Goal: Information Seeking & Learning: Learn about a topic

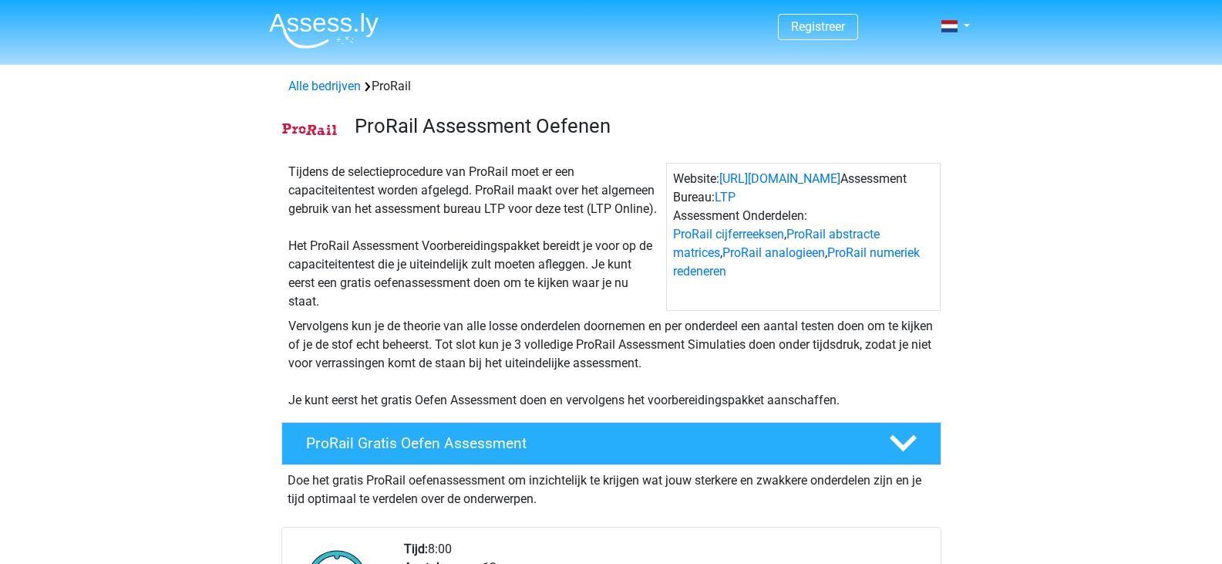
click at [506, 362] on div "Vervolgens kun je de theorie van alle losse onderdelen doornemen en per onderde…" at bounding box center [611, 363] width 658 height 93
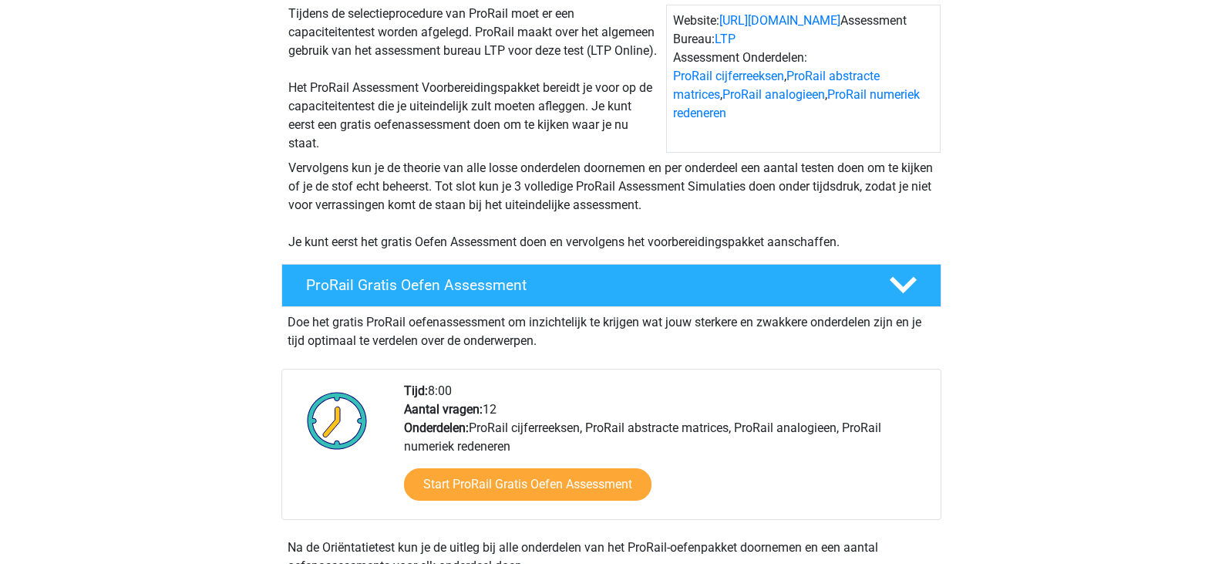
scroll to position [159, 0]
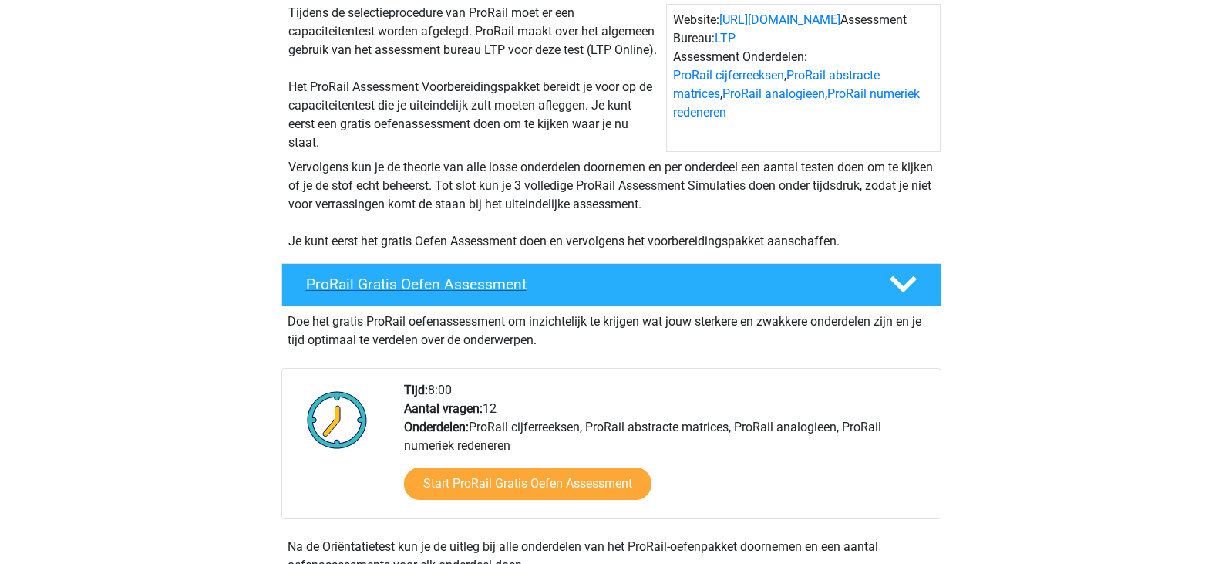
click at [428, 283] on h4 "ProRail Gratis Oefen Assessment" at bounding box center [585, 284] width 558 height 18
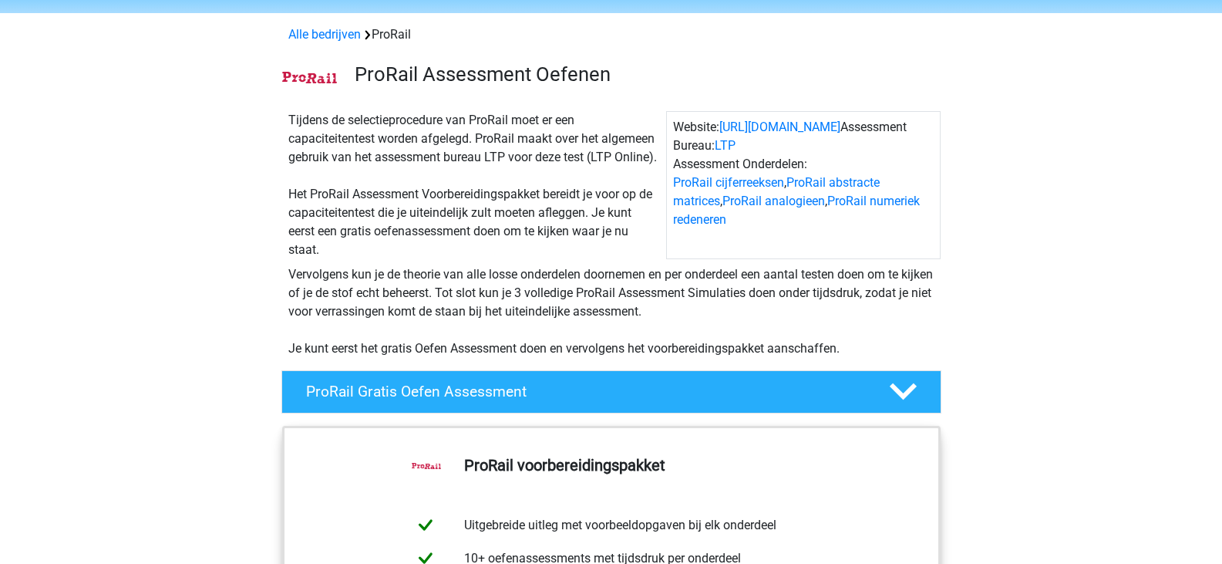
scroll to position [51, 0]
click at [419, 251] on div "Tijdens de selectieprocedure van ProRail moet er een capaciteitentest worden af…" at bounding box center [474, 186] width 384 height 148
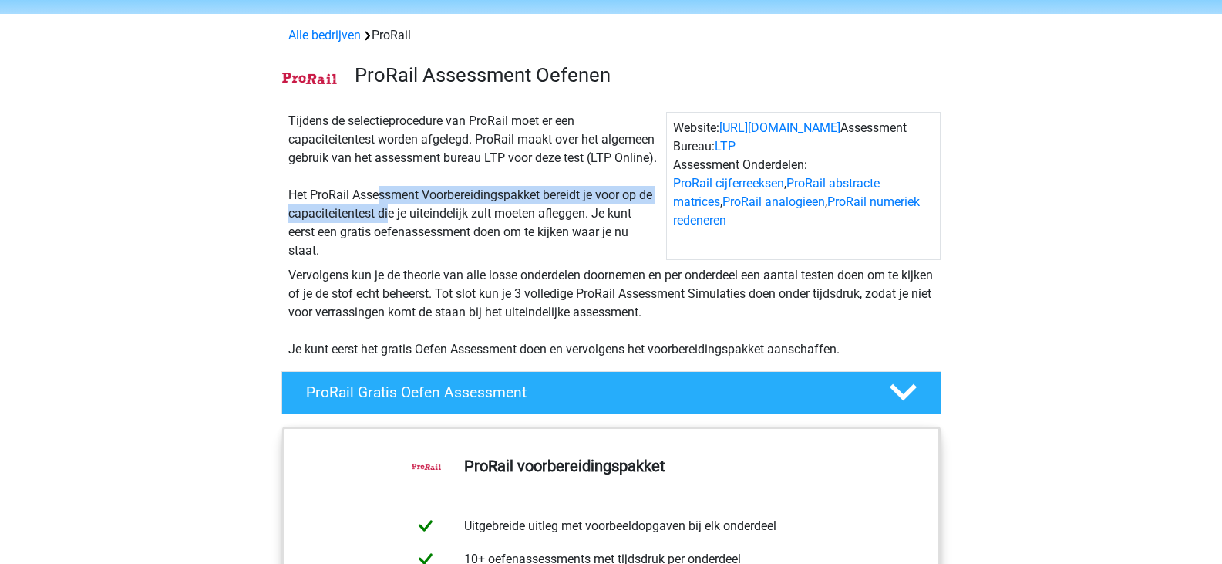
drag, startPoint x: 382, startPoint y: 200, endPoint x: 390, endPoint y: 217, distance: 17.9
click at [390, 217] on div "Tijdens de selectieprocedure van ProRail moet er een capaciteitentest worden af…" at bounding box center [474, 186] width 384 height 148
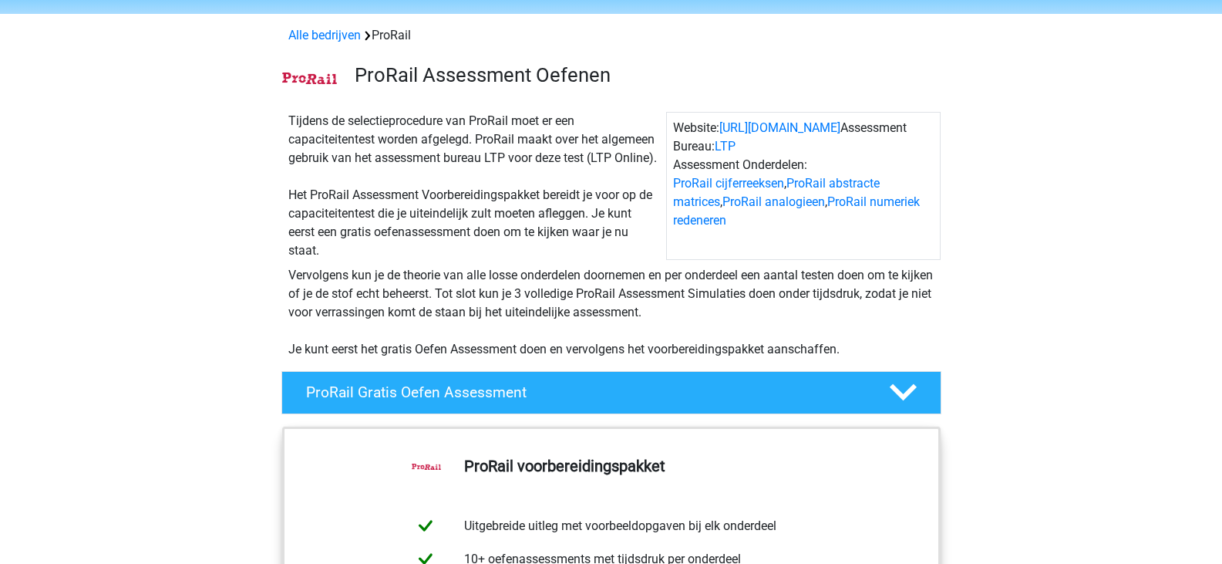
click at [370, 231] on div "Tijdens de selectieprocedure van ProRail moet er een capaciteitentest worden af…" at bounding box center [474, 186] width 384 height 148
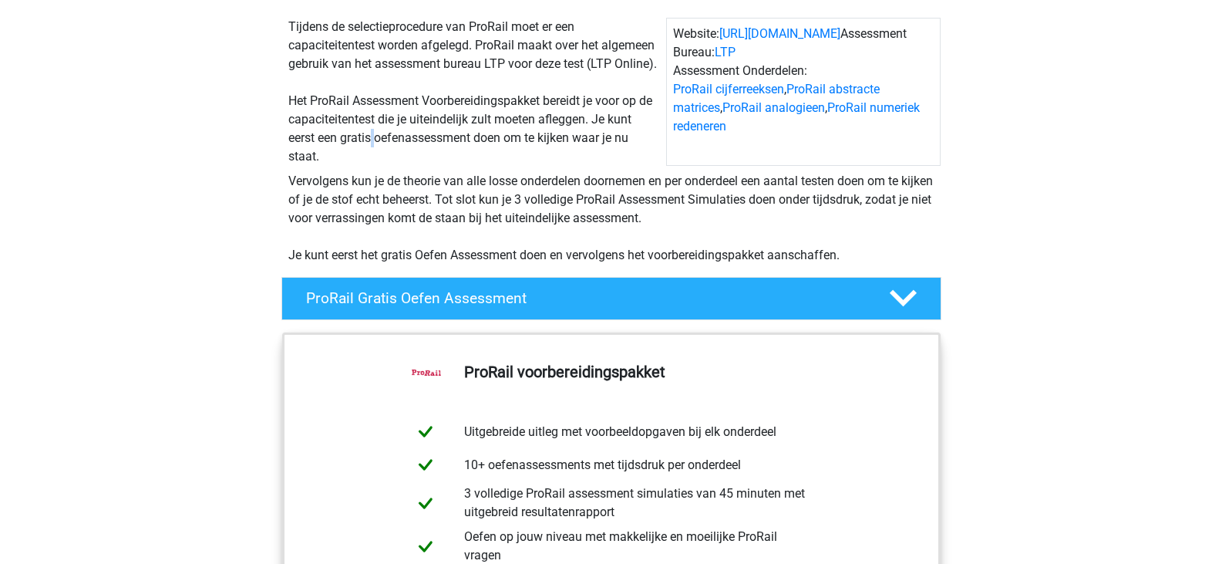
scroll to position [146, 0]
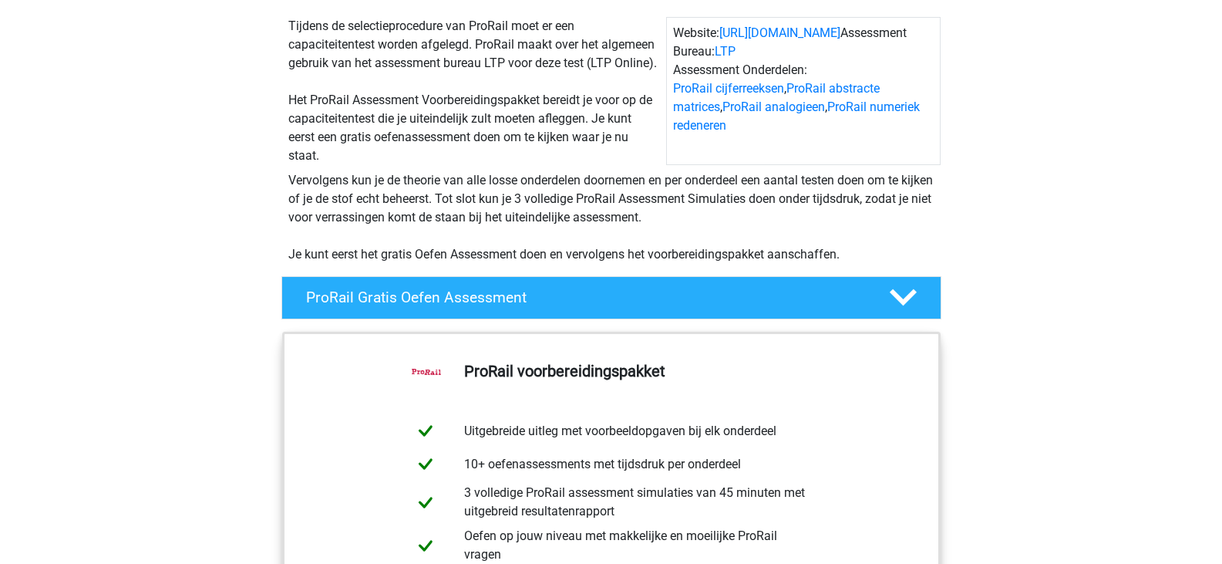
click at [474, 204] on div "Vervolgens kun je de theorie van alle losse onderdelen doornemen en per onderde…" at bounding box center [611, 217] width 658 height 93
click at [404, 248] on div "Vervolgens kun je de theorie van alle losse onderdelen doornemen en per onderde…" at bounding box center [611, 217] width 658 height 93
drag, startPoint x: 404, startPoint y: 248, endPoint x: 480, endPoint y: 256, distance: 76.7
click at [480, 256] on div "Vervolgens kun je de theorie van alle losse onderdelen doornemen en per onderde…" at bounding box center [611, 217] width 658 height 93
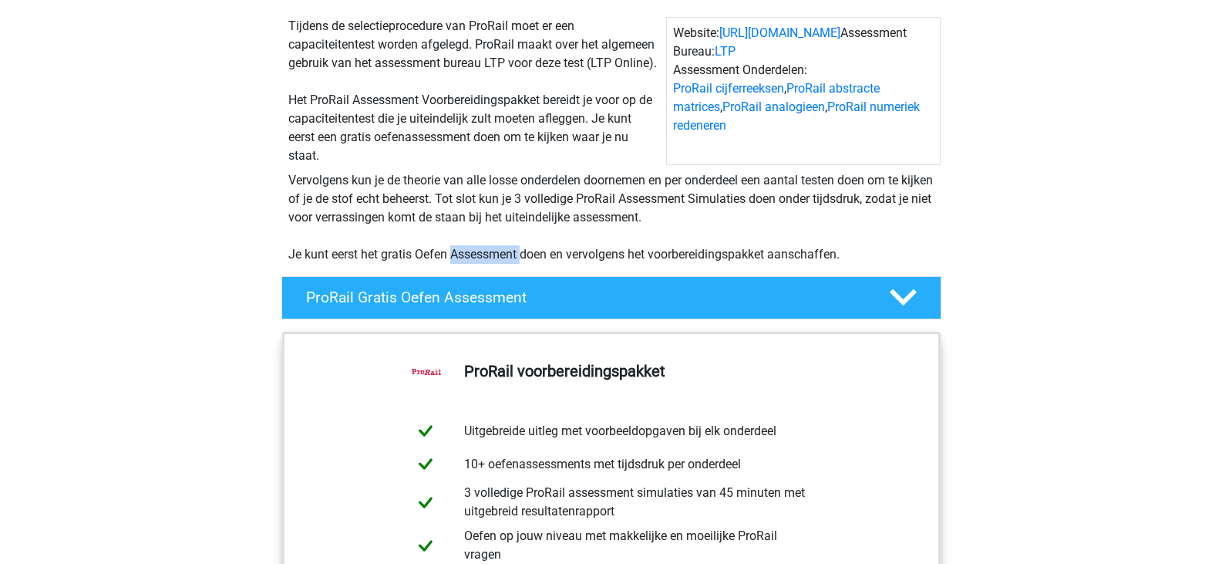
click at [480, 256] on div "Vervolgens kun je de theorie van alle losse onderdelen doornemen en per onderde…" at bounding box center [611, 217] width 658 height 93
click at [495, 307] on div "ProRail Gratis Oefen Assessment" at bounding box center [611, 297] width 660 height 43
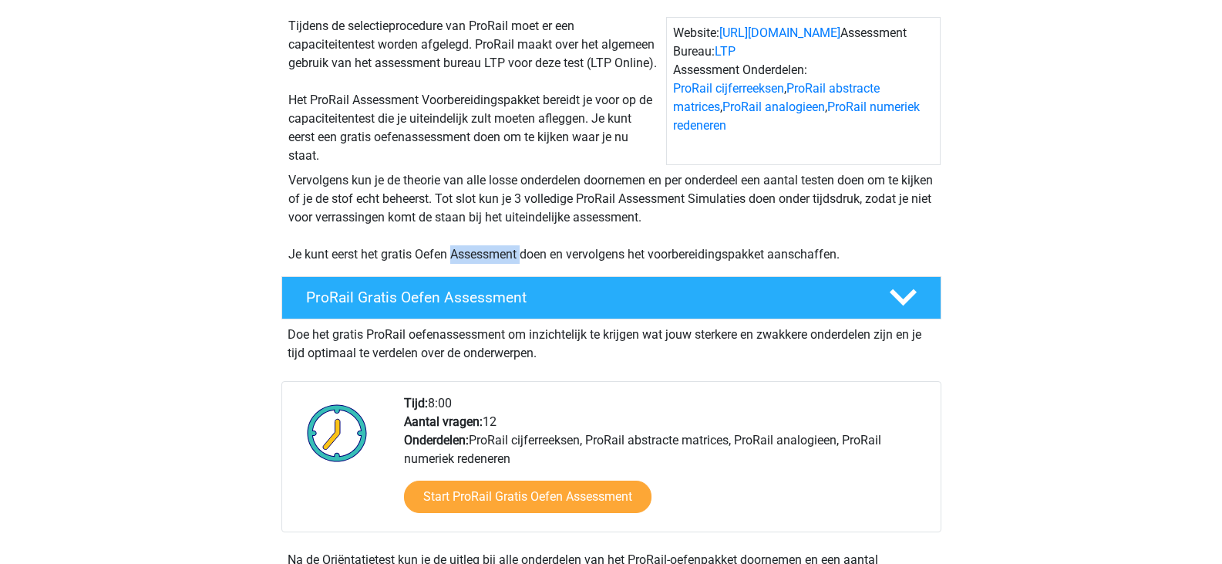
scroll to position [250, 0]
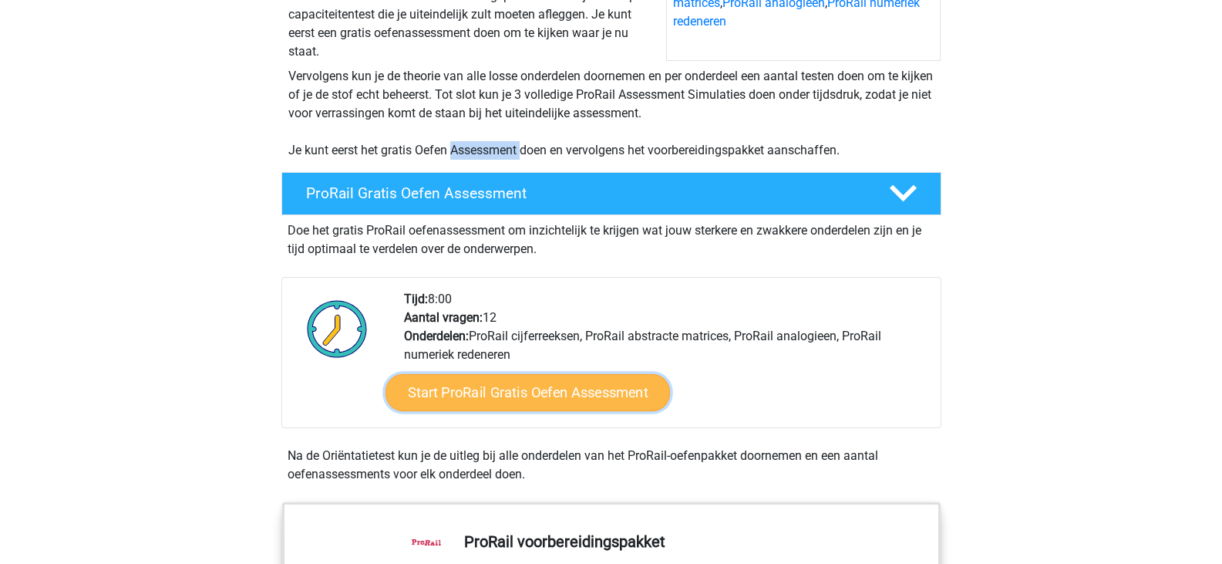
click at [537, 389] on link "Start ProRail Gratis Oefen Assessment" at bounding box center [527, 392] width 284 height 37
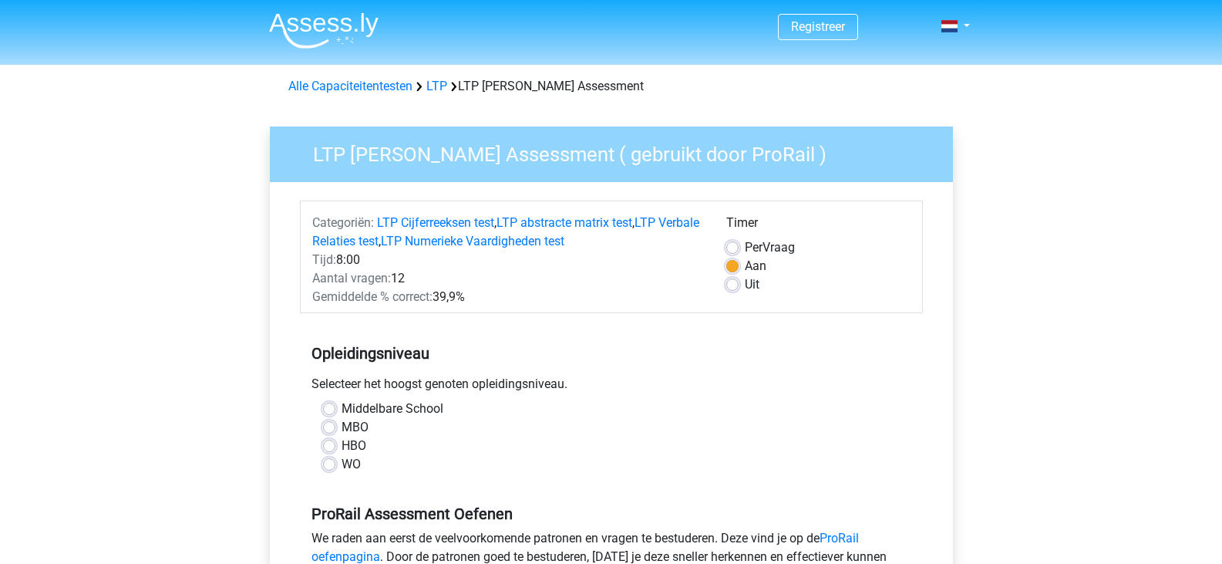
scroll to position [146, 0]
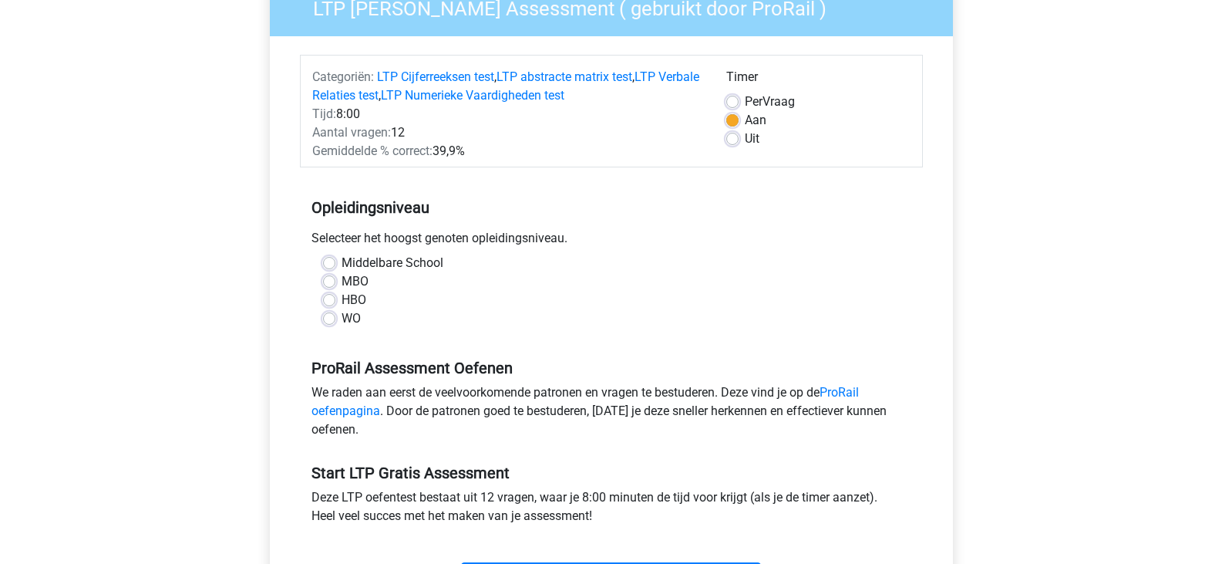
click at [342, 319] on label "WO" at bounding box center [351, 318] width 19 height 19
click at [328, 319] on input "WO" at bounding box center [329, 316] width 12 height 15
radio input "true"
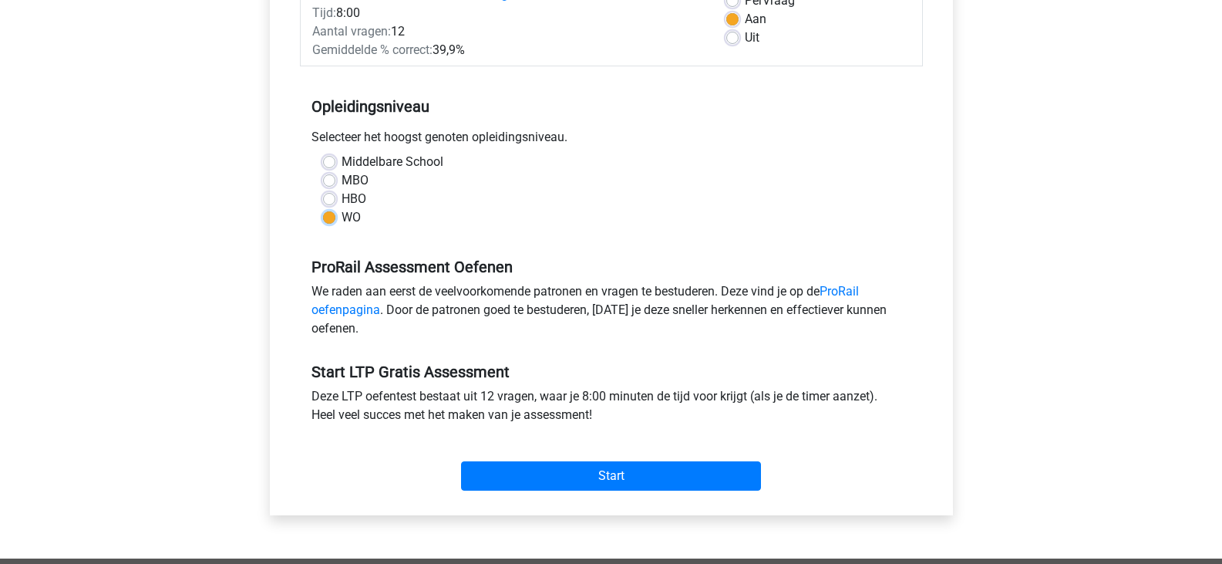
scroll to position [330, 0]
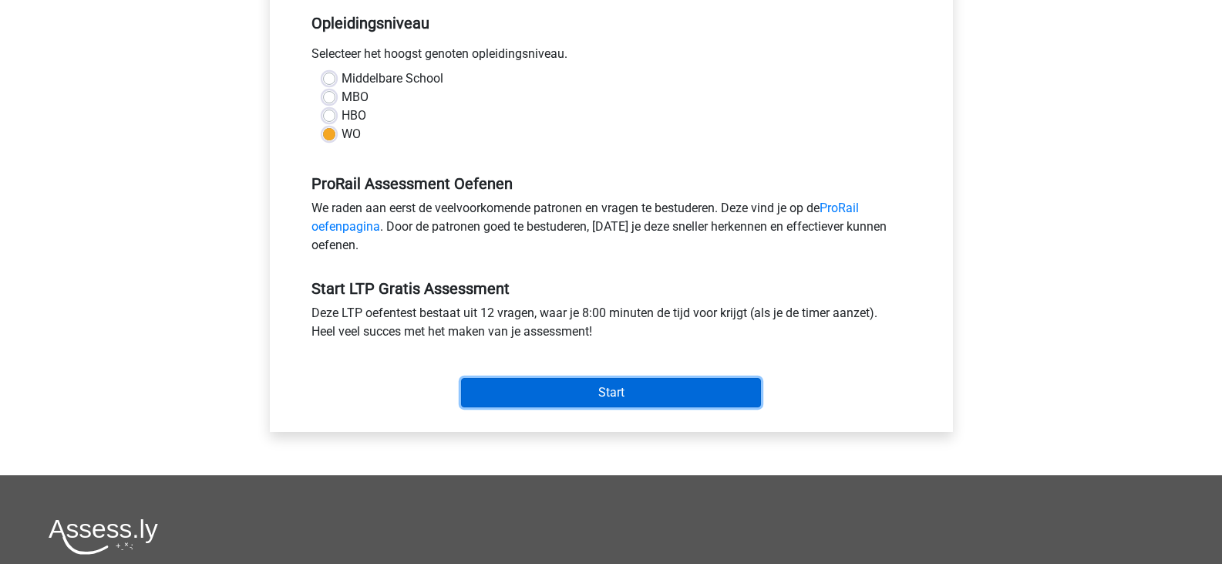
click at [534, 392] on input "Start" at bounding box center [611, 392] width 300 height 29
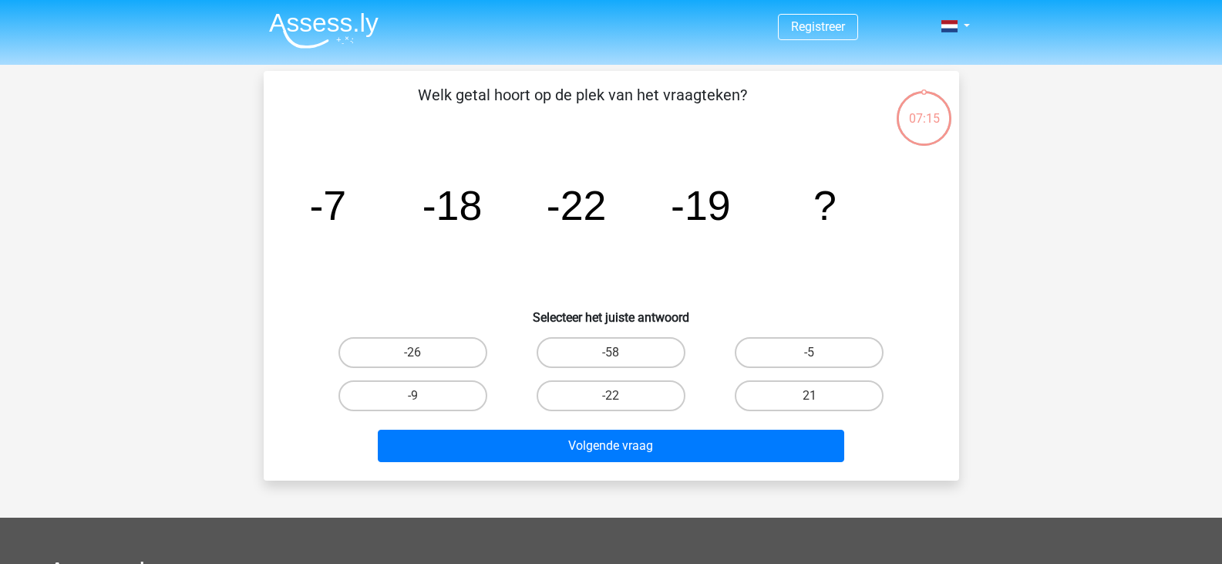
drag, startPoint x: 631, startPoint y: 224, endPoint x: 529, endPoint y: 211, distance: 102.5
click at [529, 211] on icon "image/svg+xml -7 -18 -22 -19 ?" at bounding box center [611, 220] width 621 height 156
drag, startPoint x: 730, startPoint y: 201, endPoint x: 695, endPoint y: 200, distance: 35.5
click at [695, 200] on tspan "-19" at bounding box center [701, 205] width 60 height 46
click at [428, 389] on label "-9" at bounding box center [412, 395] width 149 height 31
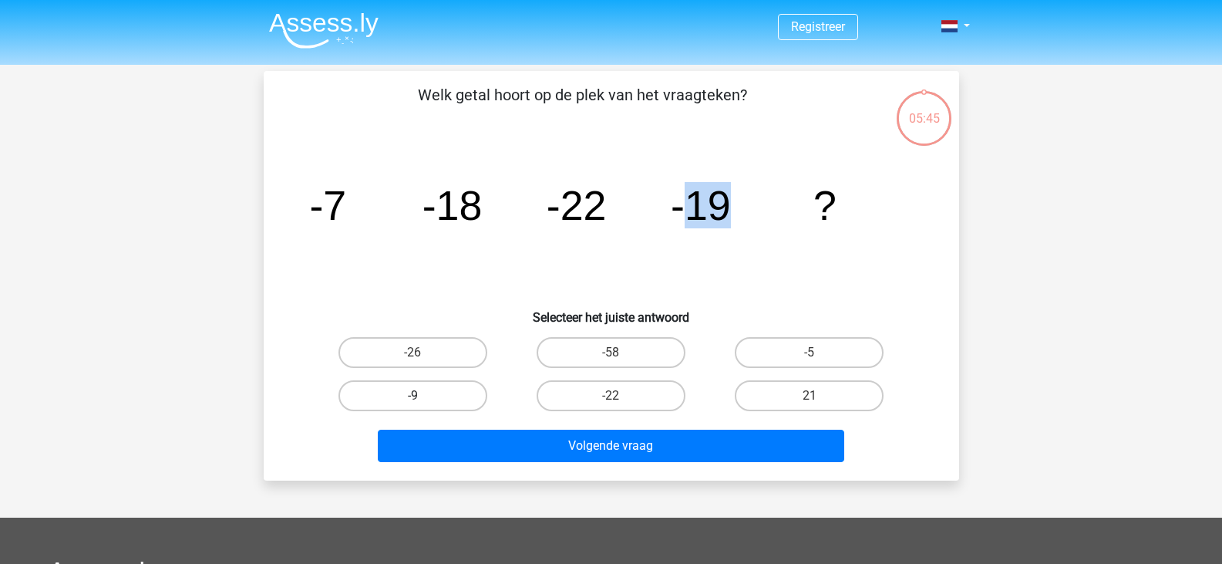
click at [423, 396] on input "-9" at bounding box center [417, 401] width 10 height 10
radio input "true"
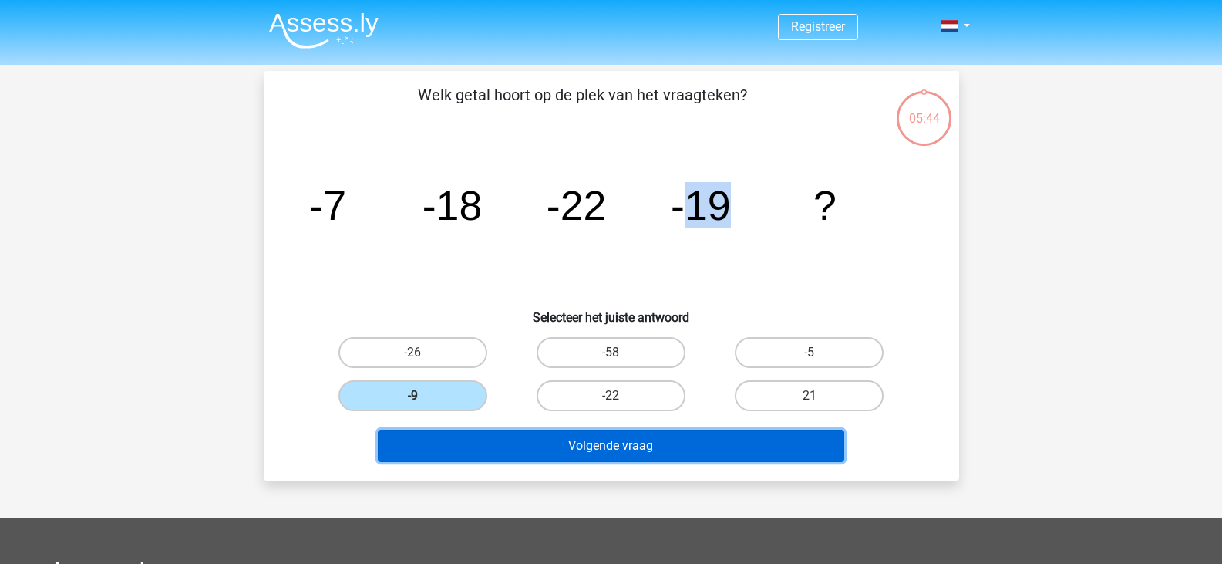
click at [568, 448] on button "Volgende vraag" at bounding box center [611, 445] width 466 height 32
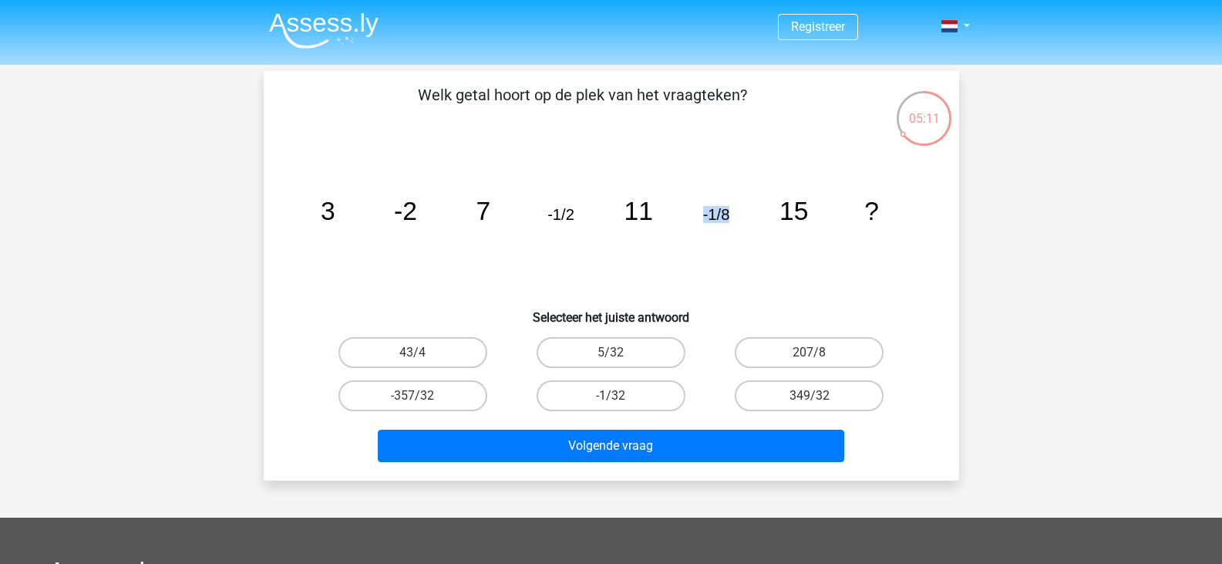
drag, startPoint x: 729, startPoint y: 212, endPoint x: 699, endPoint y: 213, distance: 30.1
click at [699, 213] on icon "image/svg+xml 3 -2 7 -1/2 11 -1/8 15 ?" at bounding box center [611, 220] width 621 height 156
click at [647, 388] on label "-1/32" at bounding box center [611, 395] width 149 height 31
click at [621, 396] on input "-1/32" at bounding box center [616, 401] width 10 height 10
radio input "true"
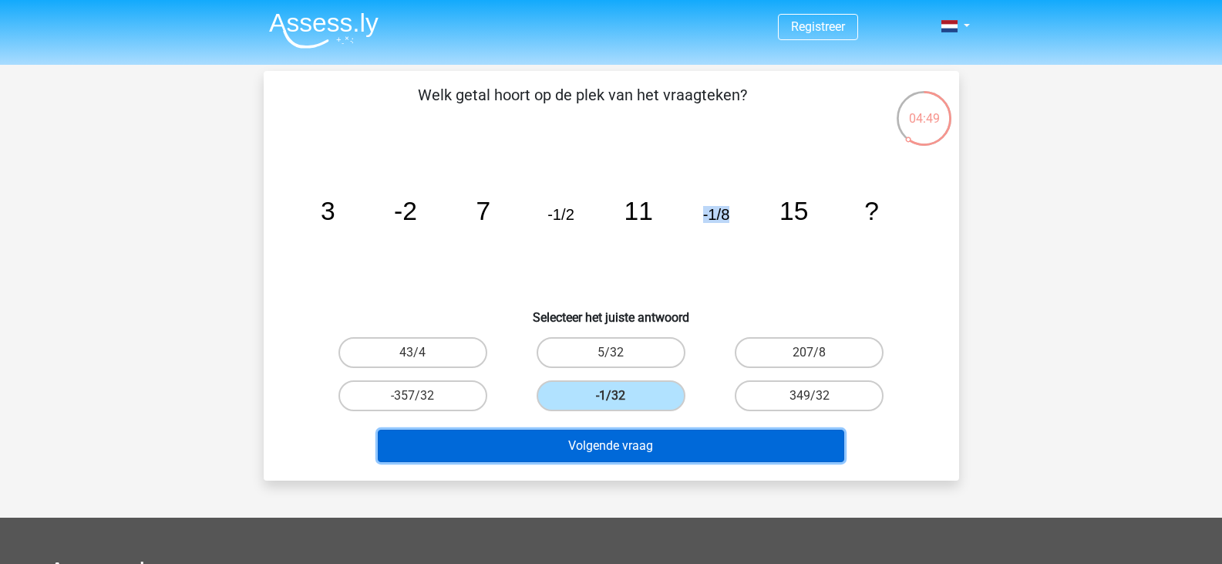
click at [628, 438] on button "Volgende vraag" at bounding box center [611, 445] width 466 height 32
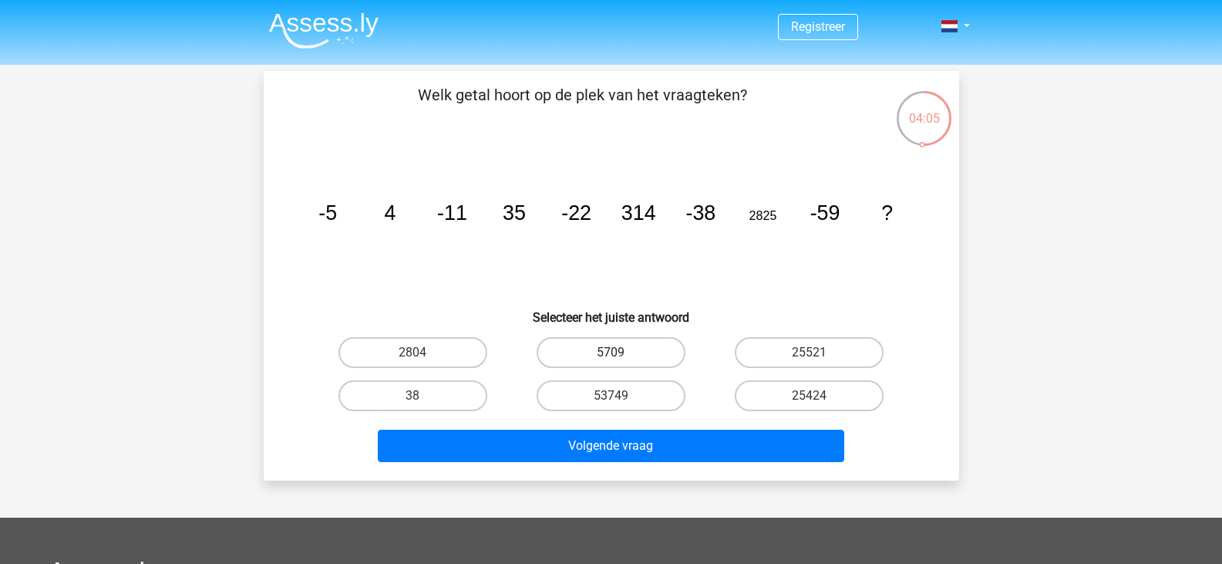
click at [598, 348] on label "5709" at bounding box center [611, 352] width 149 height 31
click at [611, 352] on input "5709" at bounding box center [616, 357] width 10 height 10
radio input "true"
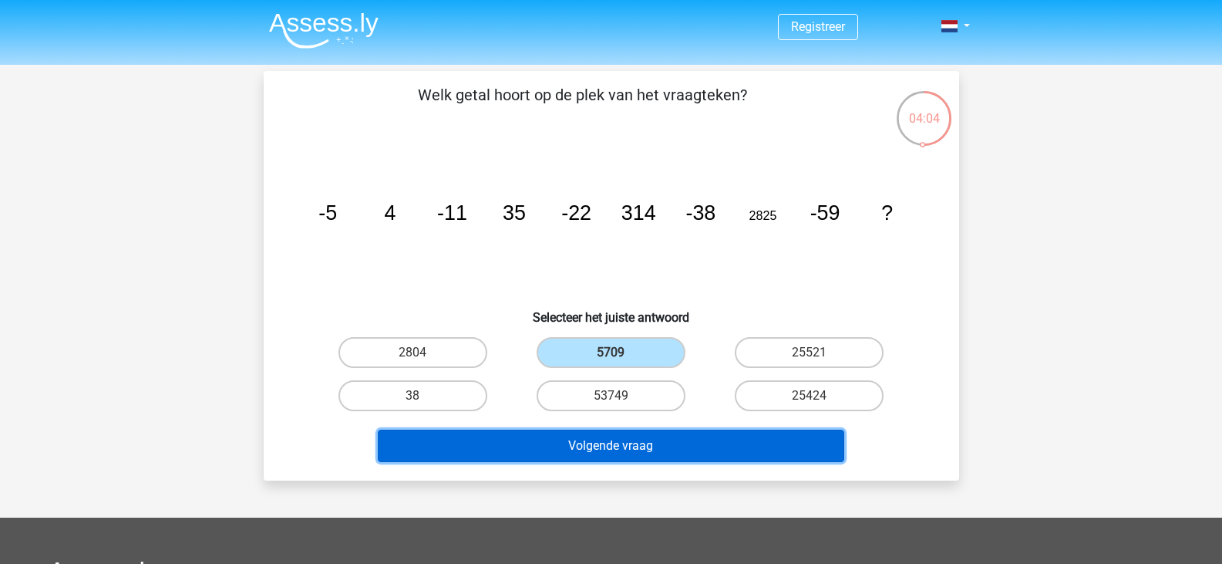
click at [616, 440] on button "Volgende vraag" at bounding box center [611, 445] width 466 height 32
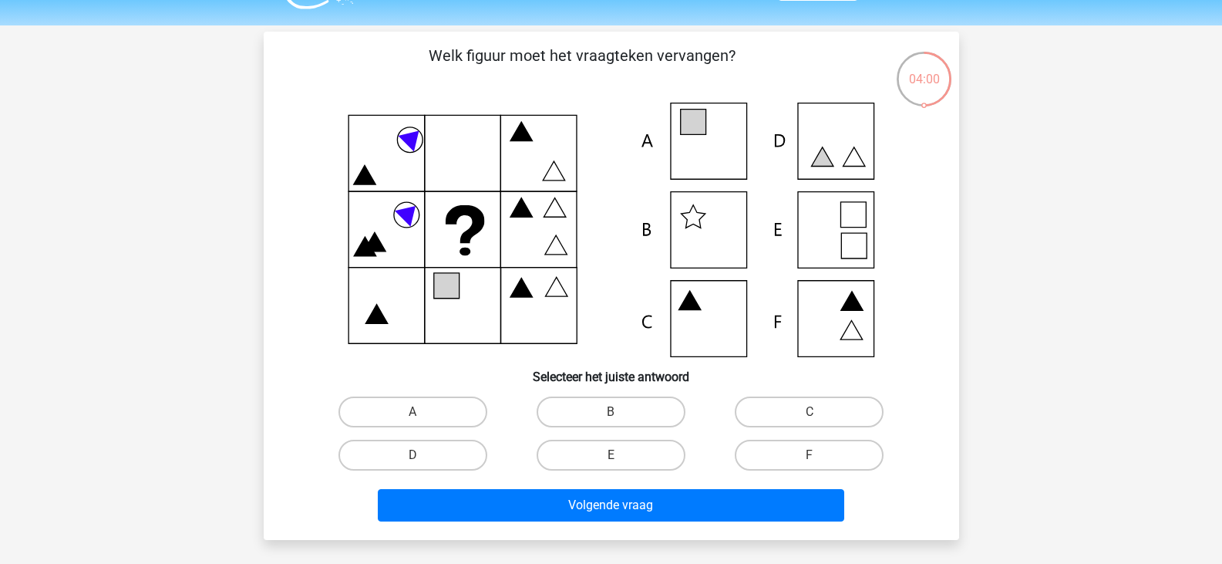
scroll to position [38, 0]
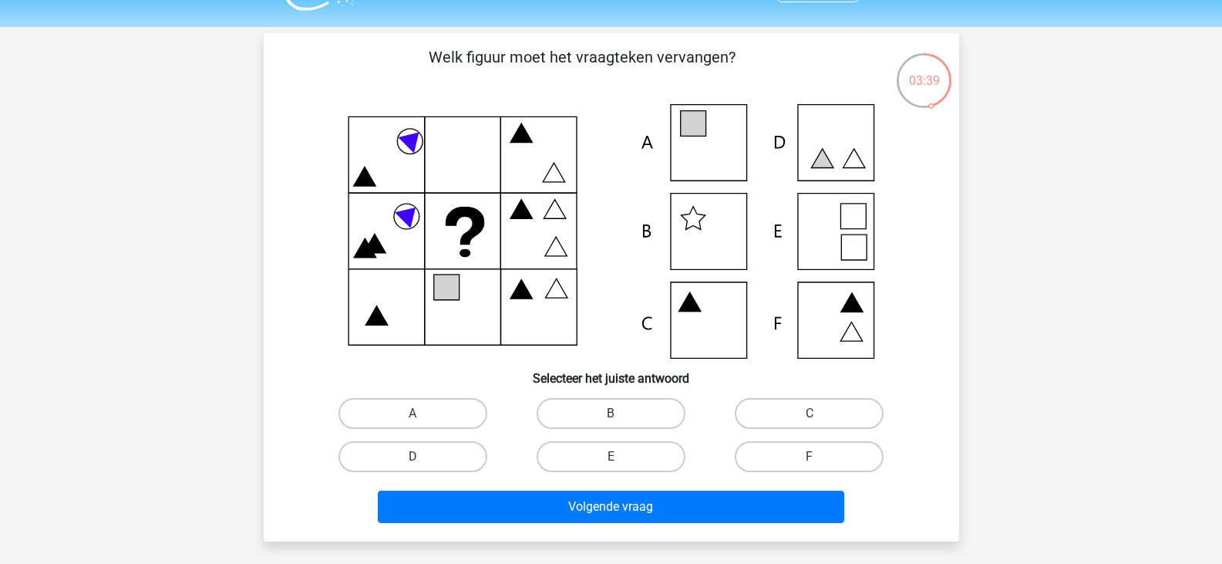
click at [724, 136] on icon at bounding box center [611, 231] width 621 height 254
click at [388, 413] on label "A" at bounding box center [412, 413] width 149 height 31
click at [412, 413] on input "A" at bounding box center [417, 418] width 10 height 10
radio input "true"
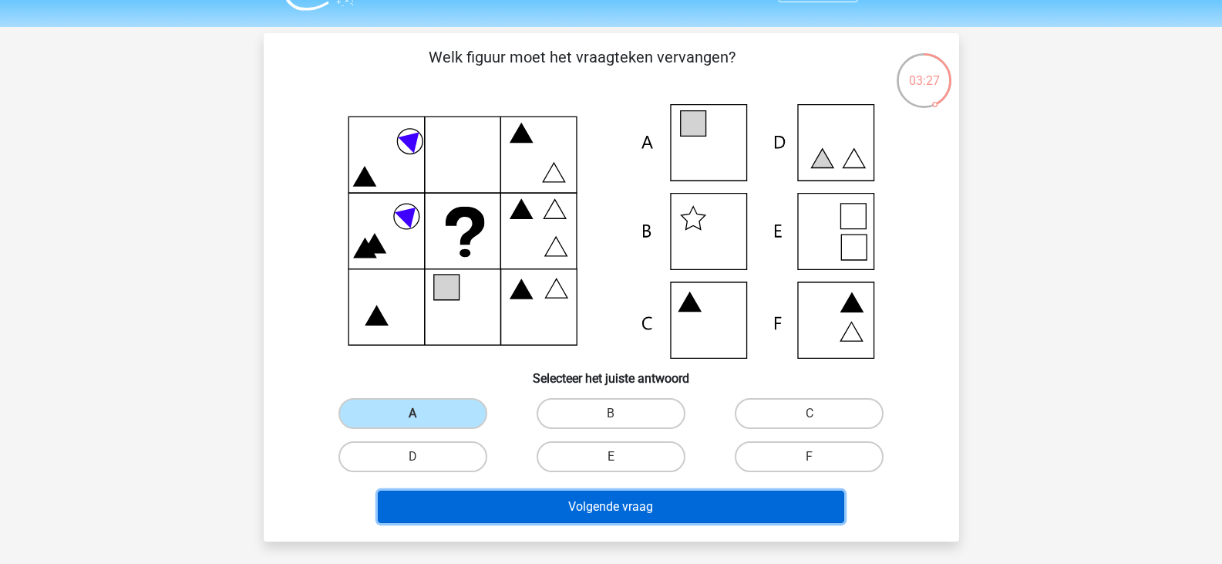
click at [558, 505] on button "Volgende vraag" at bounding box center [611, 506] width 466 height 32
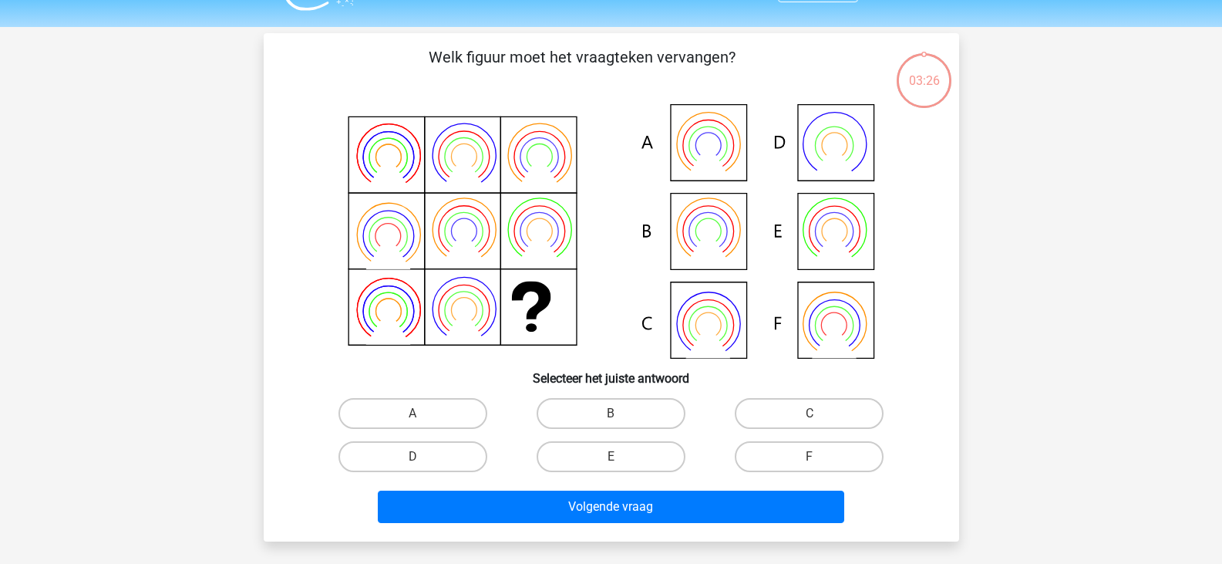
scroll to position [71, 0]
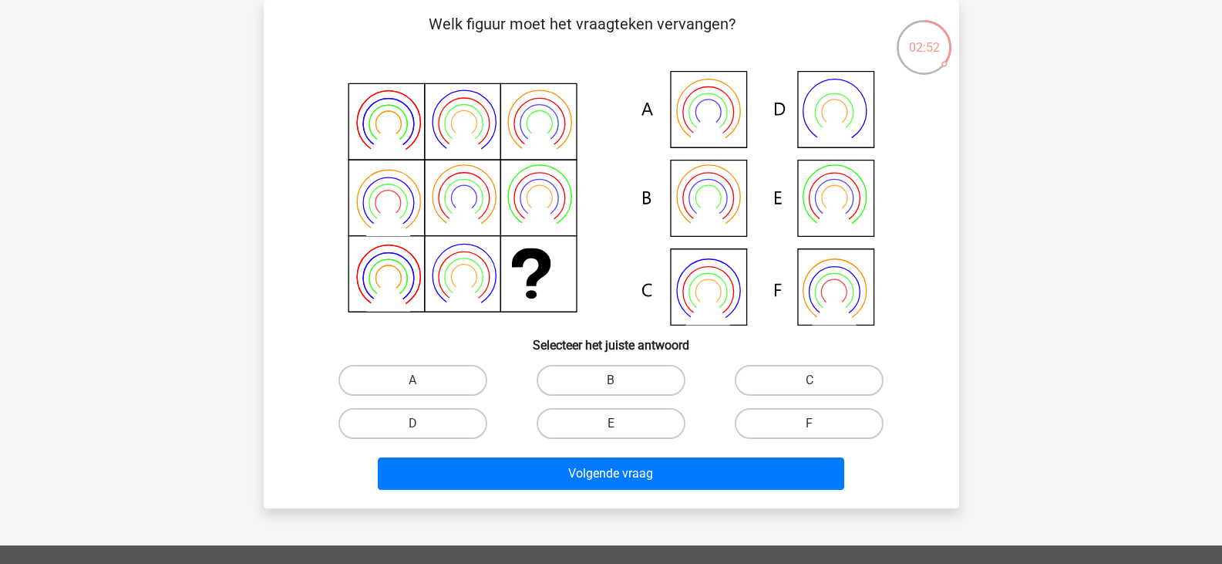
click at [725, 195] on icon at bounding box center [611, 198] width 621 height 254
click at [611, 373] on label "B" at bounding box center [611, 380] width 149 height 31
click at [611, 380] on input "B" at bounding box center [616, 385] width 10 height 10
radio input "true"
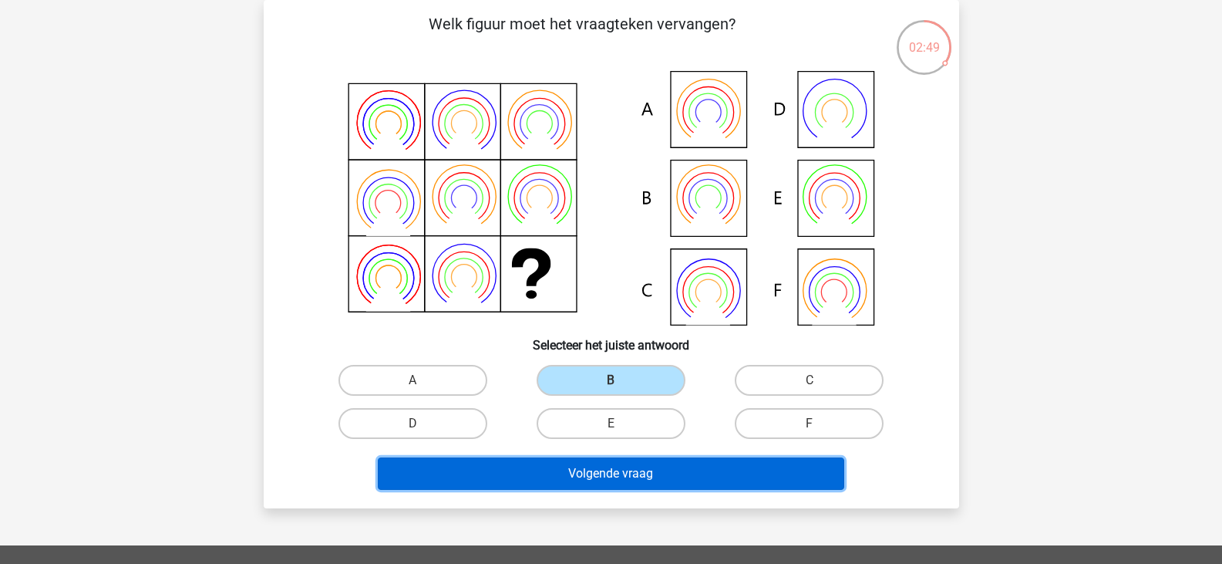
click at [706, 486] on button "Volgende vraag" at bounding box center [611, 473] width 466 height 32
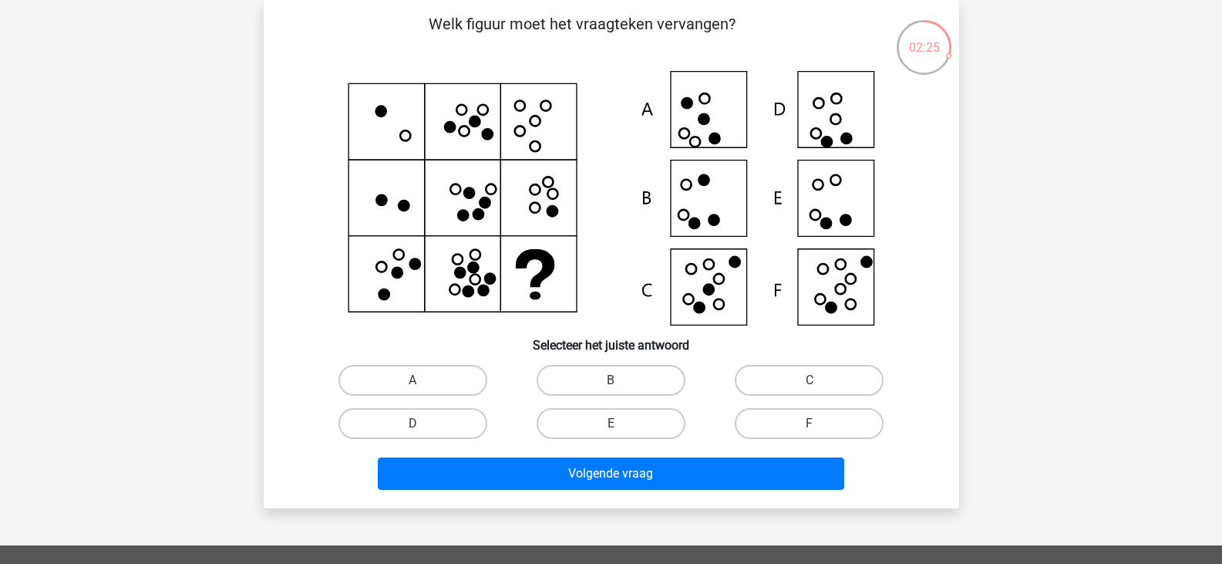
click at [709, 252] on icon at bounding box center [611, 198] width 621 height 254
click at [631, 437] on label "E" at bounding box center [611, 423] width 149 height 31
click at [621, 433] on input "E" at bounding box center [616, 428] width 10 height 10
radio input "true"
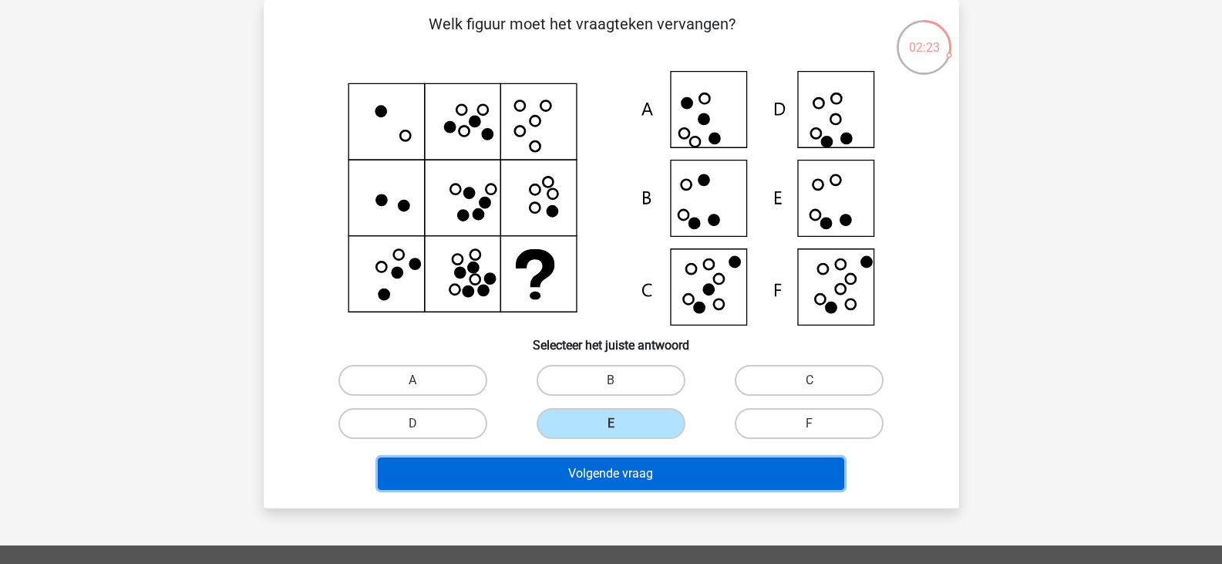
click at [568, 475] on button "Volgende vraag" at bounding box center [611, 473] width 466 height 32
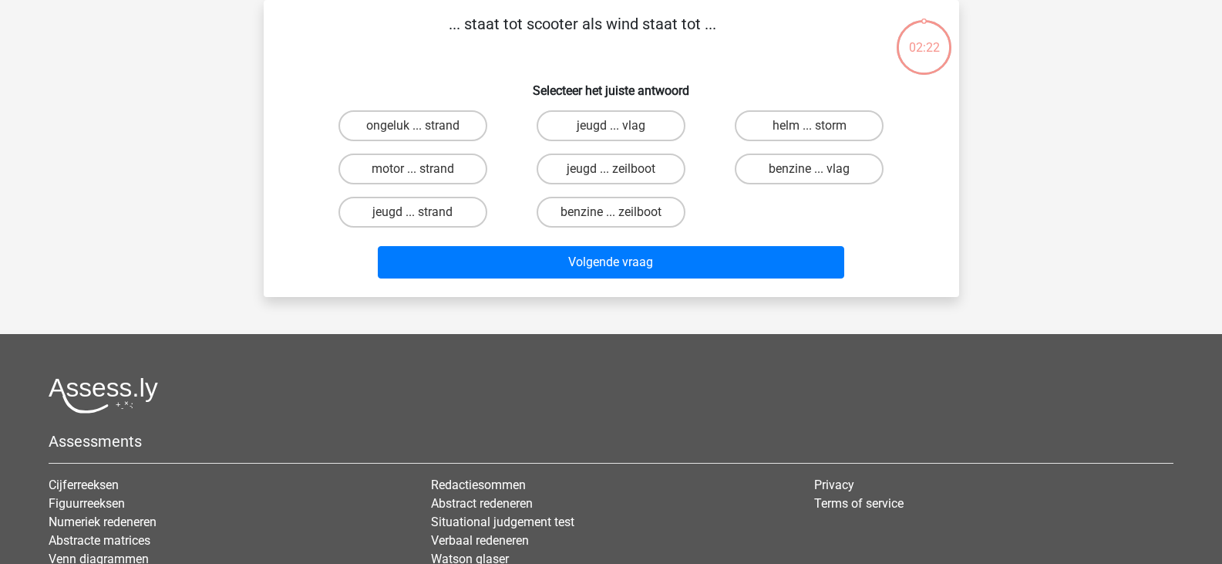
scroll to position [0, 0]
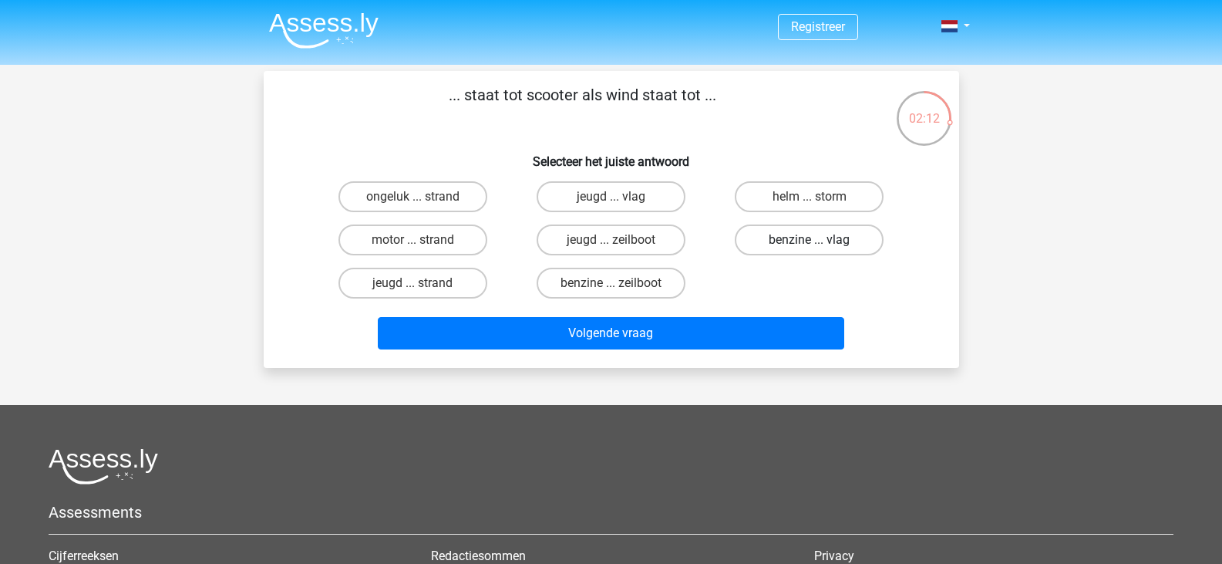
click at [856, 241] on label "benzine ... vlag" at bounding box center [809, 239] width 149 height 31
click at [820, 241] on input "benzine ... vlag" at bounding box center [815, 245] width 10 height 10
radio input "true"
click at [633, 279] on label "benzine ... zeilboot" at bounding box center [611, 283] width 149 height 31
click at [621, 283] on input "benzine ... zeilboot" at bounding box center [616, 288] width 10 height 10
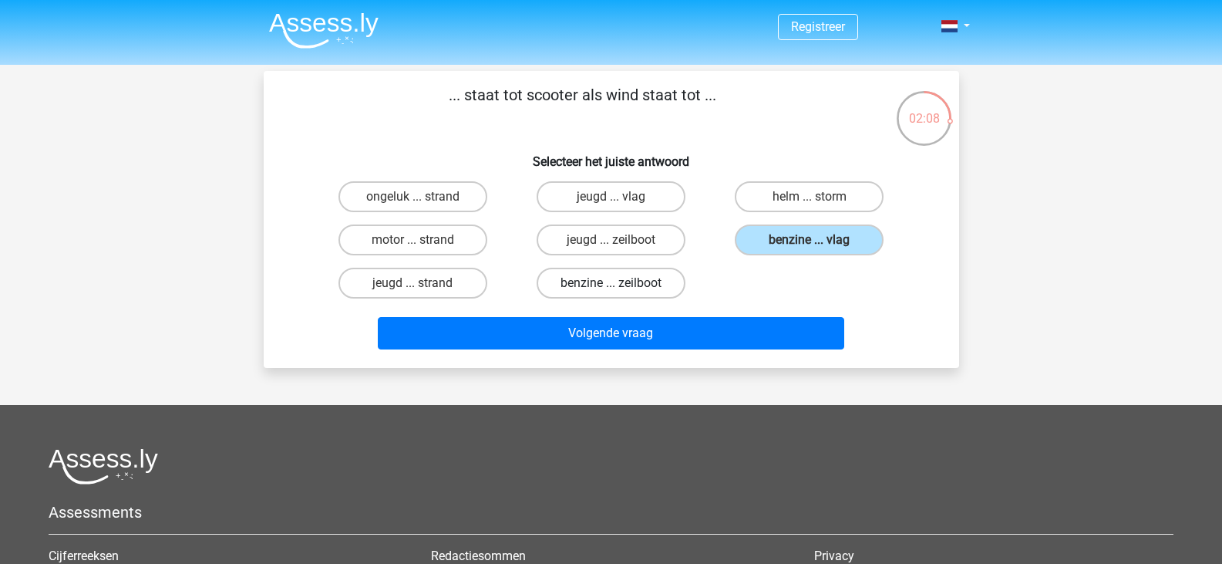
radio input "true"
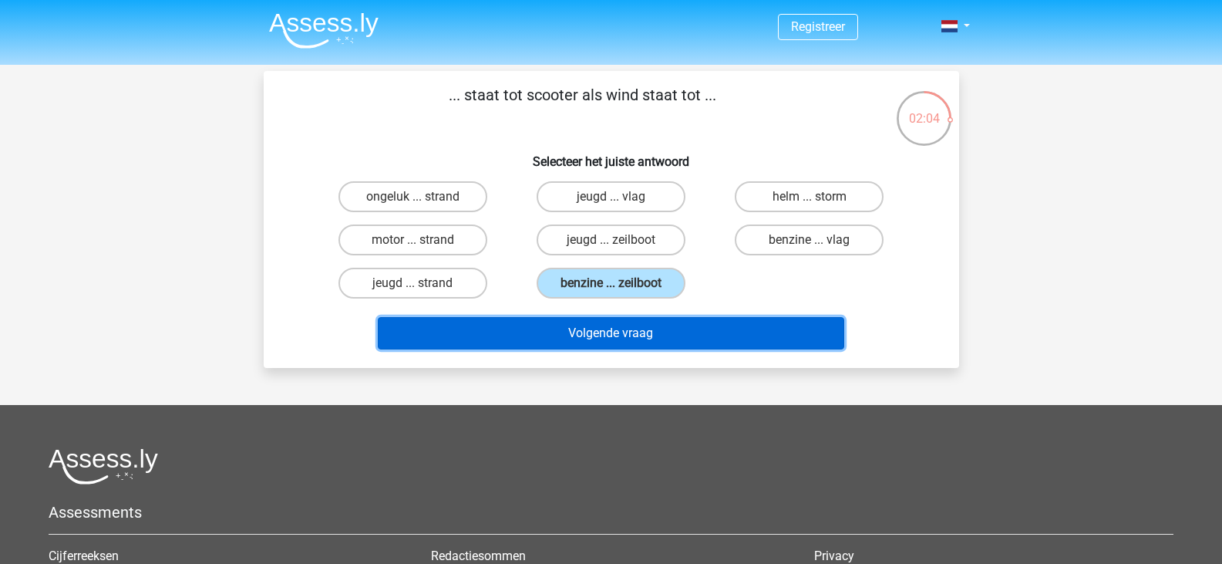
click at [679, 337] on button "Volgende vraag" at bounding box center [611, 333] width 466 height 32
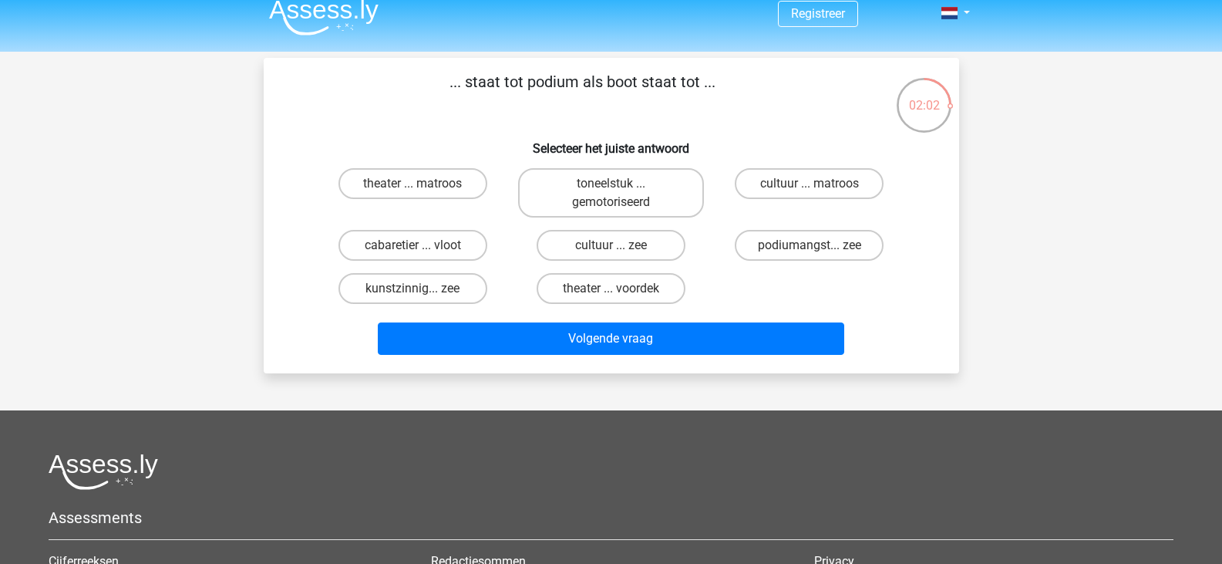
scroll to position [8, 0]
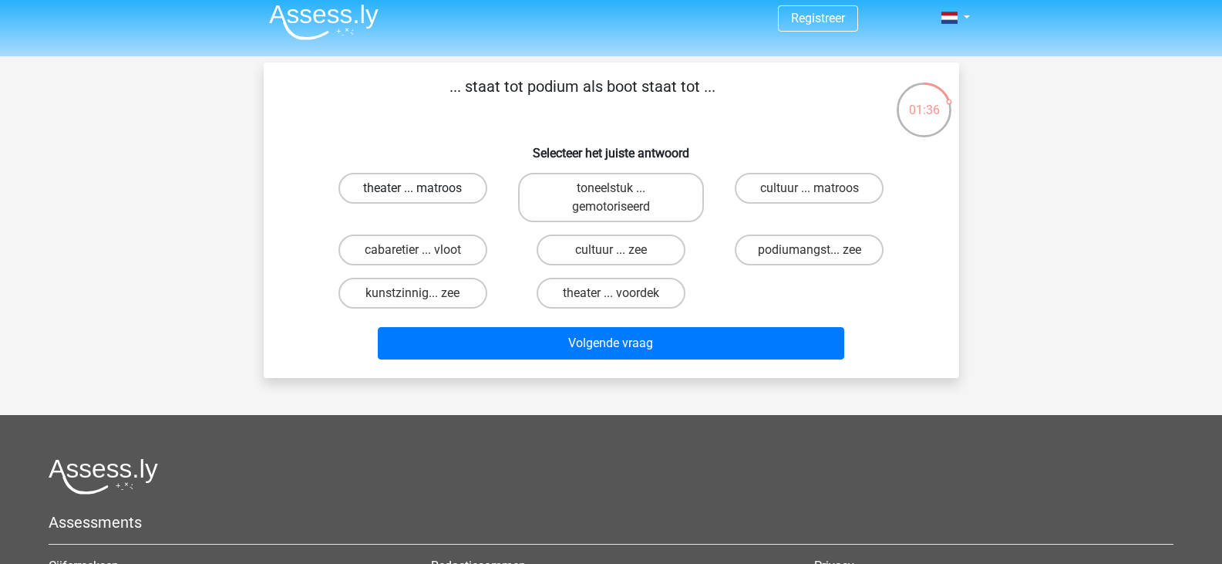
click at [446, 187] on label "theater ... matroos" at bounding box center [412, 188] width 149 height 31
click at [423, 188] on input "theater ... matroos" at bounding box center [417, 193] width 10 height 10
radio input "true"
click at [447, 187] on label "theater ... matroos" at bounding box center [412, 188] width 149 height 31
click at [423, 188] on input "theater ... matroos" at bounding box center [417, 193] width 10 height 10
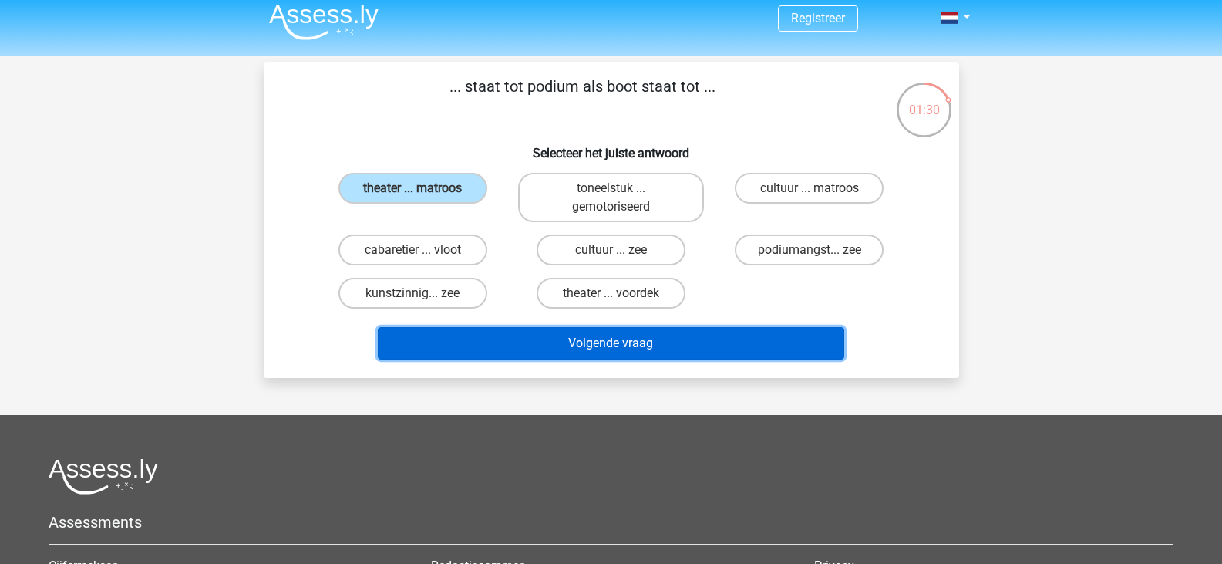
click at [631, 356] on button "Volgende vraag" at bounding box center [611, 343] width 466 height 32
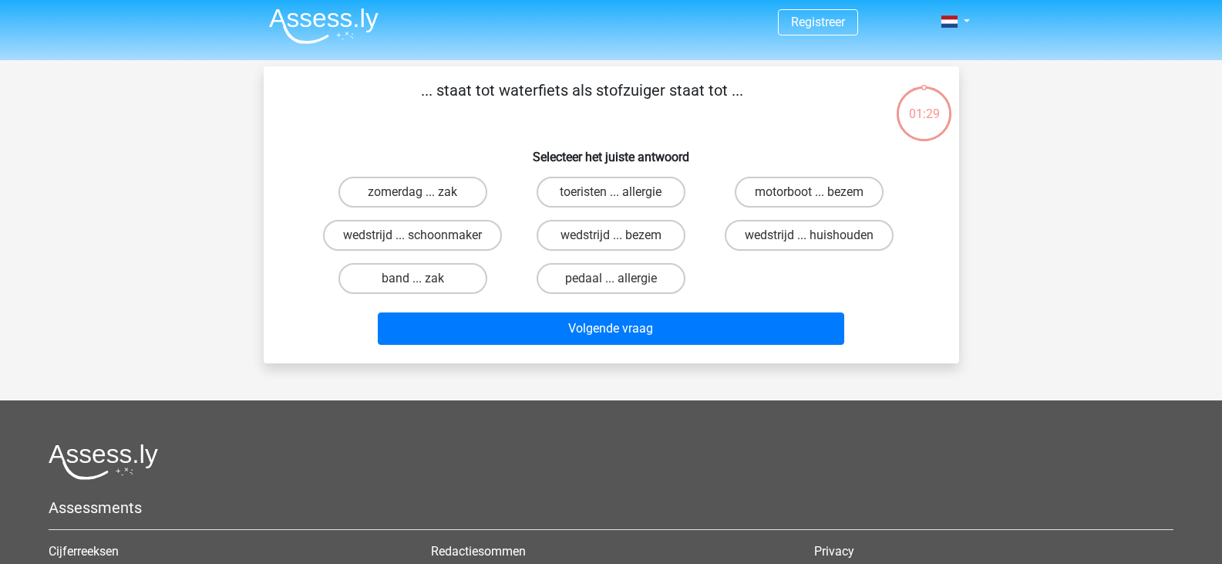
scroll to position [0, 0]
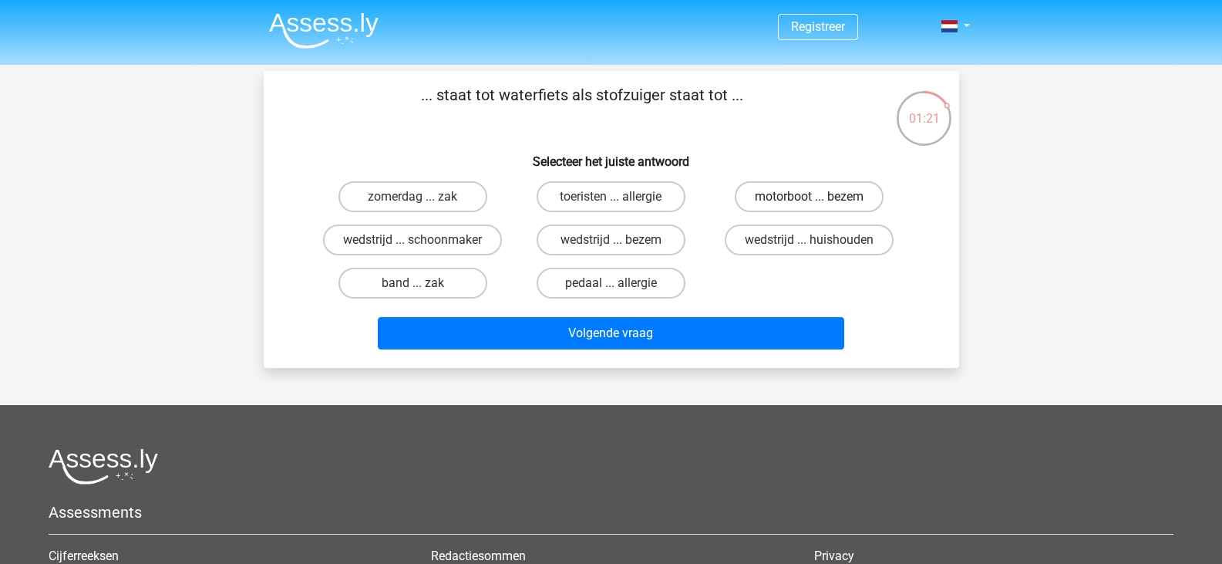
click at [752, 190] on label "motorboot ... bezem" at bounding box center [809, 196] width 149 height 31
click at [810, 197] on input "motorboot ... bezem" at bounding box center [815, 202] width 10 height 10
radio input "true"
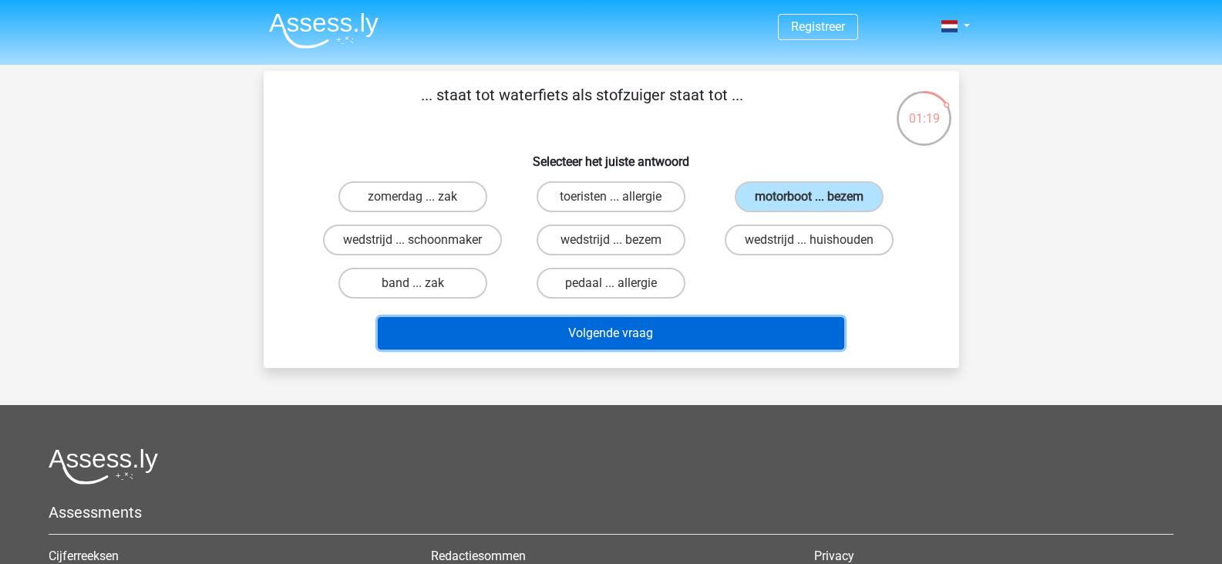
click at [678, 328] on button "Volgende vraag" at bounding box center [611, 333] width 466 height 32
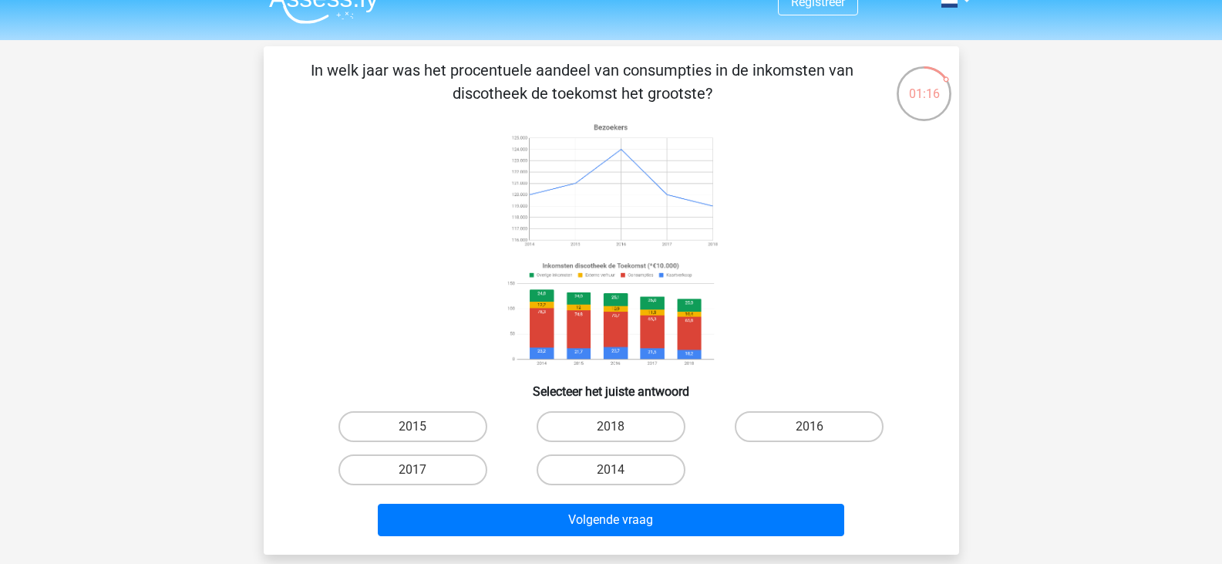
scroll to position [24, 0]
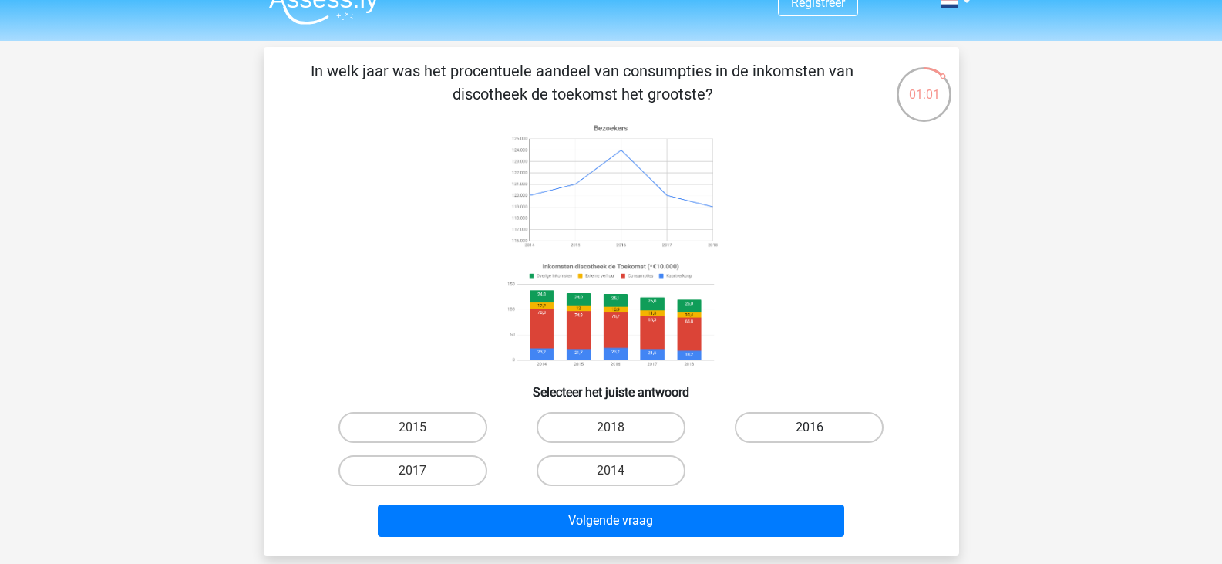
click at [791, 423] on label "2016" at bounding box center [809, 427] width 149 height 31
click at [810, 427] on input "2016" at bounding box center [815, 432] width 10 height 10
radio input "true"
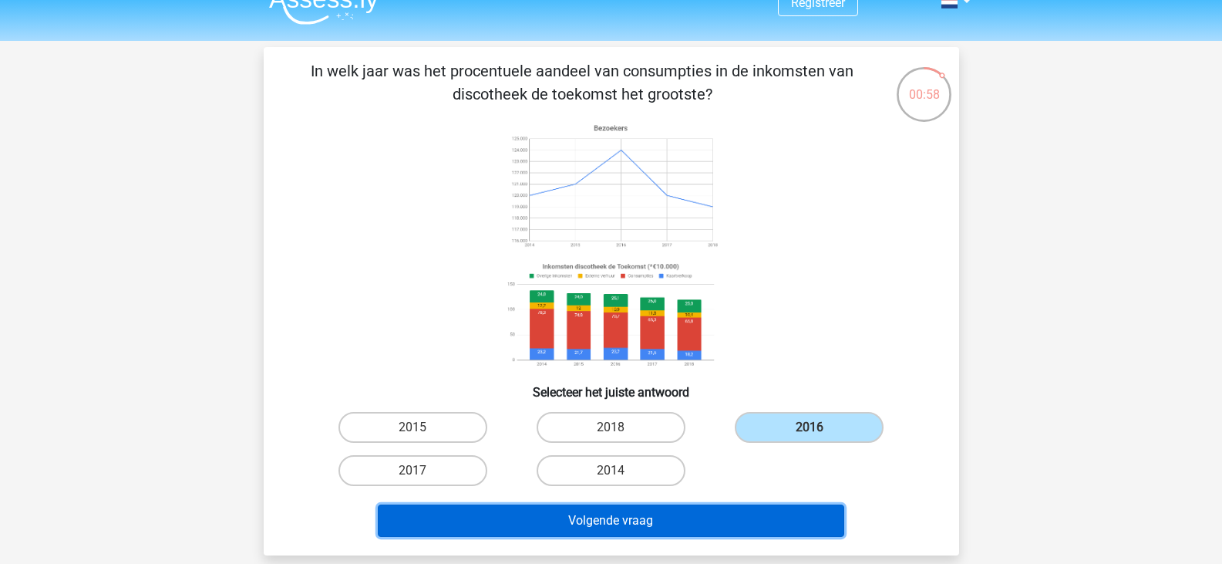
click at [455, 535] on button "Volgende vraag" at bounding box center [611, 520] width 466 height 32
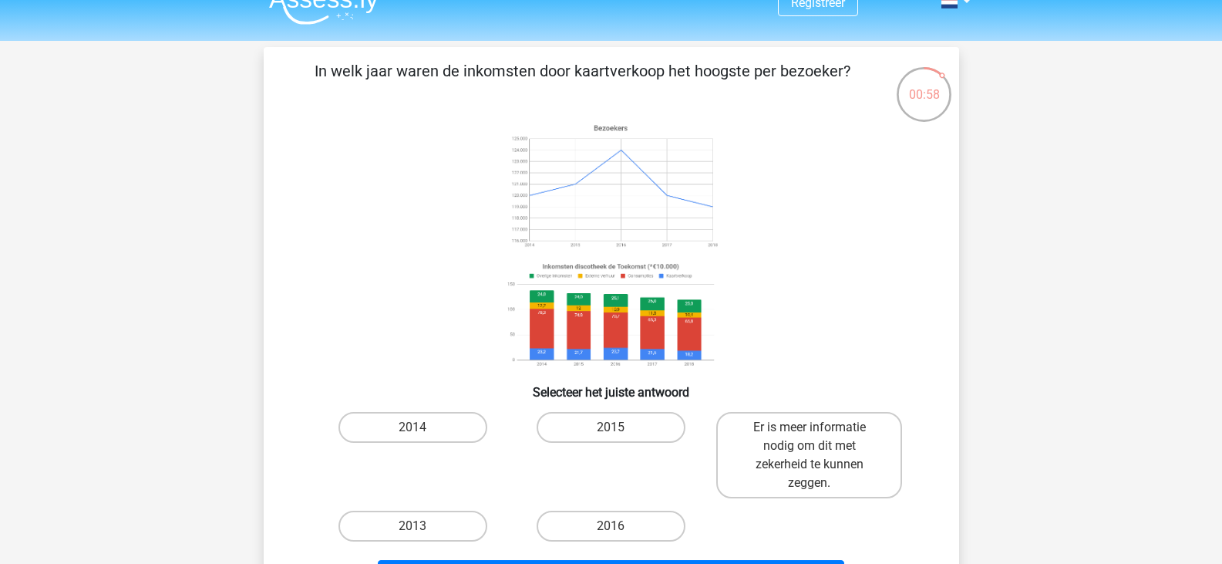
scroll to position [71, 0]
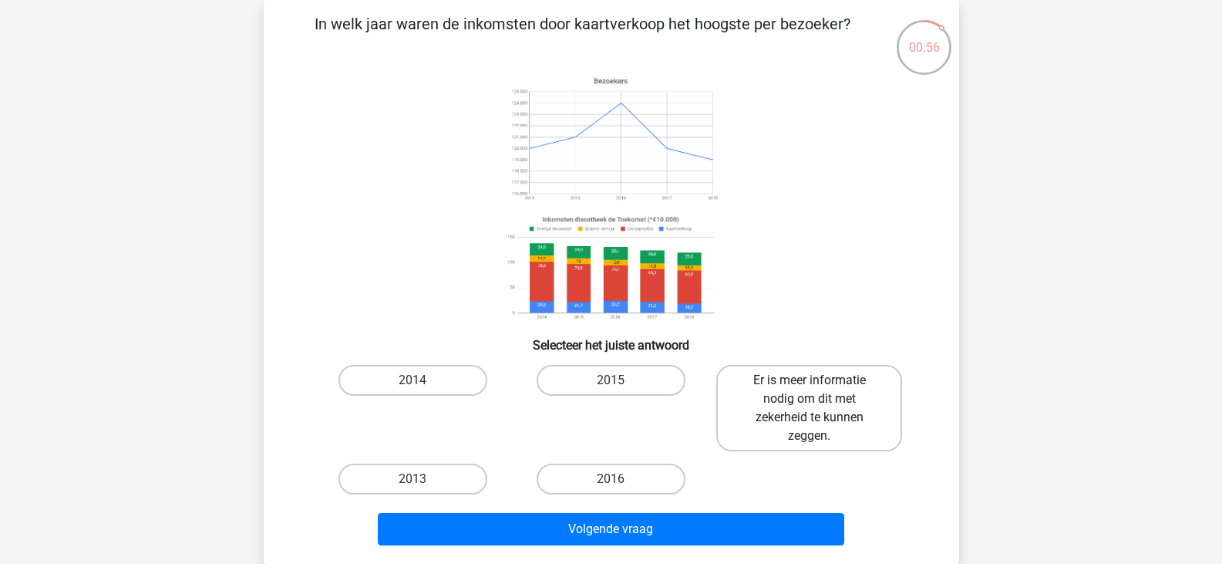
click at [792, 385] on label "Er is meer informatie nodig om dit met zekerheid te kunnen zeggen." at bounding box center [809, 408] width 186 height 86
click at [810, 385] on input "Er is meer informatie nodig om dit met zekerheid te kunnen zeggen." at bounding box center [815, 385] width 10 height 10
radio input "true"
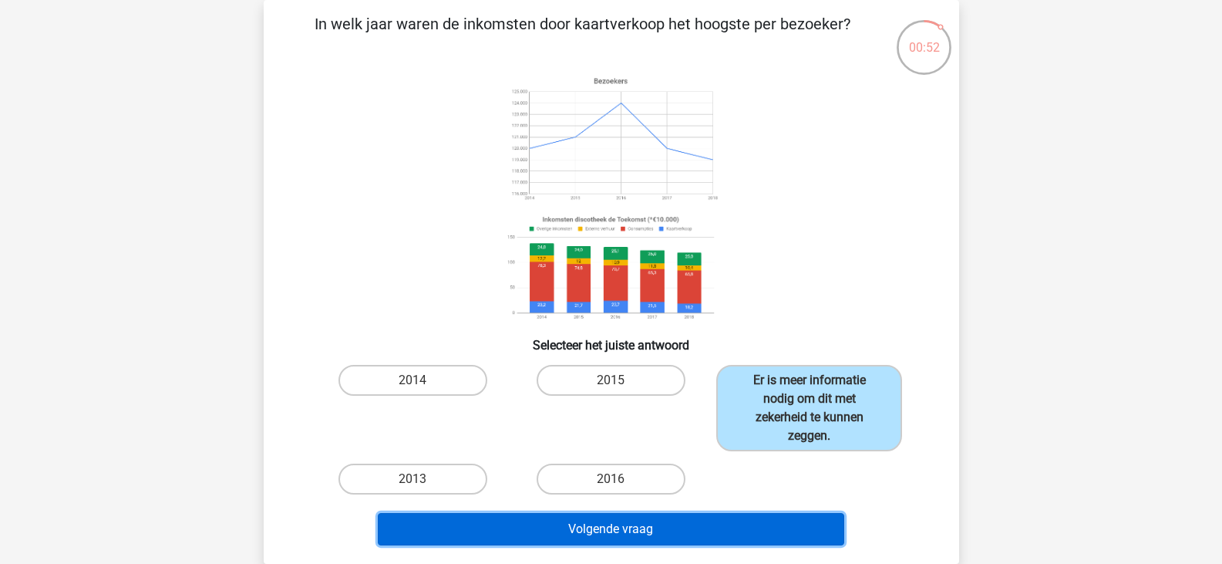
click at [663, 522] on button "Volgende vraag" at bounding box center [611, 529] width 466 height 32
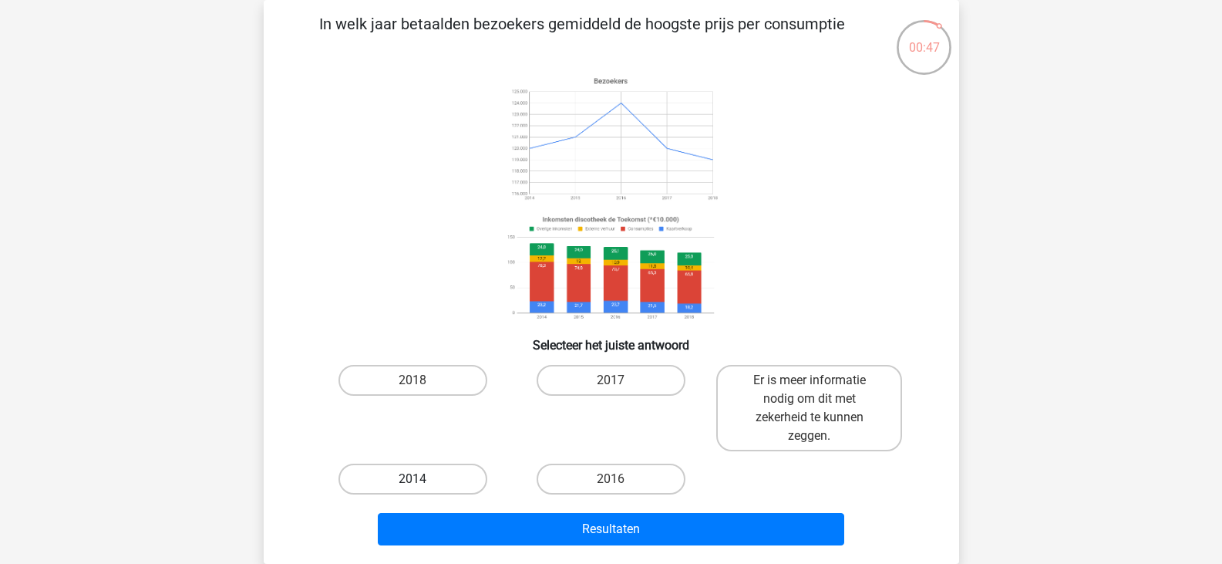
click at [402, 477] on label "2014" at bounding box center [412, 478] width 149 height 31
click at [412, 479] on input "2014" at bounding box center [417, 484] width 10 height 10
radio input "true"
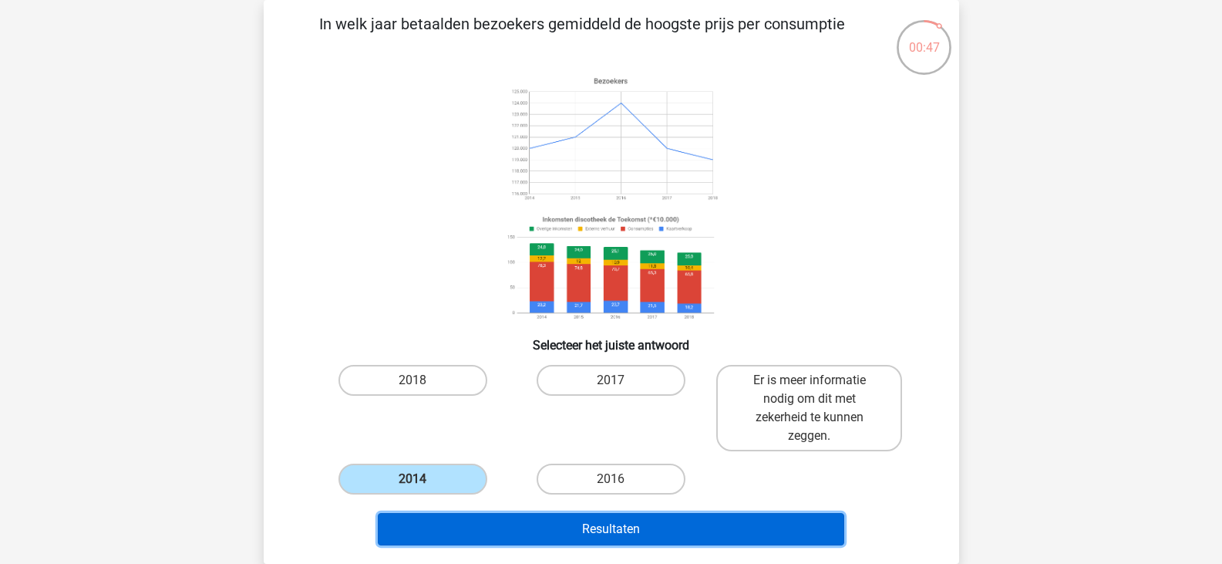
click at [493, 520] on button "Resultaten" at bounding box center [611, 529] width 466 height 32
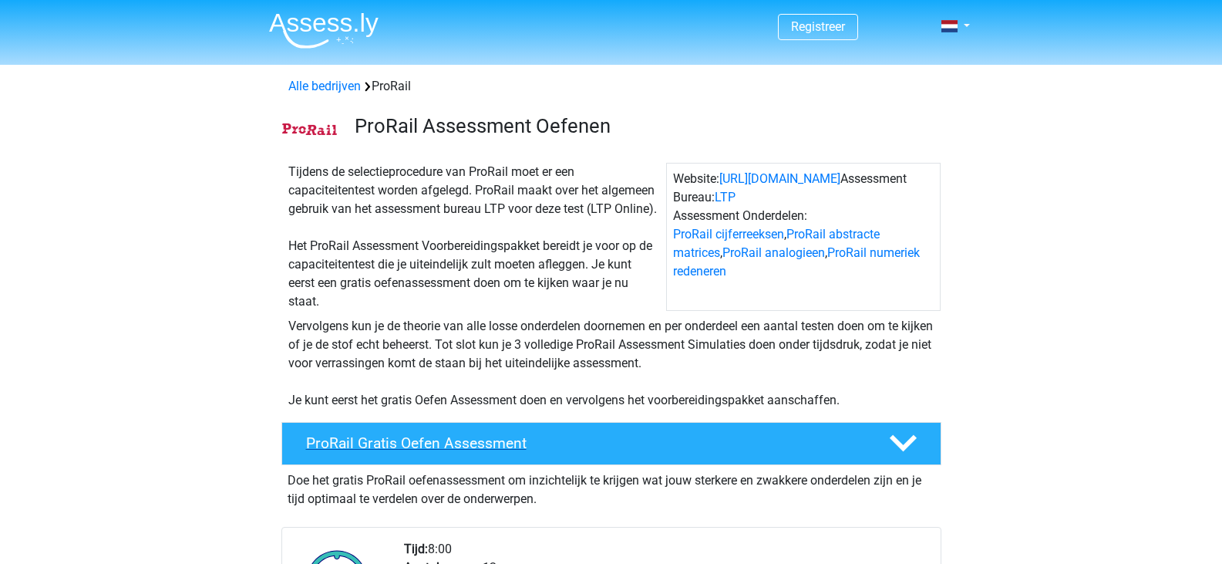
click at [464, 442] on h4 "ProRail Gratis Oefen Assessment" at bounding box center [585, 443] width 558 height 18
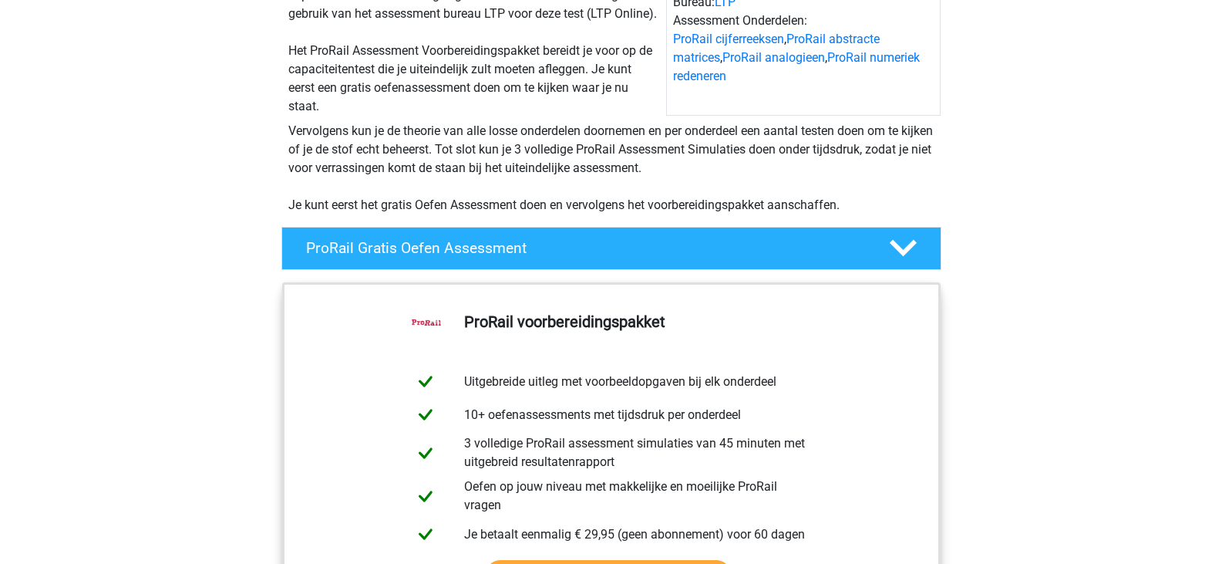
scroll to position [194, 0]
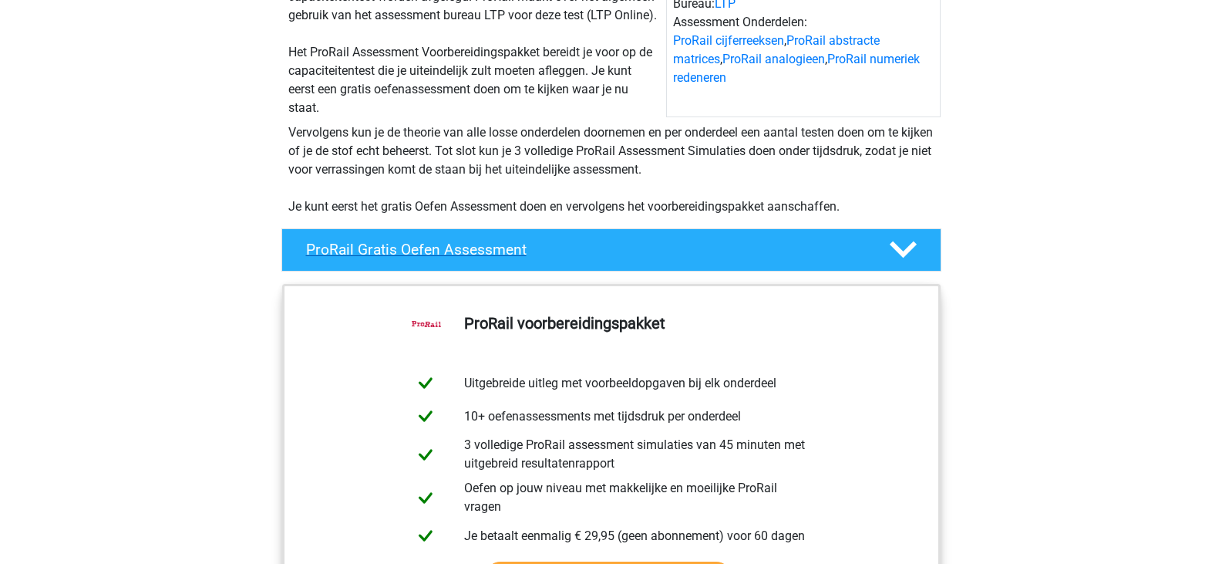
click at [476, 254] on h4 "ProRail Gratis Oefen Assessment" at bounding box center [585, 250] width 558 height 18
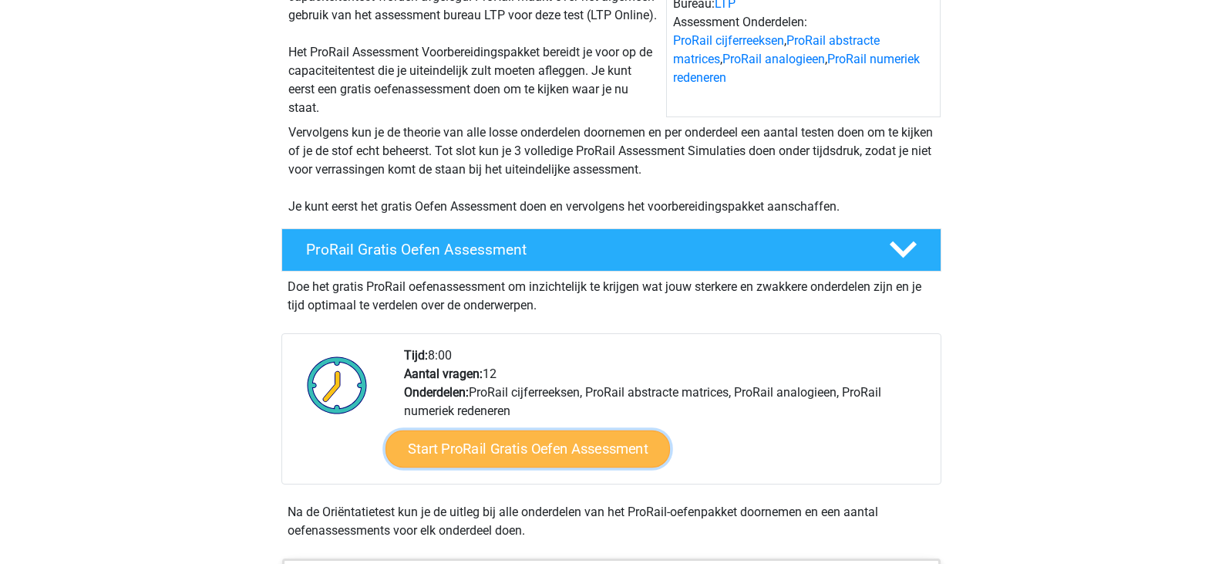
click at [466, 466] on link "Start ProRail Gratis Oefen Assessment" at bounding box center [527, 448] width 284 height 37
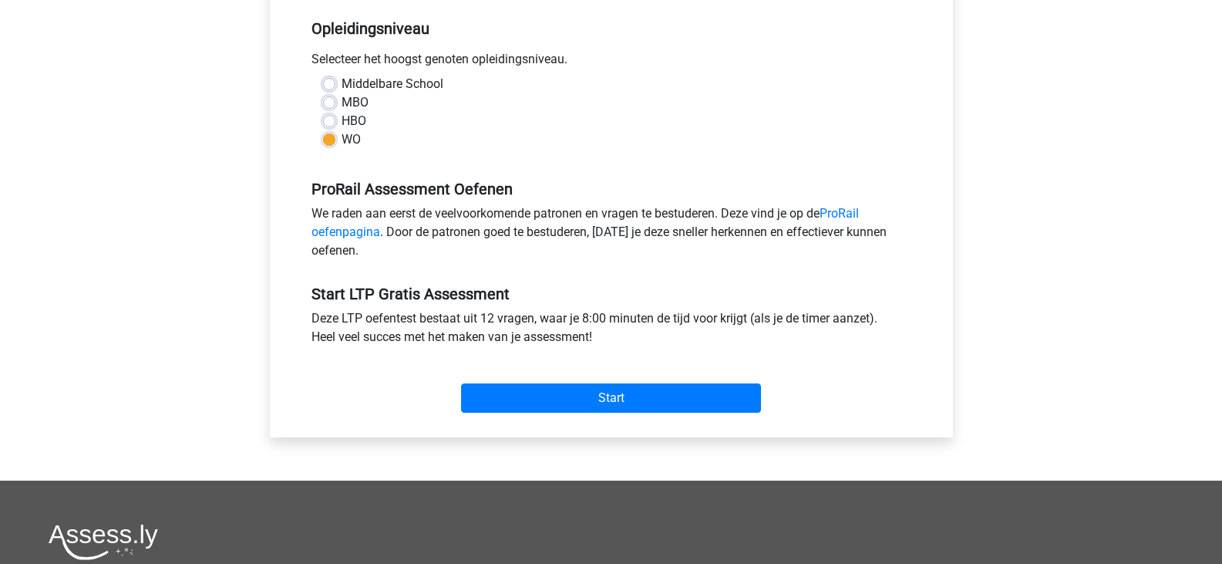
scroll to position [325, 0]
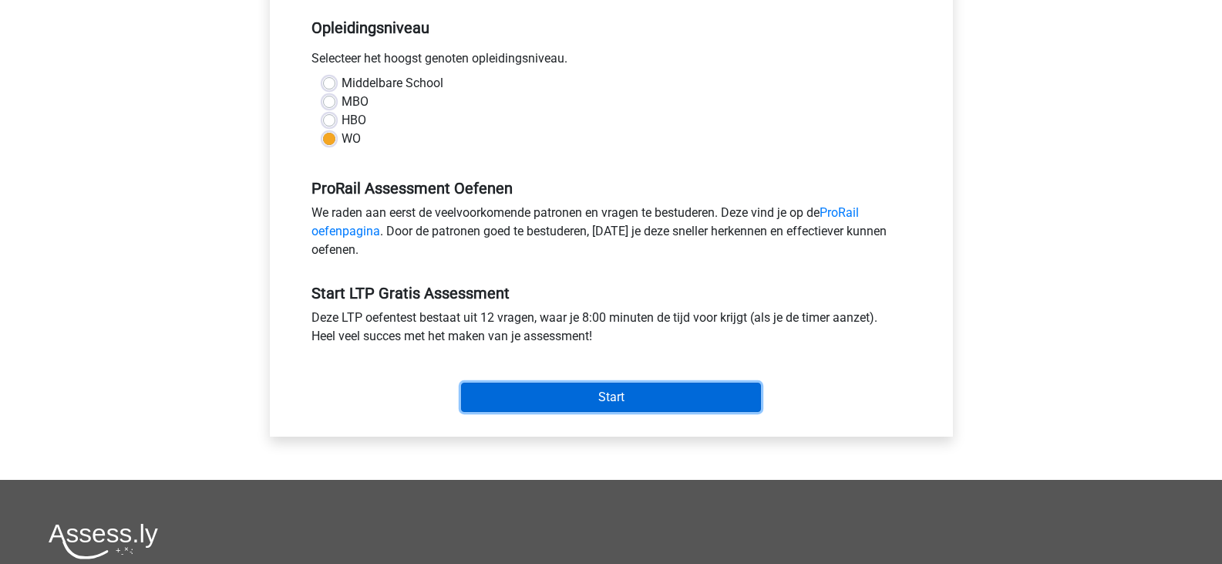
click at [682, 392] on input "Start" at bounding box center [611, 396] width 300 height 29
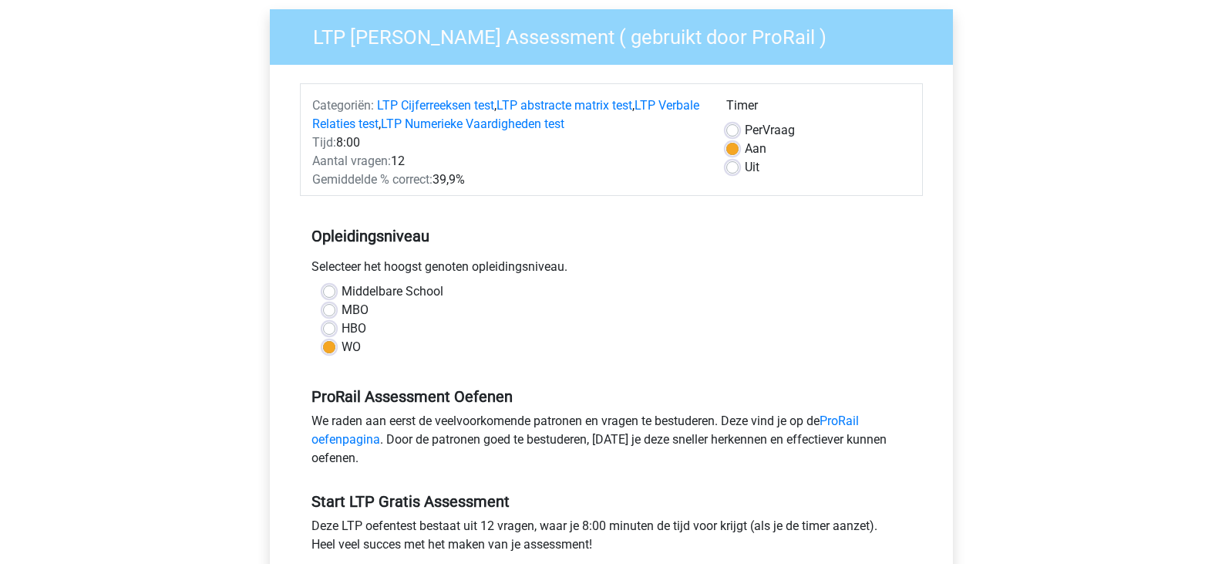
scroll to position [116, 0]
click at [745, 129] on label "Per Vraag" at bounding box center [770, 131] width 50 height 19
click at [731, 129] on input "Per Vraag" at bounding box center [732, 129] width 12 height 15
radio input "true"
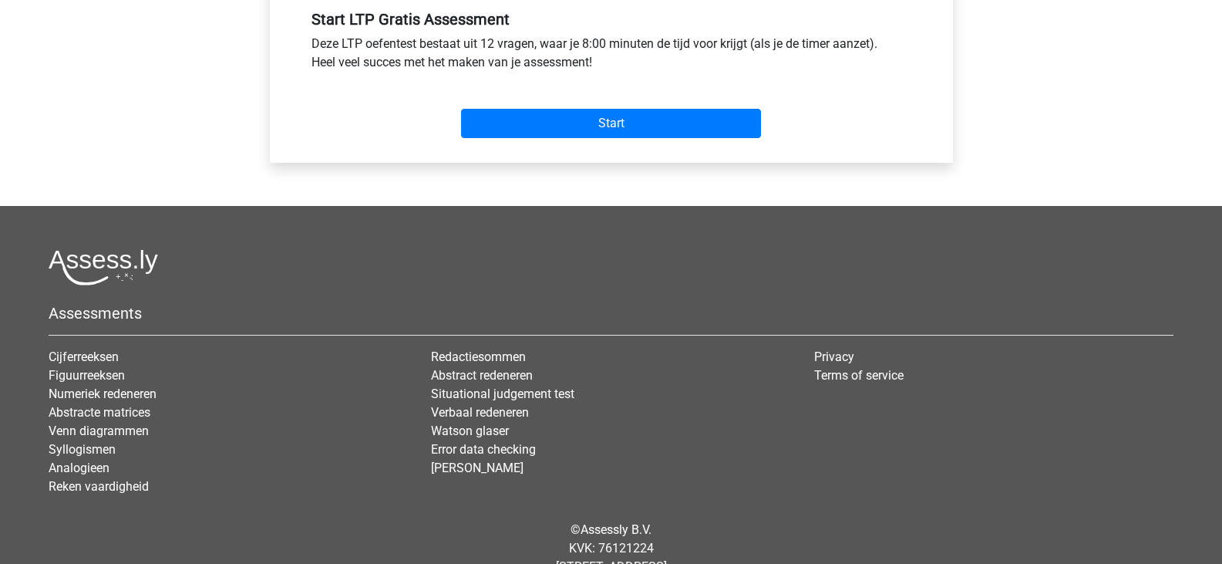
scroll to position [641, 0]
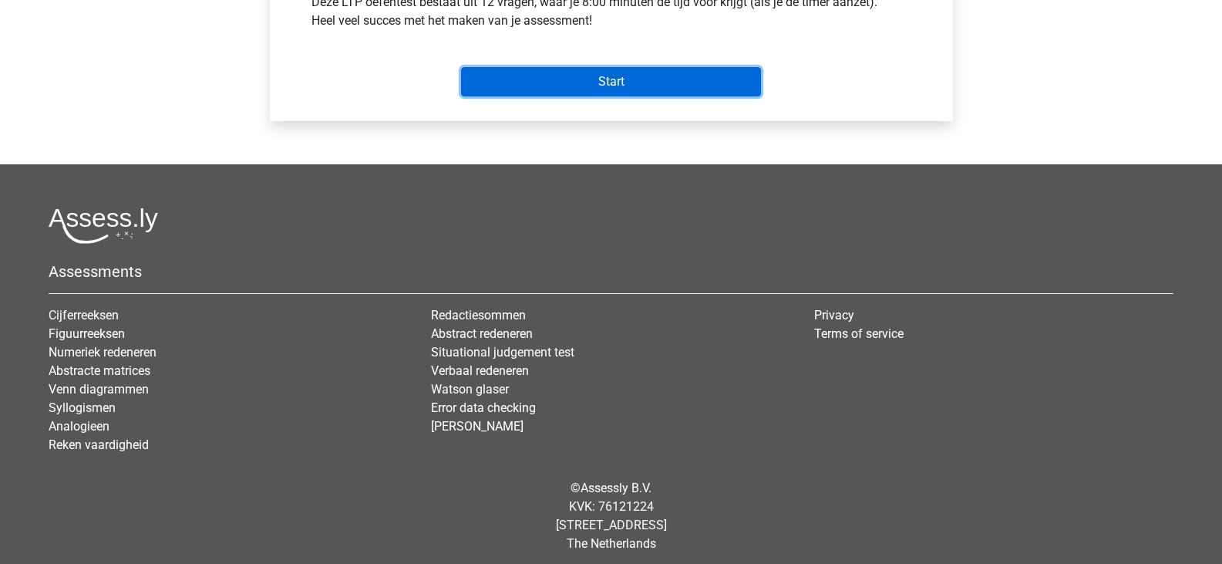
click at [626, 96] on input "Start" at bounding box center [611, 81] width 300 height 29
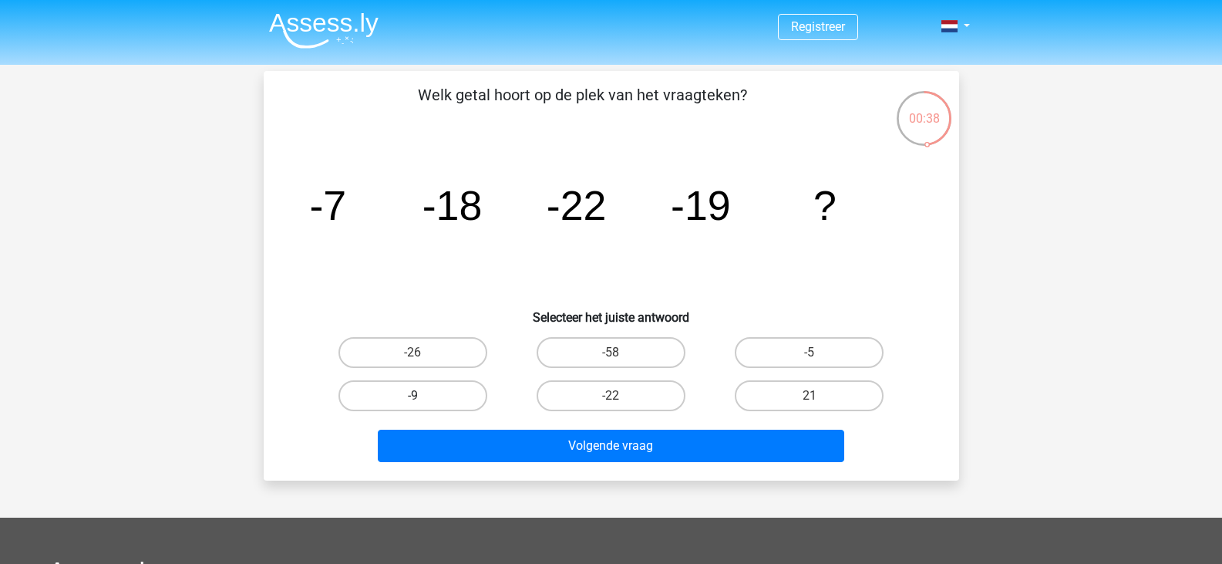
click at [424, 399] on label "-9" at bounding box center [412, 395] width 149 height 31
click at [423, 399] on input "-9" at bounding box center [417, 401] width 10 height 10
radio input "true"
click at [515, 462] on div "Volgende vraag" at bounding box center [611, 448] width 595 height 39
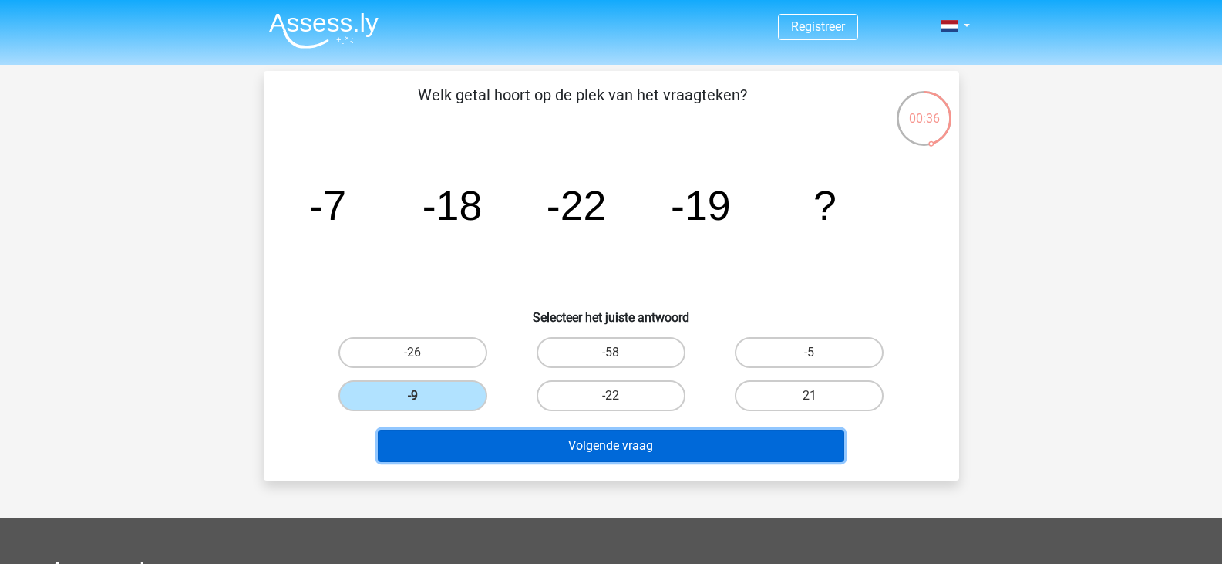
click at [531, 448] on button "Volgende vraag" at bounding box center [611, 445] width 466 height 32
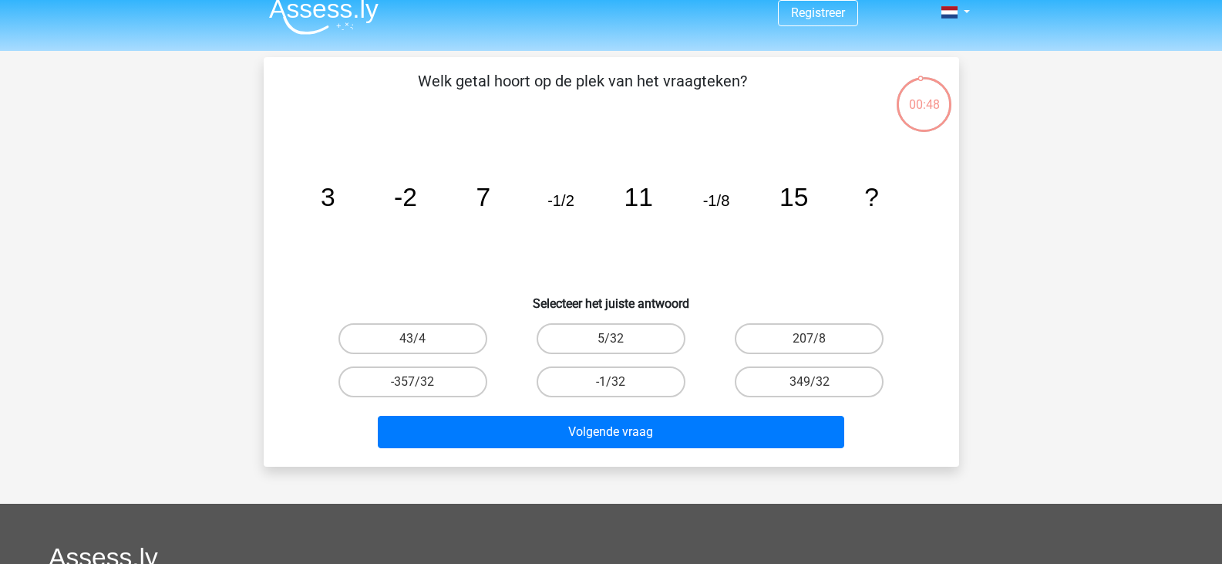
scroll to position [4, 0]
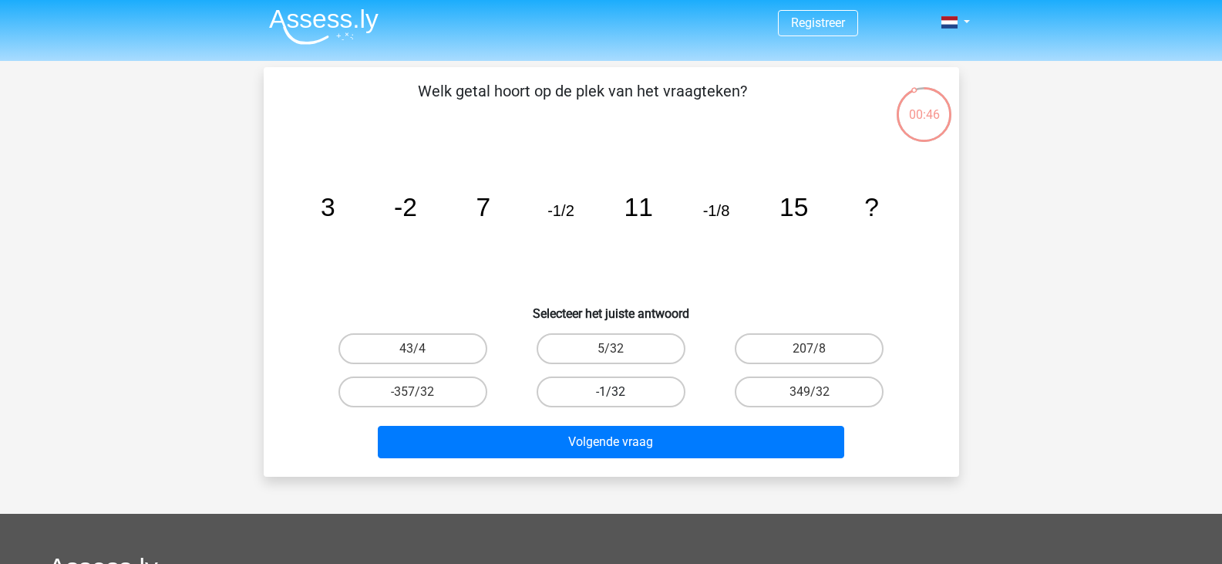
click at [577, 386] on label "-1/32" at bounding box center [611, 391] width 149 height 31
click at [611, 392] on input "-1/32" at bounding box center [616, 397] width 10 height 10
radio input "true"
click at [577, 386] on label "-1/32" at bounding box center [611, 391] width 149 height 31
click at [611, 392] on input "-1/32" at bounding box center [616, 397] width 10 height 10
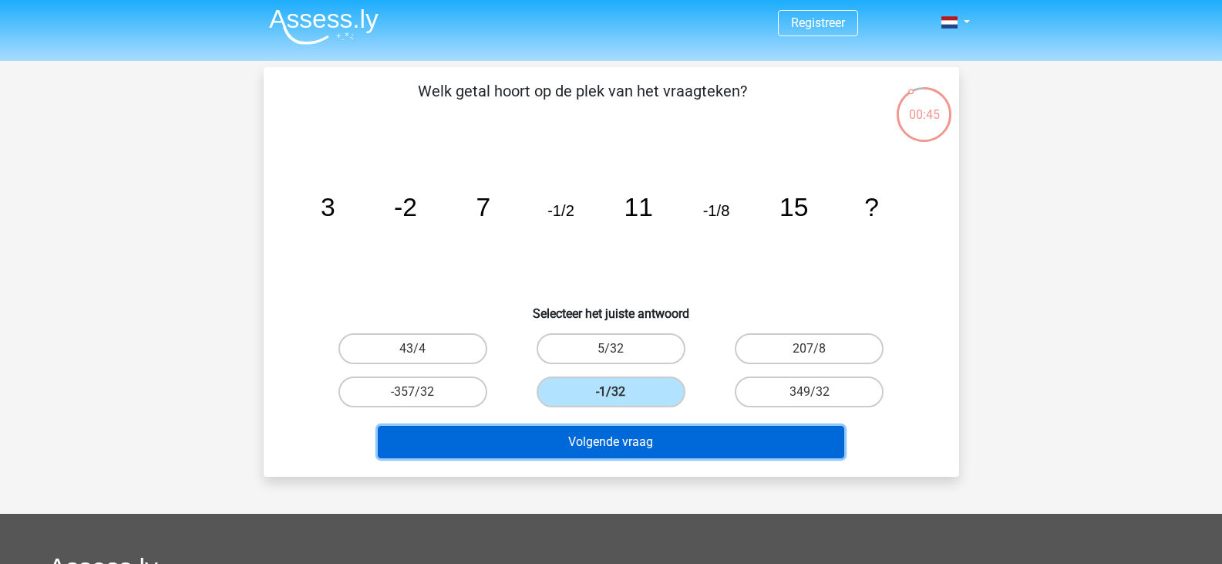
click at [566, 429] on button "Volgende vraag" at bounding box center [611, 442] width 466 height 32
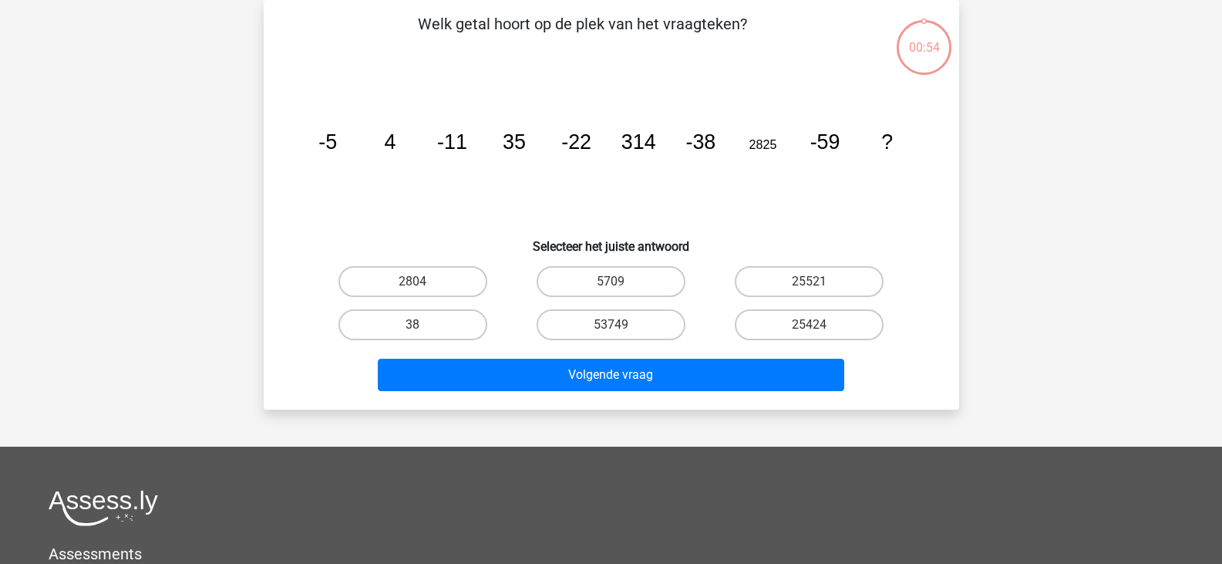
scroll to position [0, 0]
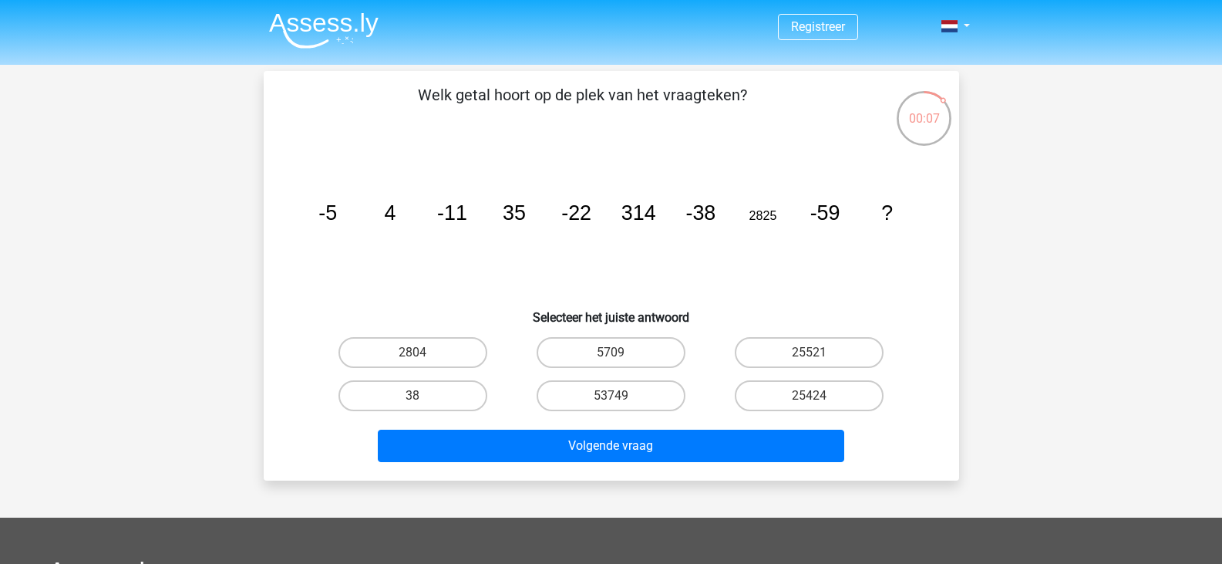
click at [695, 296] on icon "image/svg+xml -5 4 -11 35 -22 314 -38 2825 -59 ?" at bounding box center [611, 220] width 621 height 156
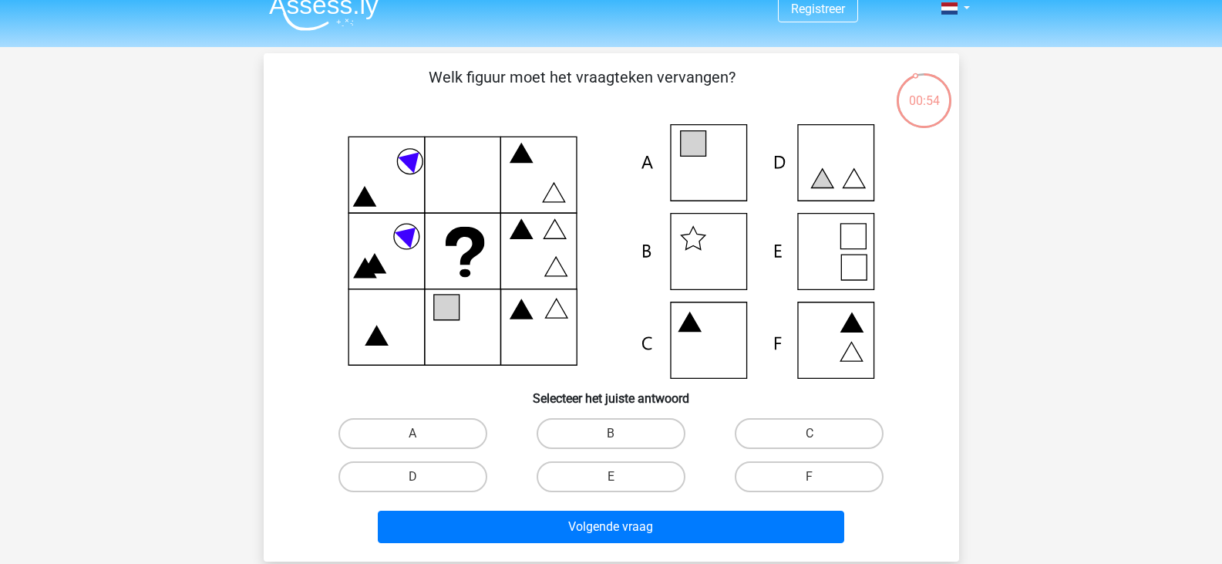
scroll to position [19, 0]
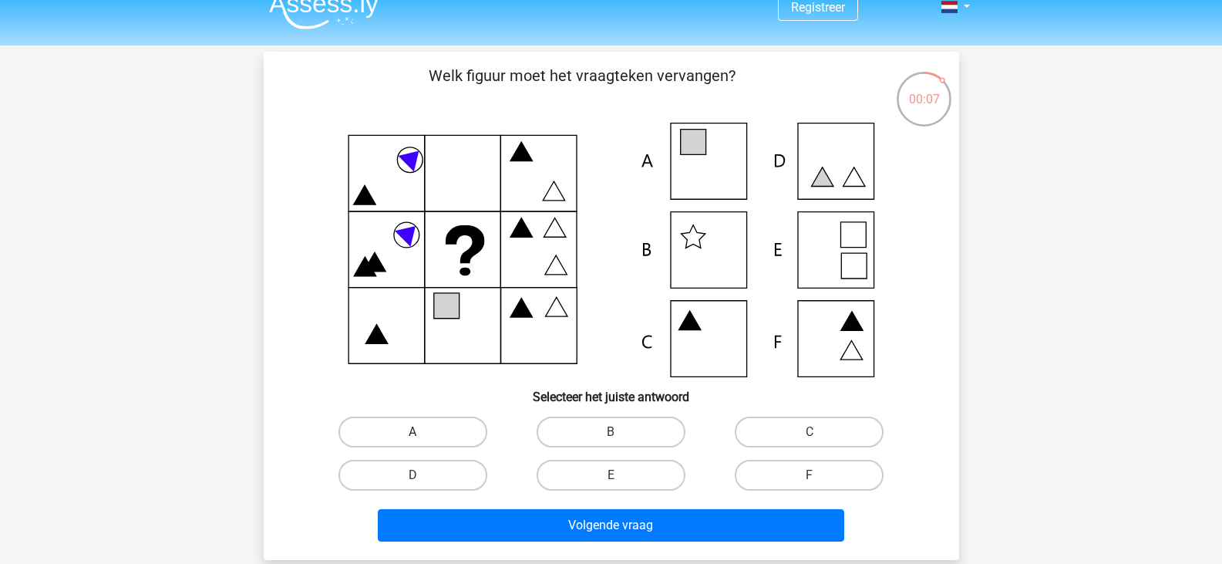
click at [402, 432] on label "A" at bounding box center [412, 431] width 149 height 31
click at [412, 432] on input "A" at bounding box center [417, 437] width 10 height 10
radio input "true"
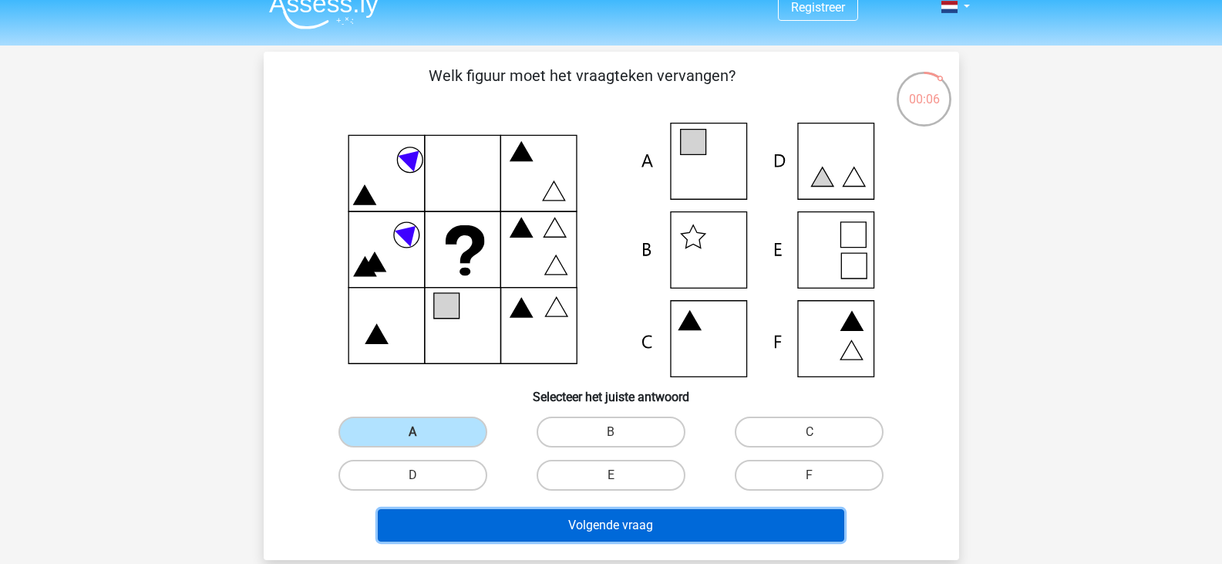
click at [534, 531] on button "Volgende vraag" at bounding box center [611, 525] width 466 height 32
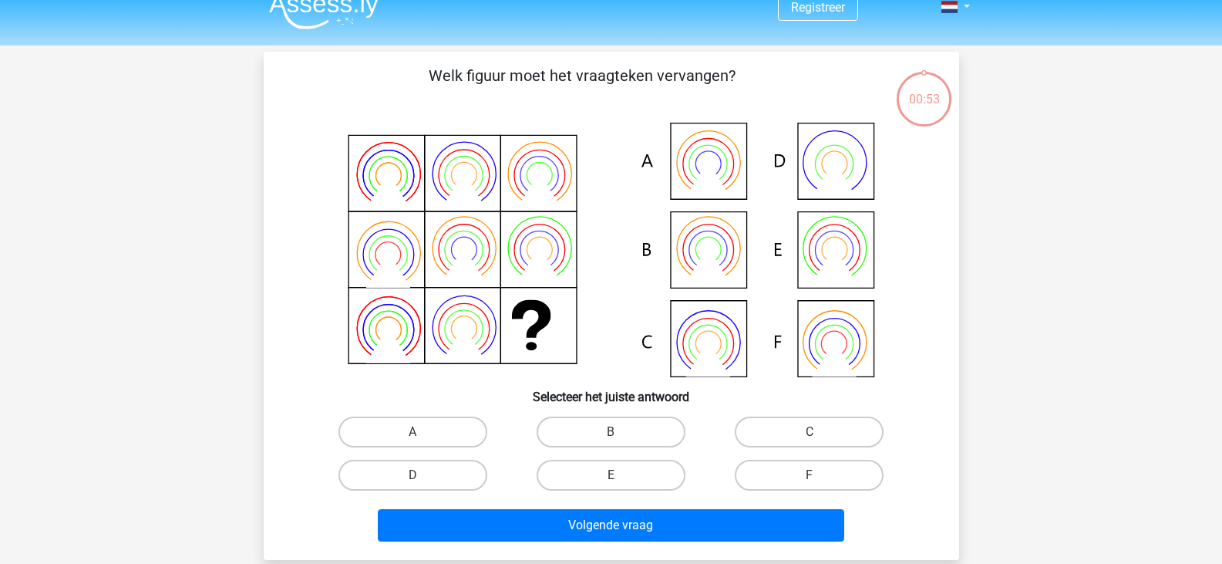
scroll to position [71, 0]
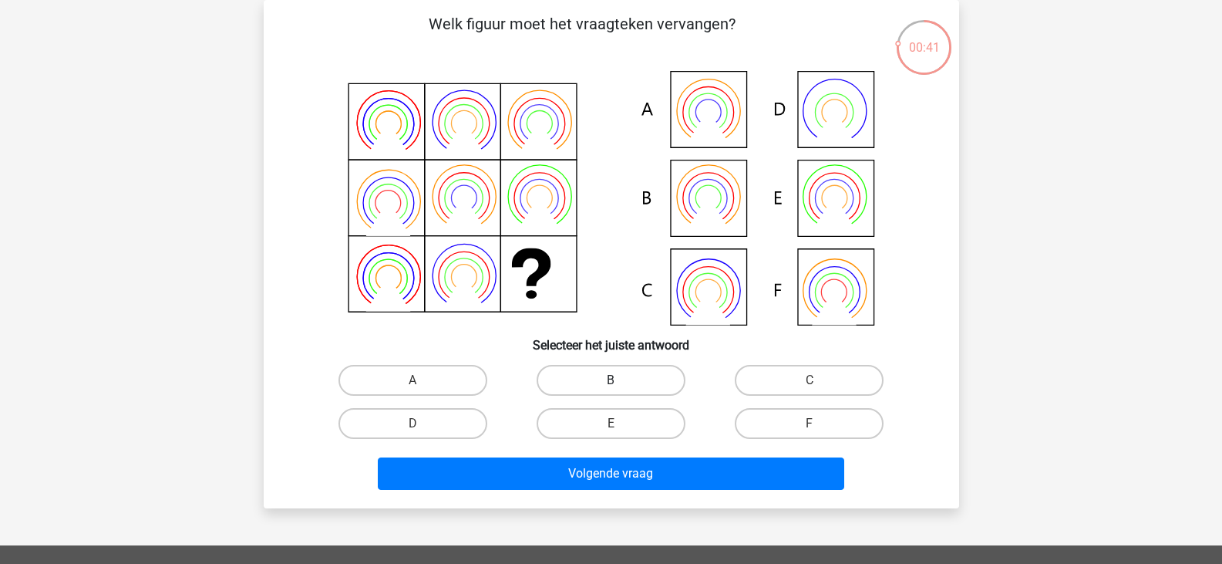
click at [556, 381] on label "B" at bounding box center [611, 380] width 149 height 31
click at [611, 381] on input "B" at bounding box center [616, 385] width 10 height 10
radio input "true"
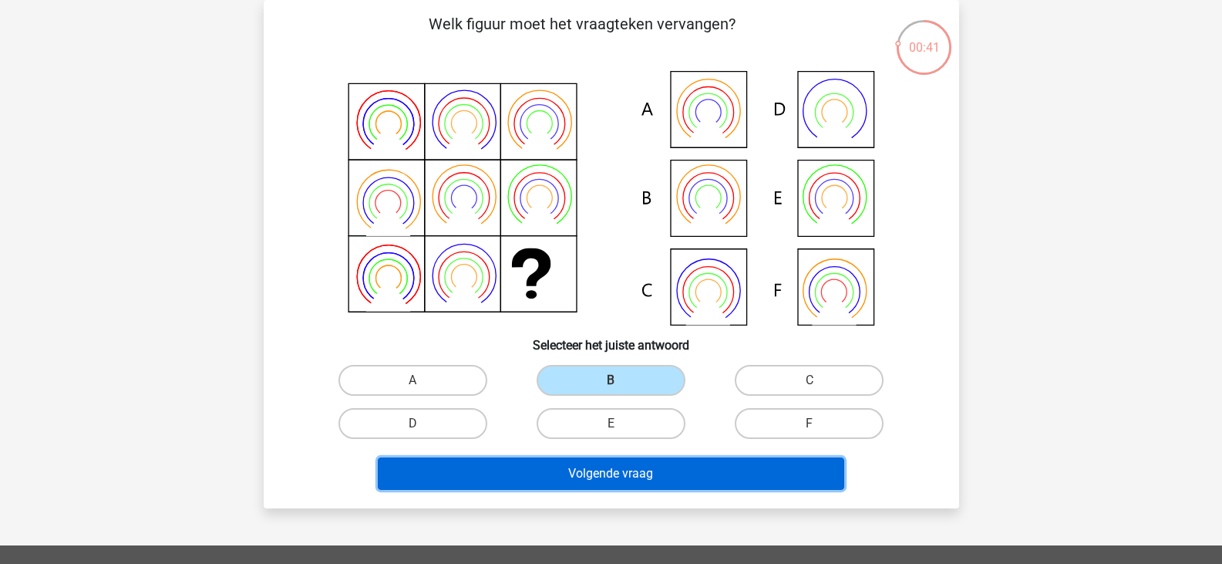
click at [549, 472] on button "Volgende vraag" at bounding box center [611, 473] width 466 height 32
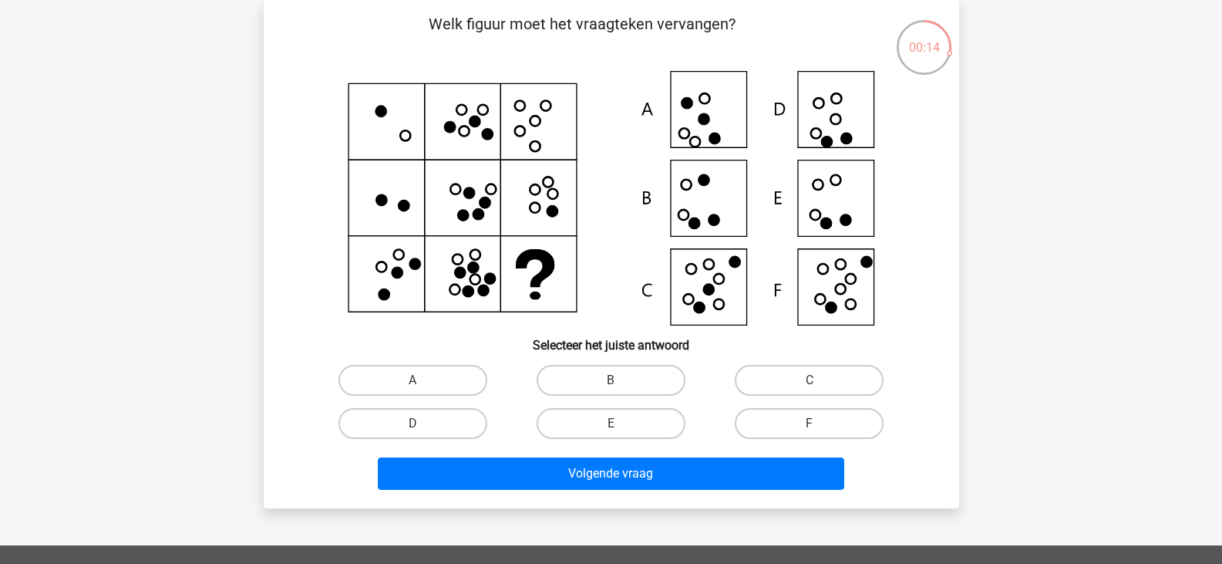
click at [840, 294] on icon at bounding box center [840, 289] width 10 height 10
click at [780, 395] on label "C" at bounding box center [809, 380] width 149 height 31
click at [810, 390] on input "C" at bounding box center [815, 385] width 10 height 10
radio input "true"
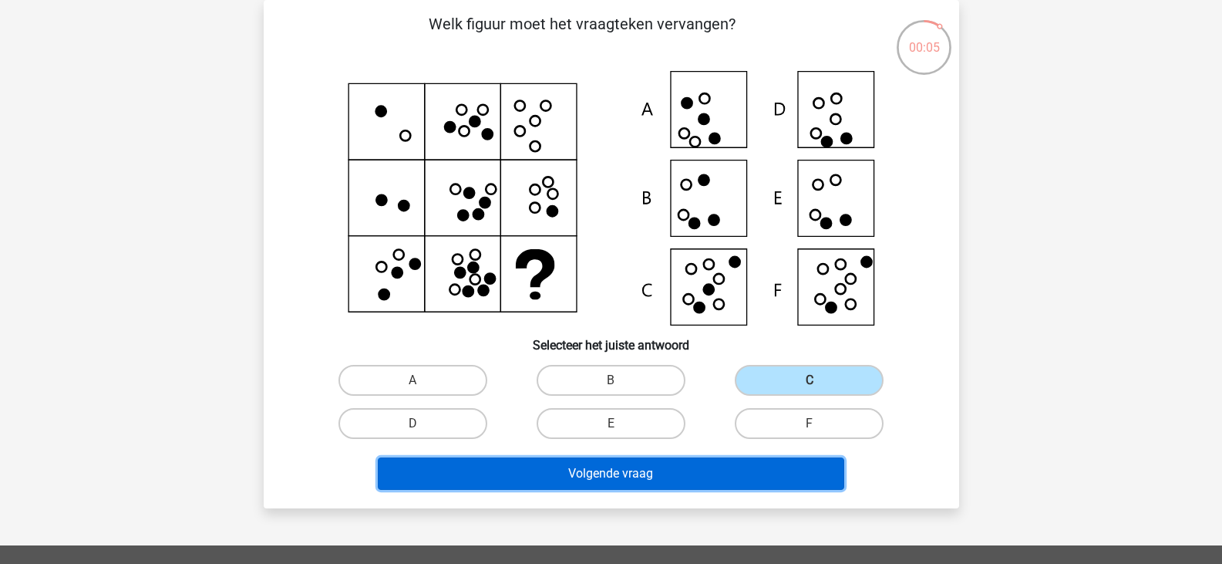
click at [735, 470] on button "Volgende vraag" at bounding box center [611, 473] width 466 height 32
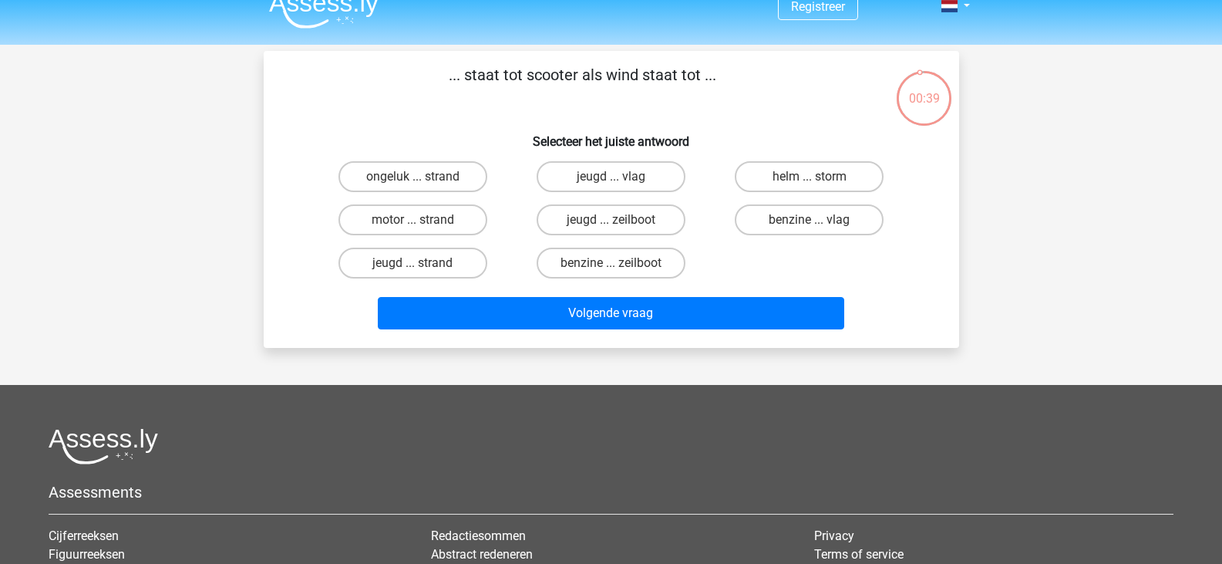
scroll to position [0, 0]
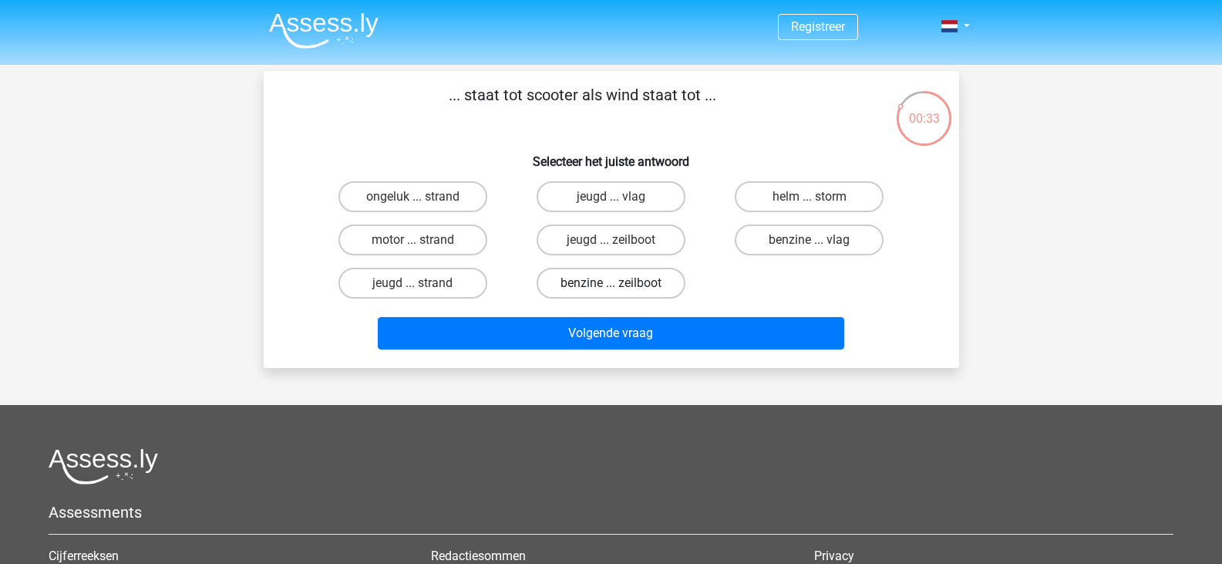
click at [604, 279] on label "benzine ... zeilboot" at bounding box center [611, 283] width 149 height 31
click at [611, 283] on input "benzine ... zeilboot" at bounding box center [616, 288] width 10 height 10
radio input "true"
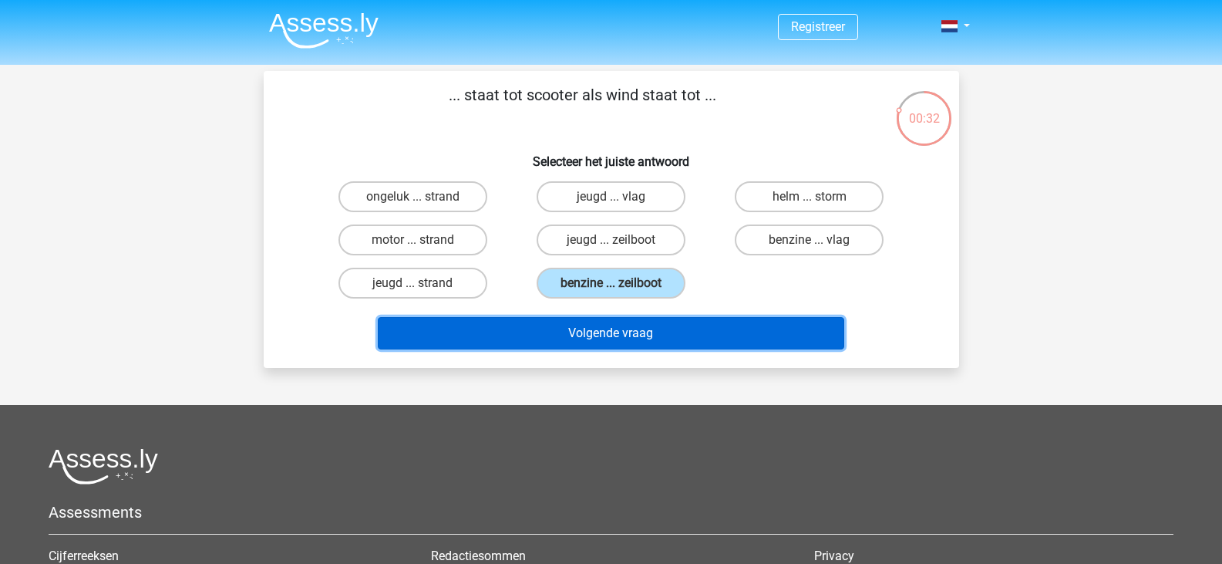
click at [568, 333] on button "Volgende vraag" at bounding box center [611, 333] width 466 height 32
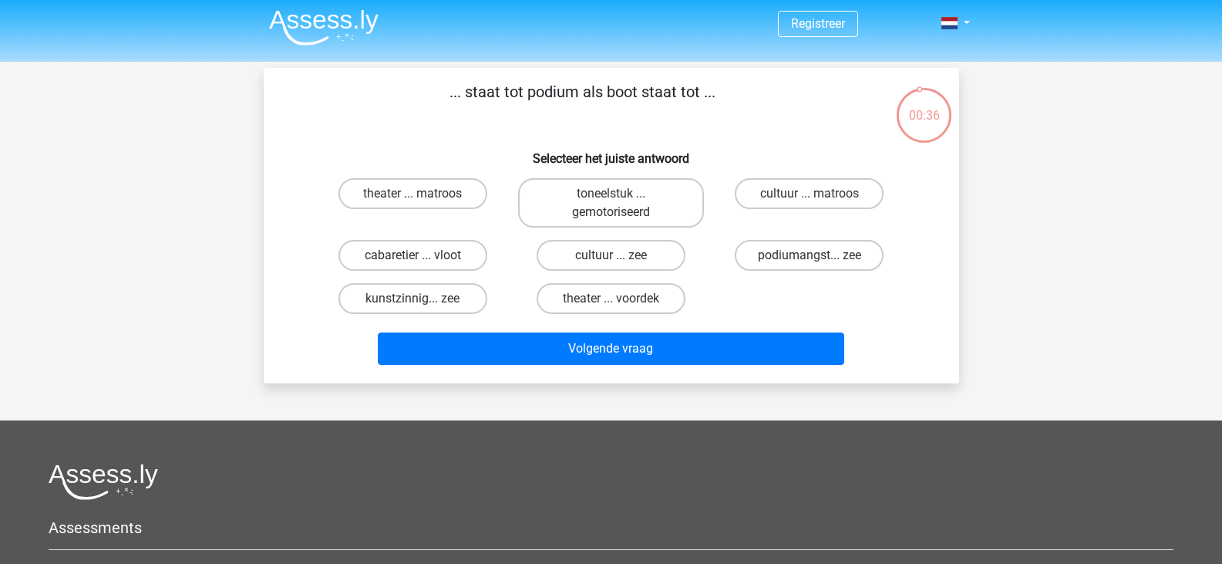
scroll to position [2, 0]
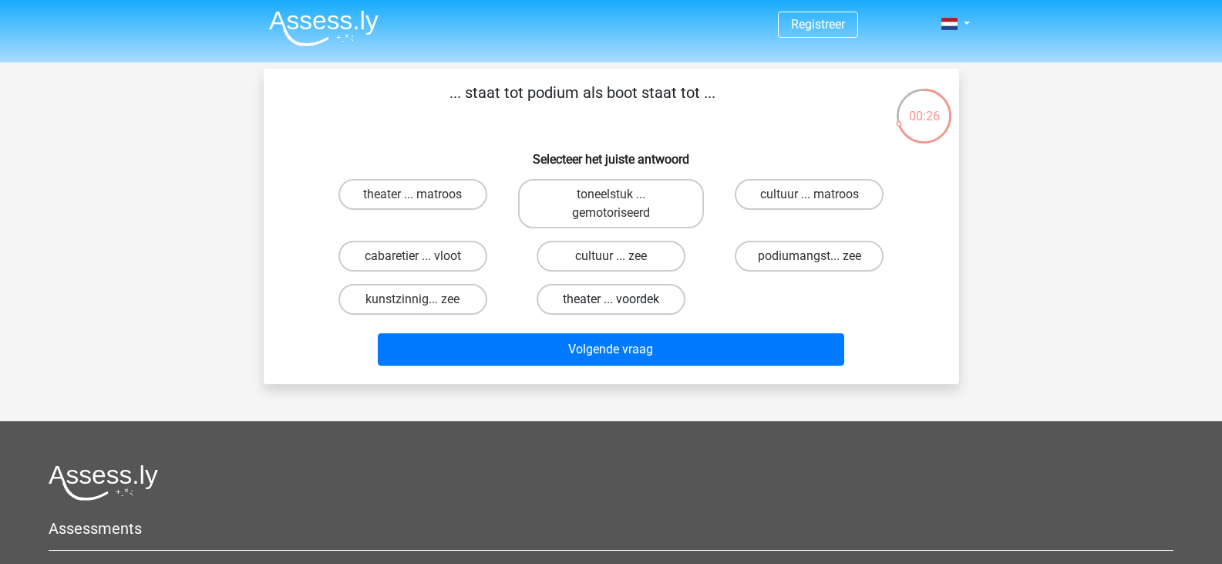
click at [642, 291] on label "theater ... voordek" at bounding box center [611, 299] width 149 height 31
click at [621, 299] on input "theater ... voordek" at bounding box center [616, 304] width 10 height 10
radio input "true"
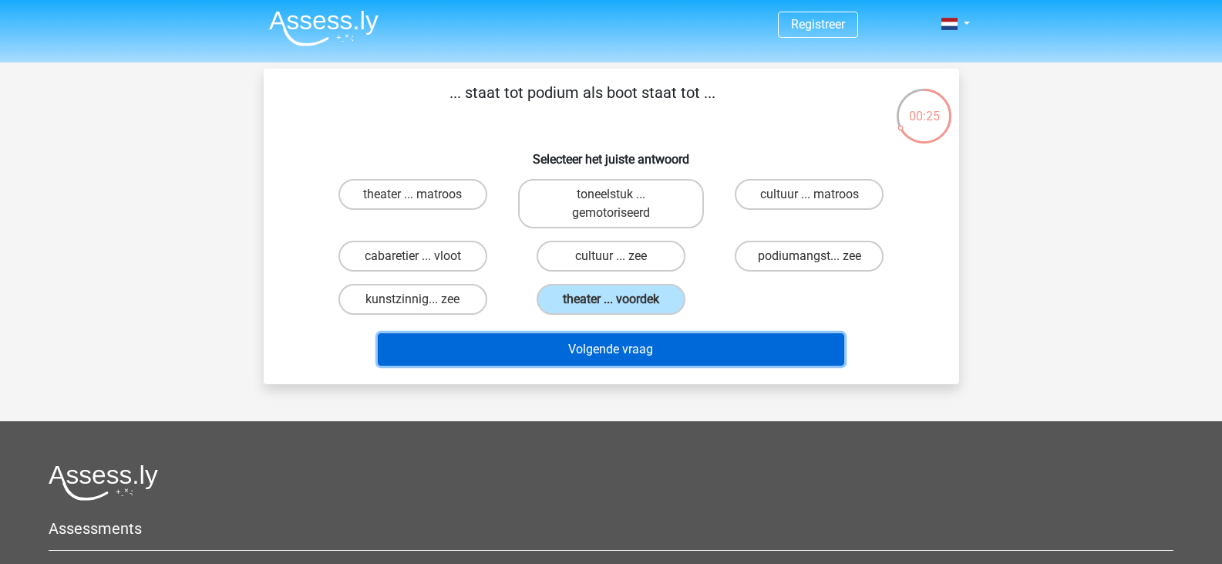
click at [658, 352] on button "Volgende vraag" at bounding box center [611, 349] width 466 height 32
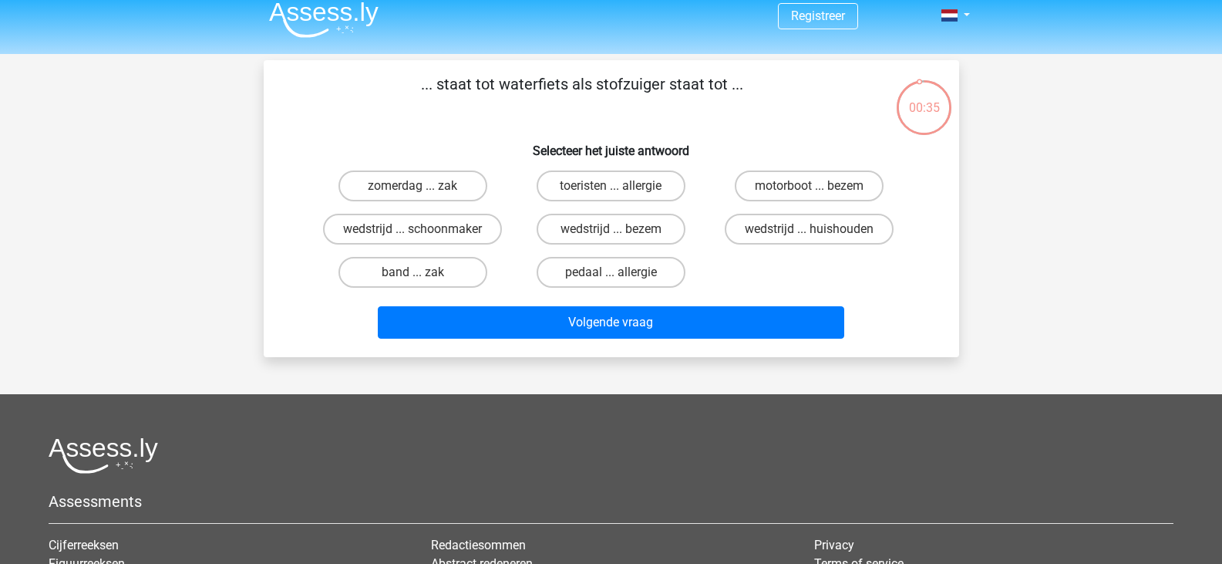
scroll to position [0, 0]
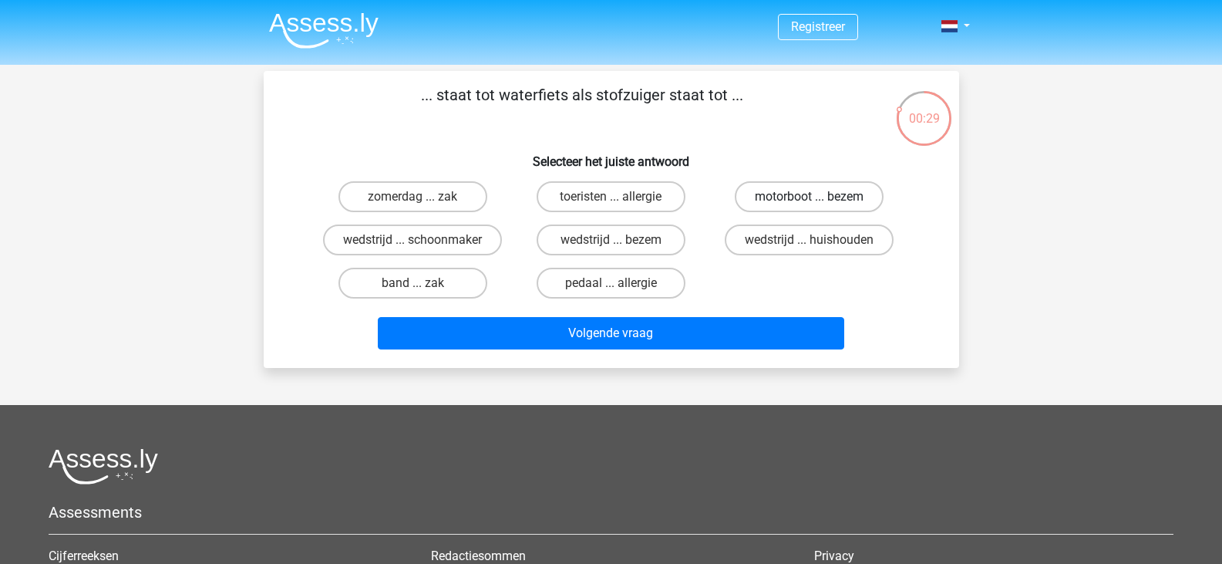
click at [852, 207] on label "motorboot ... bezem" at bounding box center [809, 196] width 149 height 31
click at [820, 207] on input "motorboot ... bezem" at bounding box center [815, 202] width 10 height 10
radio input "true"
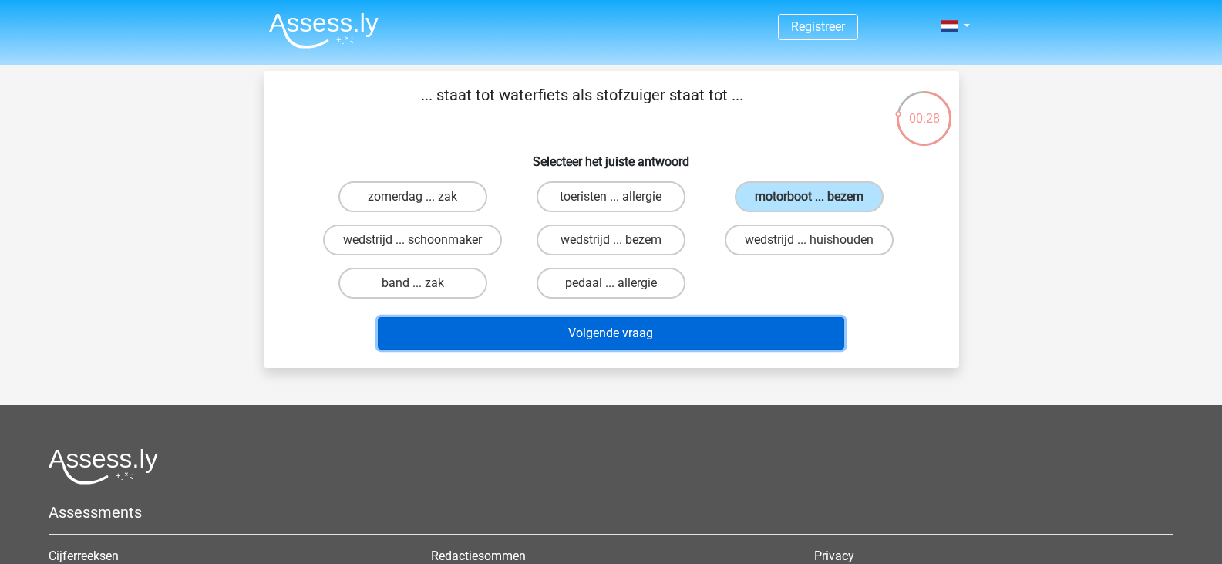
click at [751, 323] on button "Volgende vraag" at bounding box center [611, 333] width 466 height 32
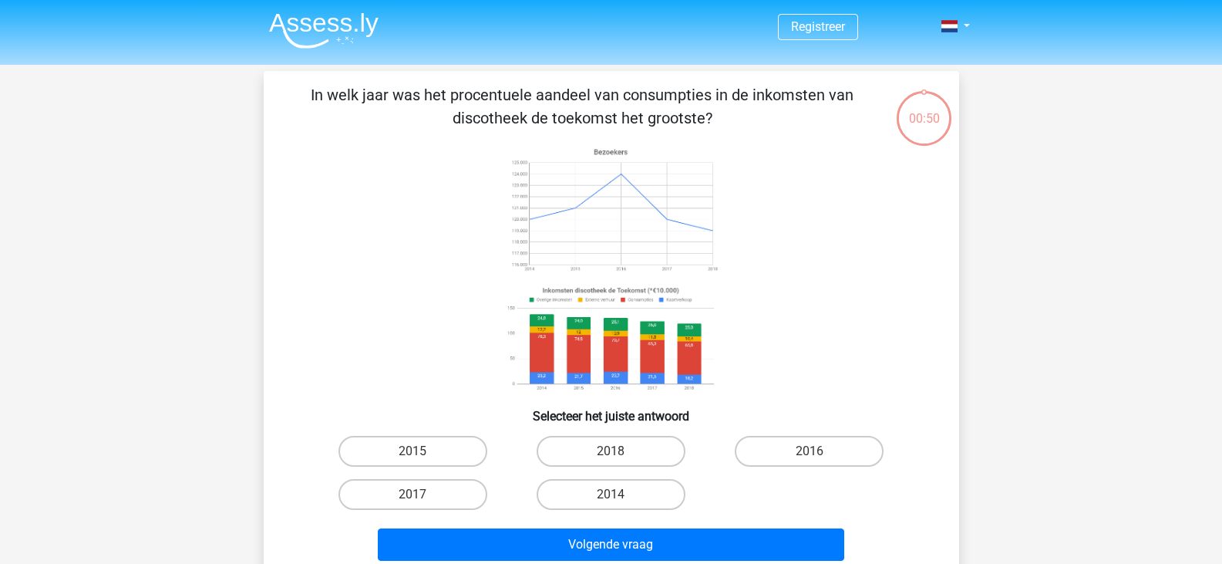
scroll to position [71, 0]
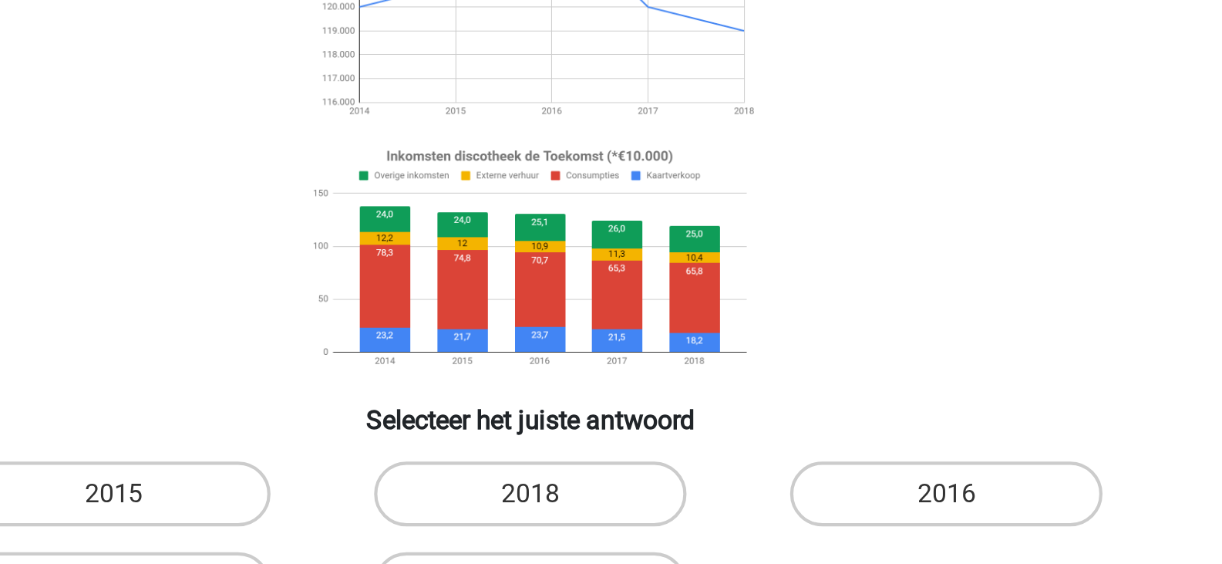
click at [544, 278] on image at bounding box center [610, 268] width 218 height 114
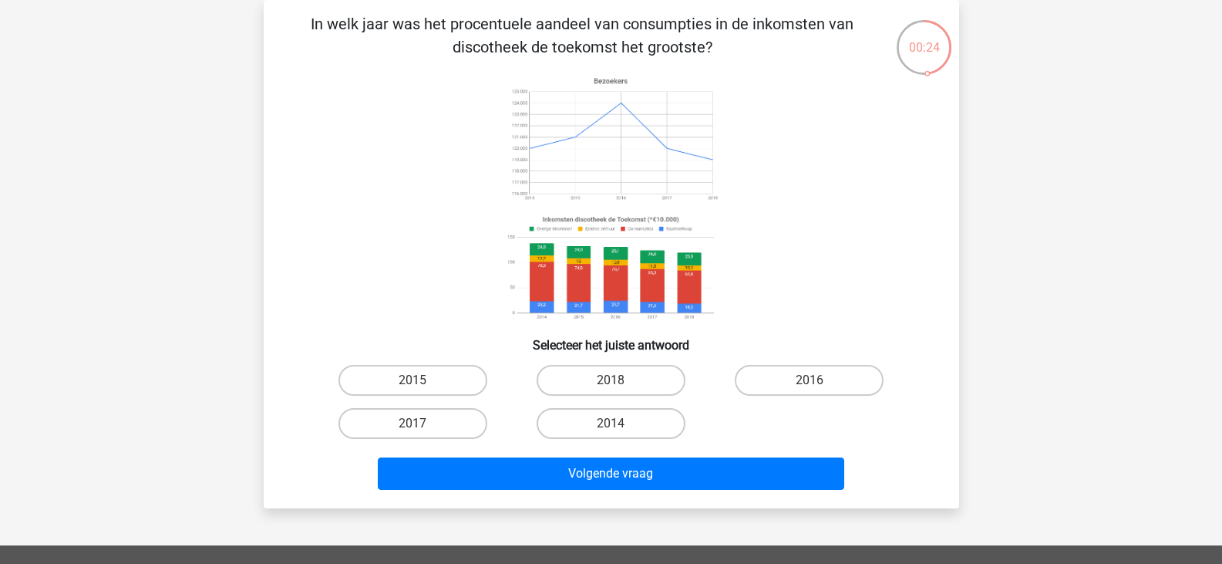
click at [854, 309] on icon at bounding box center [611, 198] width 621 height 254
click at [607, 430] on label "2014" at bounding box center [611, 423] width 149 height 31
click at [611, 430] on input "2014" at bounding box center [616, 428] width 10 height 10
radio input "true"
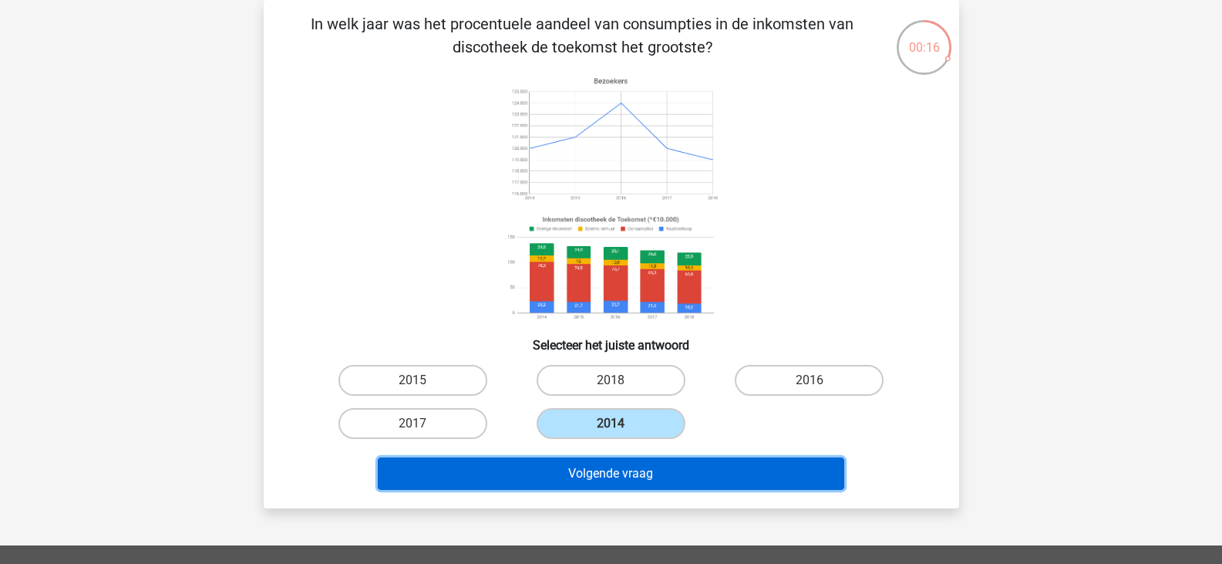
click at [621, 470] on button "Volgende vraag" at bounding box center [611, 473] width 466 height 32
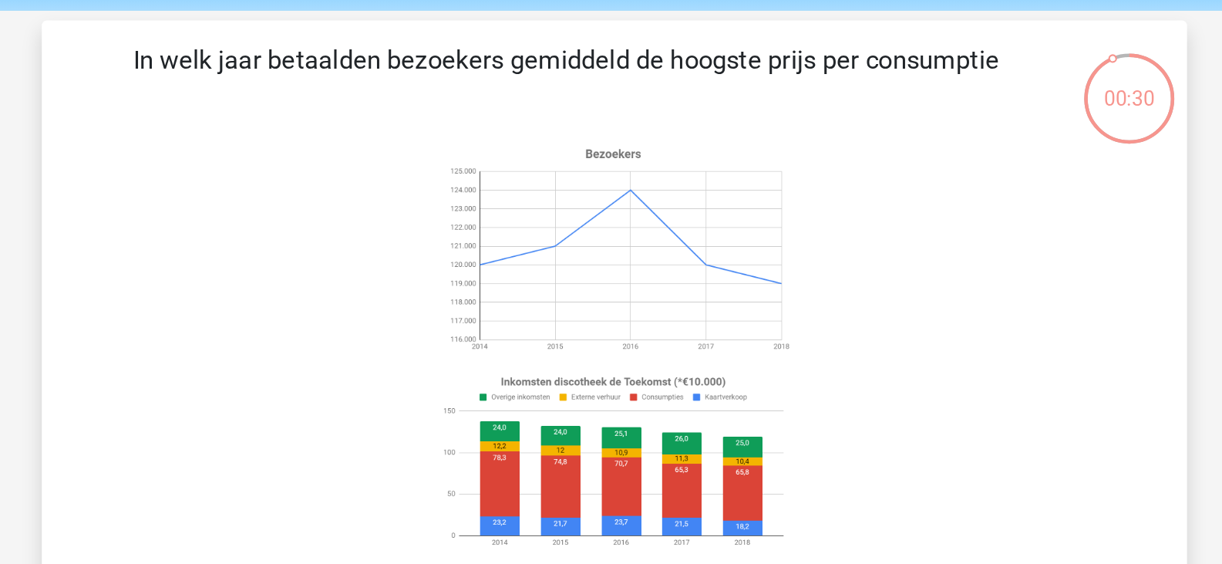
scroll to position [58, 0]
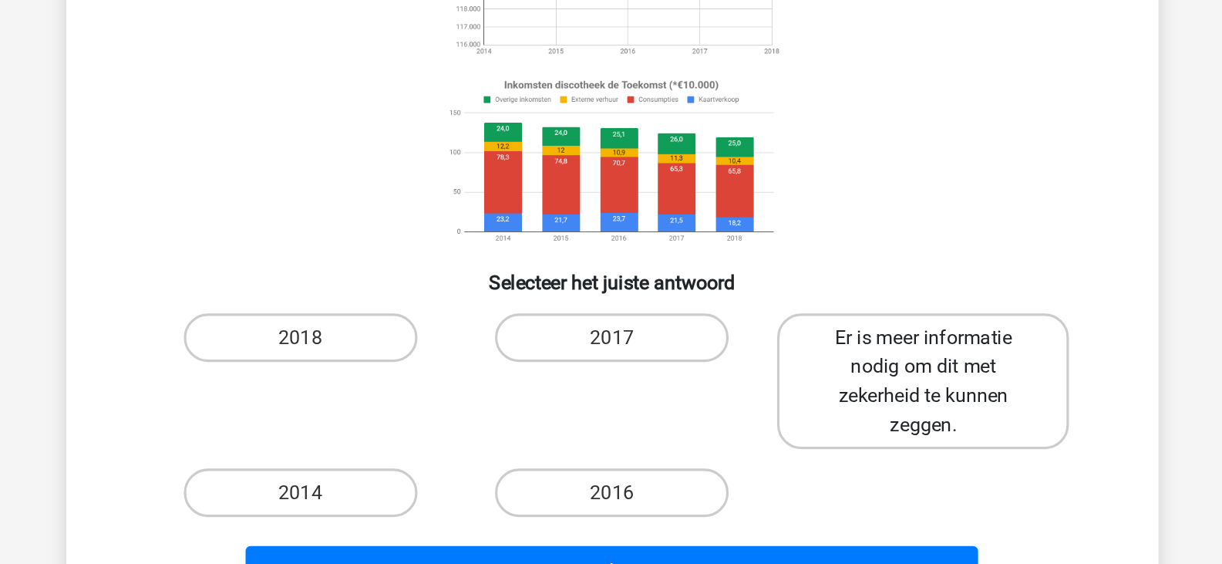
click at [802, 405] on label "Er is meer informatie nodig om dit met zekerheid te kunnen zeggen." at bounding box center [809, 421] width 186 height 86
click at [810, 403] on input "Er is meer informatie nodig om dit met zekerheid te kunnen zeggen." at bounding box center [815, 398] width 10 height 10
radio input "true"
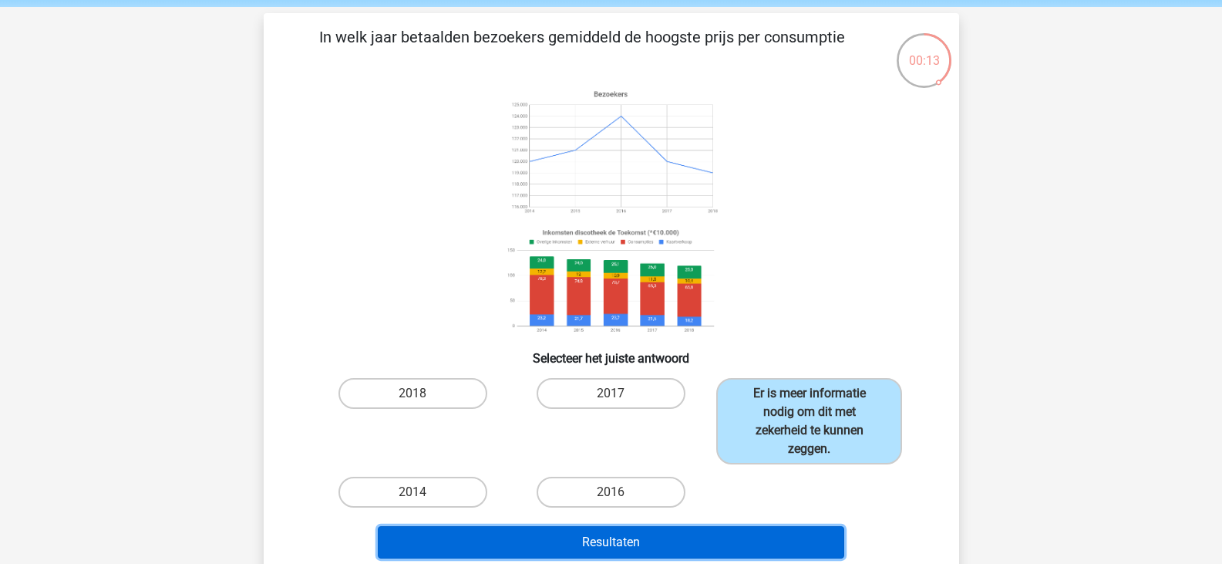
click at [675, 546] on button "Resultaten" at bounding box center [611, 542] width 466 height 32
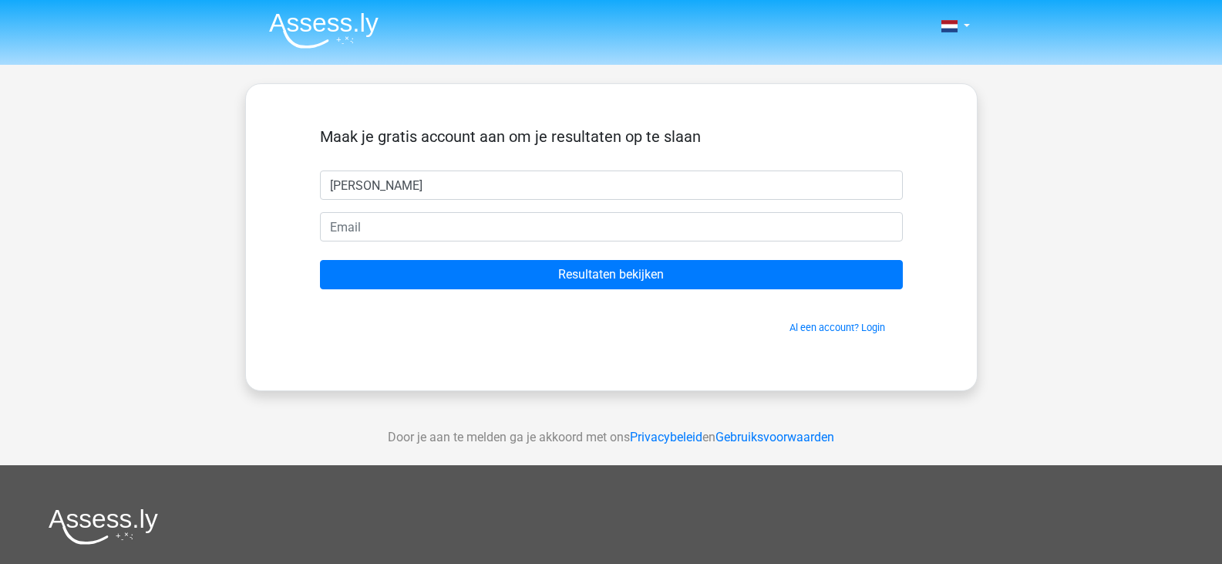
type input "[PERSON_NAME]"
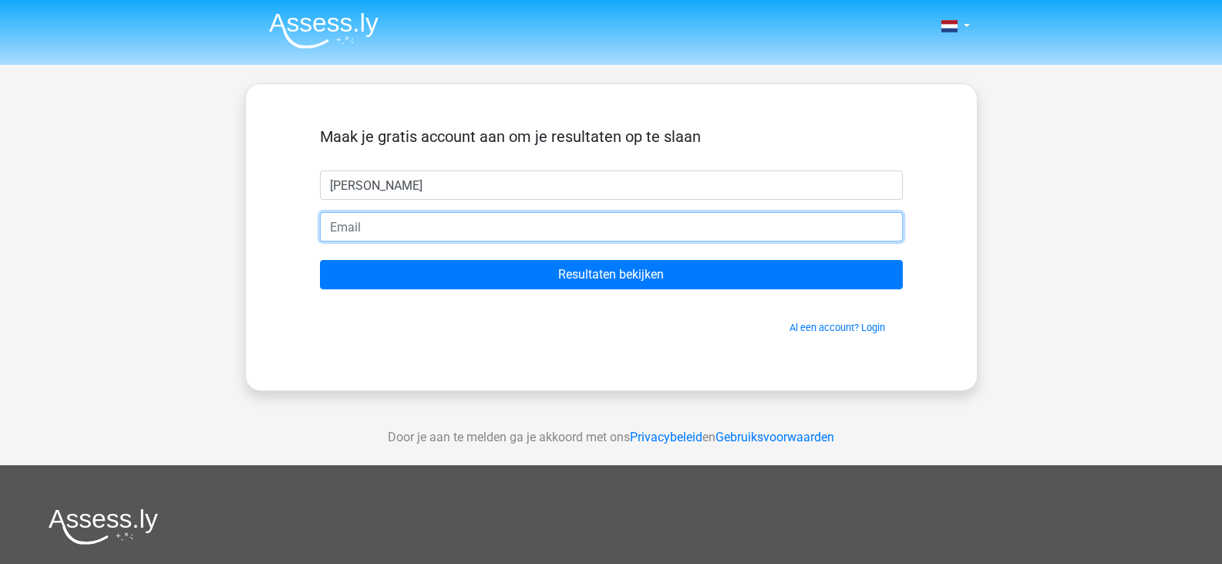
type input "d"
type input "[EMAIL_ADDRESS][DOMAIN_NAME]"
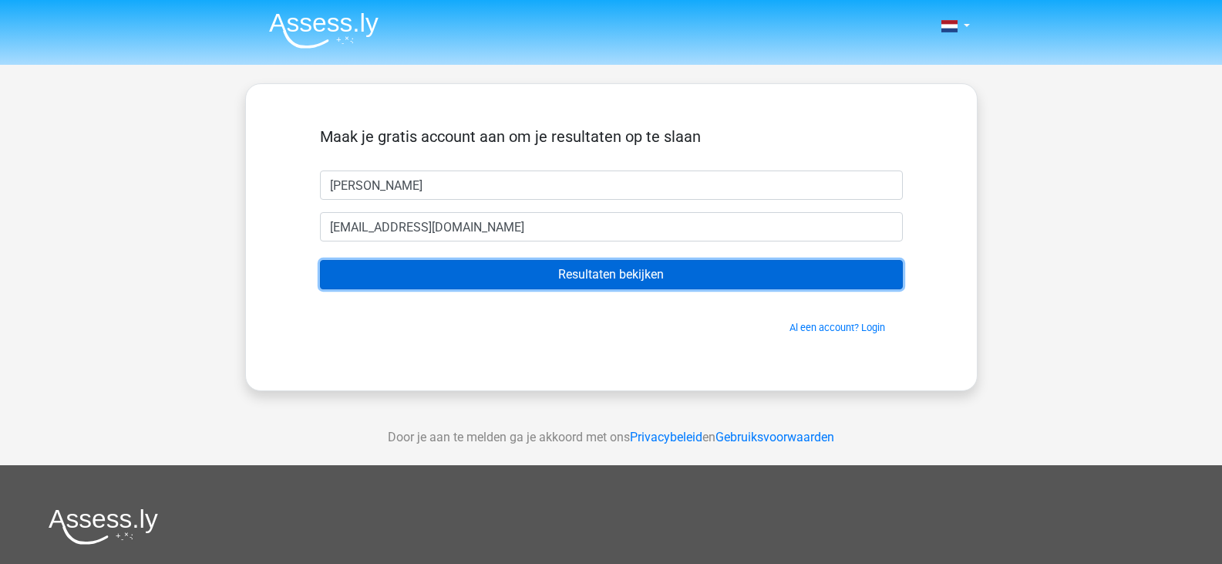
click at [545, 265] on input "Resultaten bekijken" at bounding box center [611, 274] width 583 height 29
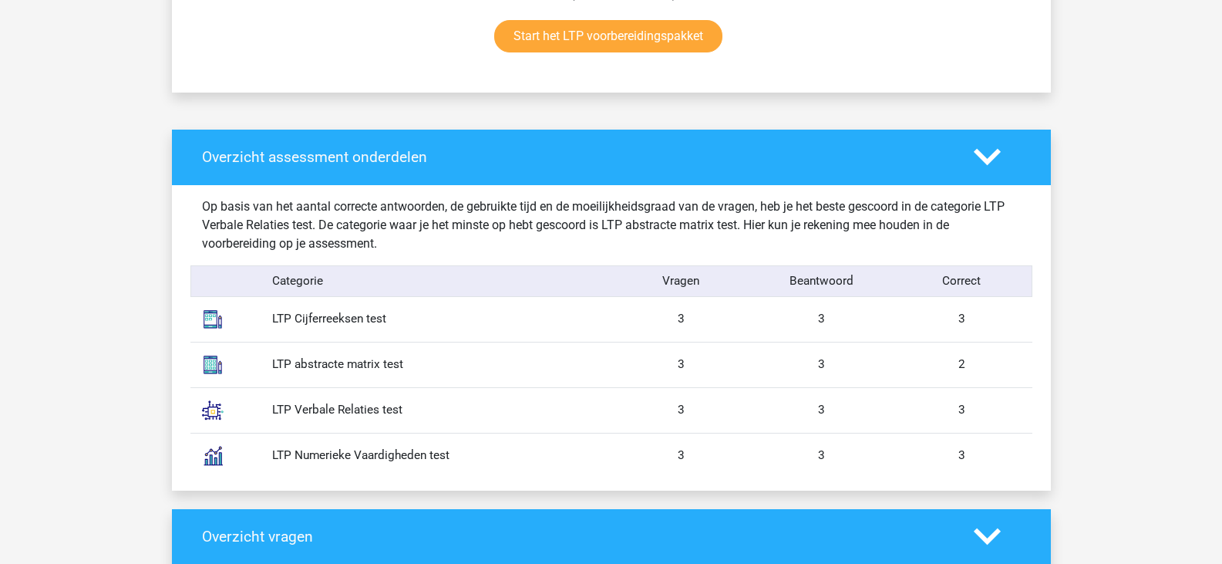
scroll to position [1084, 0]
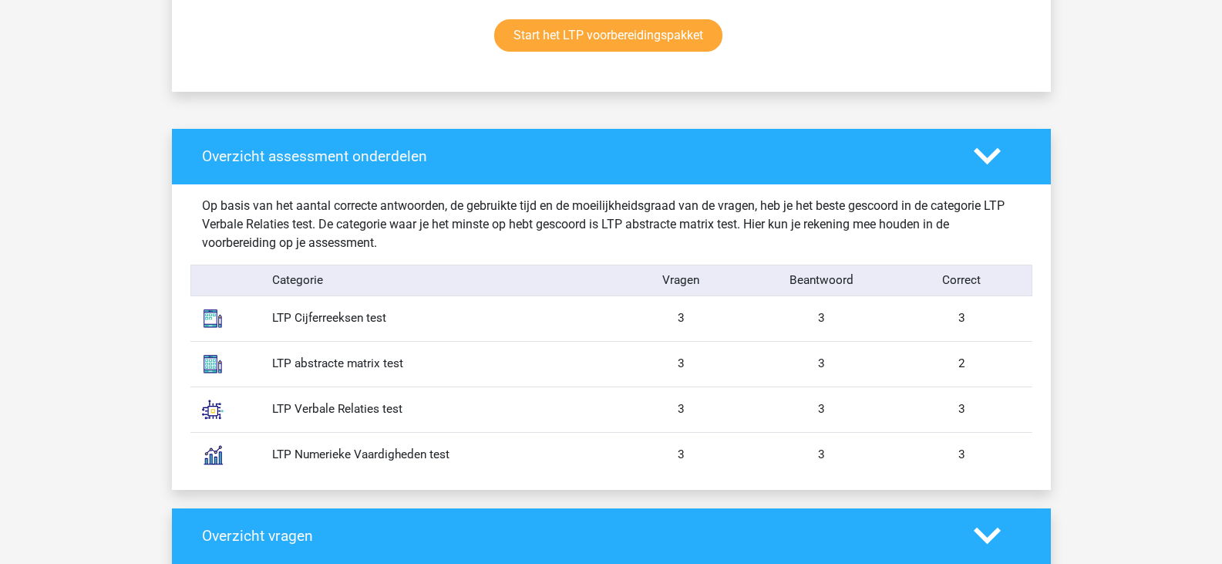
drag, startPoint x: 951, startPoint y: 319, endPoint x: 1005, endPoint y: 311, distance: 54.6
click at [1005, 311] on div "3" at bounding box center [962, 318] width 140 height 18
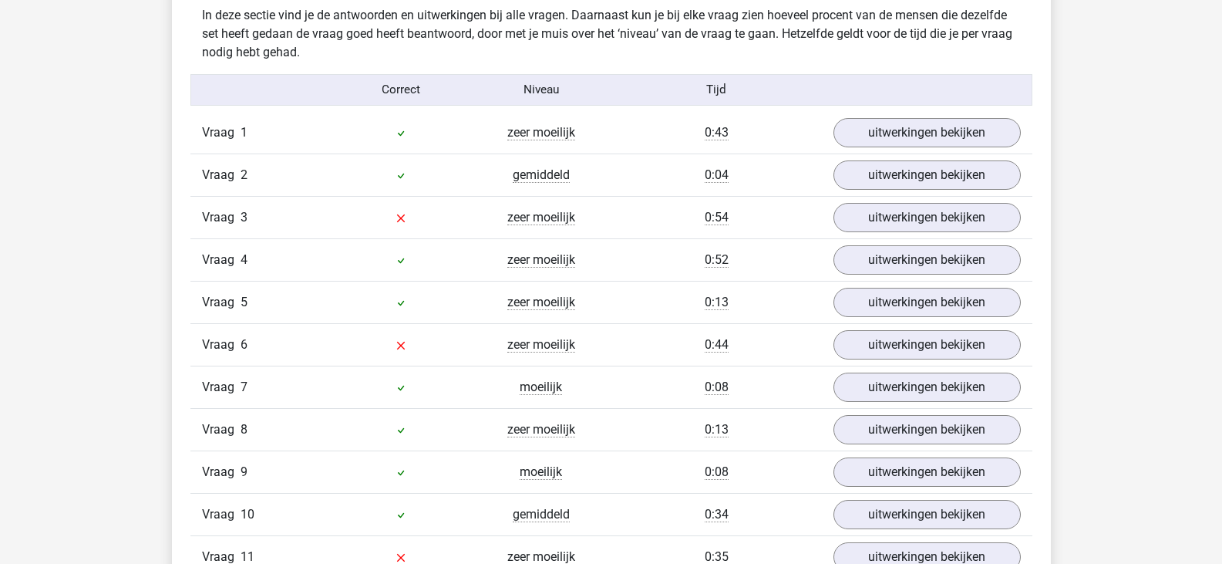
scroll to position [1653, 0]
click at [919, 122] on link "uitwerkingen bekijken" at bounding box center [926, 133] width 215 height 34
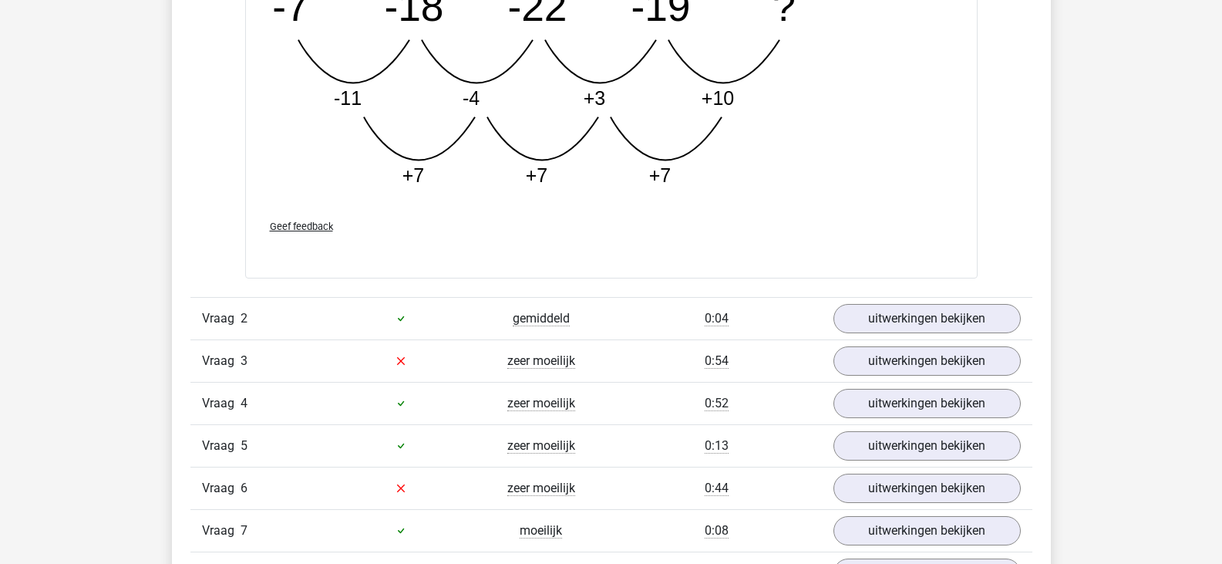
scroll to position [2465, 0]
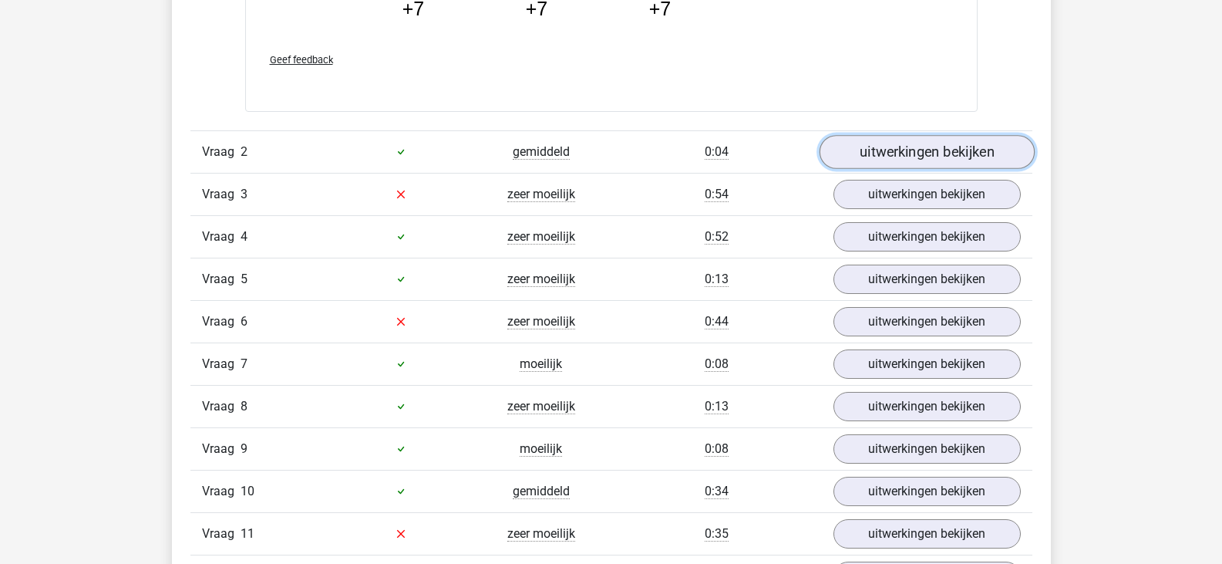
click at [983, 157] on link "uitwerkingen bekijken" at bounding box center [926, 152] width 215 height 34
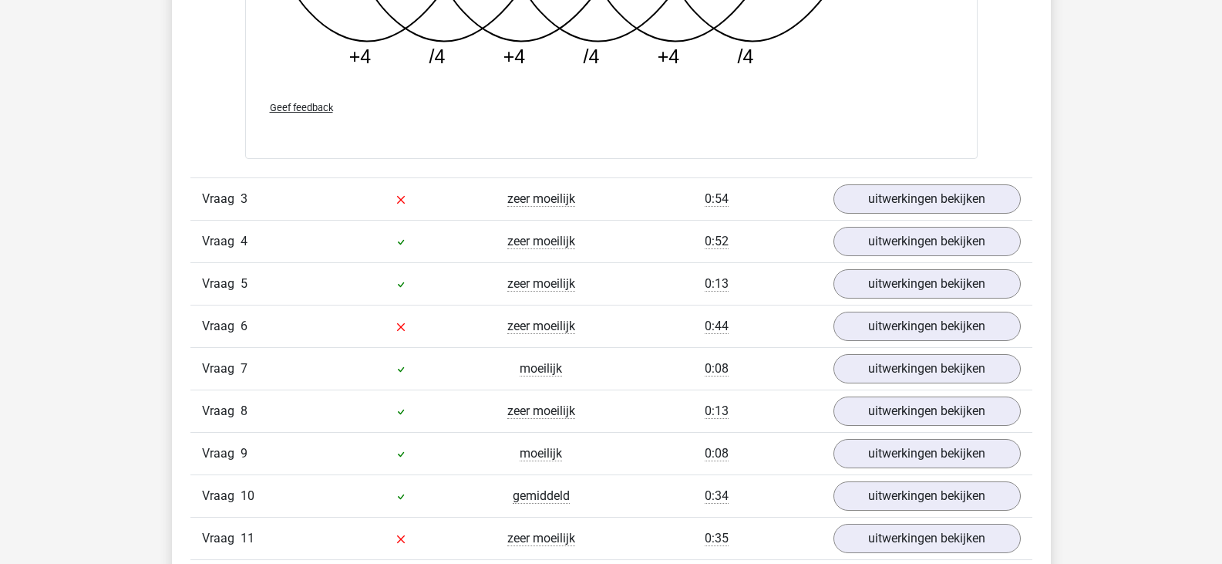
scroll to position [3208, 0]
click at [979, 200] on link "uitwerkingen bekijken" at bounding box center [926, 198] width 215 height 34
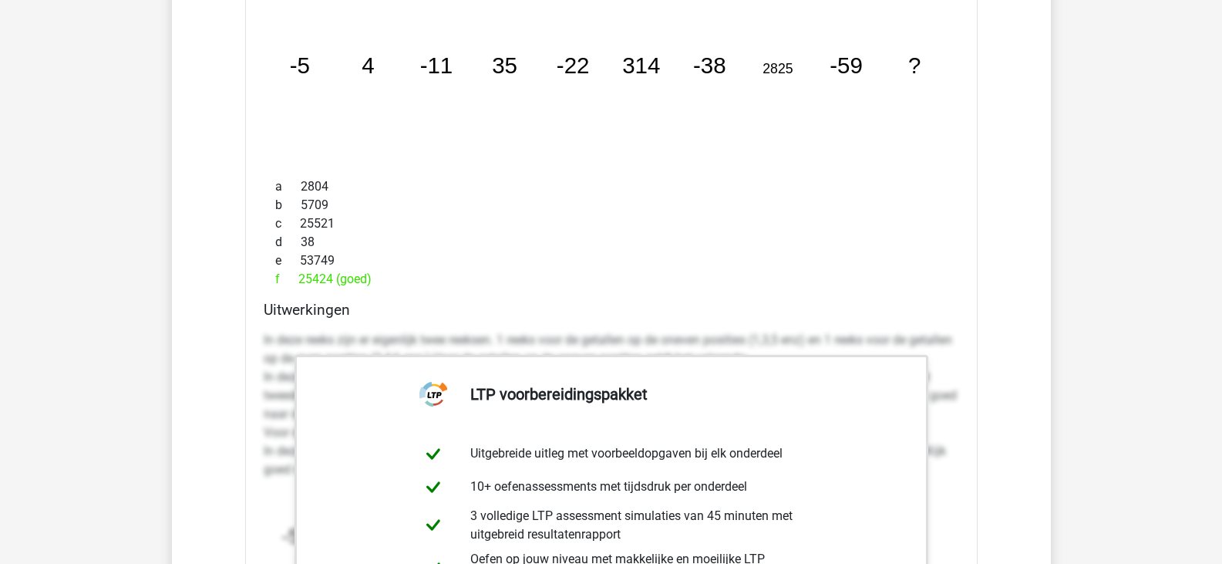
scroll to position [3488, 0]
click at [950, 268] on div "e 53749" at bounding box center [611, 262] width 695 height 19
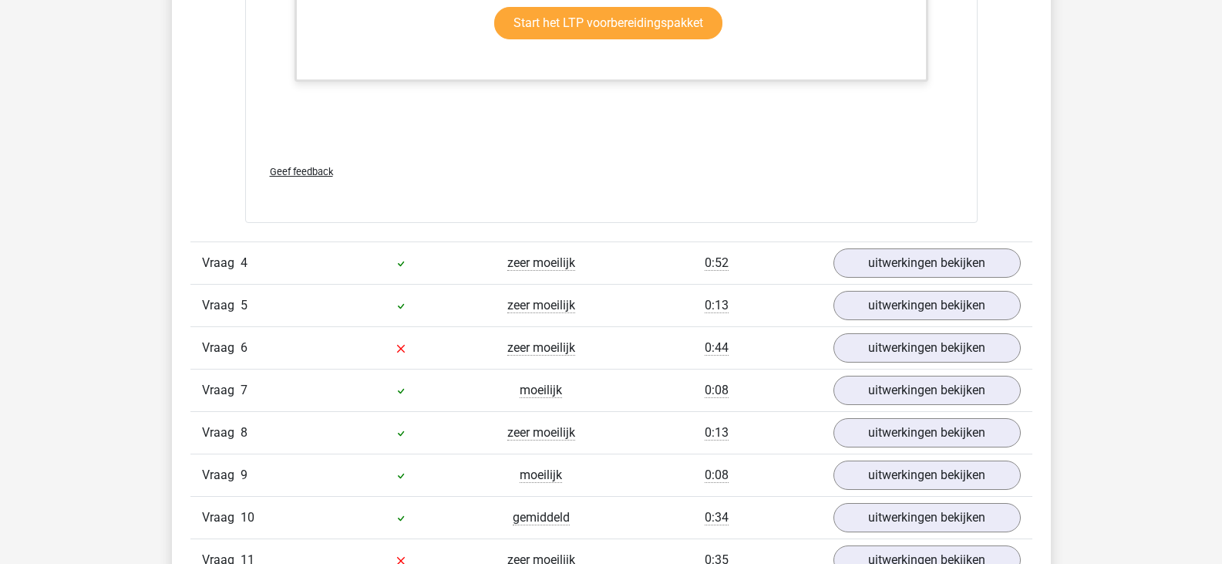
scroll to position [4157, 0]
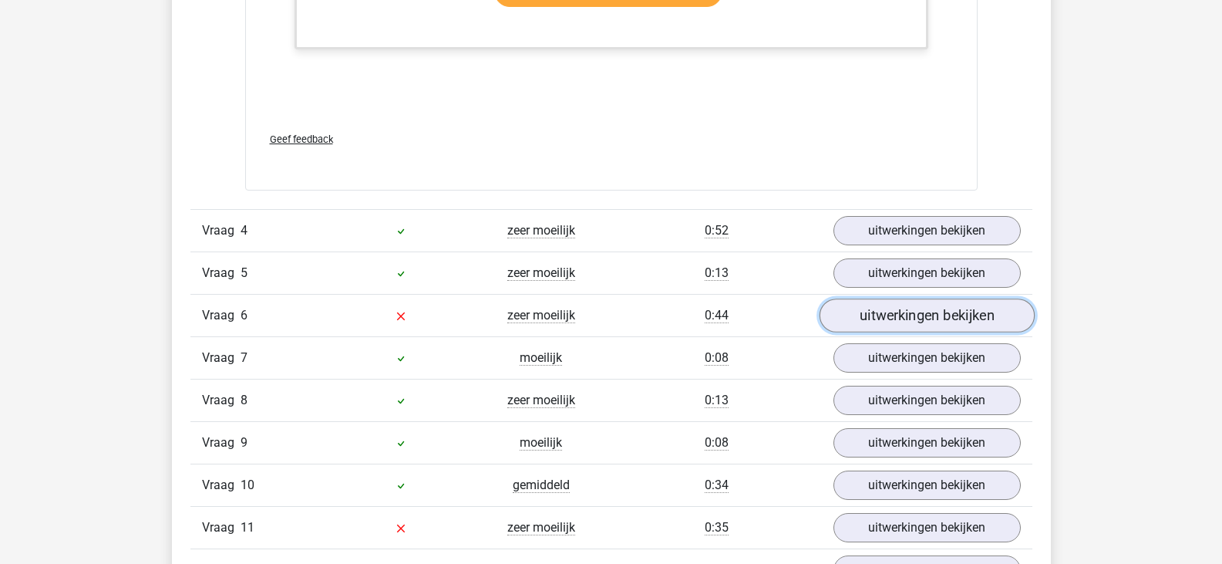
click at [912, 318] on link "uitwerkingen bekijken" at bounding box center [926, 315] width 215 height 34
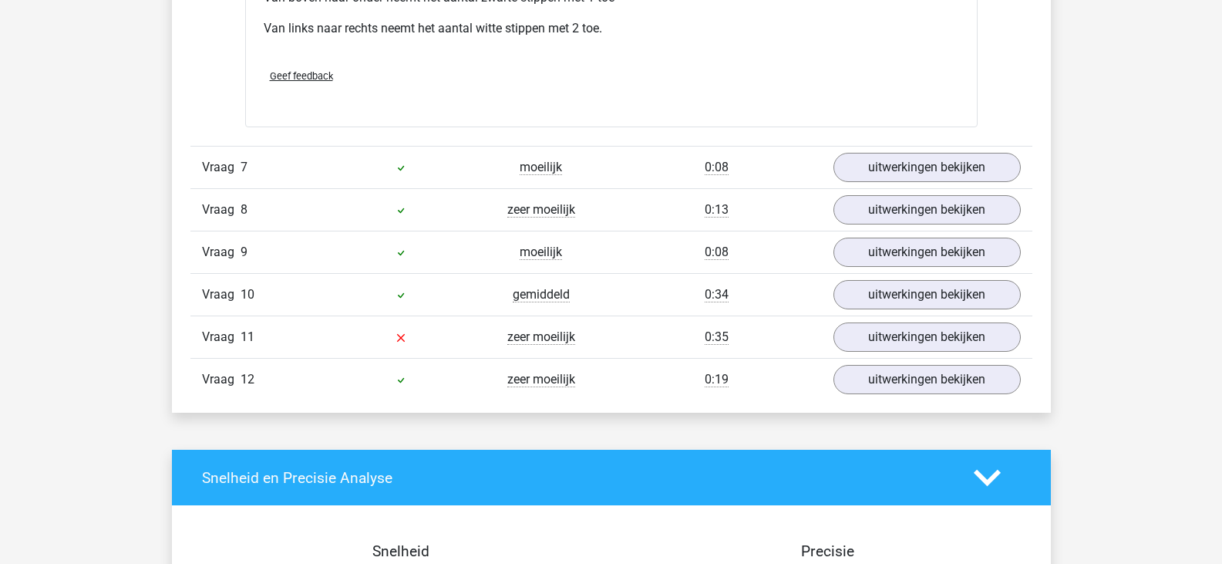
scroll to position [4982, 0]
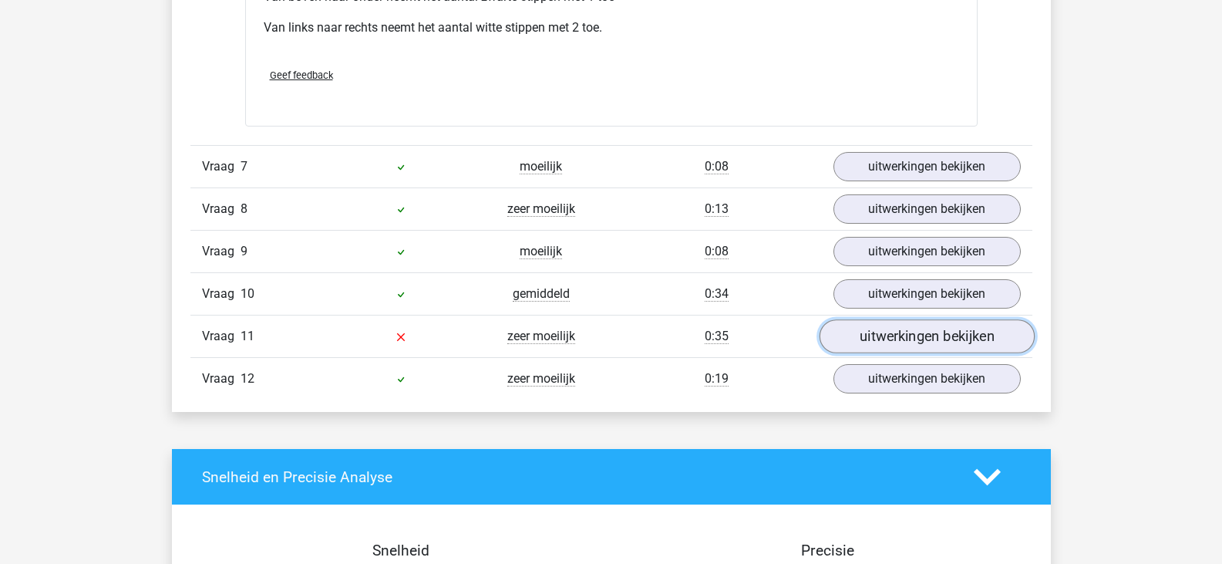
click at [933, 335] on link "uitwerkingen bekijken" at bounding box center [926, 336] width 215 height 34
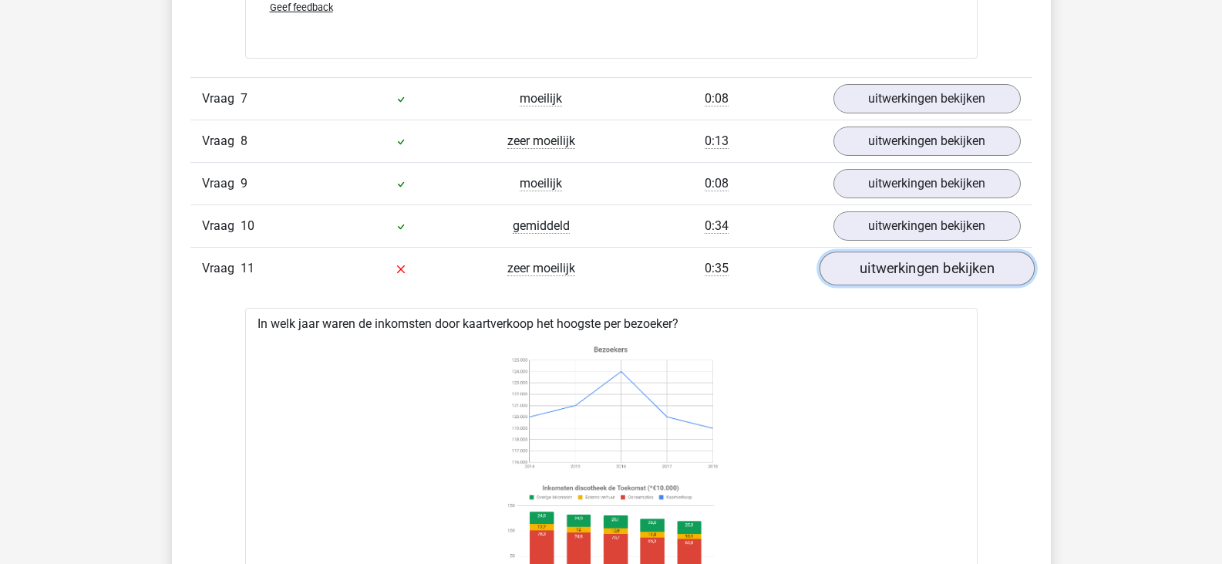
scroll to position [5049, 0]
click at [926, 269] on link "uitwerkingen bekijken" at bounding box center [926, 269] width 215 height 34
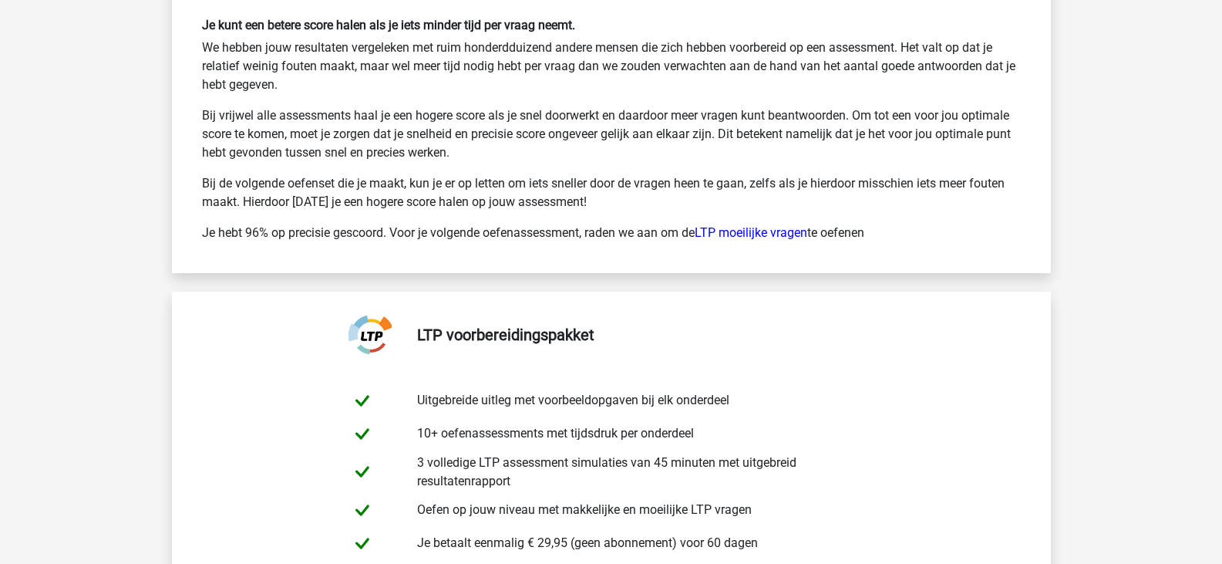
scroll to position [6007, 0]
click at [780, 232] on link "LTP moeilijke vragen" at bounding box center [751, 231] width 113 height 15
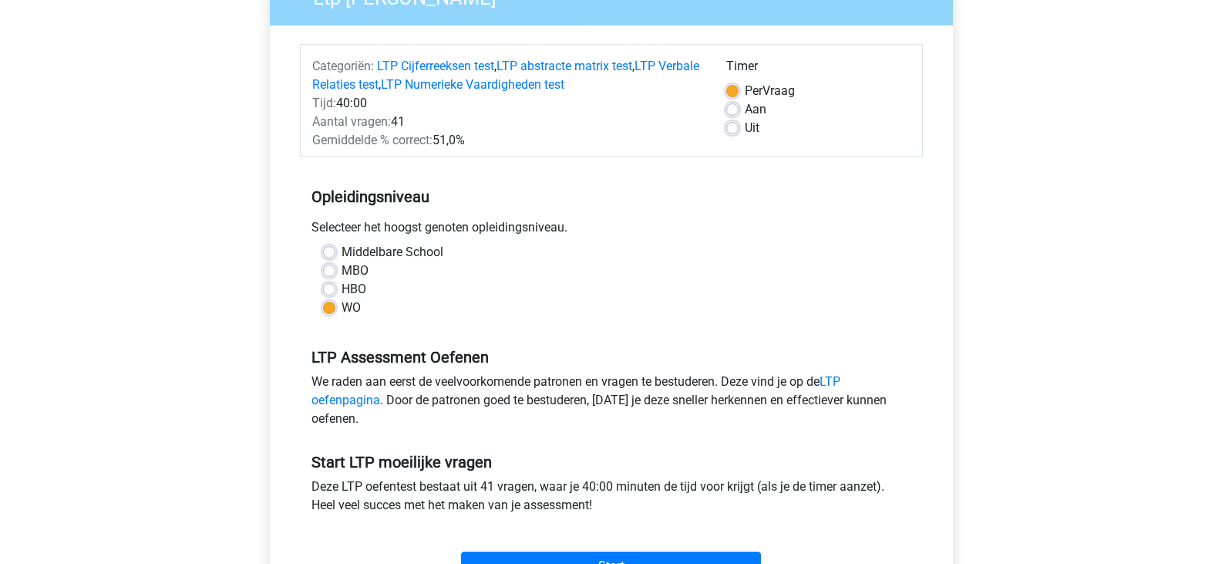
scroll to position [157, 0]
click at [749, 130] on label "Uit" at bounding box center [752, 127] width 15 height 19
click at [739, 130] on input "Uit" at bounding box center [732, 125] width 12 height 15
radio input "true"
click at [773, 89] on label "Per Vraag" at bounding box center [770, 90] width 50 height 19
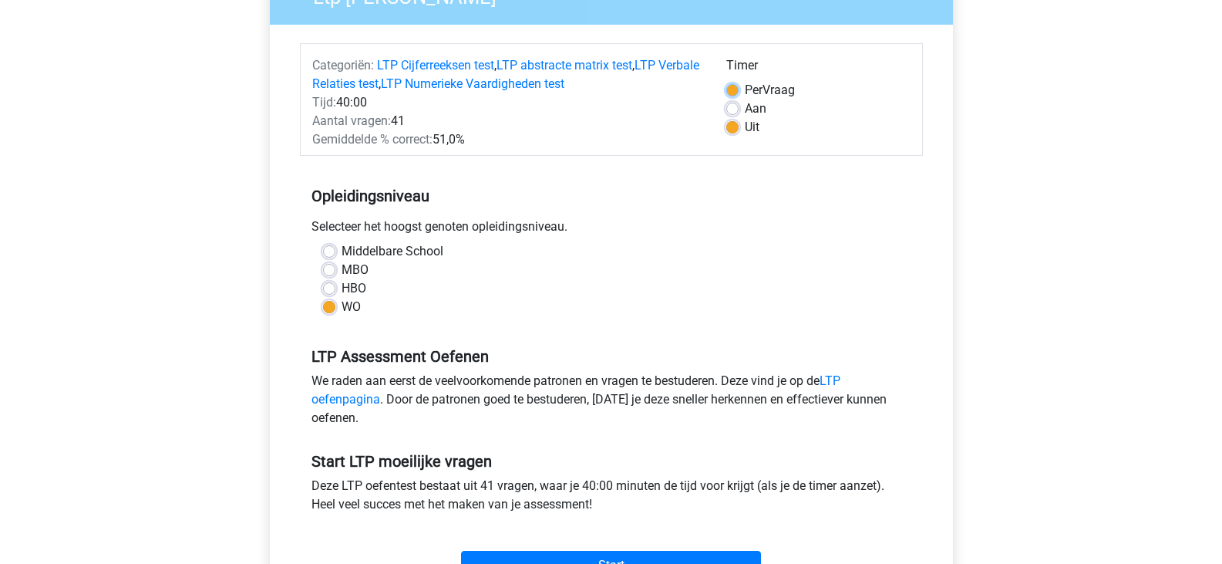
click at [739, 89] on input "Per Vraag" at bounding box center [732, 88] width 12 height 15
radio input "true"
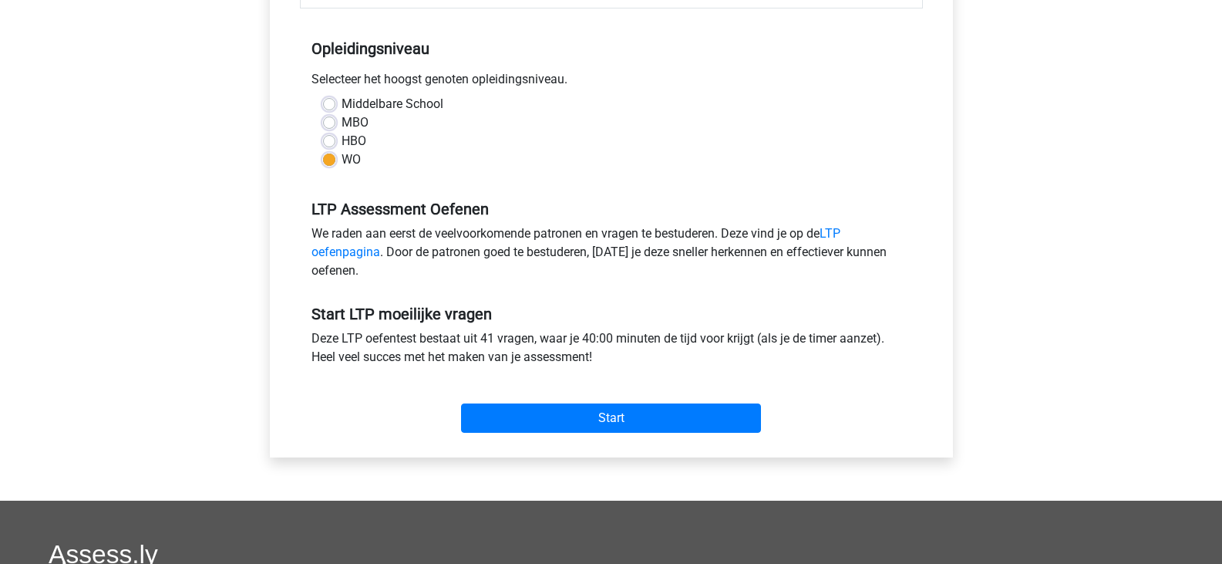
scroll to position [304, 0]
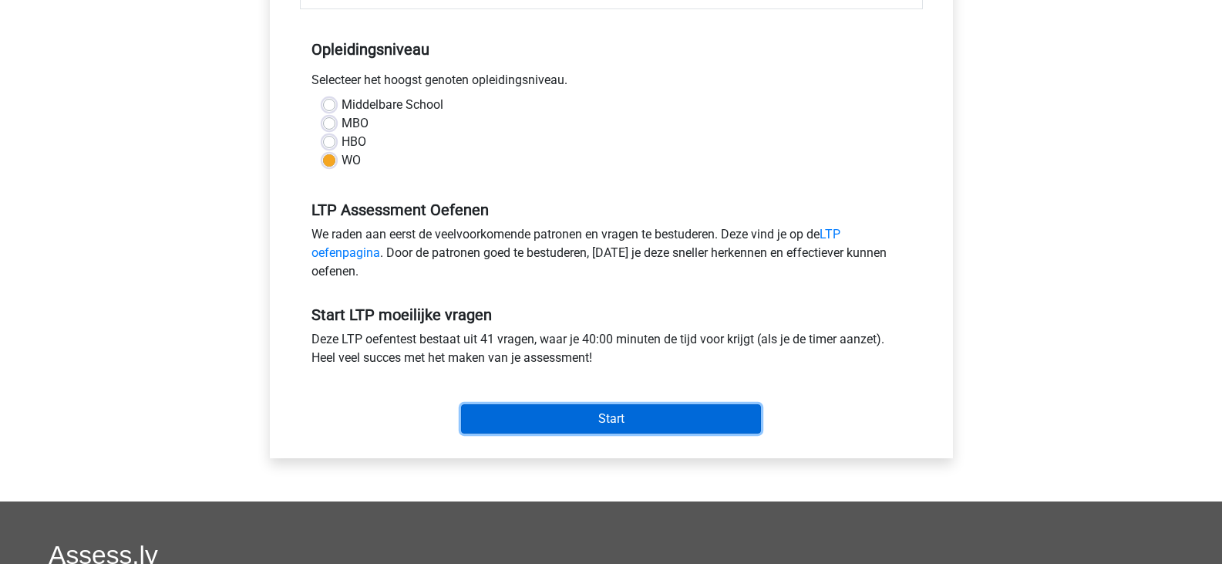
click at [671, 429] on input "Start" at bounding box center [611, 418] width 300 height 29
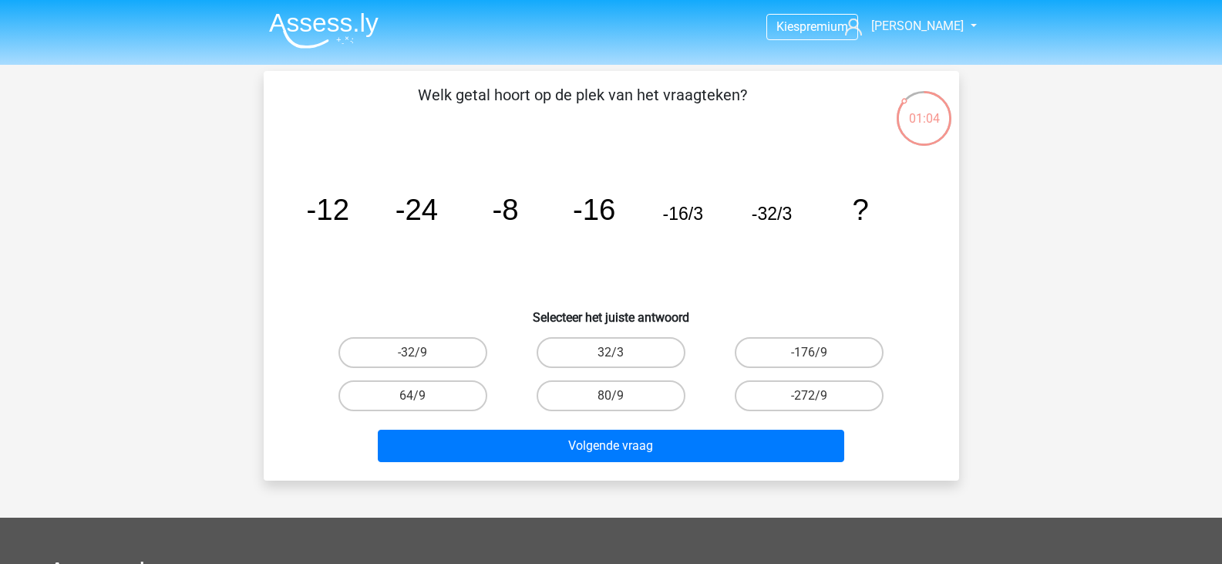
click at [409, 219] on tspan "-24" at bounding box center [416, 209] width 42 height 33
click at [428, 399] on label "64/9" at bounding box center [412, 395] width 149 height 31
click at [423, 399] on input "64/9" at bounding box center [417, 401] width 10 height 10
radio input "true"
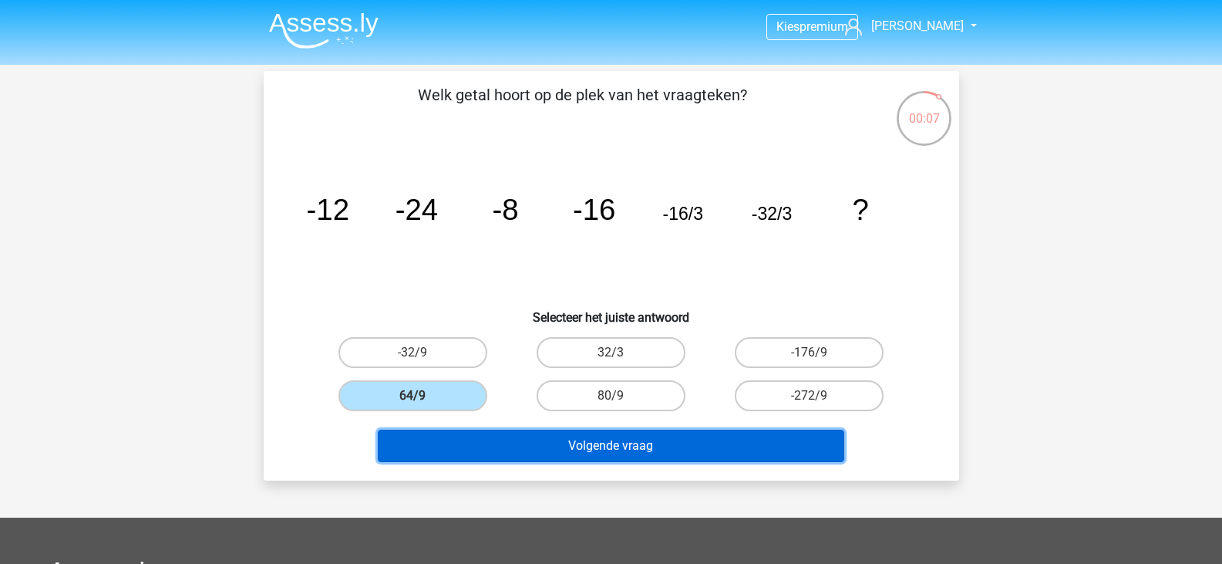
click at [569, 440] on button "Volgende vraag" at bounding box center [611, 445] width 466 height 32
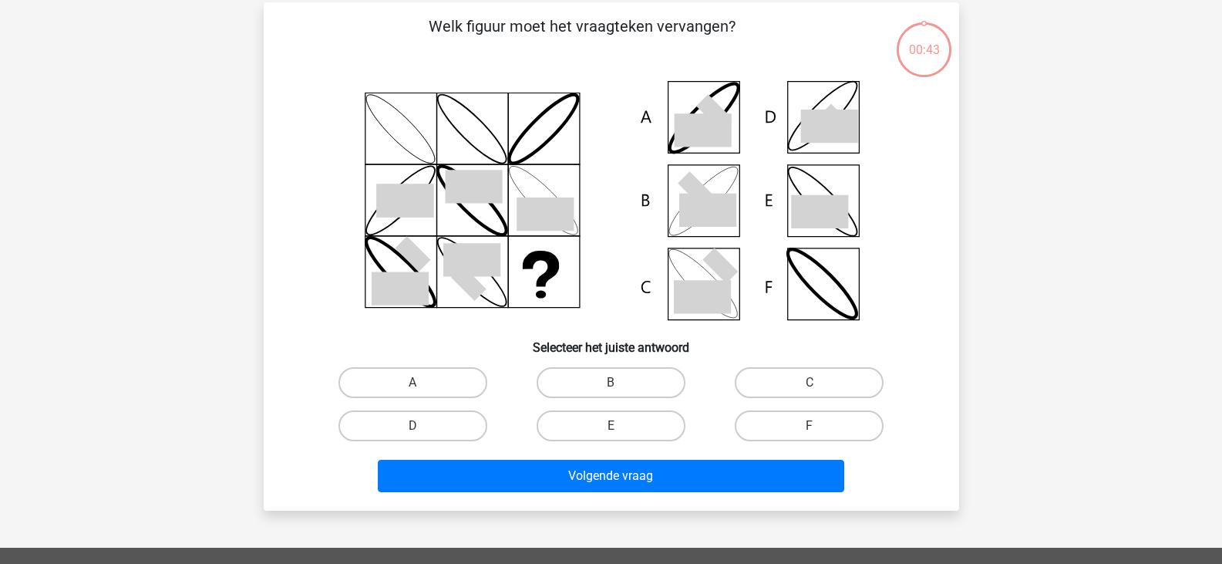
scroll to position [71, 0]
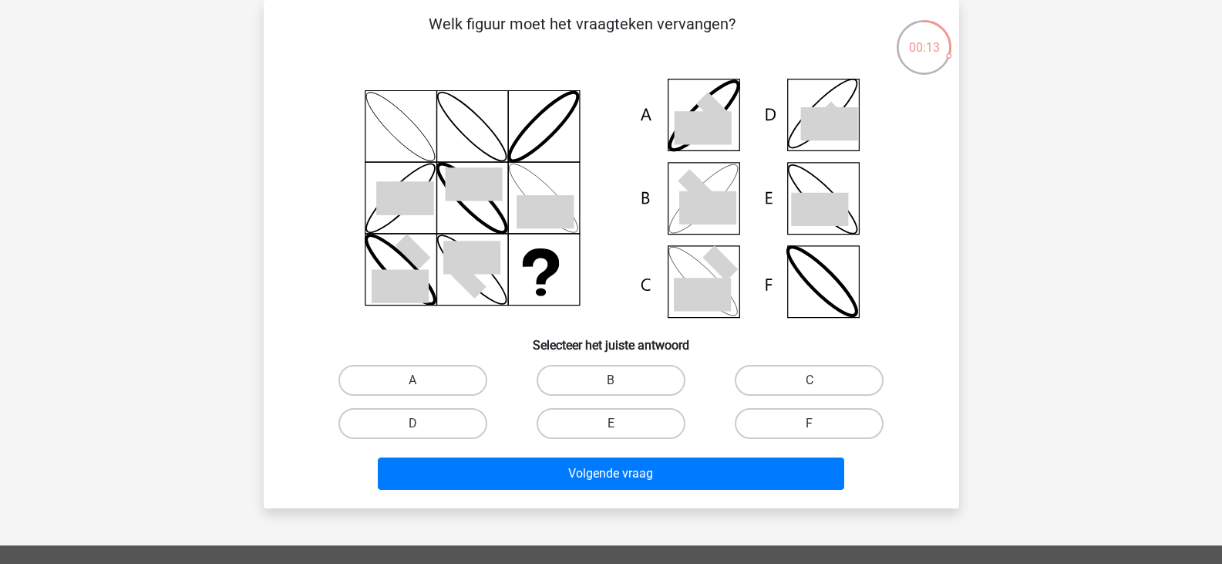
click at [719, 220] on icon at bounding box center [707, 207] width 57 height 33
click at [719, 207] on icon at bounding box center [707, 207] width 57 height 33
click at [599, 383] on label "B" at bounding box center [611, 380] width 149 height 31
click at [611, 383] on input "B" at bounding box center [616, 385] width 10 height 10
radio input "true"
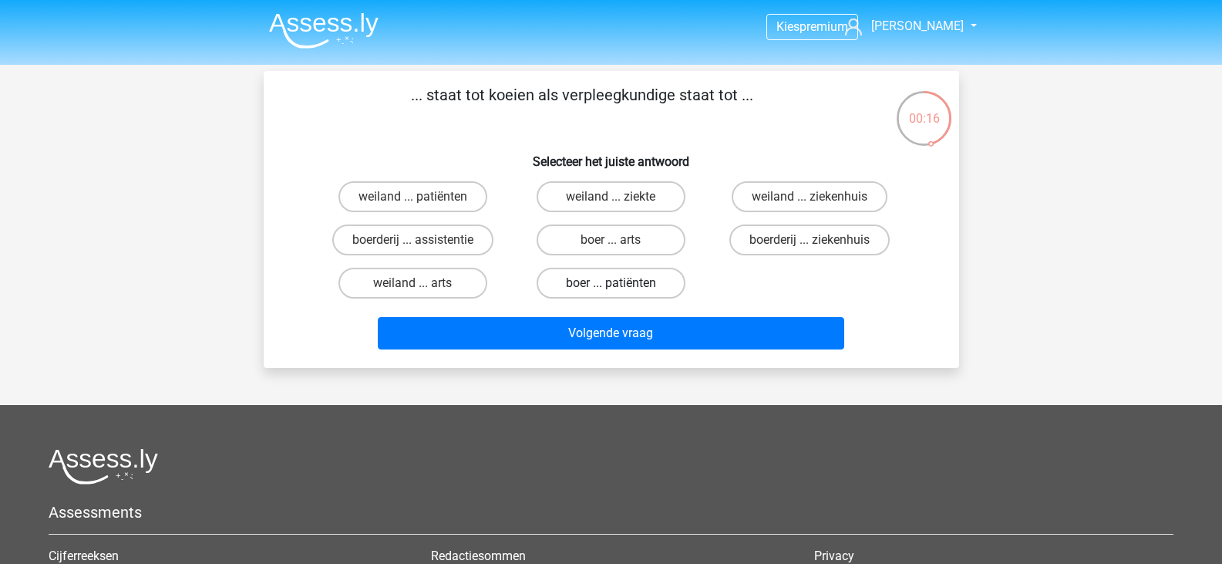
click at [624, 278] on label "boer ... patiënten" at bounding box center [611, 283] width 149 height 31
click at [621, 283] on input "boer ... patiënten" at bounding box center [616, 288] width 10 height 10
radio input "true"
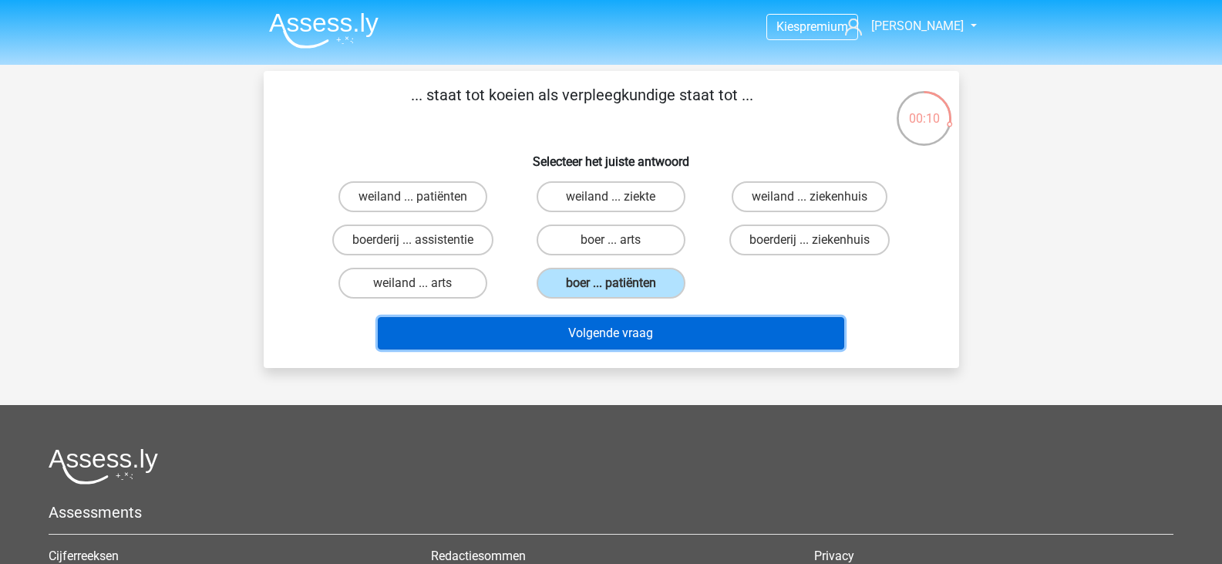
click at [584, 337] on button "Volgende vraag" at bounding box center [611, 333] width 466 height 32
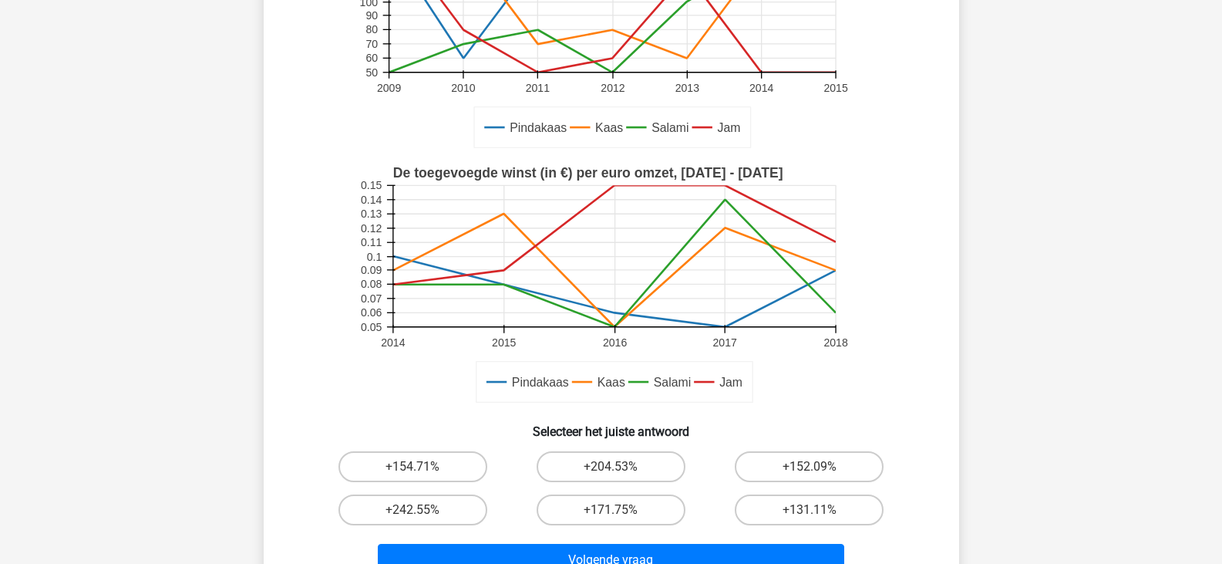
scroll to position [241, 0]
click at [768, 497] on label "+131.11%" at bounding box center [809, 508] width 149 height 31
click at [810, 508] on input "+131.11%" at bounding box center [815, 513] width 10 height 10
radio input "true"
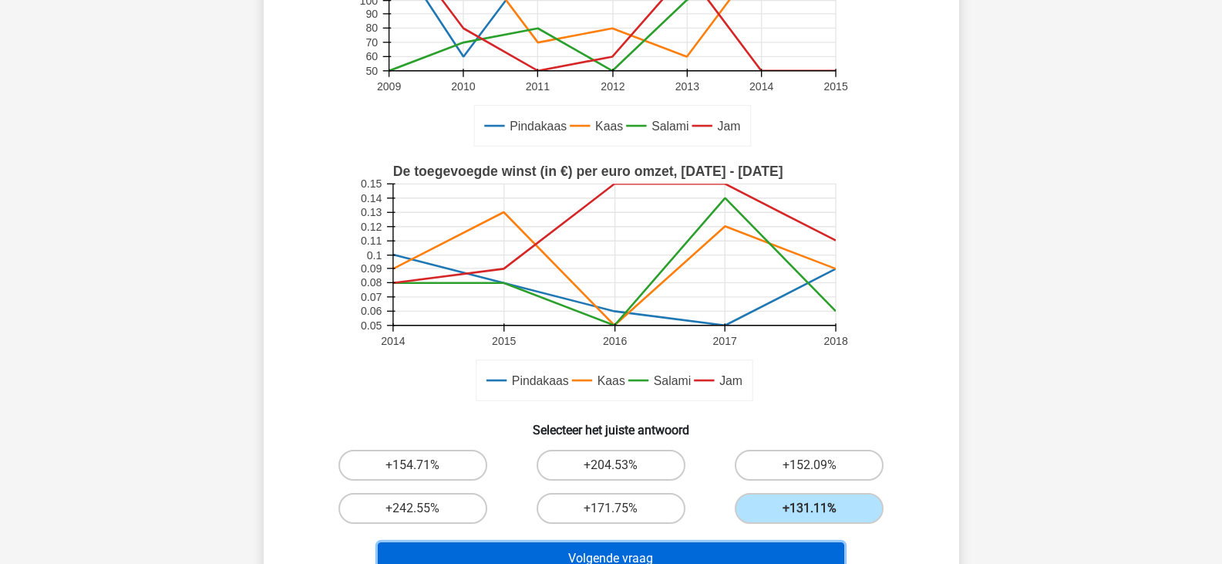
click at [692, 559] on button "Volgende vraag" at bounding box center [611, 558] width 466 height 32
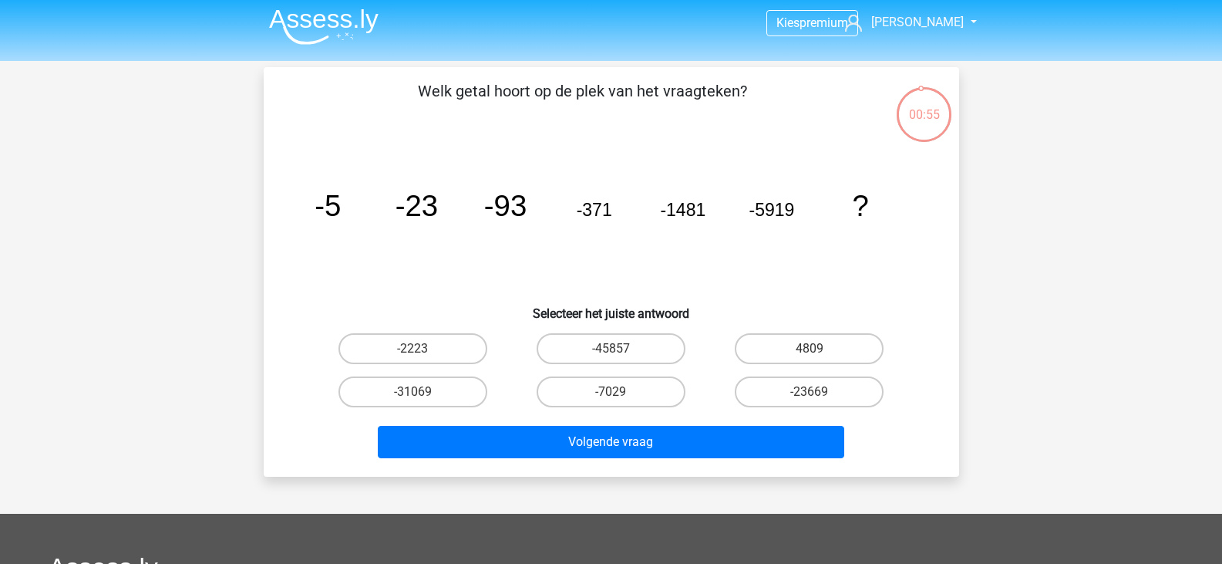
scroll to position [2, 0]
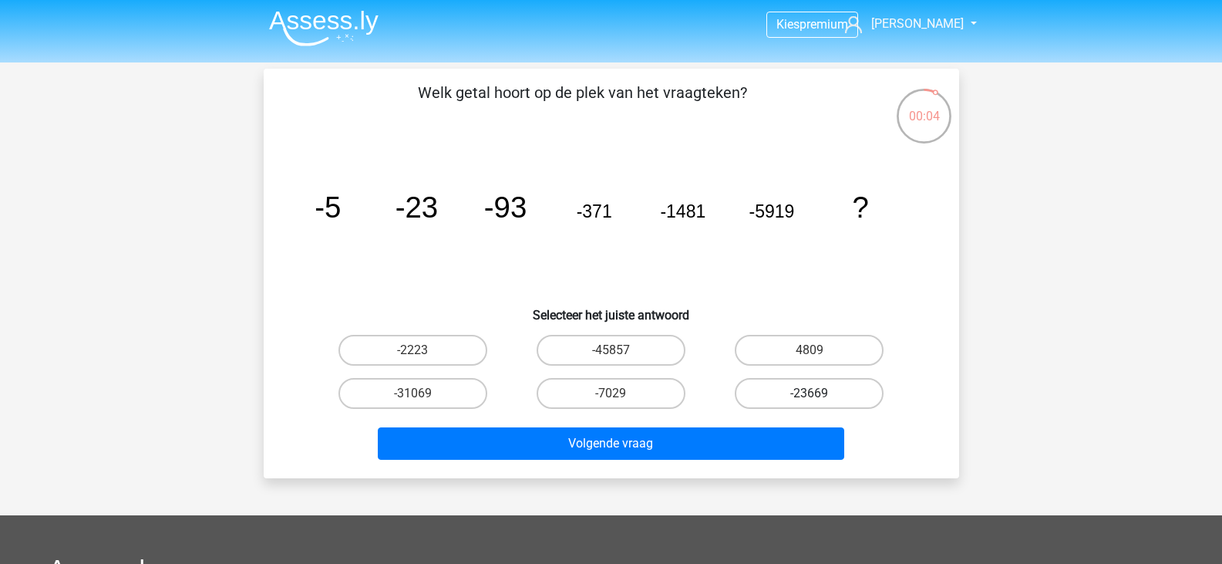
click at [784, 395] on label "-23669" at bounding box center [809, 393] width 149 height 31
click at [810, 395] on input "-23669" at bounding box center [815, 398] width 10 height 10
radio input "true"
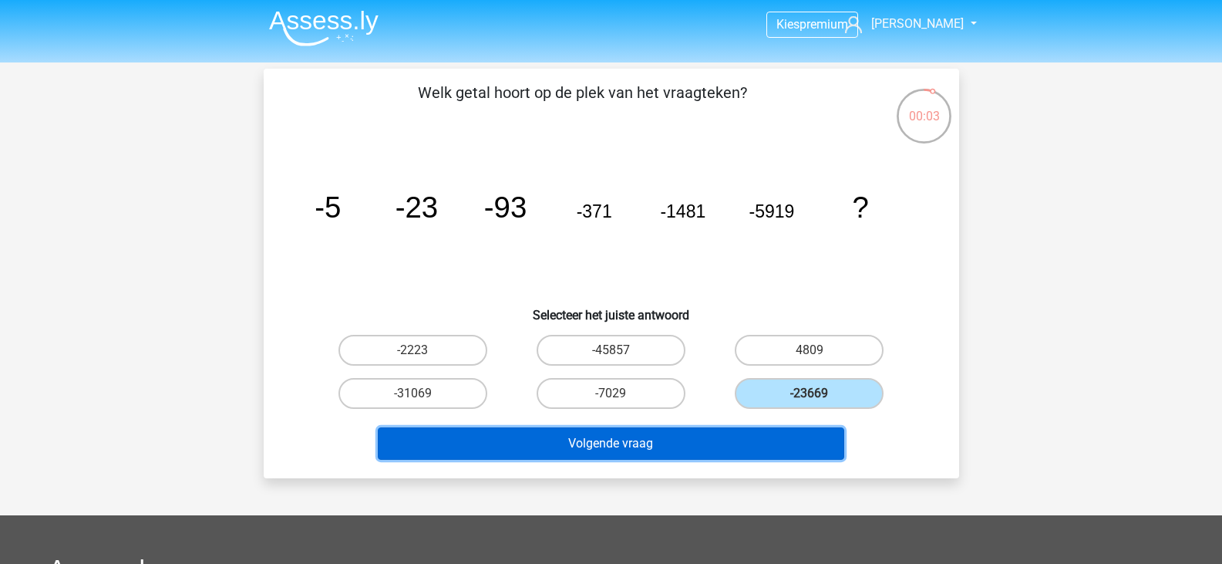
click at [702, 450] on button "Volgende vraag" at bounding box center [611, 443] width 466 height 32
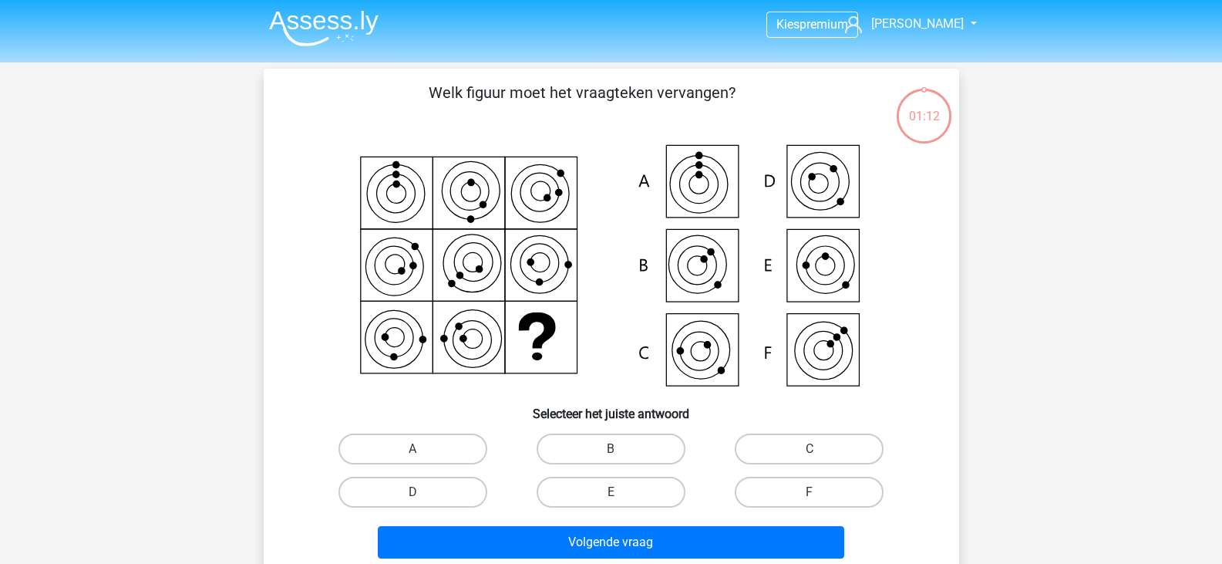
scroll to position [71, 0]
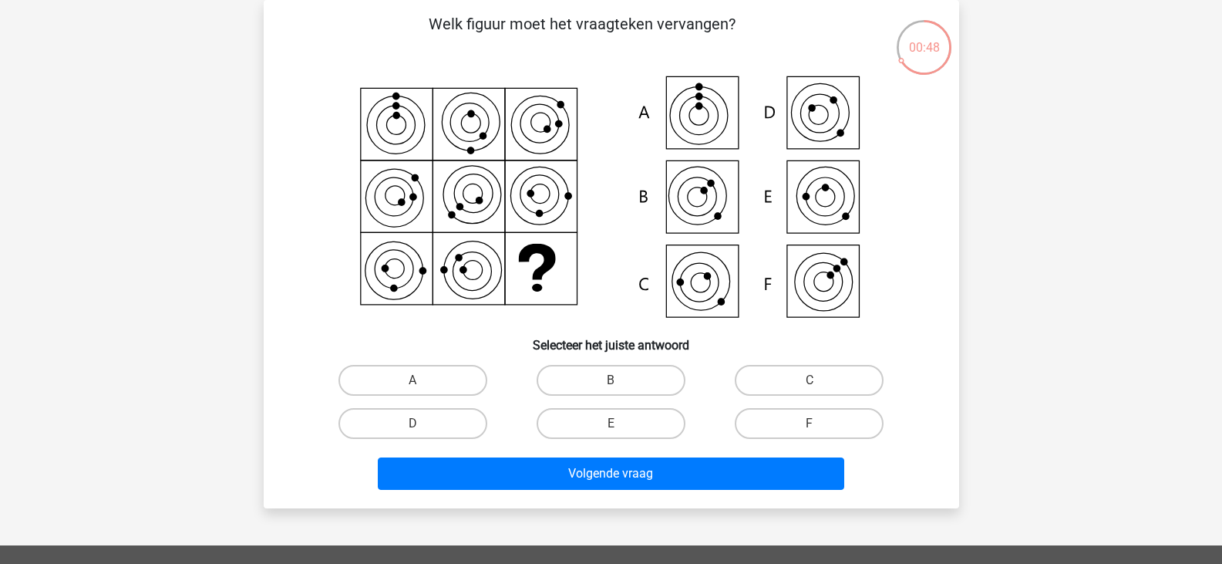
click at [719, 295] on icon at bounding box center [611, 198] width 621 height 254
click at [845, 204] on icon at bounding box center [611, 198] width 621 height 254
click at [608, 423] on label "E" at bounding box center [611, 423] width 149 height 31
click at [611, 423] on input "E" at bounding box center [616, 428] width 10 height 10
radio input "true"
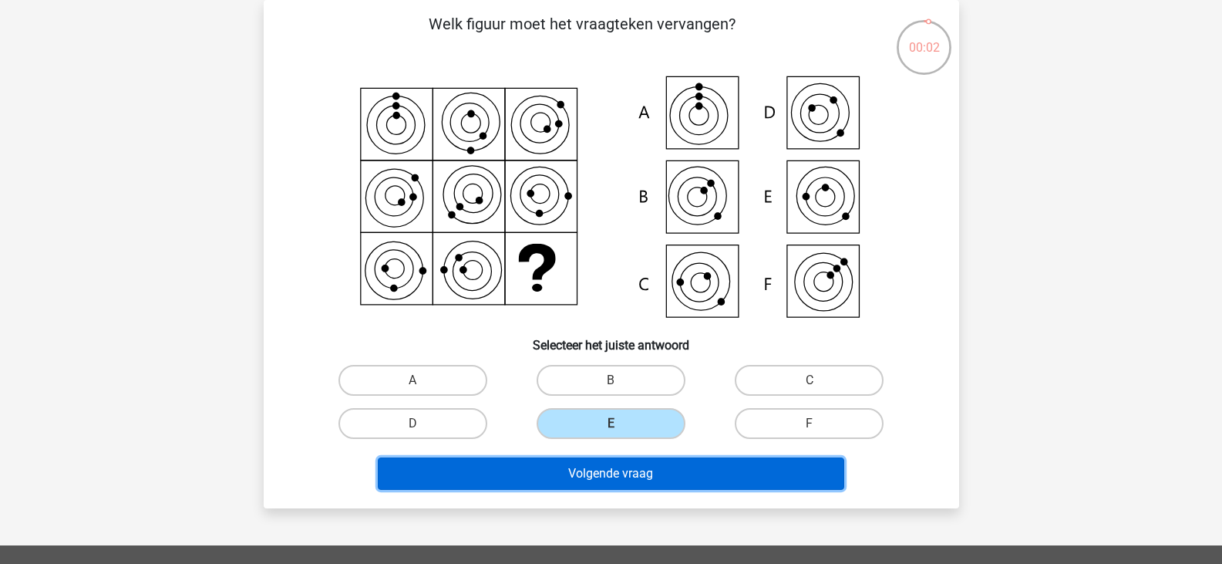
click at [554, 467] on button "Volgende vraag" at bounding box center [611, 473] width 466 height 32
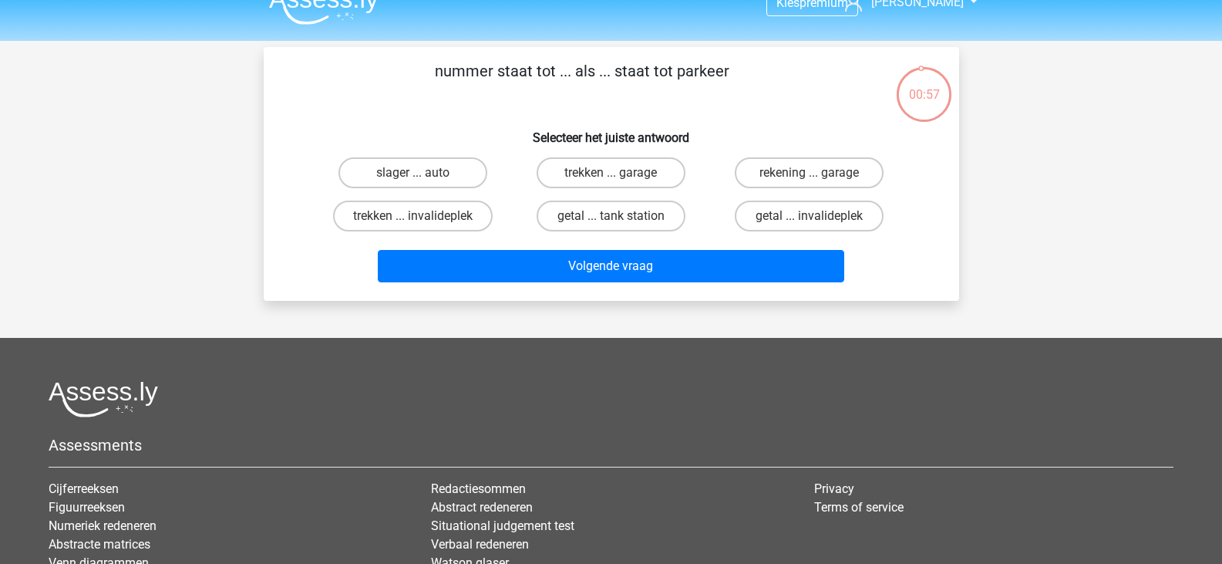
scroll to position [0, 0]
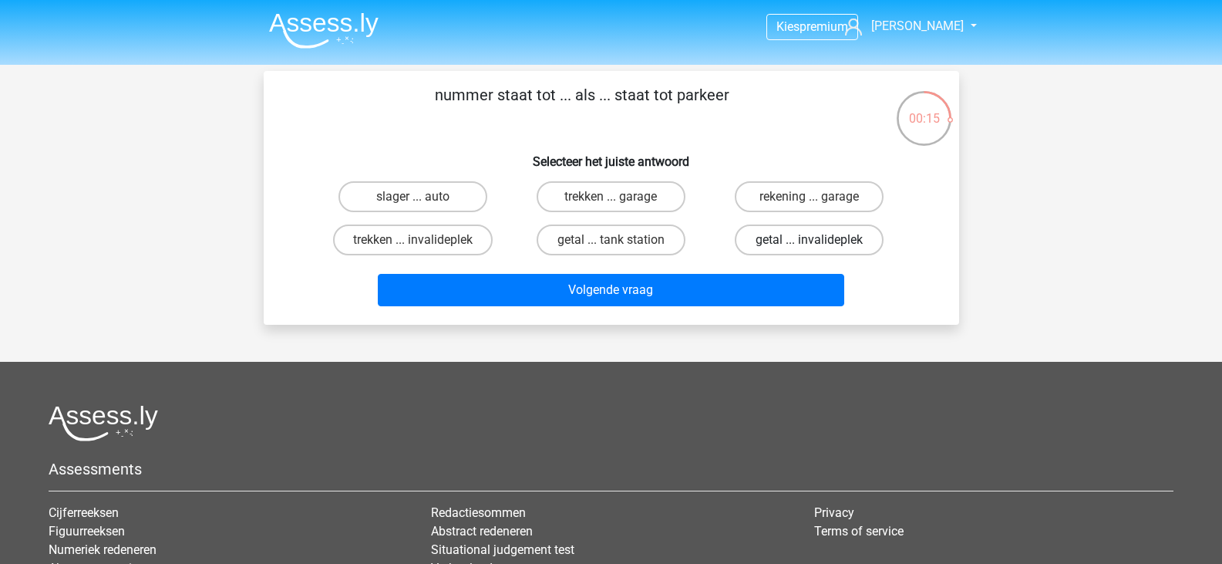
click at [759, 243] on label "getal ... invalideplek" at bounding box center [809, 239] width 149 height 31
click at [810, 243] on input "getal ... invalideplek" at bounding box center [815, 245] width 10 height 10
radio input "true"
click at [688, 270] on div "Volgende vraag" at bounding box center [611, 286] width 646 height 51
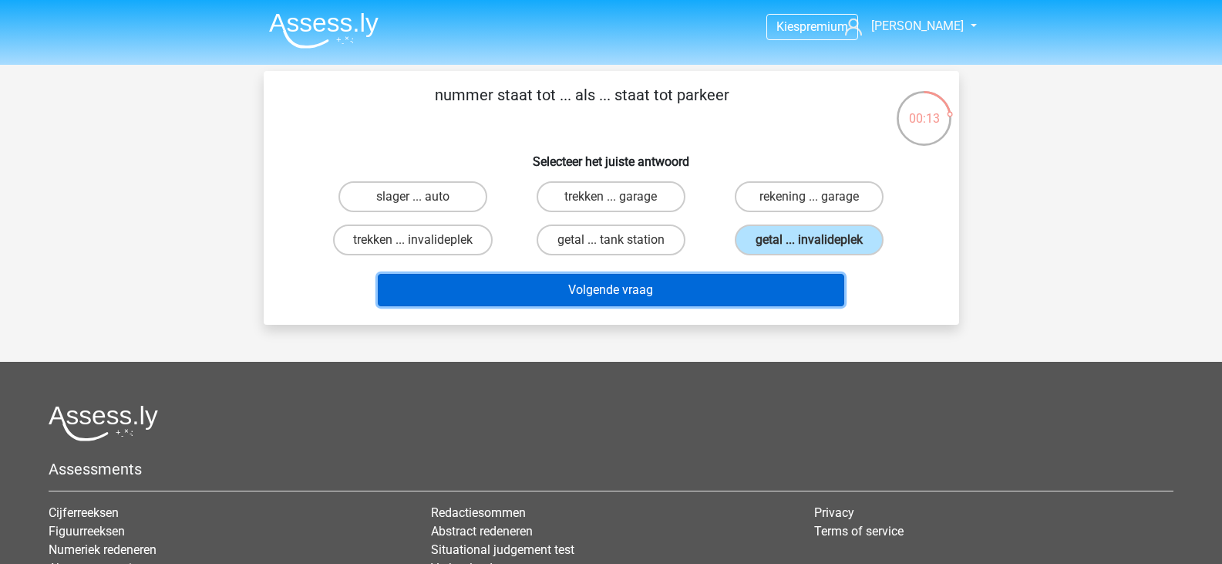
click at [662, 284] on button "Volgende vraag" at bounding box center [611, 290] width 466 height 32
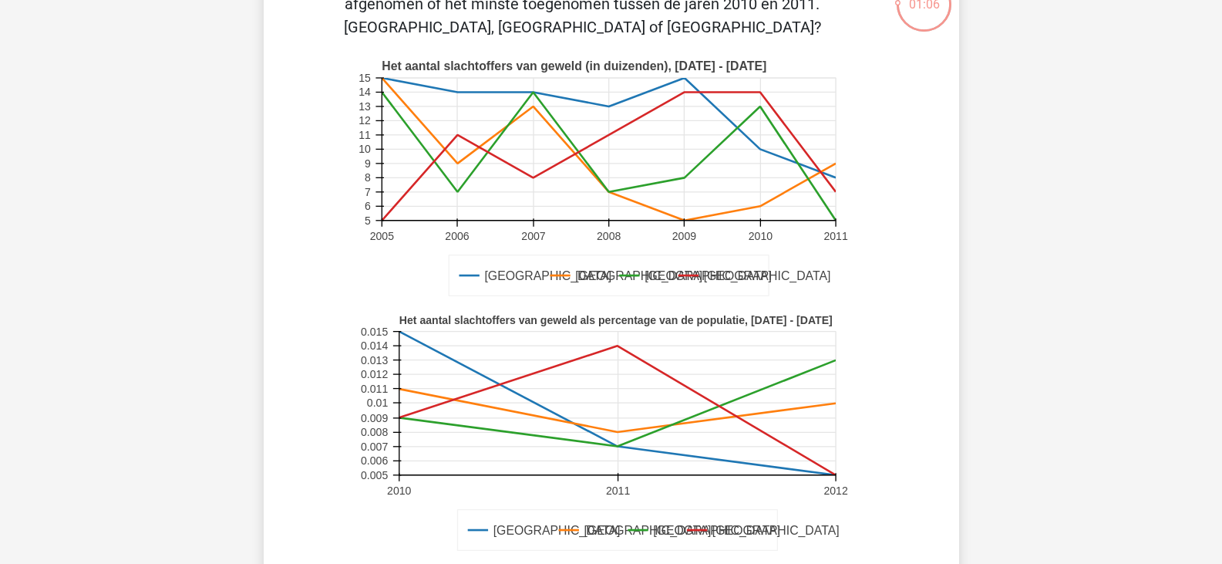
scroll to position [115, 0]
click at [616, 446] on rect at bounding box center [617, 402] width 436 height 143
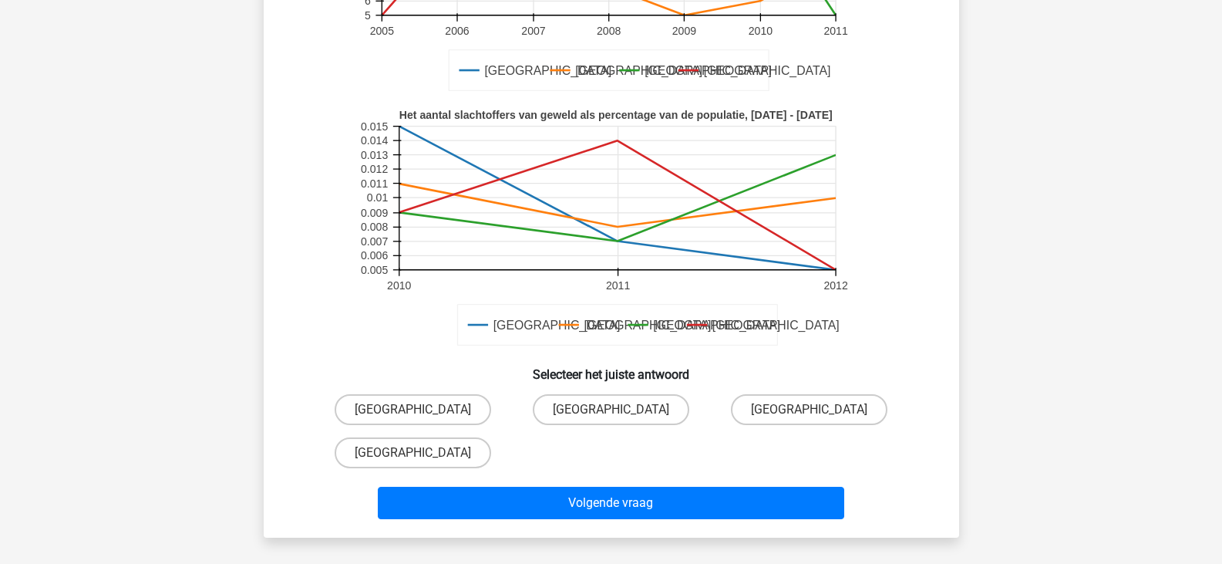
scroll to position [320, 0]
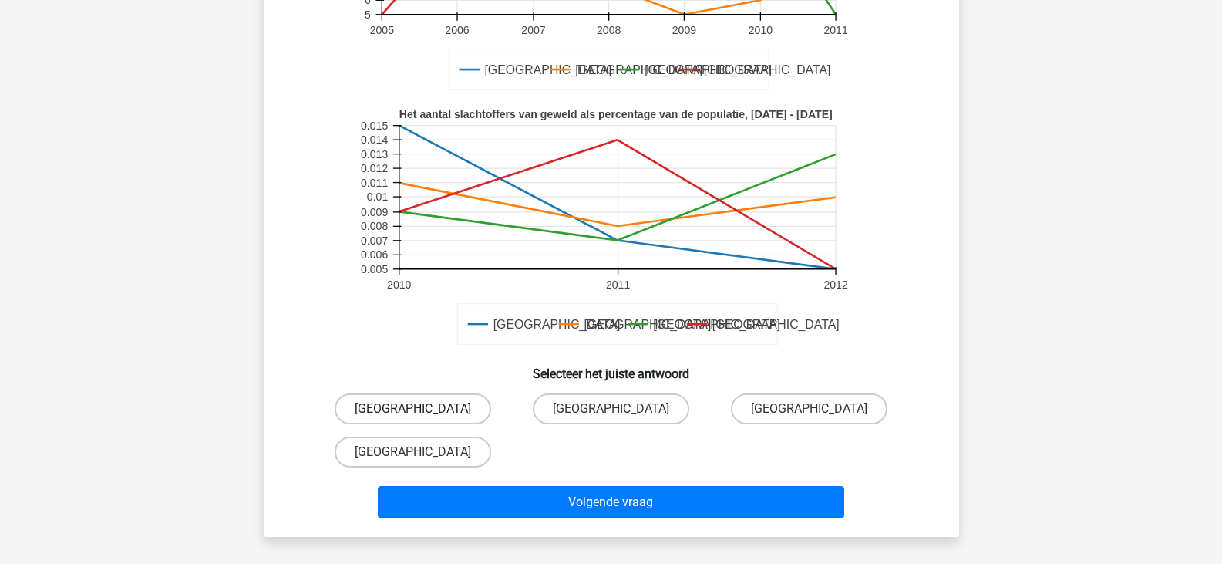
click at [414, 407] on label "Barcelona" at bounding box center [413, 408] width 157 height 31
click at [414, 409] on input "Barcelona" at bounding box center [417, 414] width 10 height 10
radio input "true"
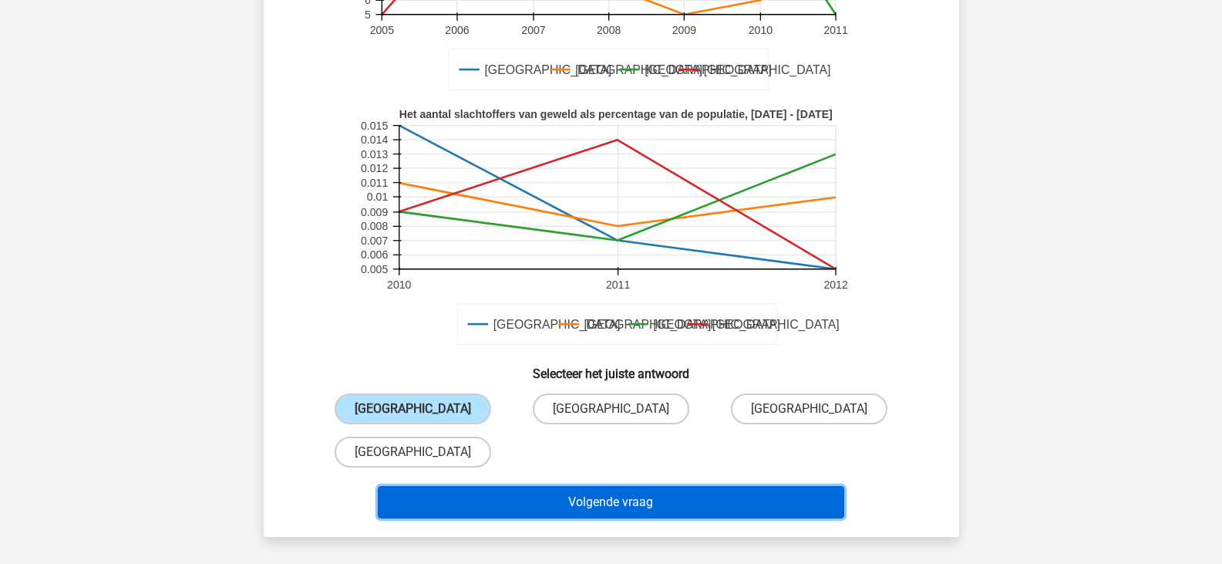
click at [599, 493] on button "Volgende vraag" at bounding box center [611, 502] width 466 height 32
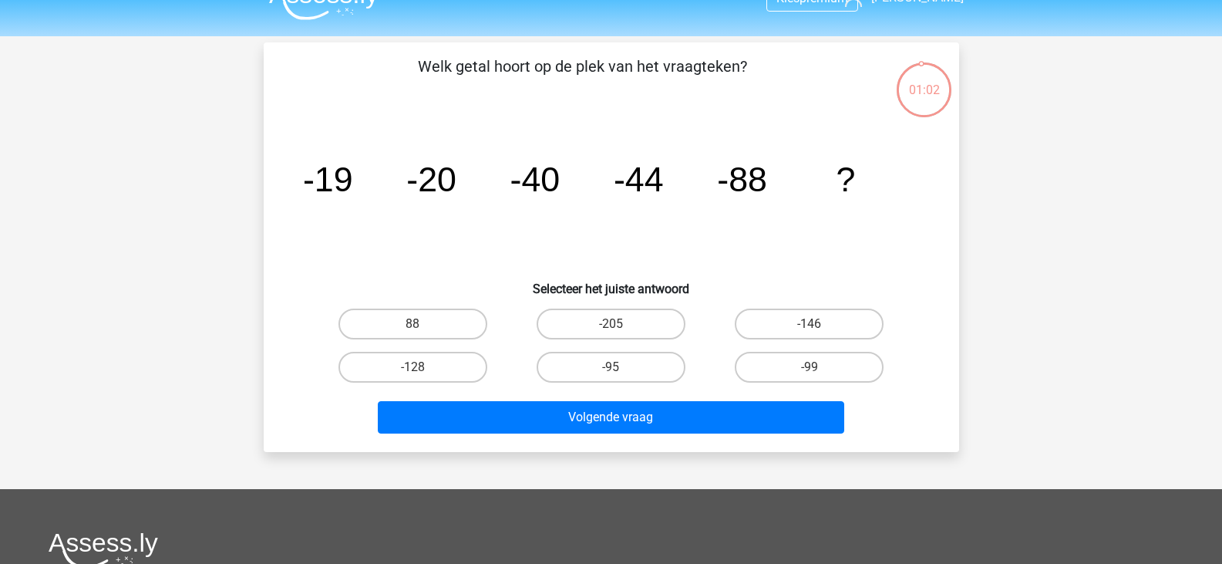
scroll to position [25, 0]
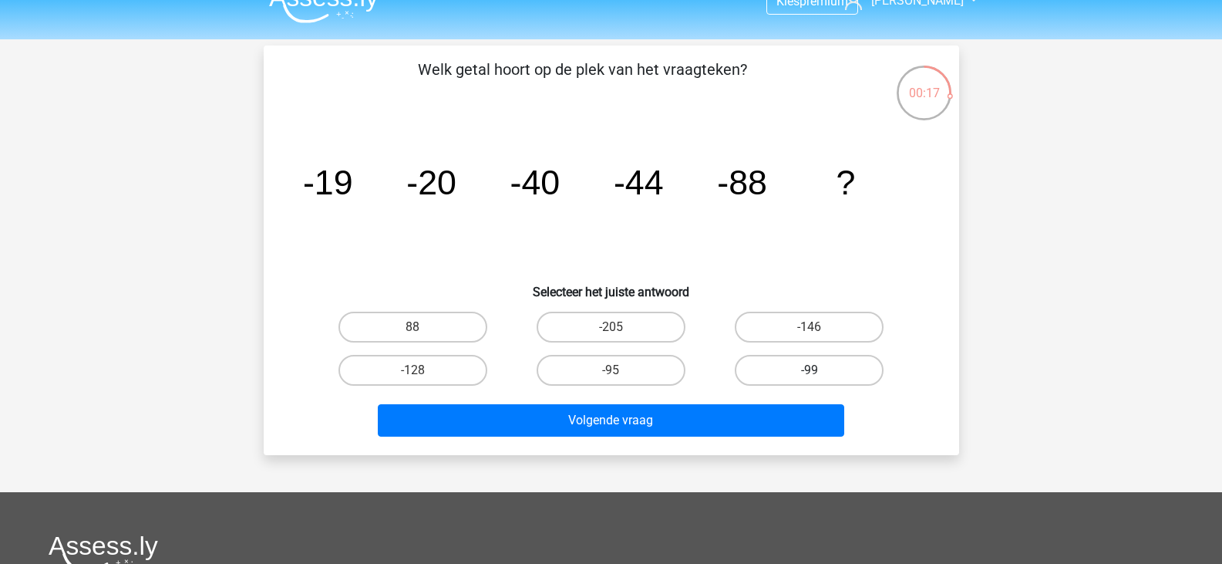
click at [820, 367] on label "-99" at bounding box center [809, 370] width 149 height 31
click at [820, 370] on input "-99" at bounding box center [815, 375] width 10 height 10
radio input "true"
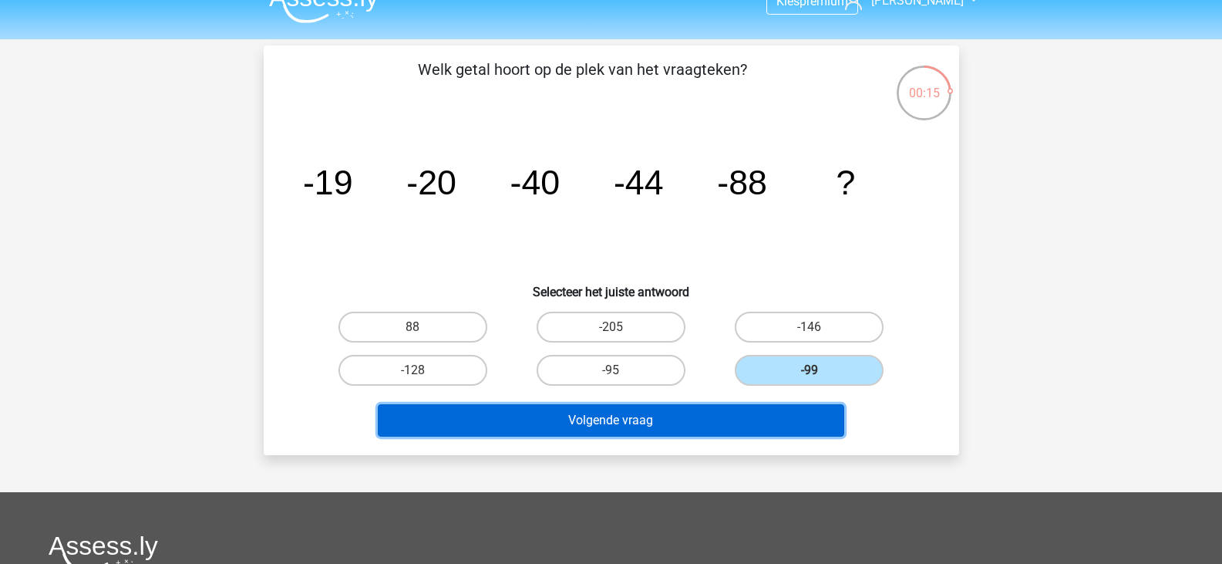
click at [636, 420] on button "Volgende vraag" at bounding box center [611, 420] width 466 height 32
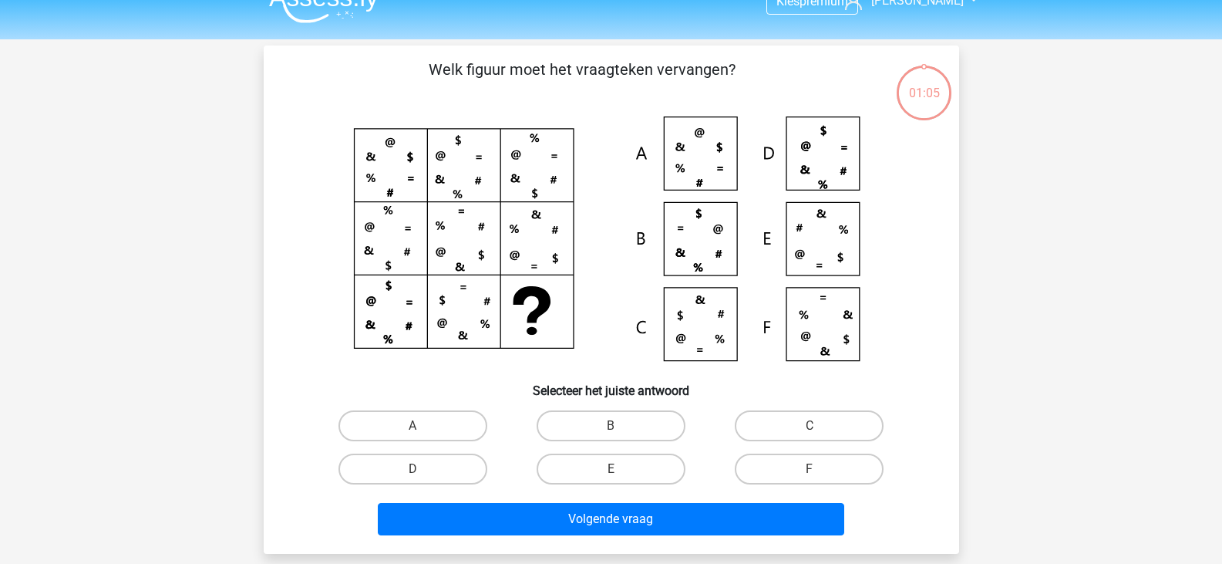
scroll to position [71, 0]
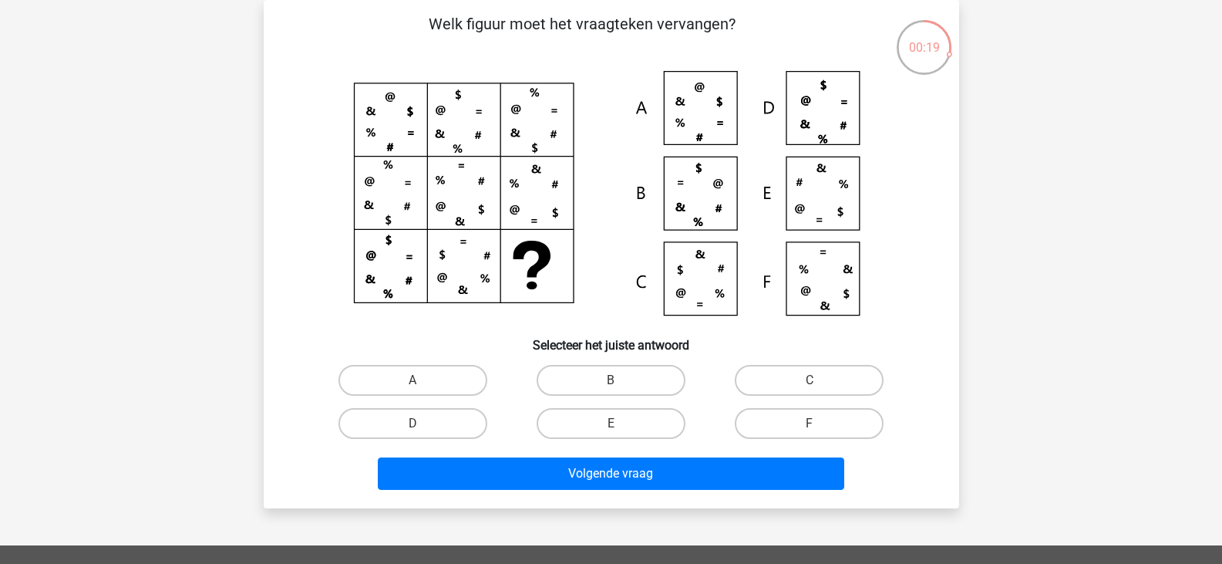
click at [692, 284] on icon at bounding box center [611, 198] width 621 height 254
click at [828, 111] on icon at bounding box center [611, 198] width 621 height 254
click at [429, 428] on label "D" at bounding box center [412, 423] width 149 height 31
click at [423, 428] on input "D" at bounding box center [417, 428] width 10 height 10
radio input "true"
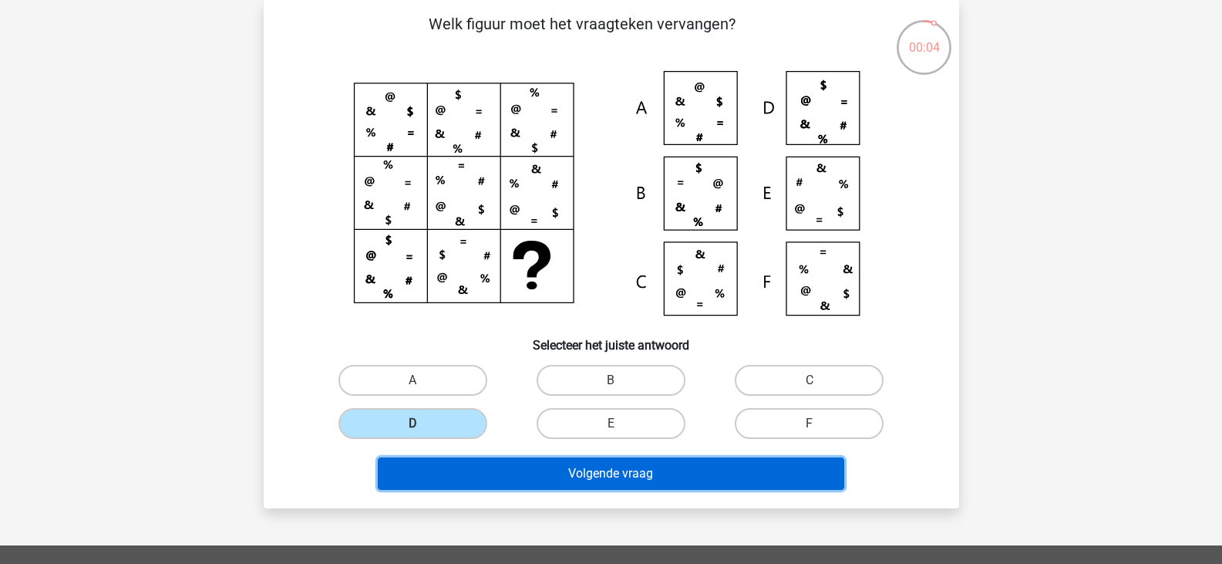
click at [520, 460] on button "Volgende vraag" at bounding box center [611, 473] width 466 height 32
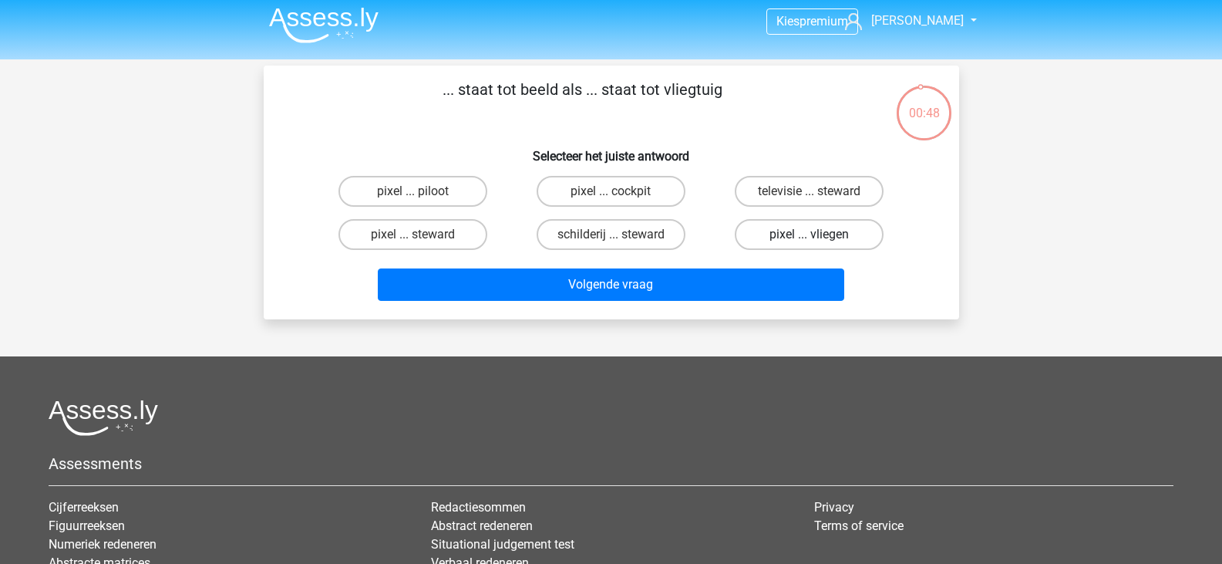
scroll to position [0, 0]
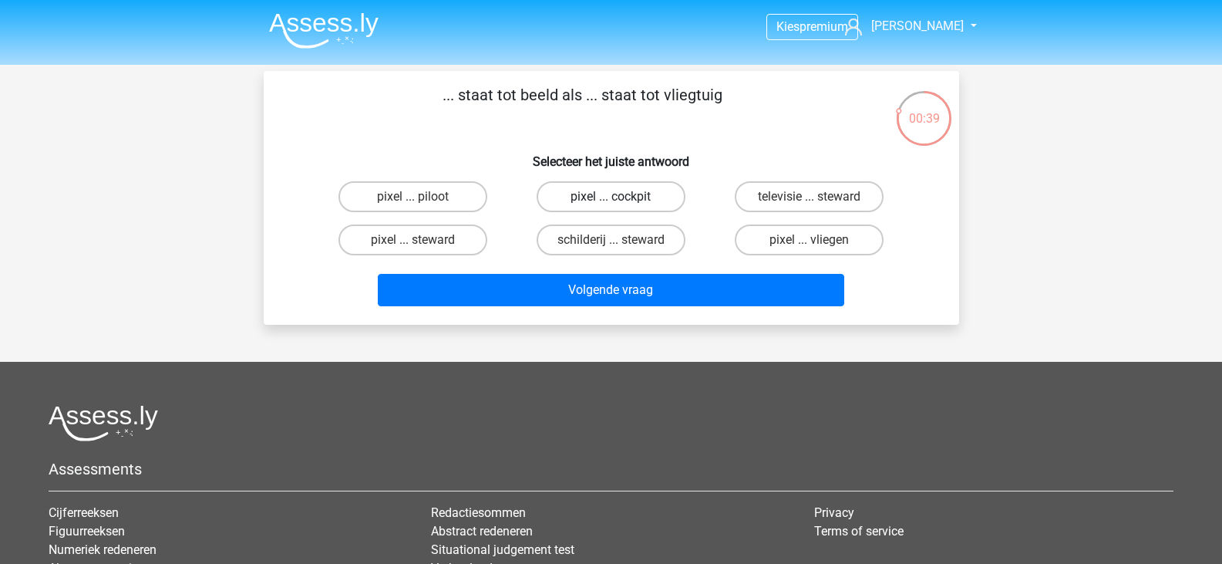
click at [667, 203] on label "pixel ... cockpit" at bounding box center [611, 196] width 149 height 31
click at [621, 203] on input "pixel ... cockpit" at bounding box center [616, 202] width 10 height 10
radio input "true"
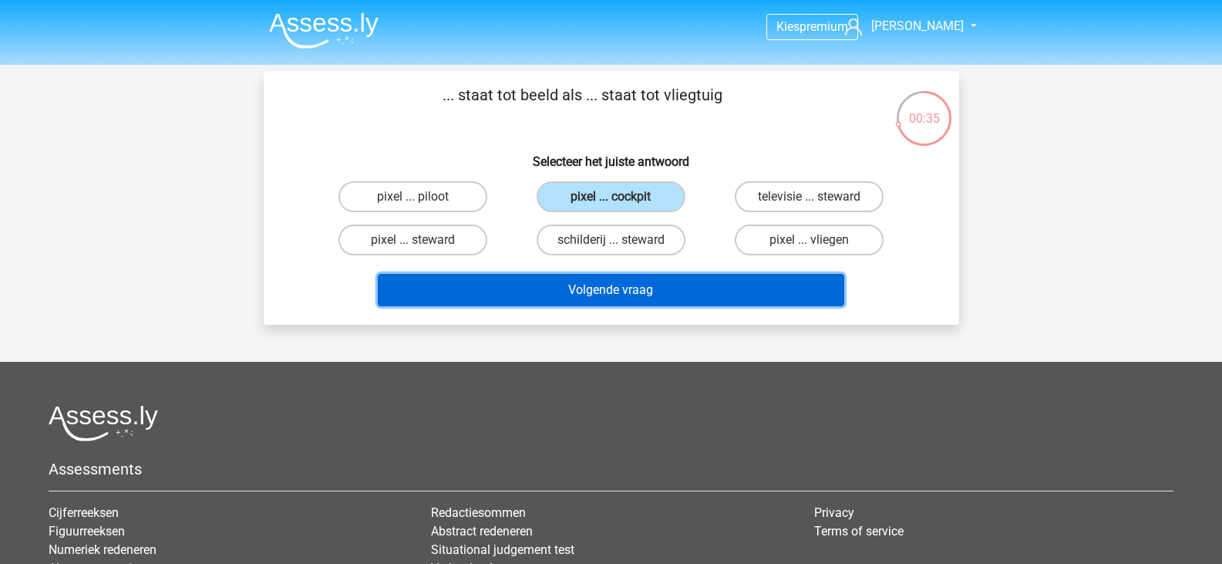
click at [688, 285] on button "Volgende vraag" at bounding box center [611, 290] width 466 height 32
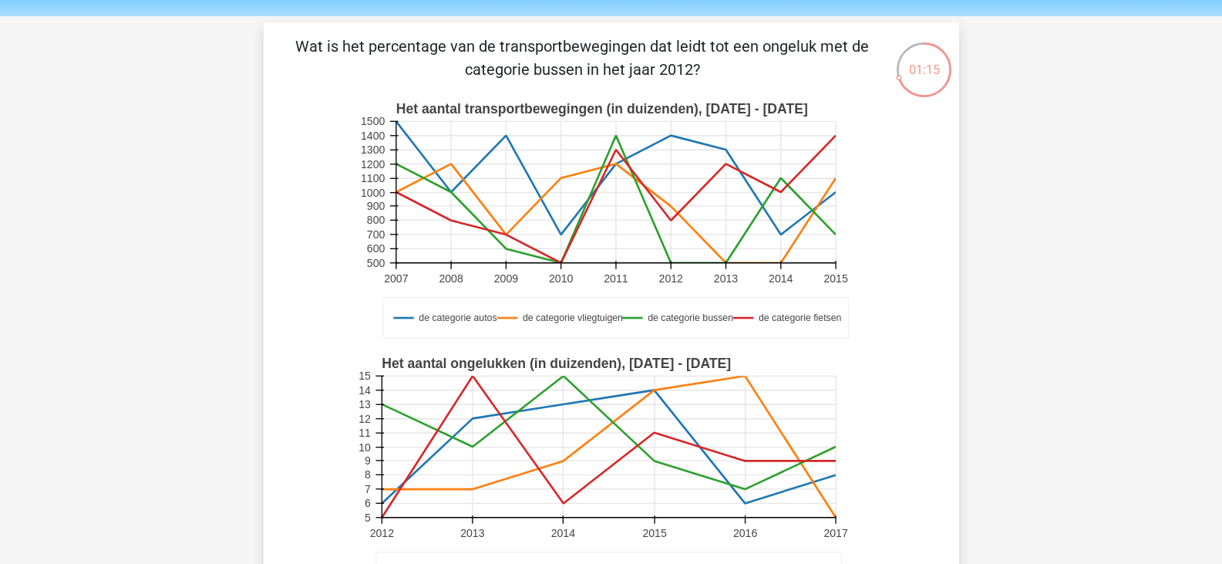
scroll to position [48, 0]
click at [651, 470] on rect at bounding box center [609, 446] width 454 height 141
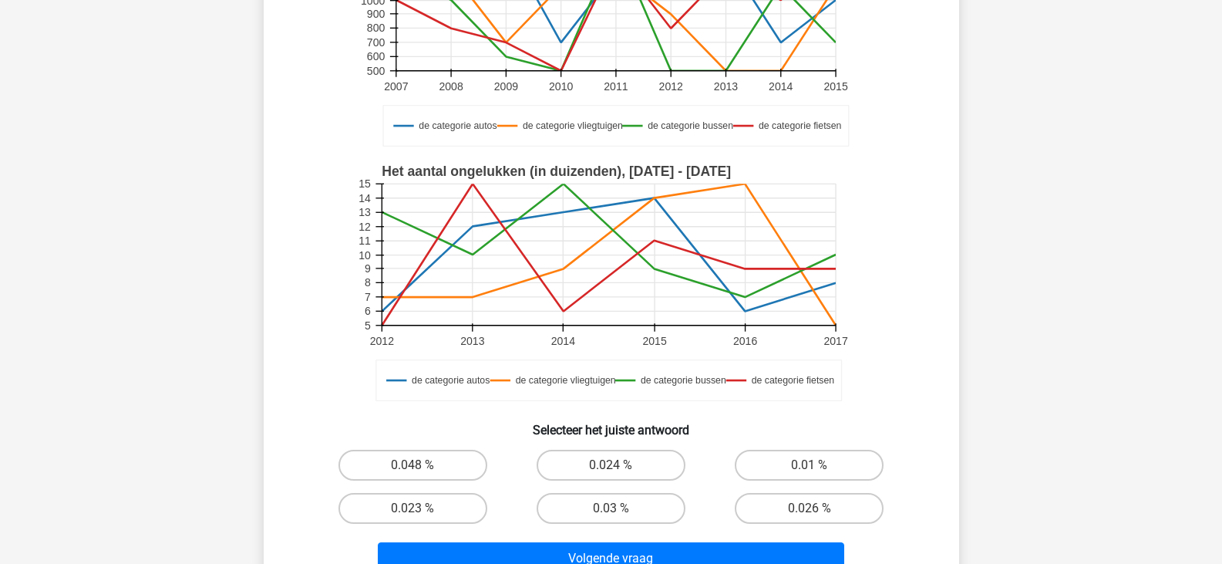
scroll to position [240, 0]
click at [746, 298] on g "de categorie autos de categorie vliegtuigen de categorie bussen de categorie fi…" at bounding box center [611, 284] width 509 height 254
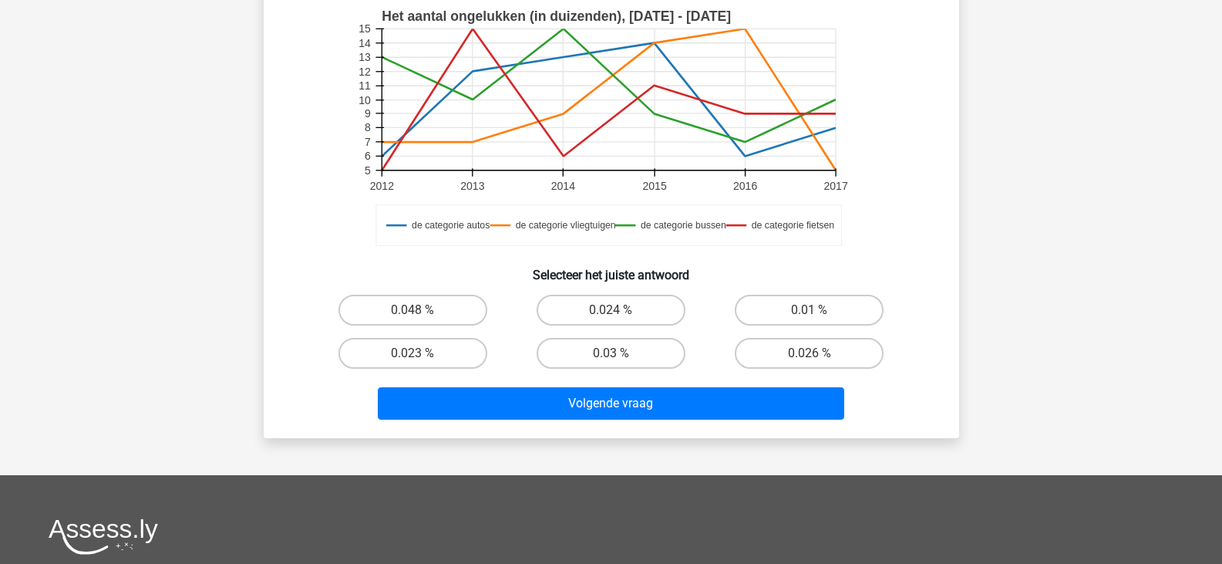
scroll to position [405, 0]
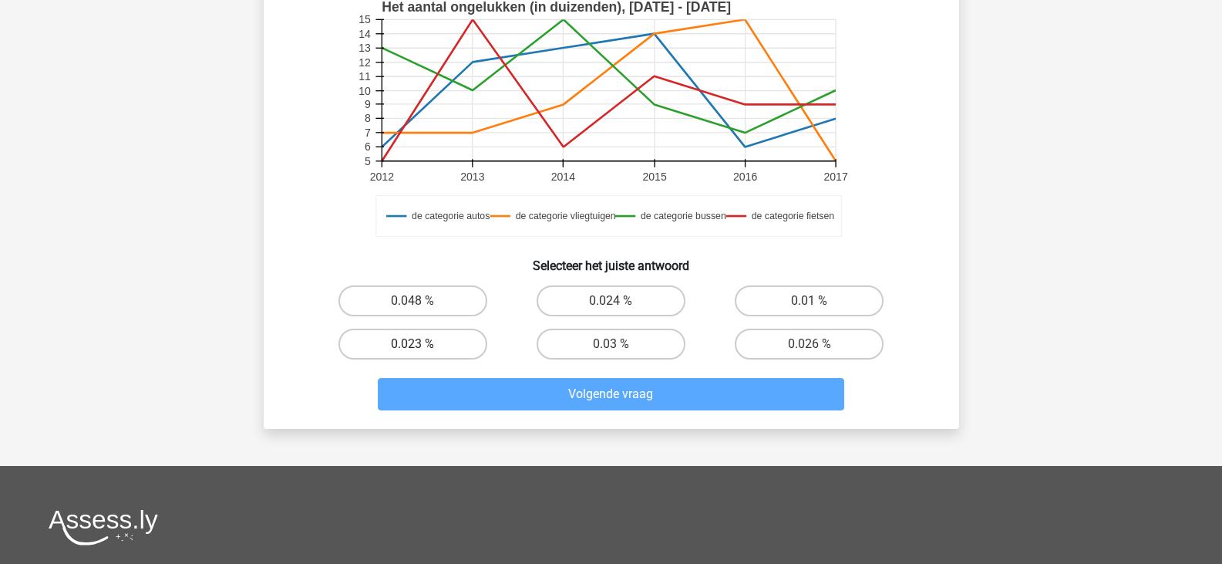
click at [437, 350] on label "0.023 %" at bounding box center [412, 343] width 149 height 31
click at [423, 350] on input "0.023 %" at bounding box center [417, 349] width 10 height 10
radio input "true"
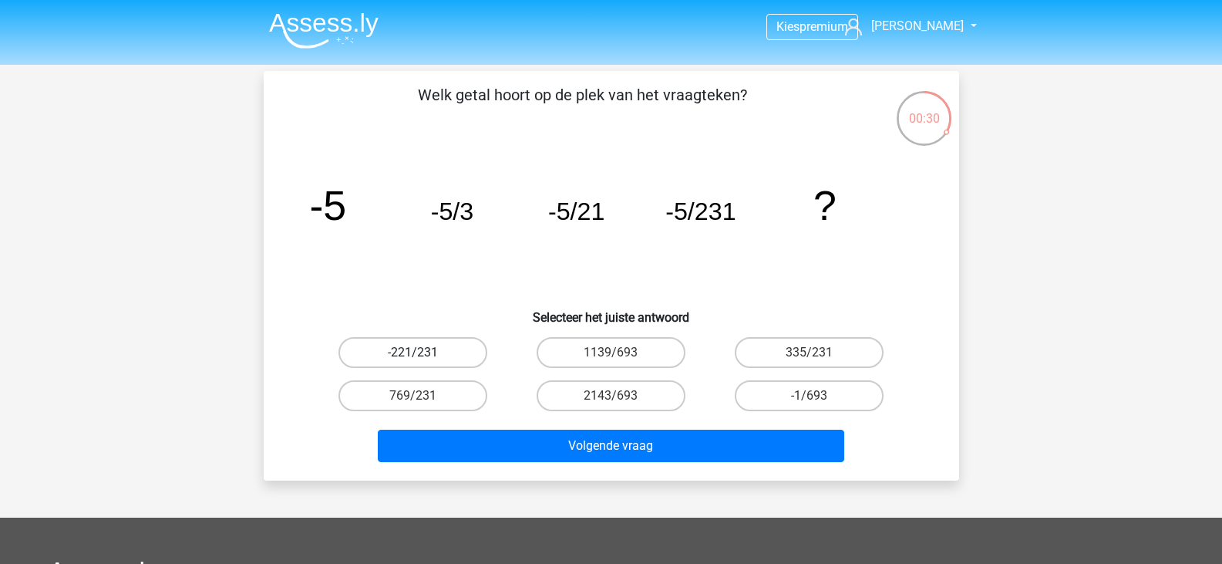
click at [398, 346] on label "-221/231" at bounding box center [412, 352] width 149 height 31
click at [412, 352] on input "-221/231" at bounding box center [417, 357] width 10 height 10
radio input "true"
drag, startPoint x: 774, startPoint y: 415, endPoint x: 787, endPoint y: 403, distance: 17.5
click at [787, 403] on div "-1/693" at bounding box center [809, 395] width 198 height 43
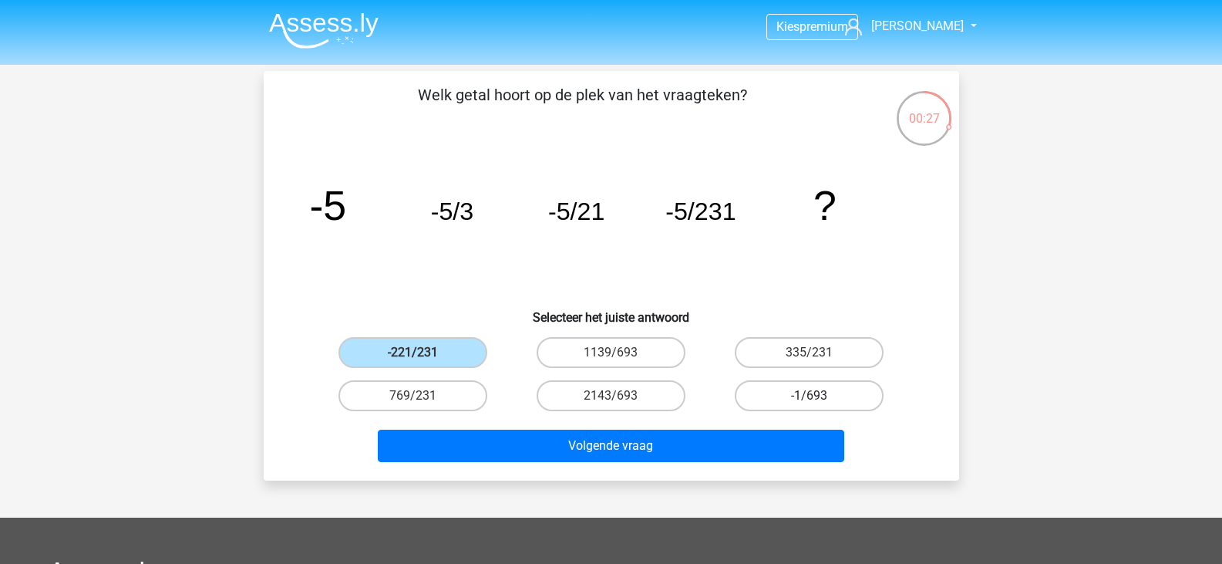
click at [787, 403] on label "-1/693" at bounding box center [809, 395] width 149 height 31
click at [810, 403] on input "-1/693" at bounding box center [815, 401] width 10 height 10
radio input "true"
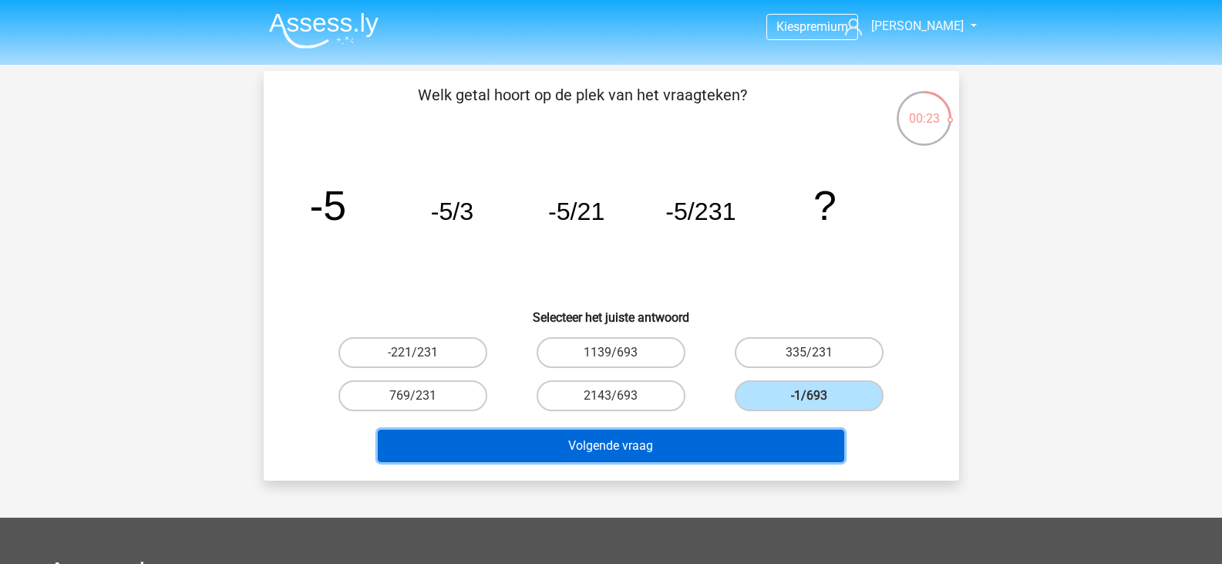
click at [679, 448] on button "Volgende vraag" at bounding box center [611, 445] width 466 height 32
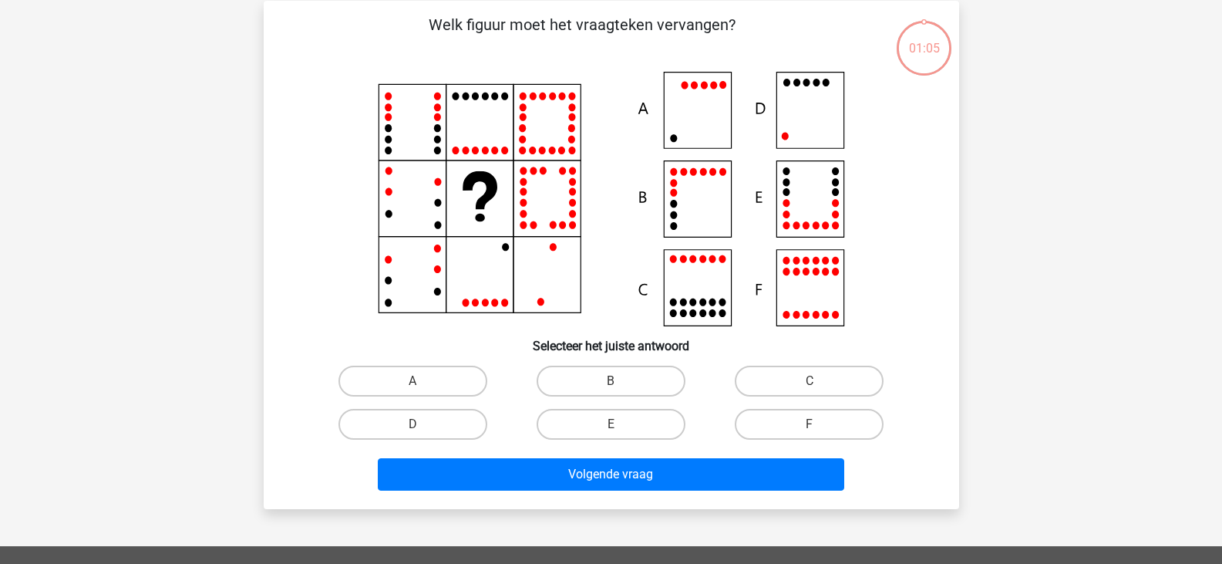
scroll to position [71, 0]
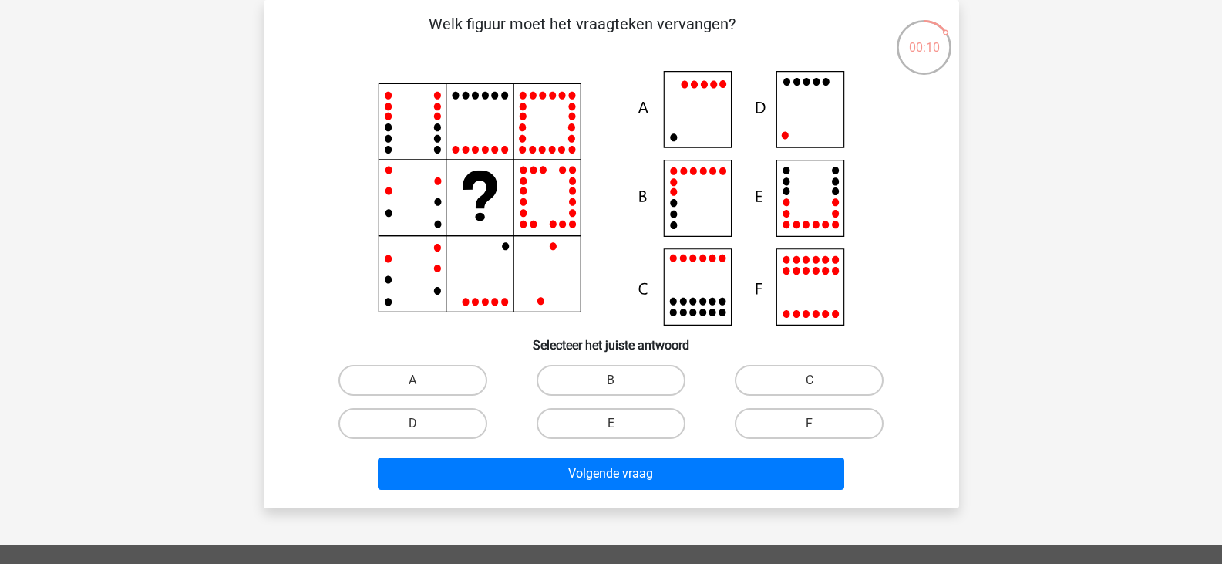
click at [685, 98] on icon at bounding box center [611, 198] width 621 height 254
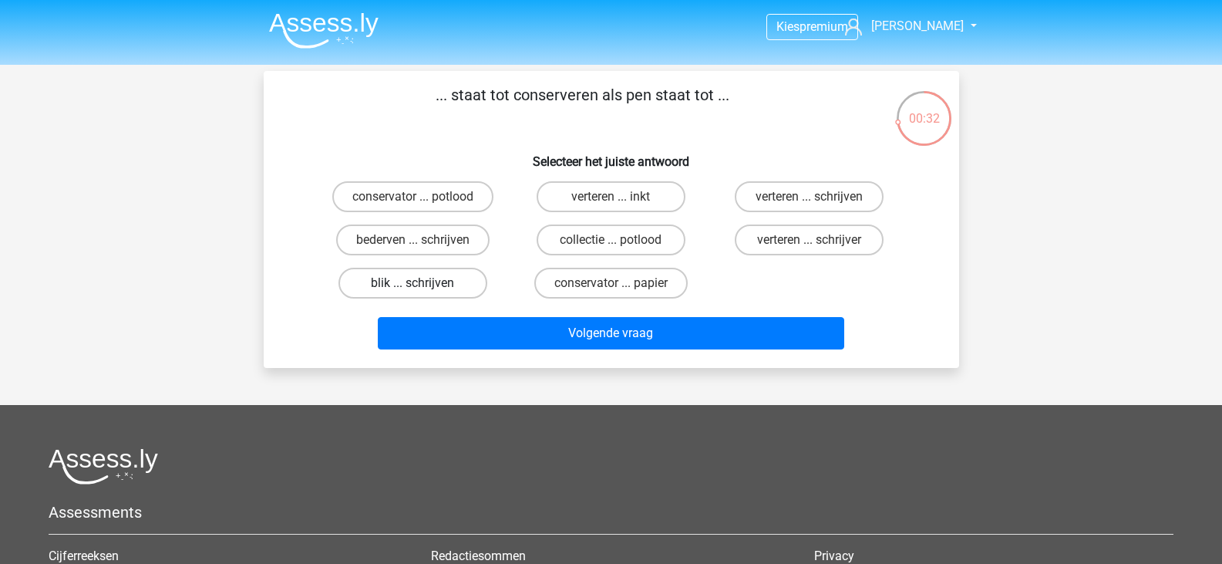
click at [443, 290] on label "blik ... schrijven" at bounding box center [412, 283] width 149 height 31
click at [423, 290] on input "blik ... schrijven" at bounding box center [417, 288] width 10 height 10
radio input "true"
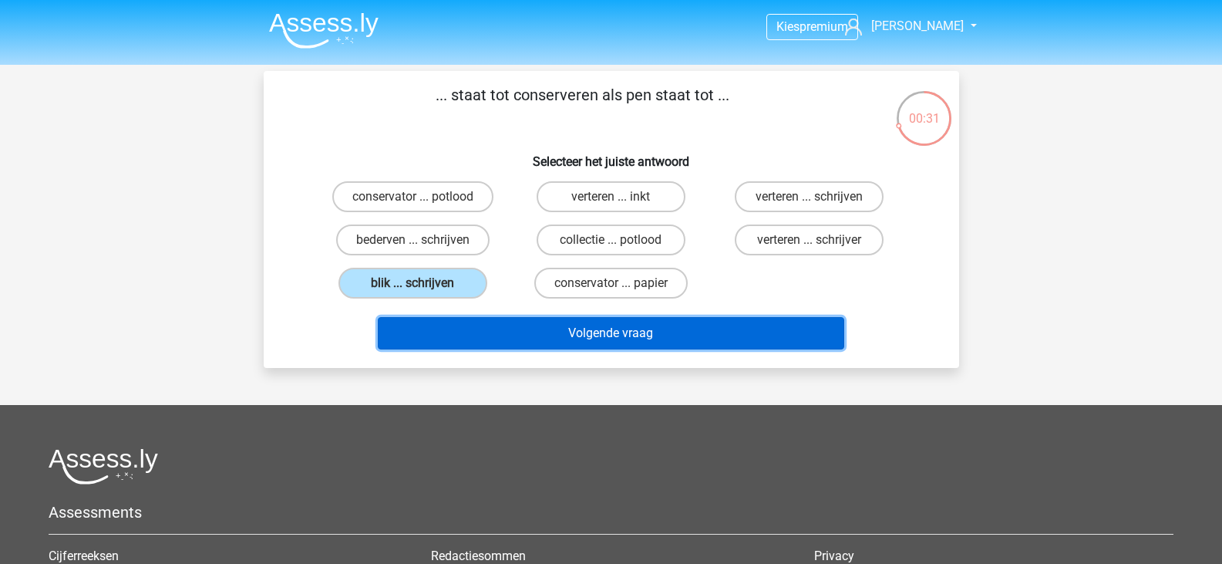
click at [503, 328] on button "Volgende vraag" at bounding box center [611, 333] width 466 height 32
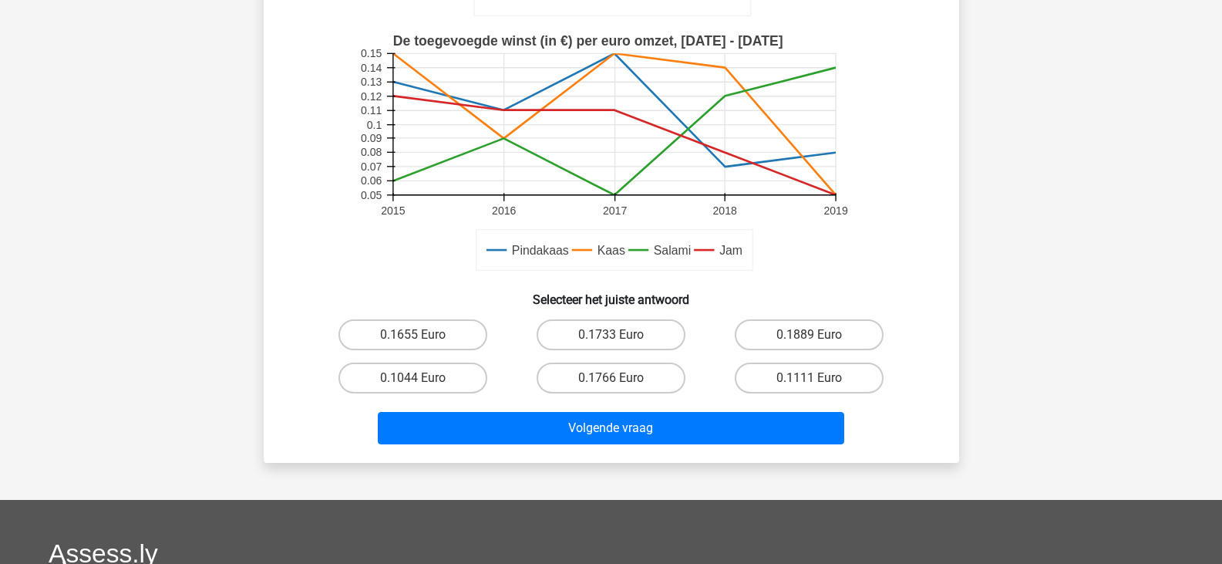
scroll to position [395, 0]
click at [836, 379] on label "0.1111 Euro" at bounding box center [809, 377] width 149 height 31
click at [820, 379] on input "0.1111 Euro" at bounding box center [815, 382] width 10 height 10
radio input "true"
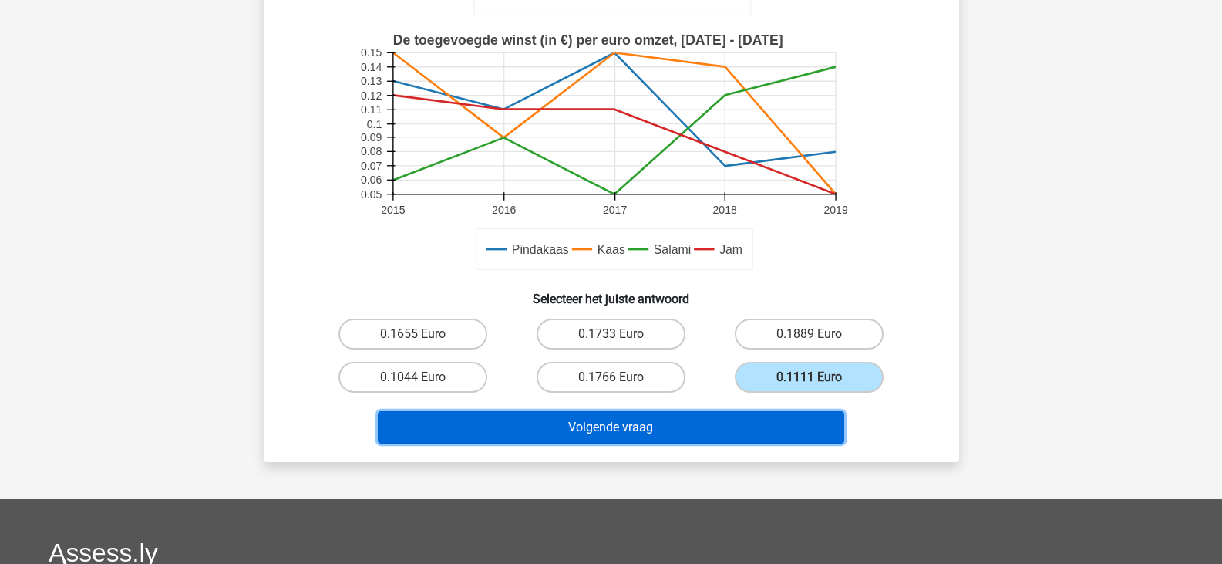
click at [786, 419] on button "Volgende vraag" at bounding box center [611, 427] width 466 height 32
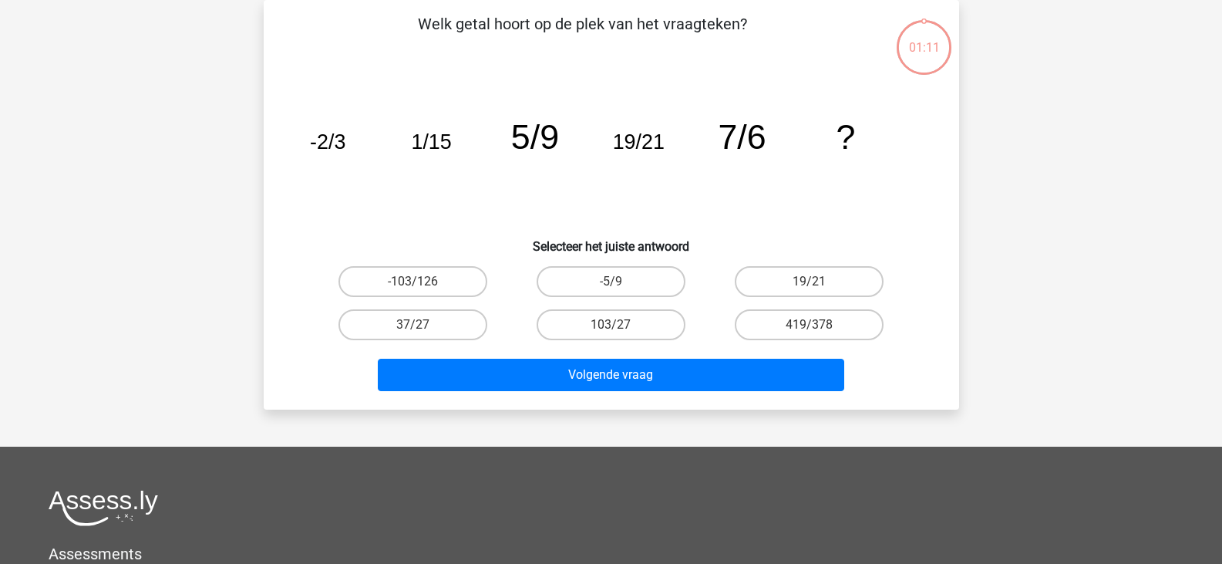
scroll to position [0, 0]
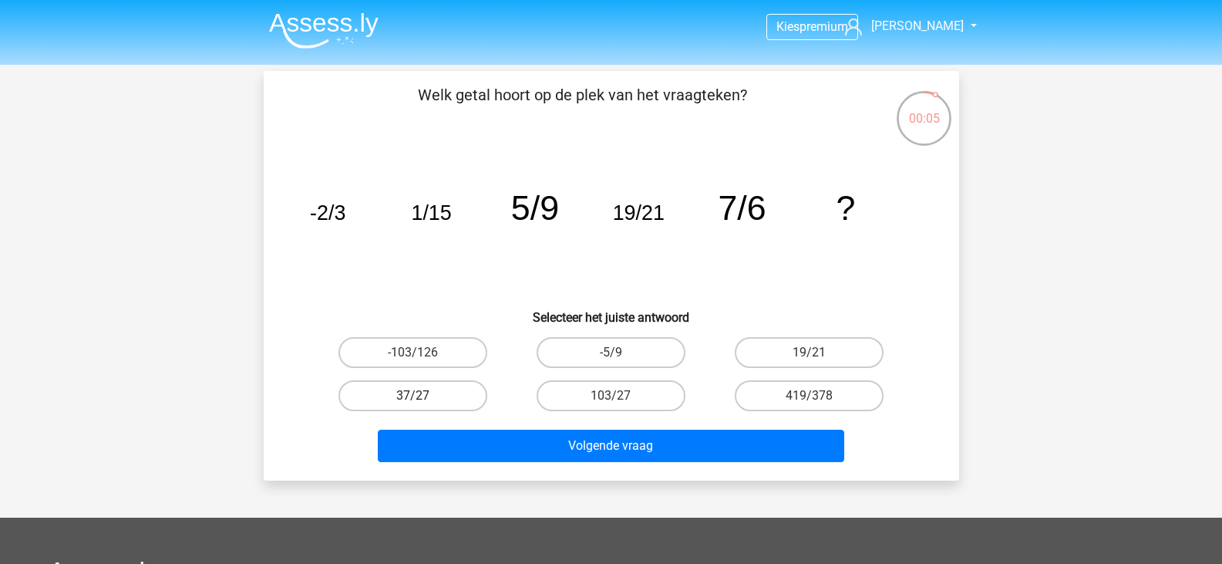
click at [455, 400] on label "37/27" at bounding box center [412, 395] width 149 height 31
click at [423, 400] on input "37/27" at bounding box center [417, 401] width 10 height 10
radio input "true"
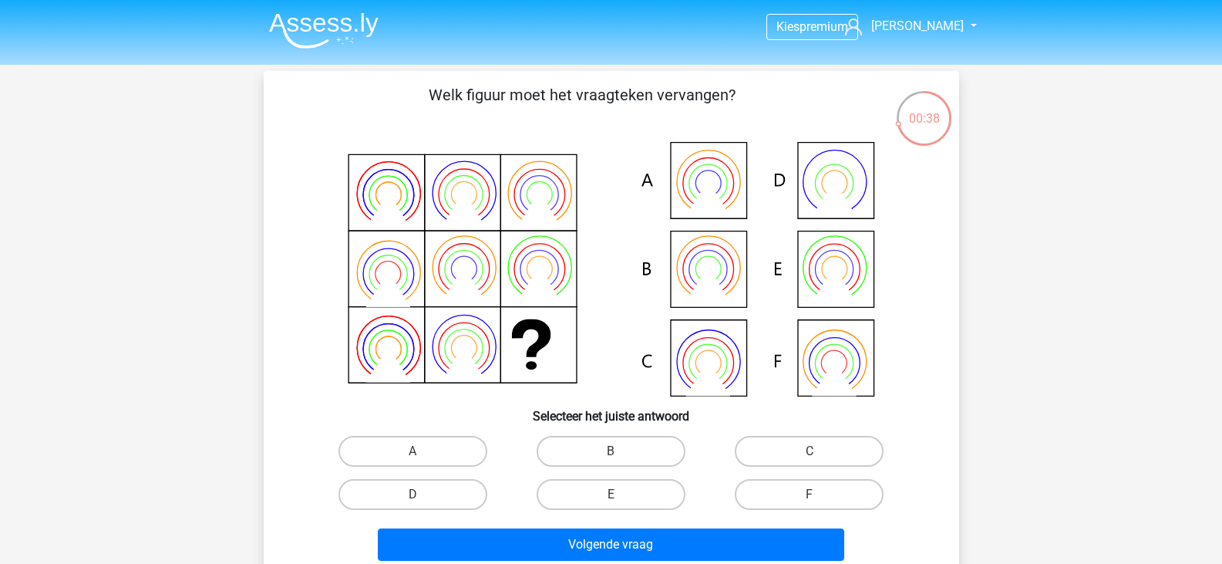
click at [704, 268] on icon at bounding box center [611, 269] width 621 height 254
click at [571, 460] on label "B" at bounding box center [611, 451] width 149 height 31
click at [611, 460] on input "B" at bounding box center [616, 456] width 10 height 10
radio input "true"
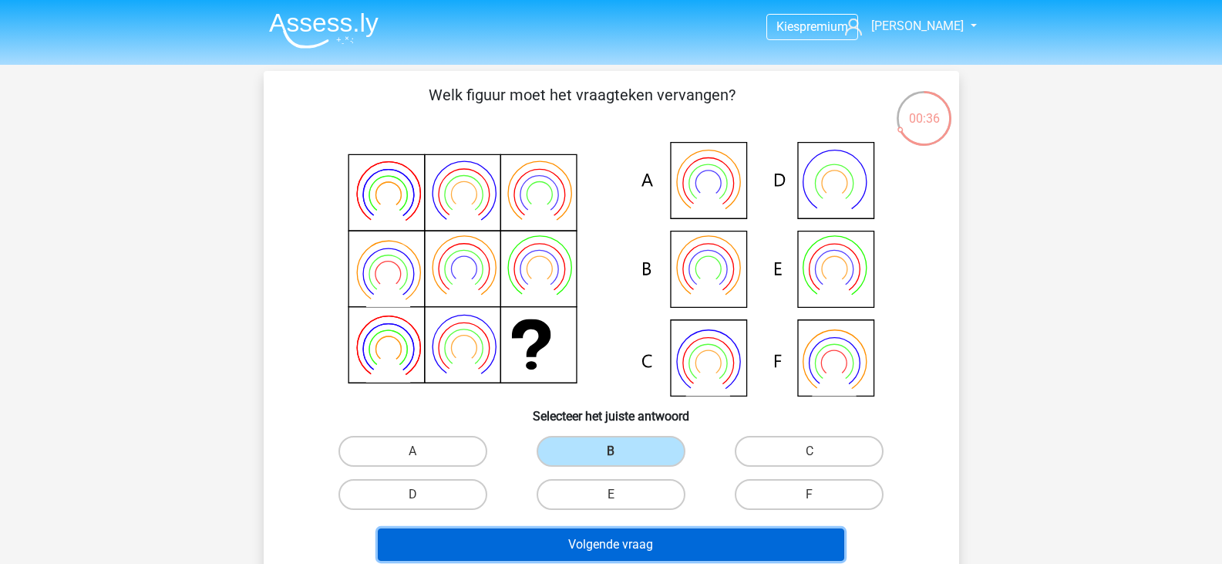
click at [513, 533] on button "Volgende vraag" at bounding box center [611, 544] width 466 height 32
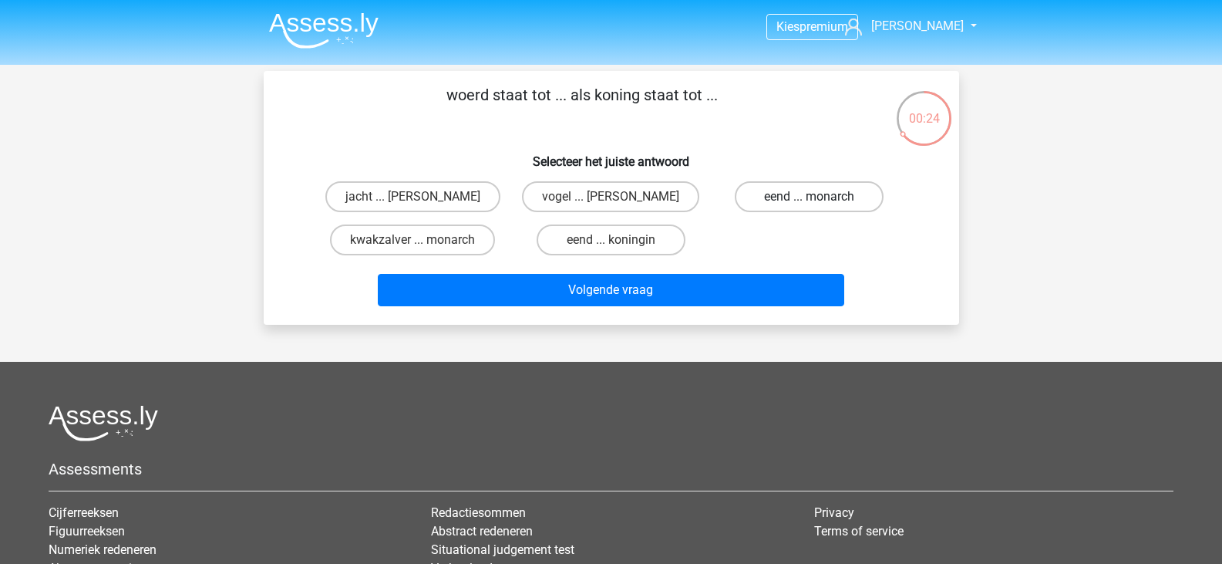
click at [794, 204] on label "eend ... monarch" at bounding box center [809, 196] width 149 height 31
click at [810, 204] on input "eend ... monarch" at bounding box center [815, 202] width 10 height 10
radio input "true"
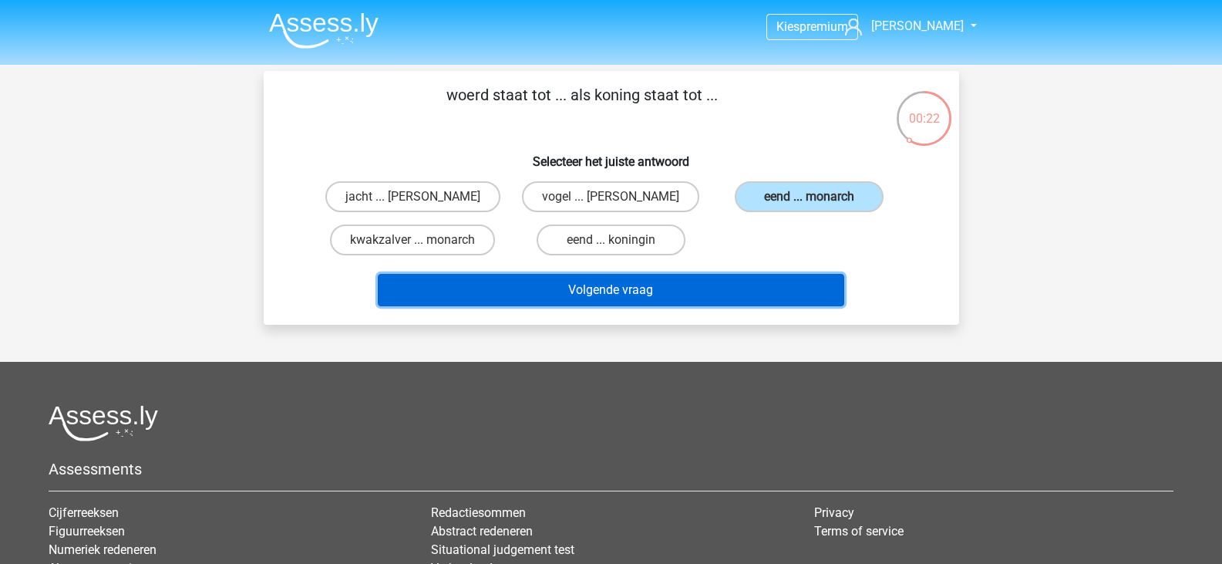
click at [699, 298] on button "Volgende vraag" at bounding box center [611, 290] width 466 height 32
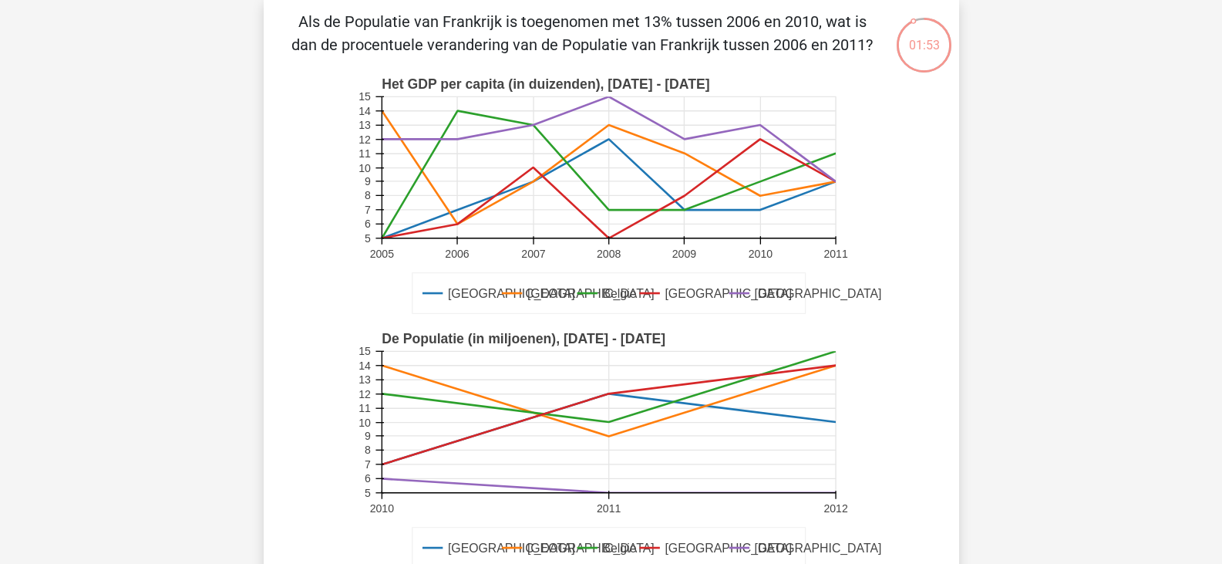
scroll to position [74, 0]
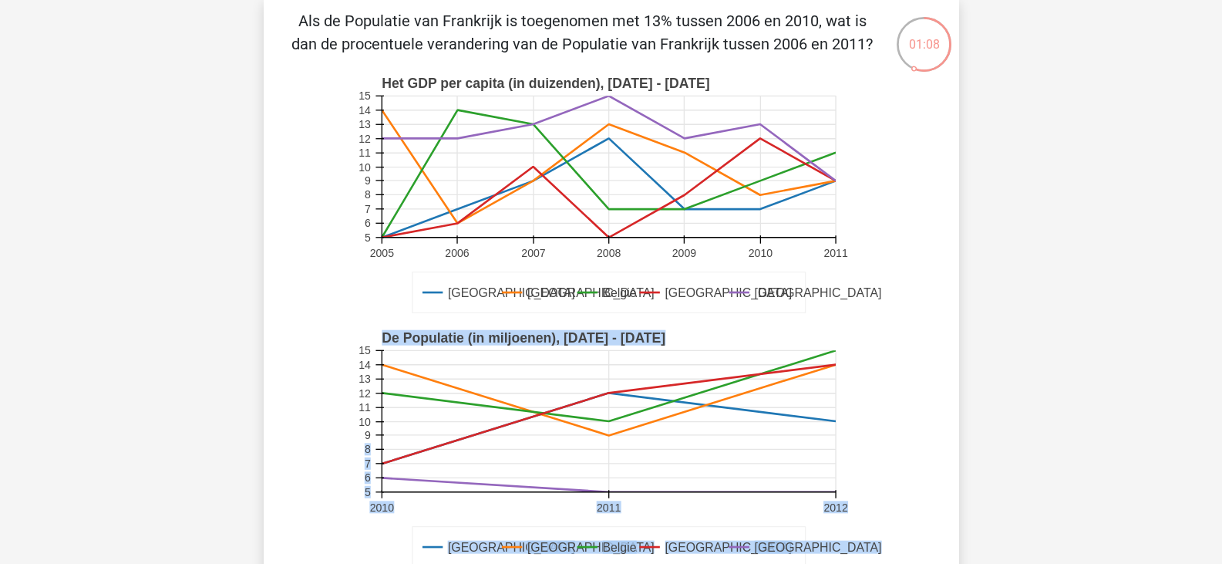
drag, startPoint x: 608, startPoint y: 438, endPoint x: 367, endPoint y: 436, distance: 240.6
click at [367, 436] on g "Duitsland Frankrijk Belgie Luxemburg Londen De Populatie (in miljoenen), 2010 -…" at bounding box center [619, 450] width 524 height 254
click at [367, 436] on text "9" at bounding box center [367, 435] width 6 height 12
drag, startPoint x: 367, startPoint y: 436, endPoint x: 387, endPoint y: 434, distance: 20.1
click at [387, 434] on g "Duitsland Frankrijk Belgie Luxemburg Londen De Populatie (in miljoenen), 2010 -…" at bounding box center [619, 450] width 524 height 254
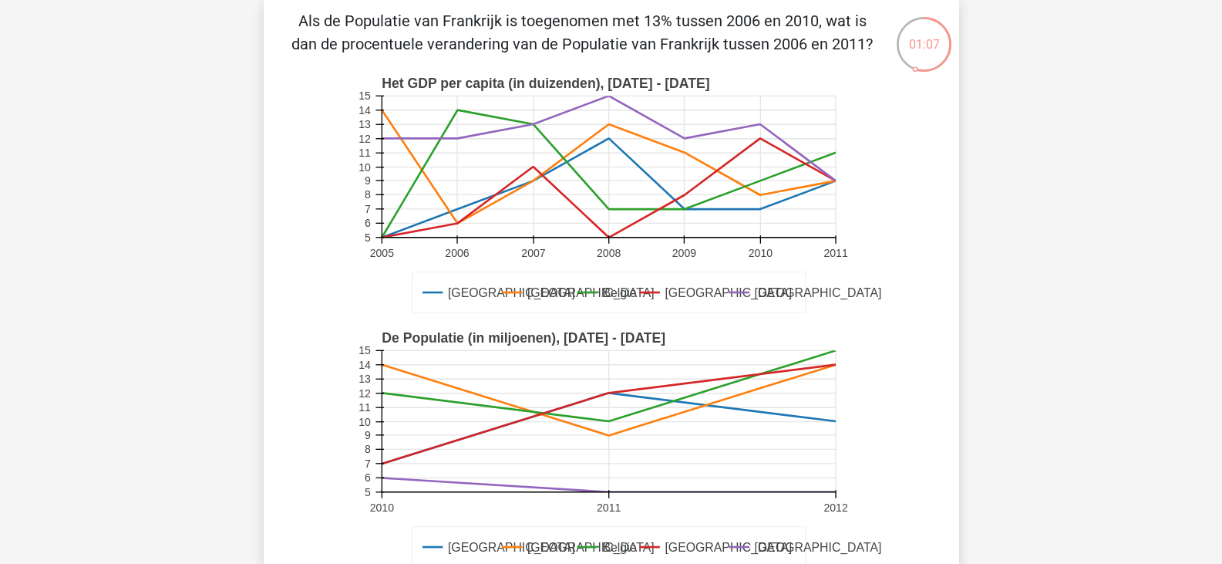
click at [387, 434] on rect at bounding box center [609, 420] width 454 height 141
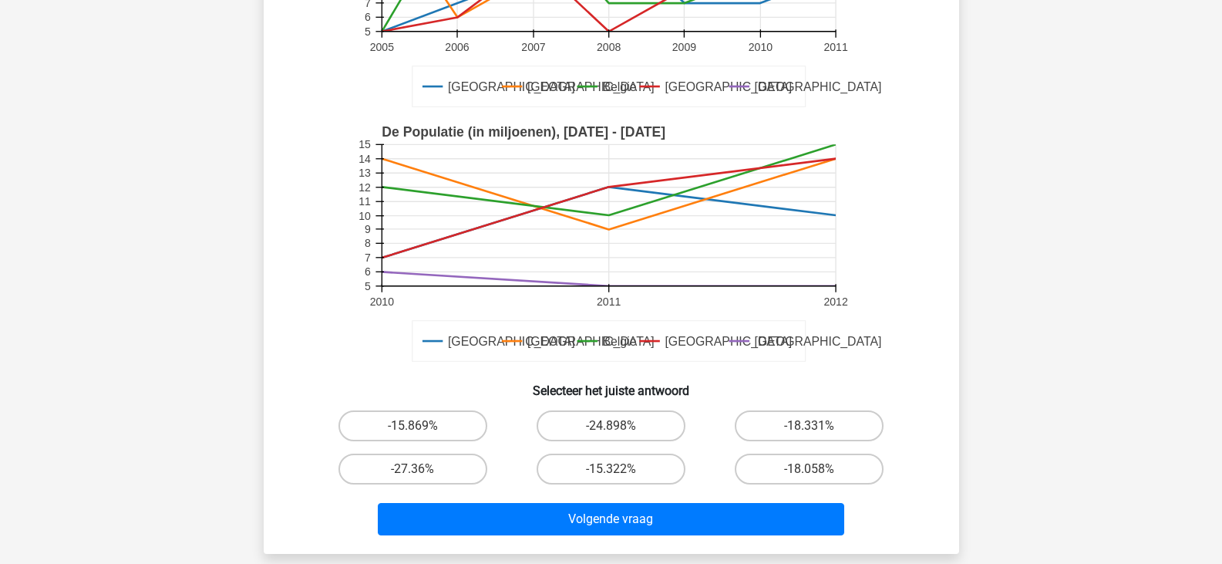
scroll to position [281, 0]
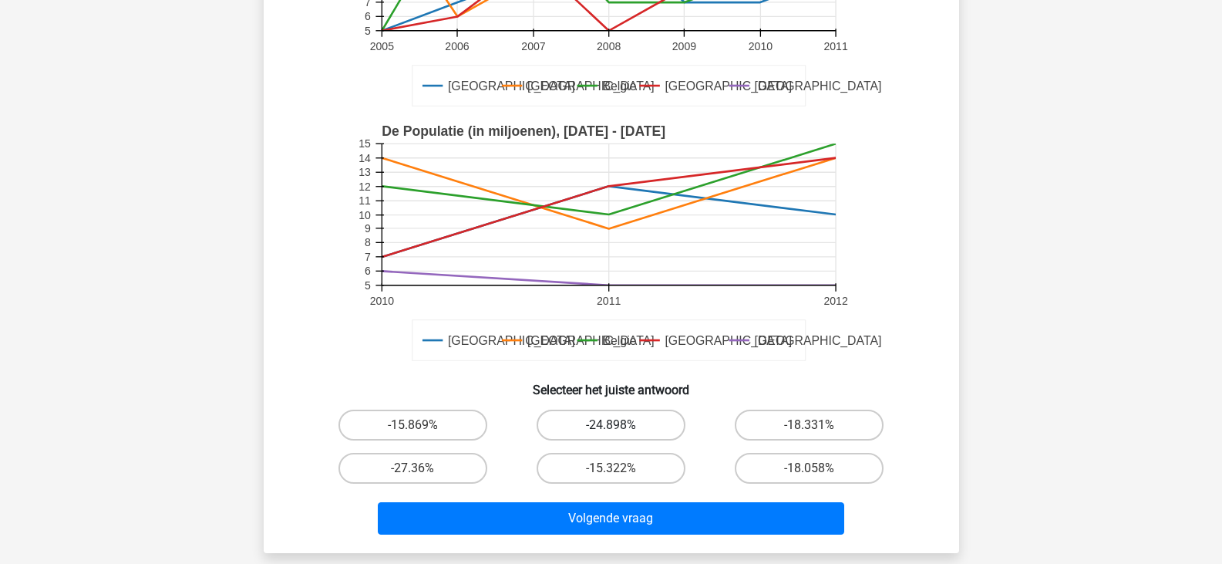
click at [635, 416] on label "-24.898%" at bounding box center [611, 424] width 149 height 31
click at [621, 425] on input "-24.898%" at bounding box center [616, 430] width 10 height 10
radio input "true"
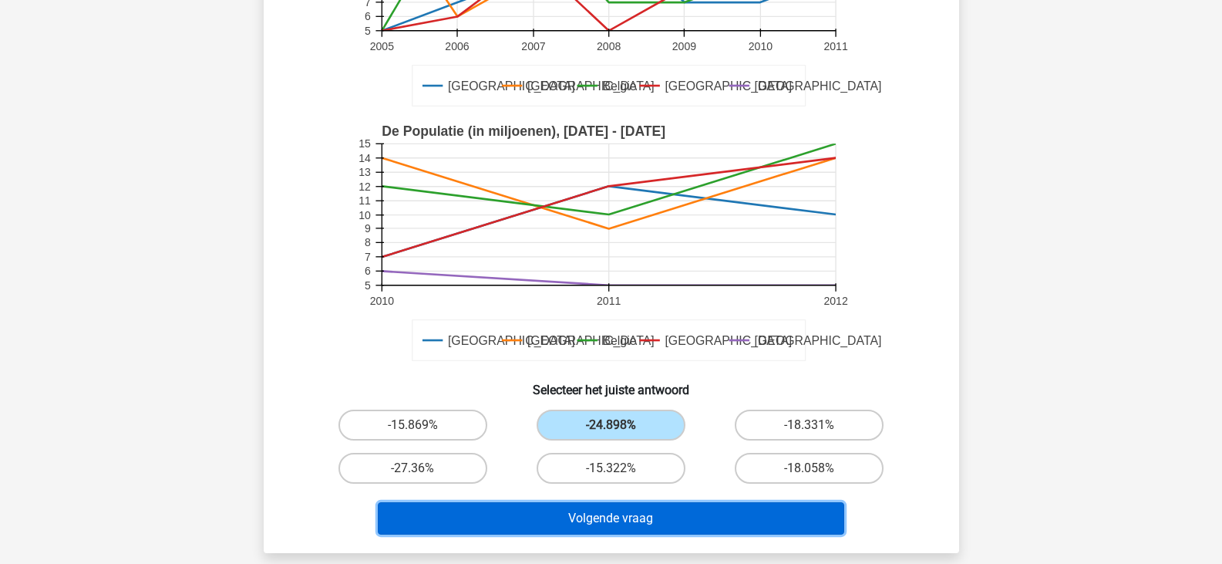
click at [564, 522] on button "Volgende vraag" at bounding box center [611, 518] width 466 height 32
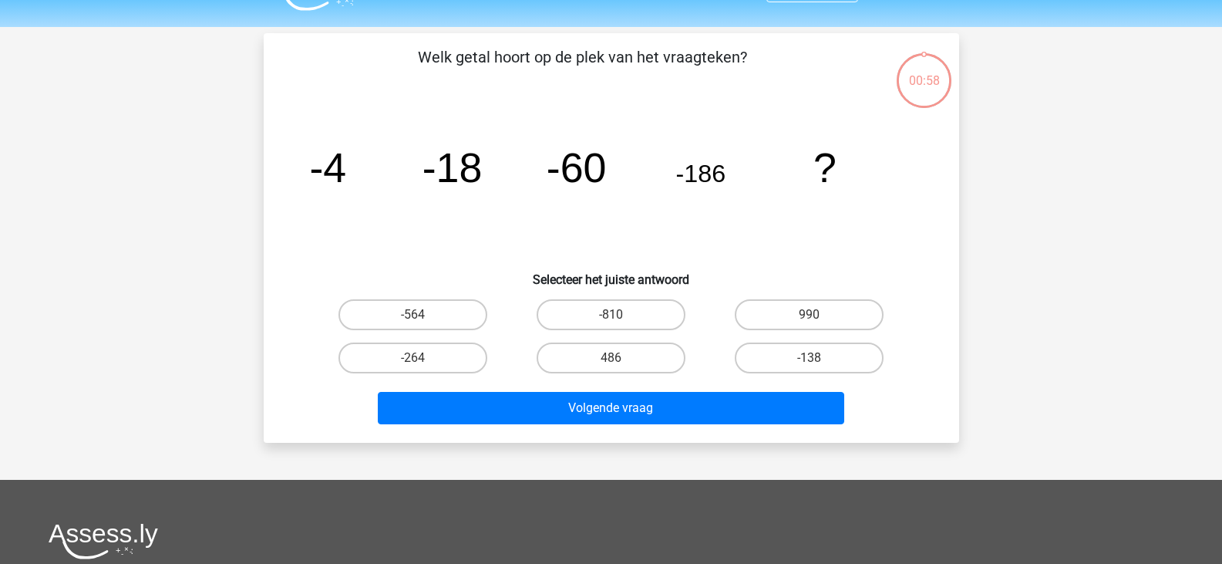
scroll to position [0, 0]
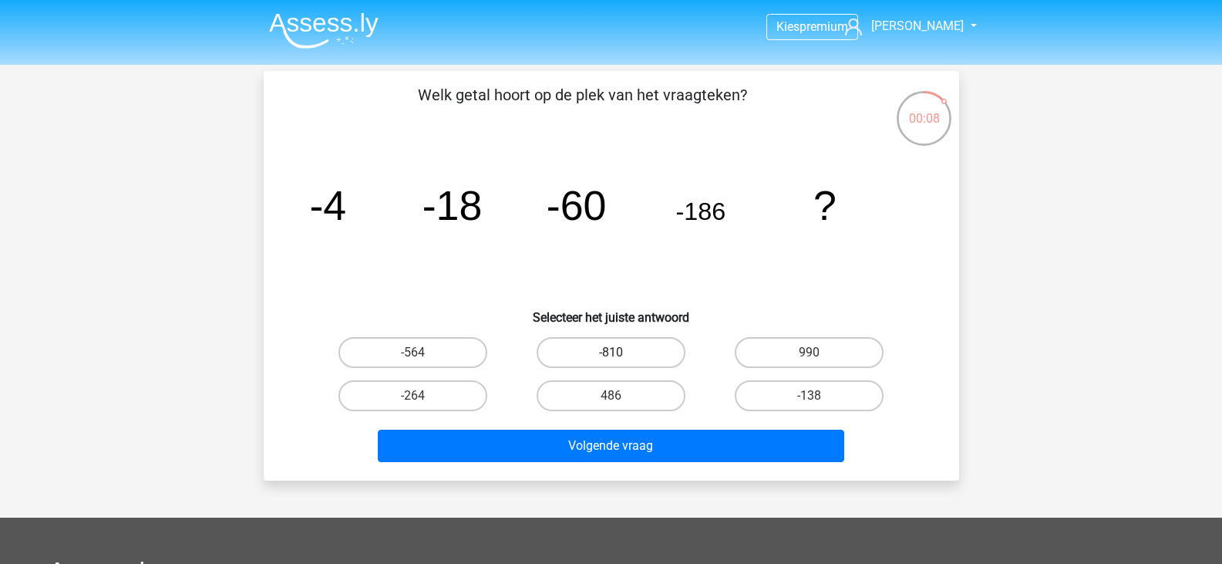
click at [645, 356] on label "-810" at bounding box center [611, 352] width 149 height 31
click at [621, 356] on input "-810" at bounding box center [616, 357] width 10 height 10
radio input "true"
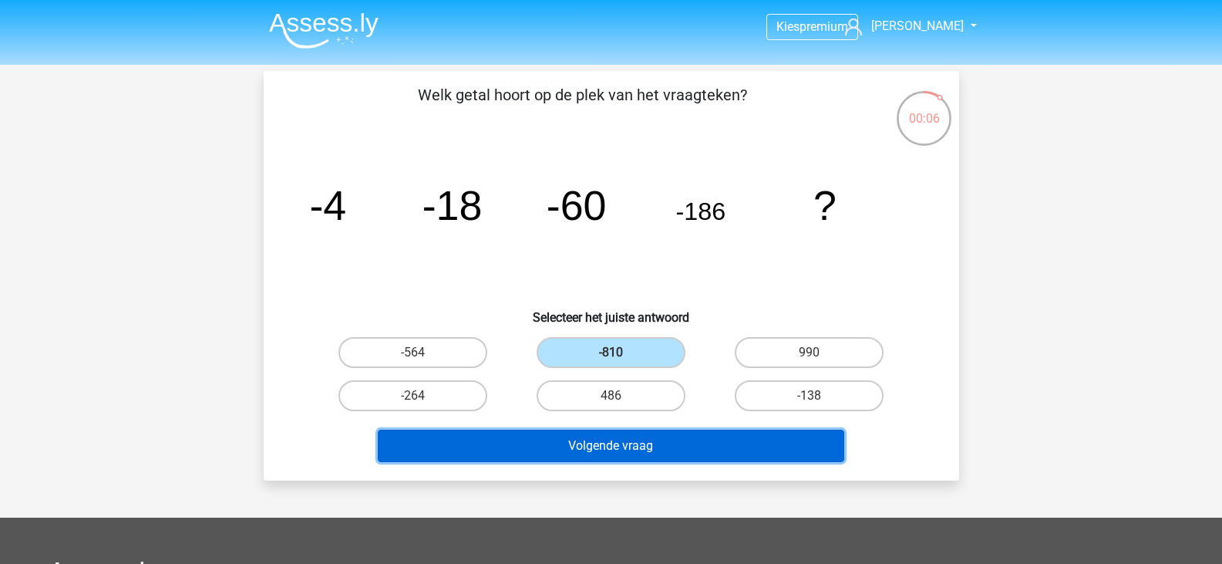
click at [614, 454] on button "Volgende vraag" at bounding box center [611, 445] width 466 height 32
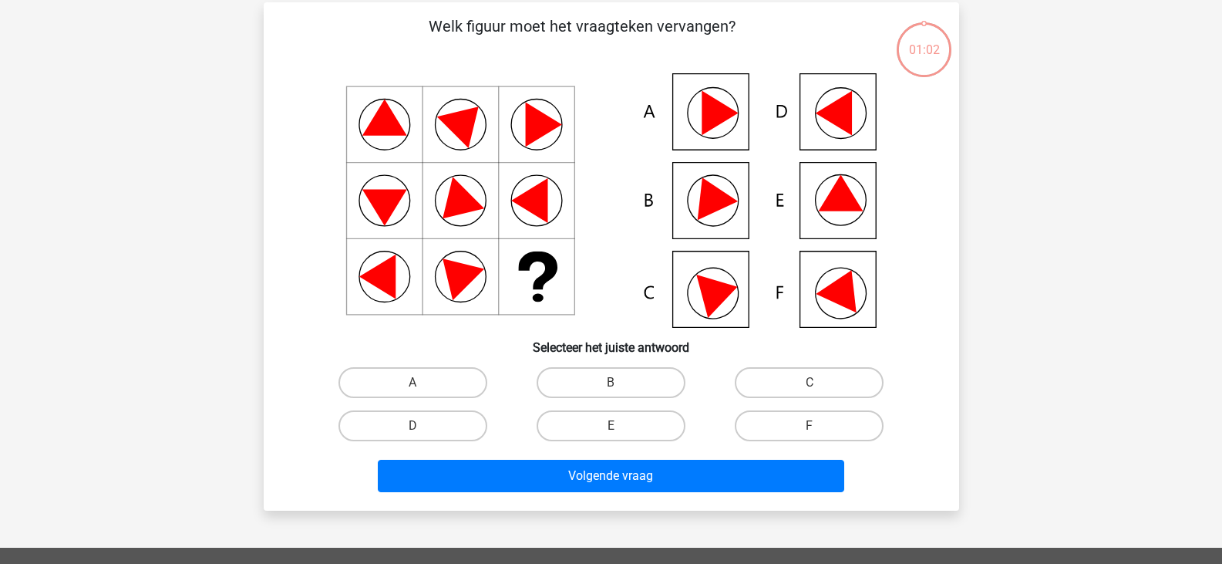
scroll to position [71, 0]
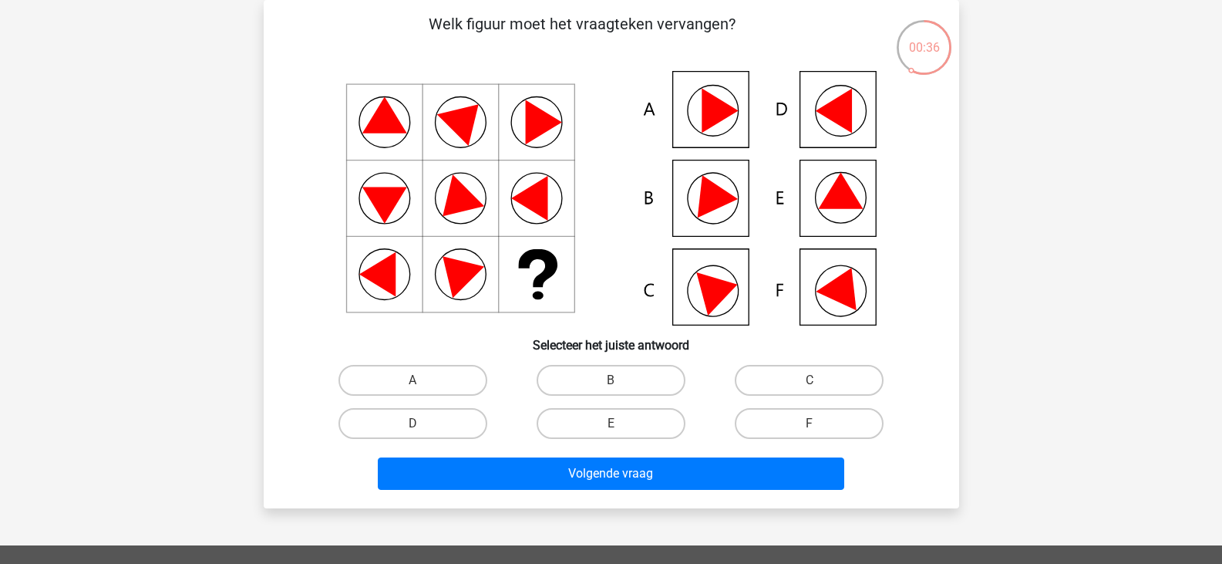
click at [726, 294] on icon at bounding box center [719, 289] width 47 height 52
click at [825, 380] on label "C" at bounding box center [809, 380] width 149 height 31
click at [820, 380] on input "C" at bounding box center [815, 385] width 10 height 10
radio input "true"
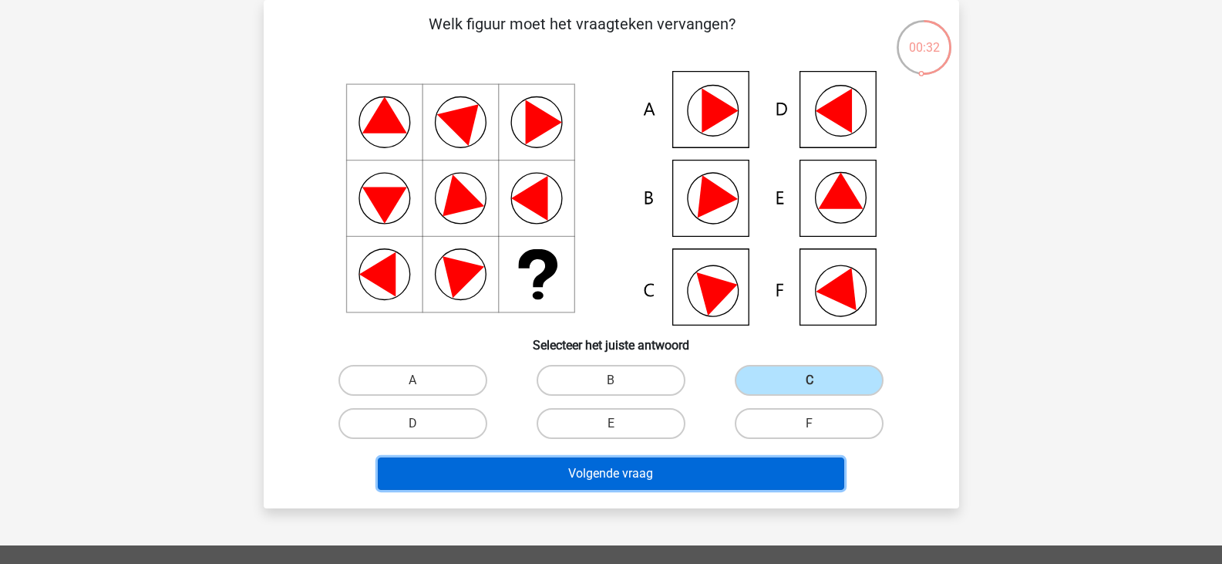
click at [626, 486] on button "Volgende vraag" at bounding box center [611, 473] width 466 height 32
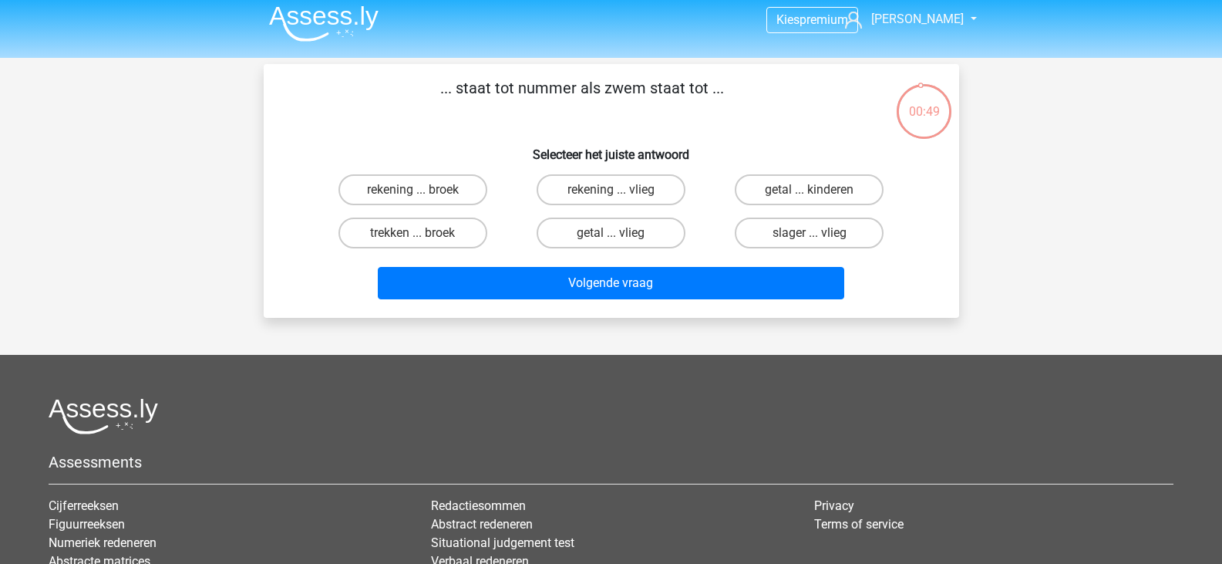
scroll to position [0, 0]
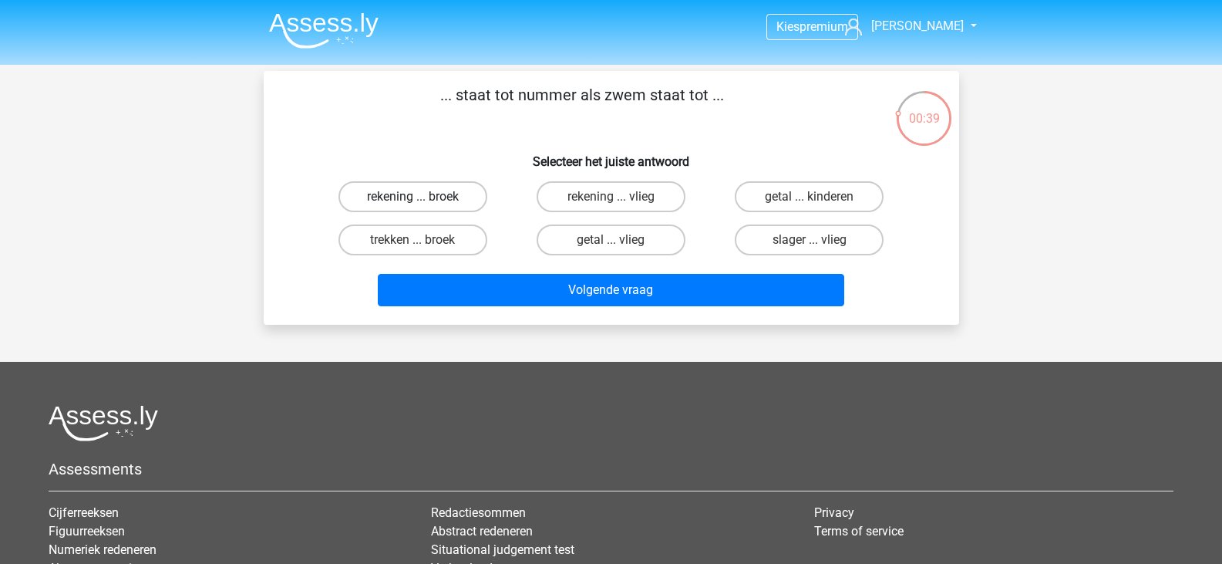
click at [436, 198] on label "rekening ... broek" at bounding box center [412, 196] width 149 height 31
click at [423, 198] on input "rekening ... broek" at bounding box center [417, 202] width 10 height 10
radio input "true"
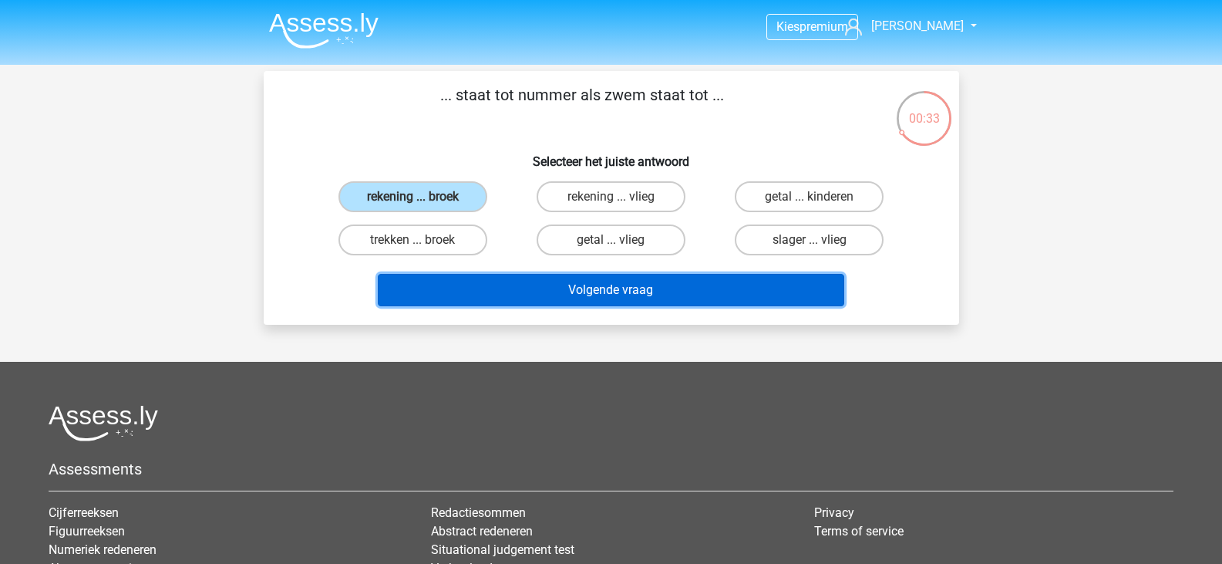
click at [614, 288] on button "Volgende vraag" at bounding box center [611, 290] width 466 height 32
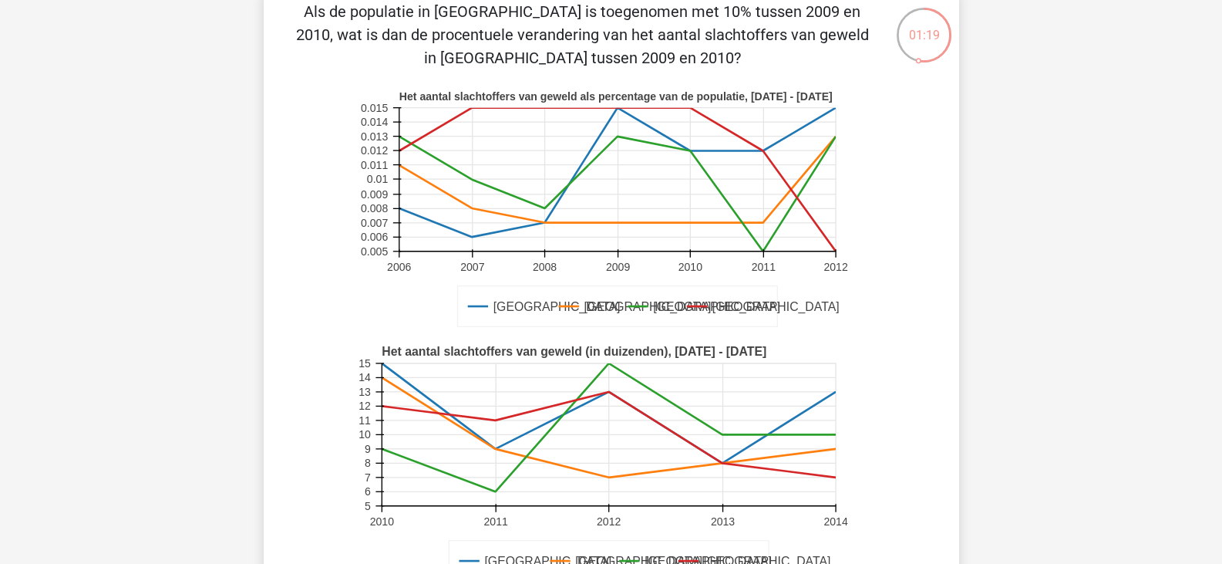
scroll to position [82, 0]
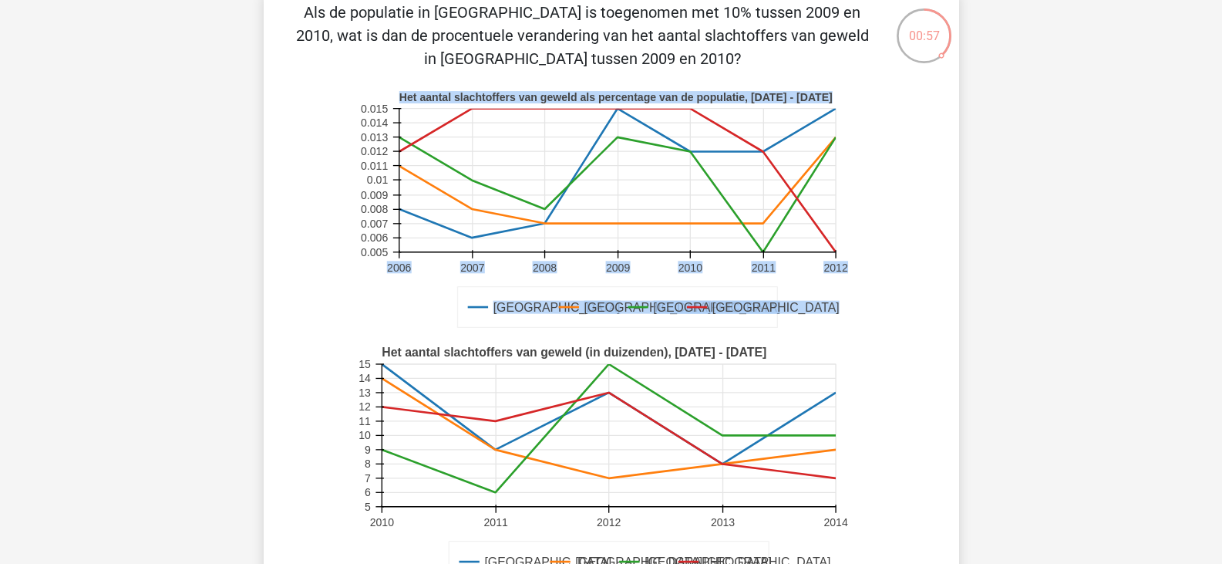
drag, startPoint x: 687, startPoint y: 147, endPoint x: 1008, endPoint y: 259, distance: 339.7
click at [1008, 259] on div "Kies premium anne annedelamar@hotmail.com" at bounding box center [611, 568] width 1222 height 1301
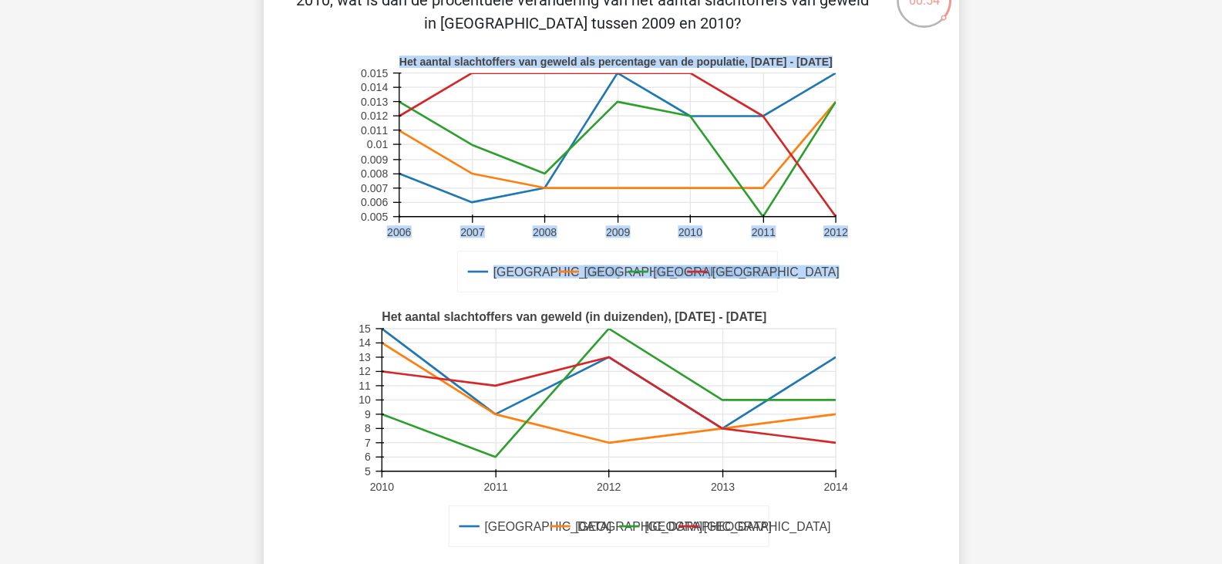
scroll to position [0, 0]
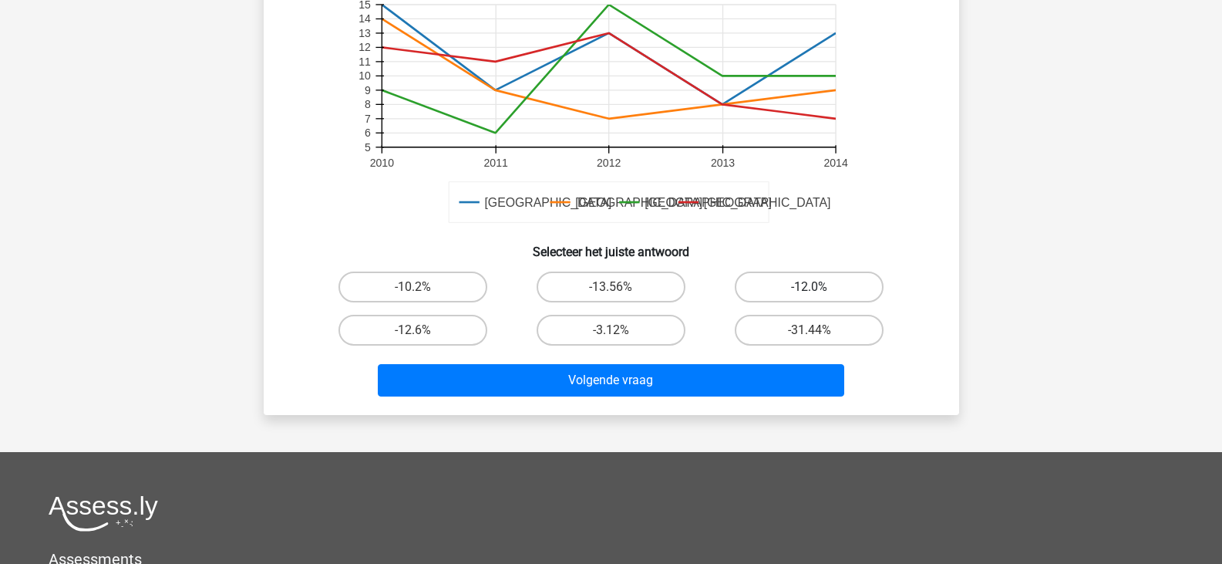
scroll to position [443, 0]
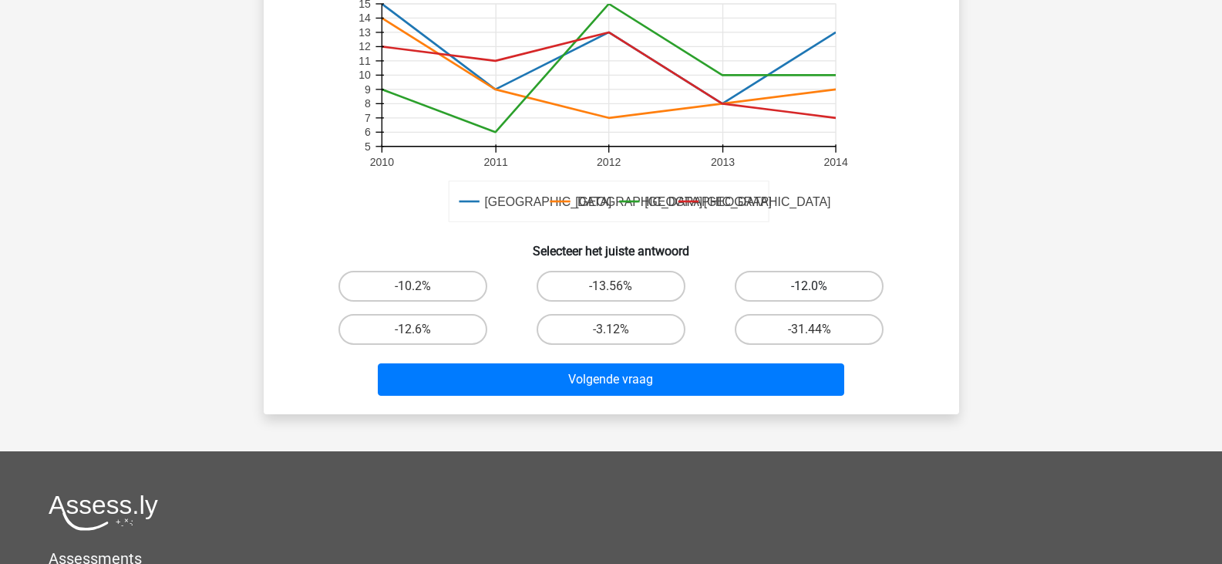
click at [769, 277] on label "-12.0%" at bounding box center [809, 286] width 149 height 31
click at [810, 286] on input "-12.0%" at bounding box center [815, 291] width 10 height 10
radio input "true"
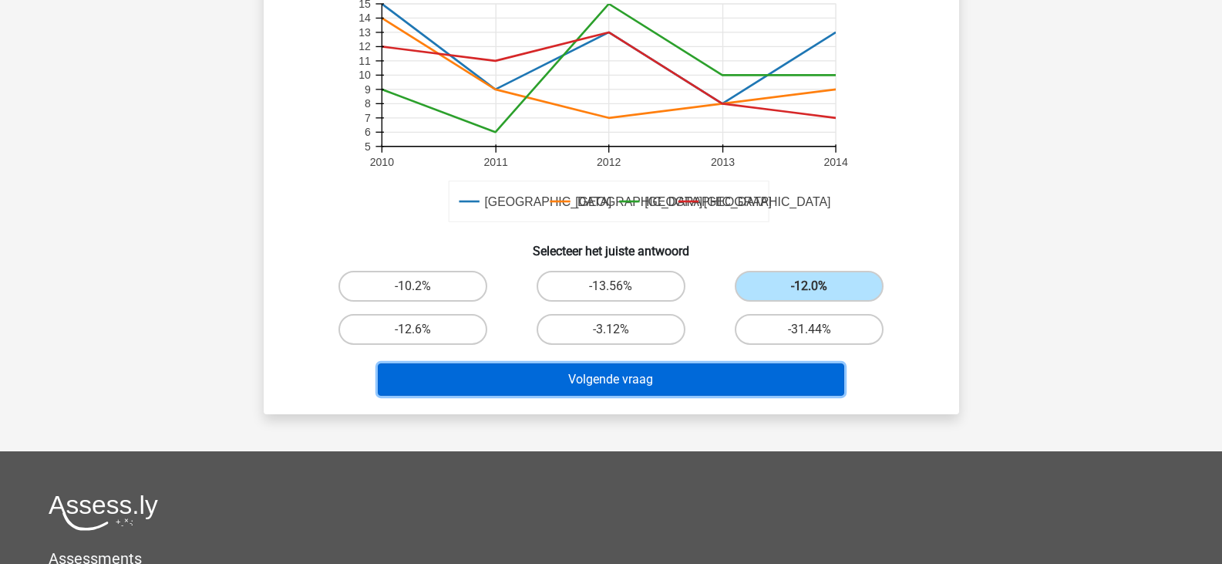
click at [592, 390] on button "Volgende vraag" at bounding box center [611, 379] width 466 height 32
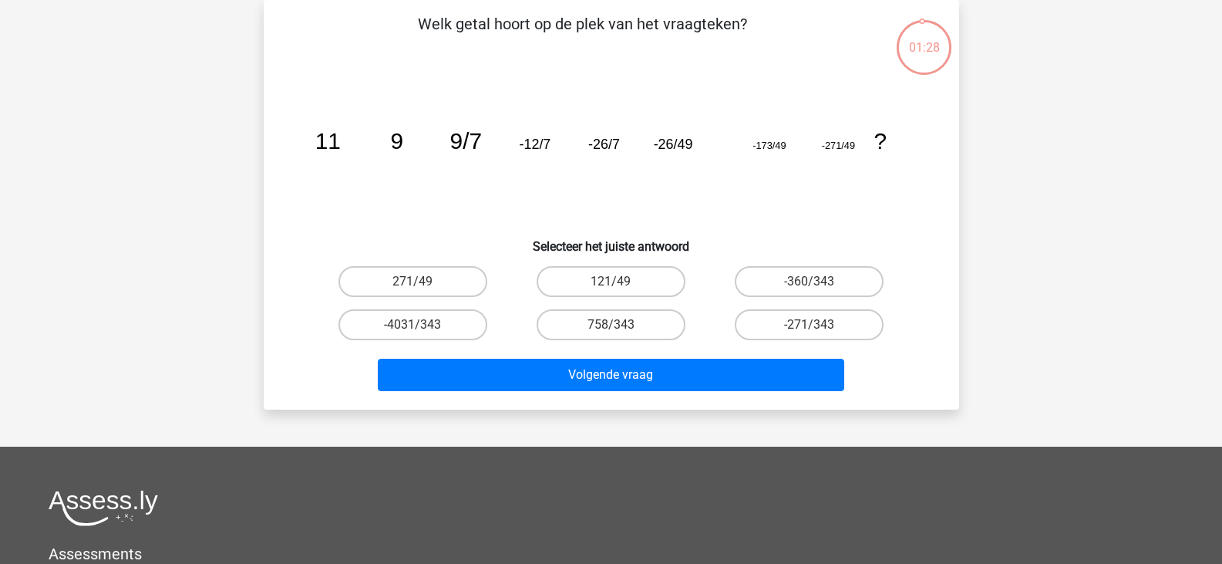
scroll to position [0, 0]
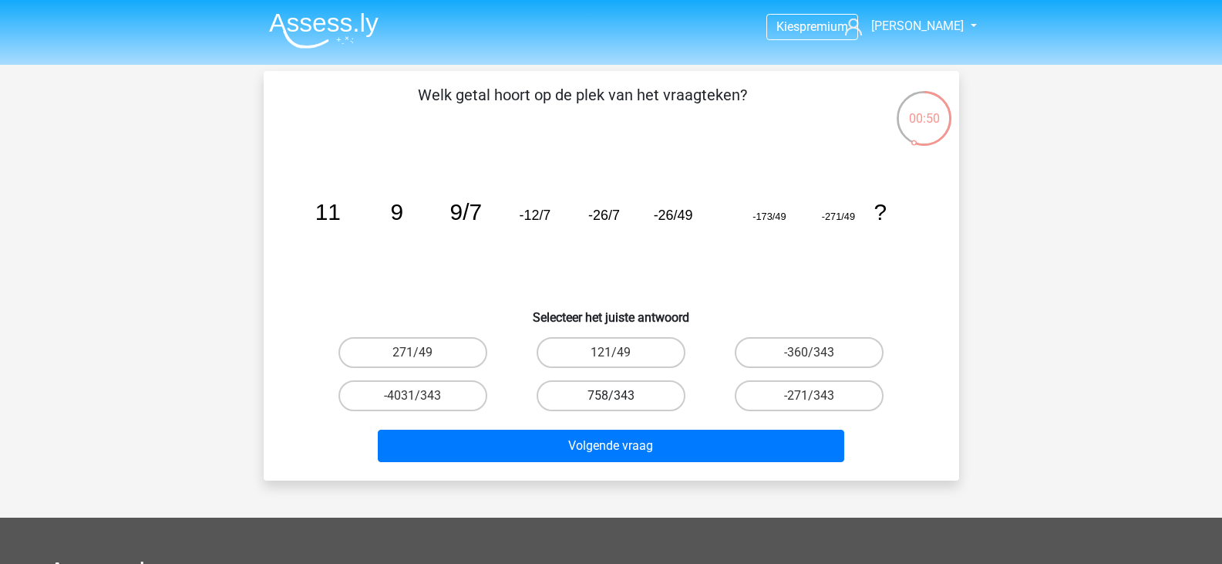
click at [588, 386] on label "758/343" at bounding box center [611, 395] width 149 height 31
click at [611, 396] on input "758/343" at bounding box center [616, 401] width 10 height 10
radio input "true"
click at [549, 417] on div "Volgende vraag" at bounding box center [611, 442] width 646 height 51
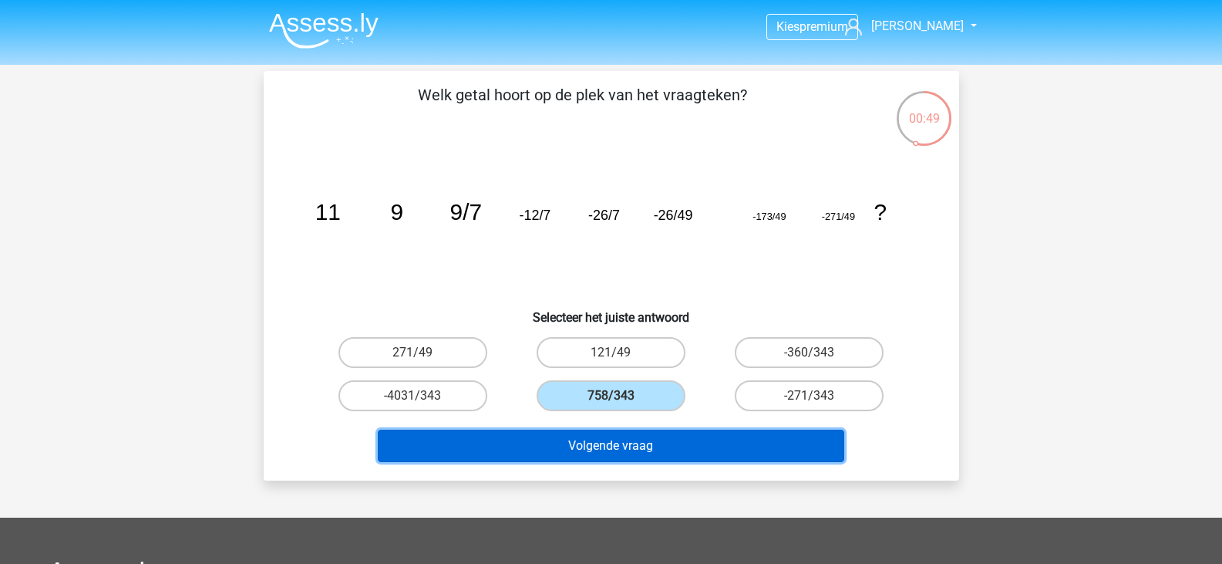
click at [538, 430] on button "Volgende vraag" at bounding box center [611, 445] width 466 height 32
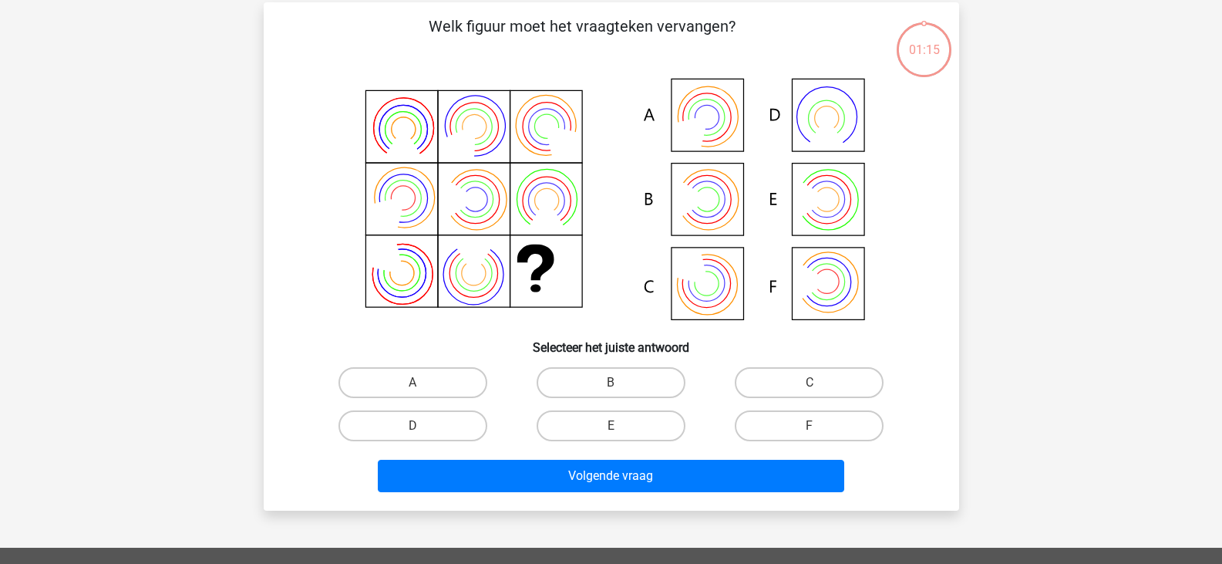
scroll to position [71, 0]
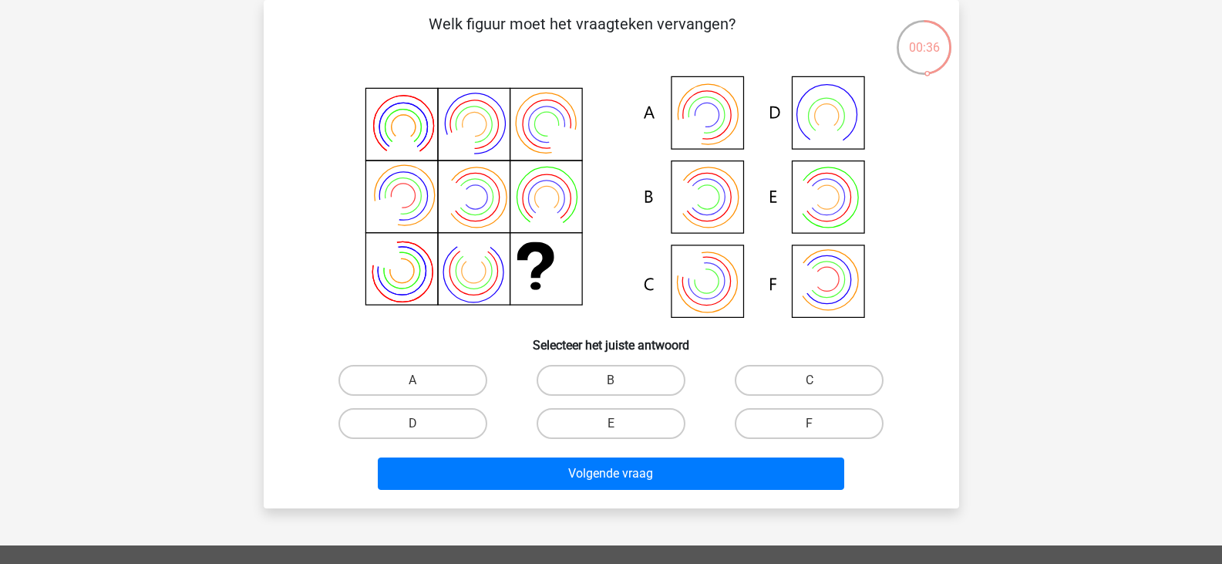
click at [712, 269] on icon at bounding box center [611, 198] width 621 height 254
click at [714, 116] on icon at bounding box center [611, 198] width 621 height 254
click at [471, 374] on label "A" at bounding box center [412, 380] width 149 height 31
click at [423, 380] on input "A" at bounding box center [417, 385] width 10 height 10
radio input "true"
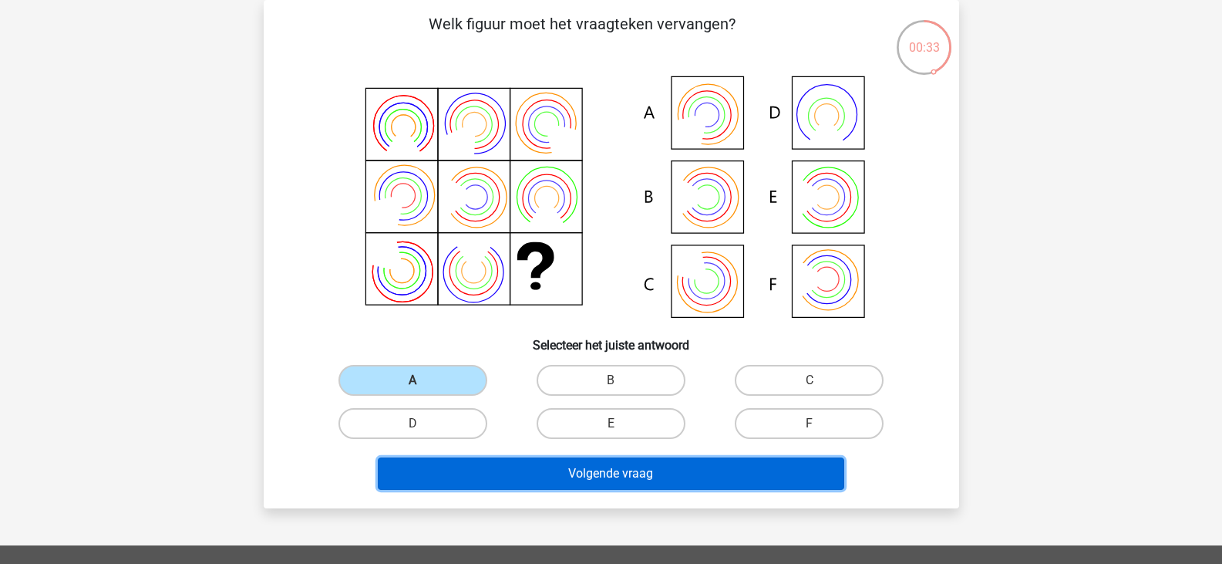
click at [502, 471] on button "Volgende vraag" at bounding box center [611, 473] width 466 height 32
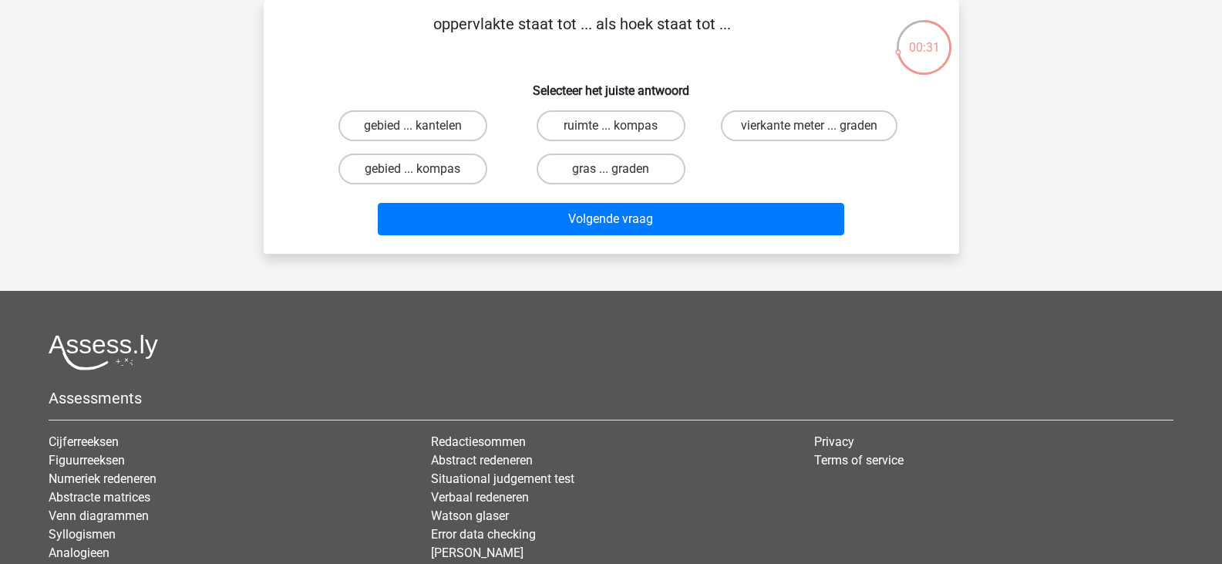
click at [816, 131] on input "vierkante meter ... graden" at bounding box center [815, 131] width 10 height 10
radio input "true"
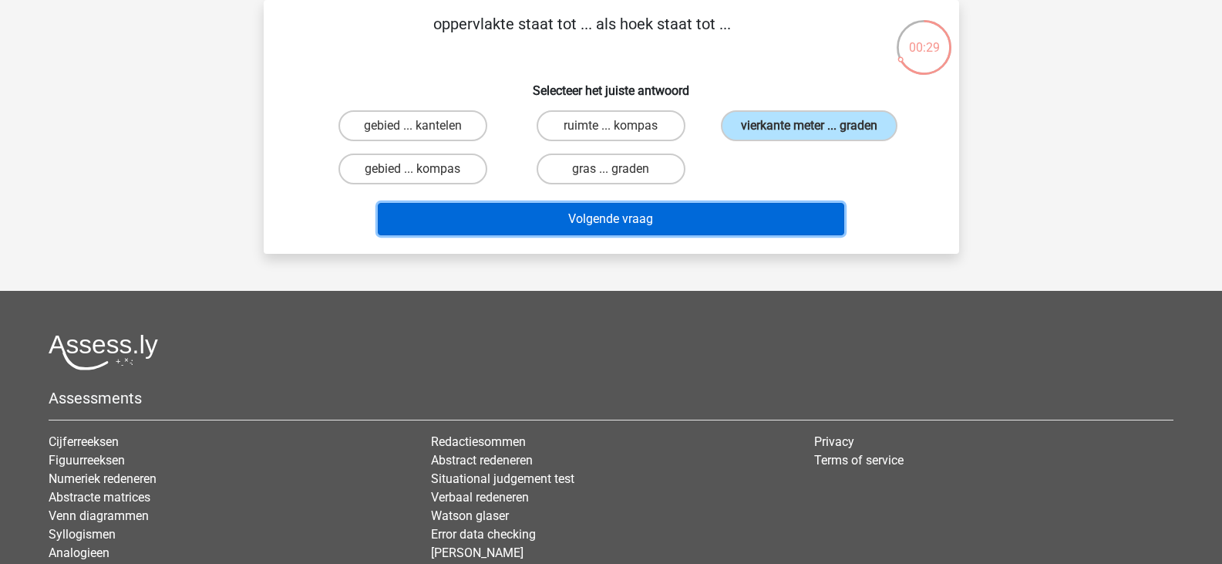
click at [718, 215] on button "Volgende vraag" at bounding box center [611, 219] width 466 height 32
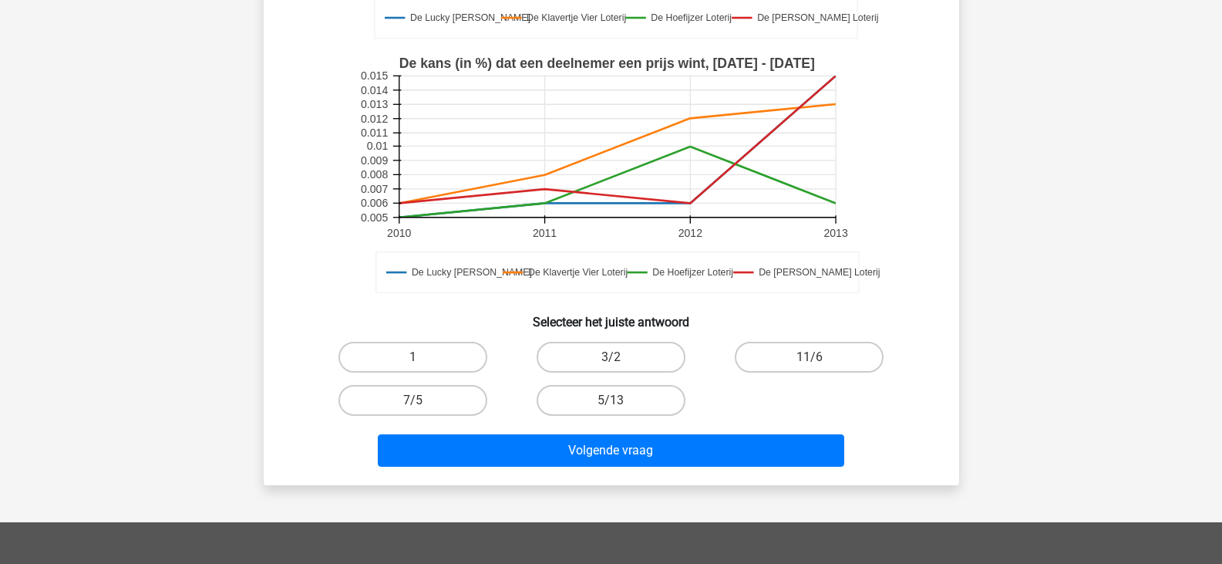
scroll to position [385, 0]
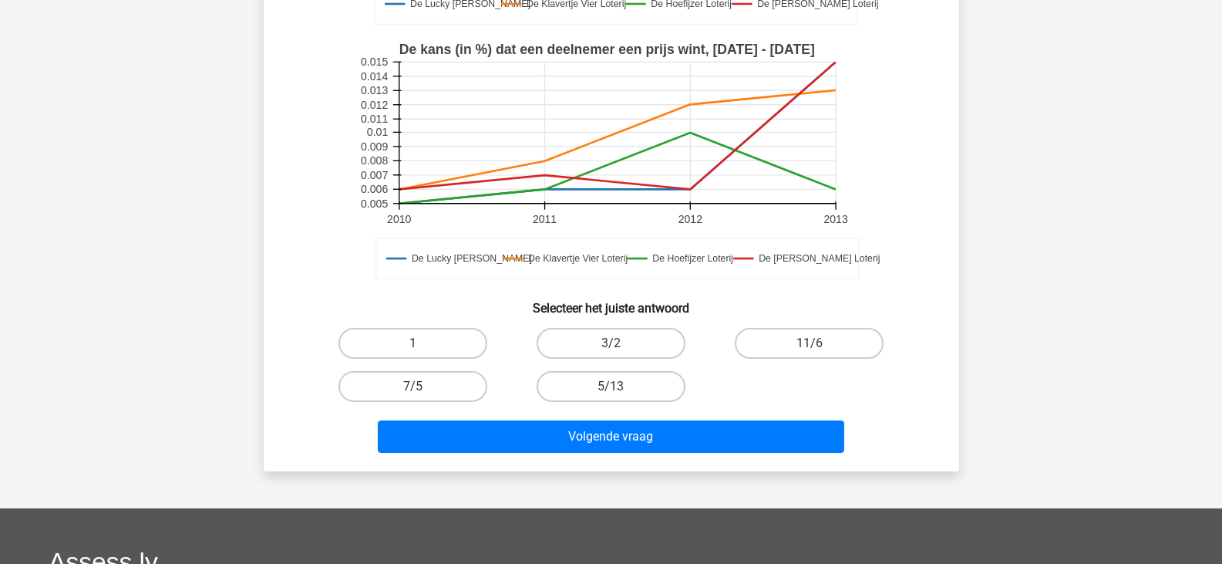
click at [1031, 289] on div "Kies premium anne annedelamar@hotmail.com" at bounding box center [611, 265] width 1222 height 1301
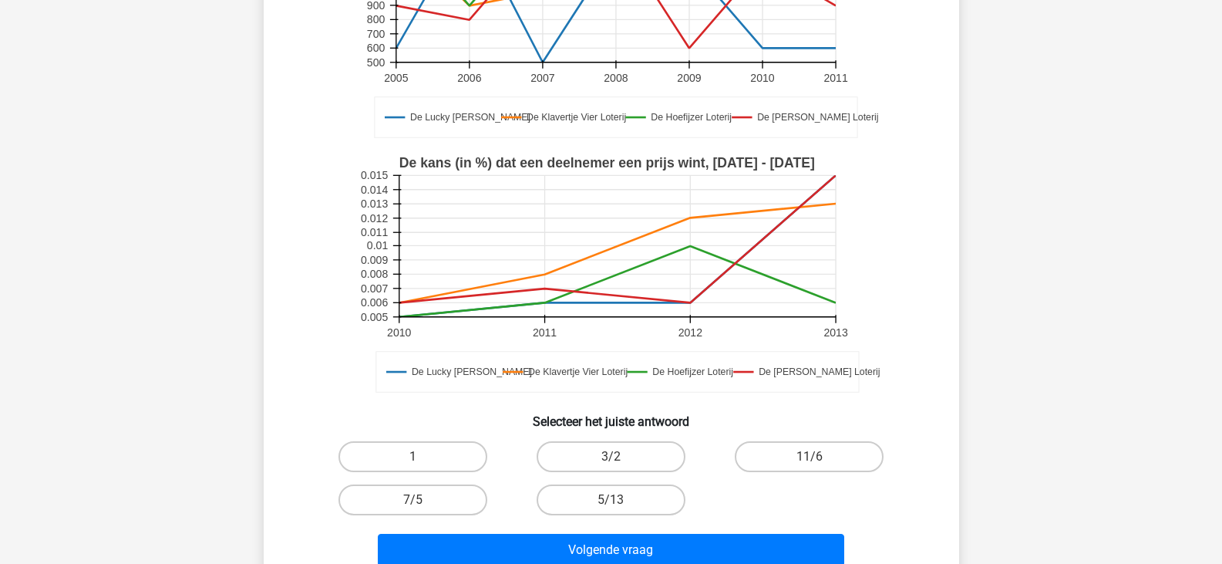
scroll to position [295, 0]
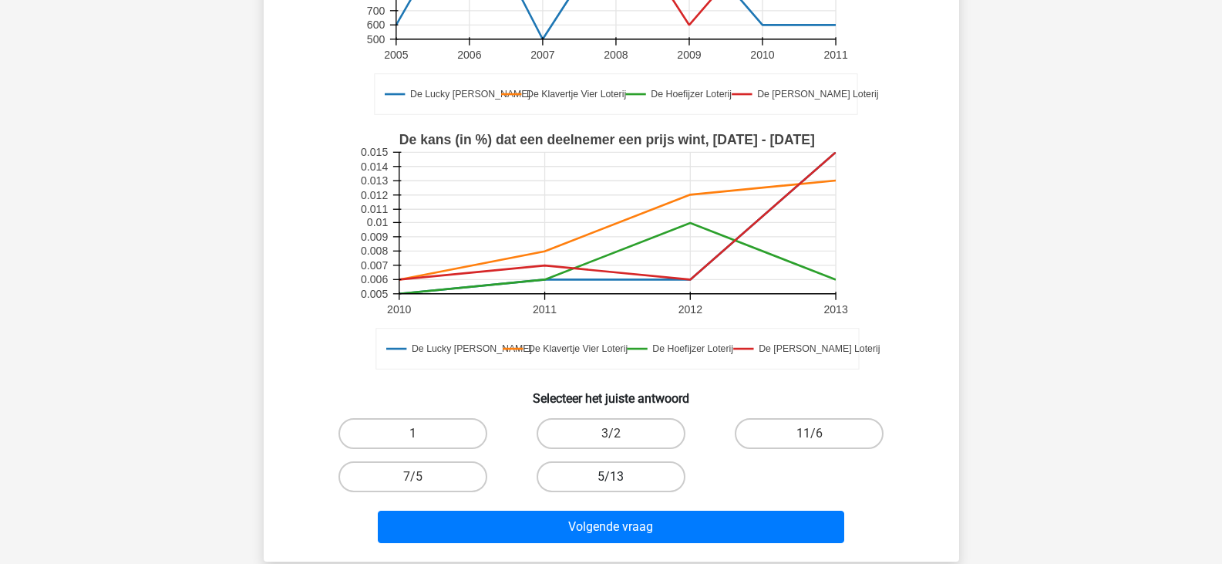
click at [606, 486] on label "5/13" at bounding box center [611, 476] width 149 height 31
click at [611, 486] on input "5/13" at bounding box center [616, 481] width 10 height 10
radio input "true"
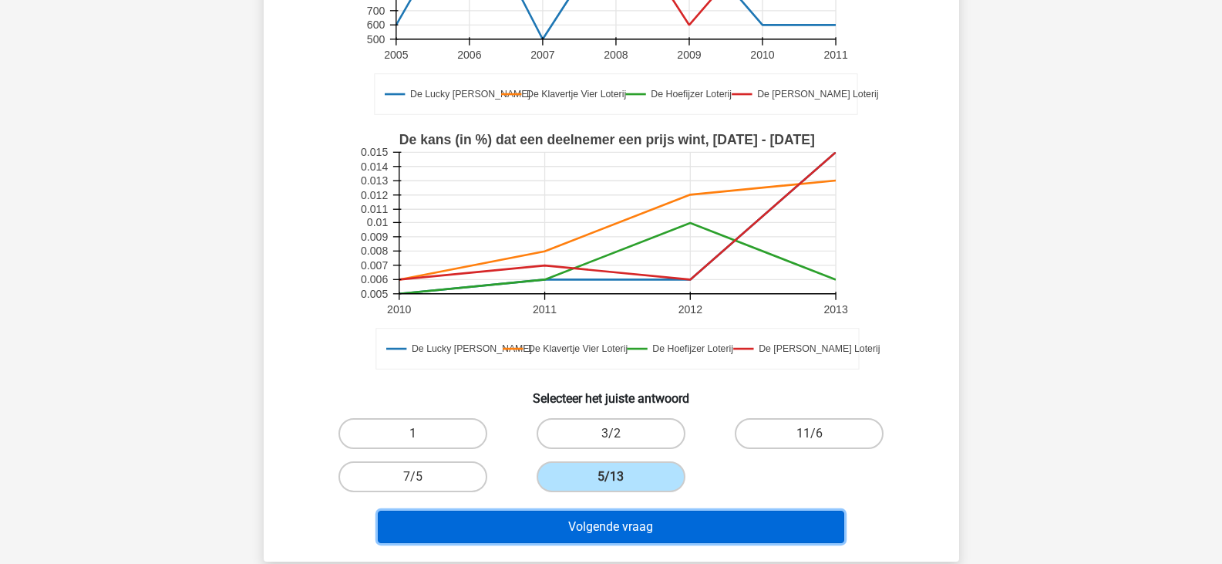
click at [555, 524] on button "Volgende vraag" at bounding box center [611, 526] width 466 height 32
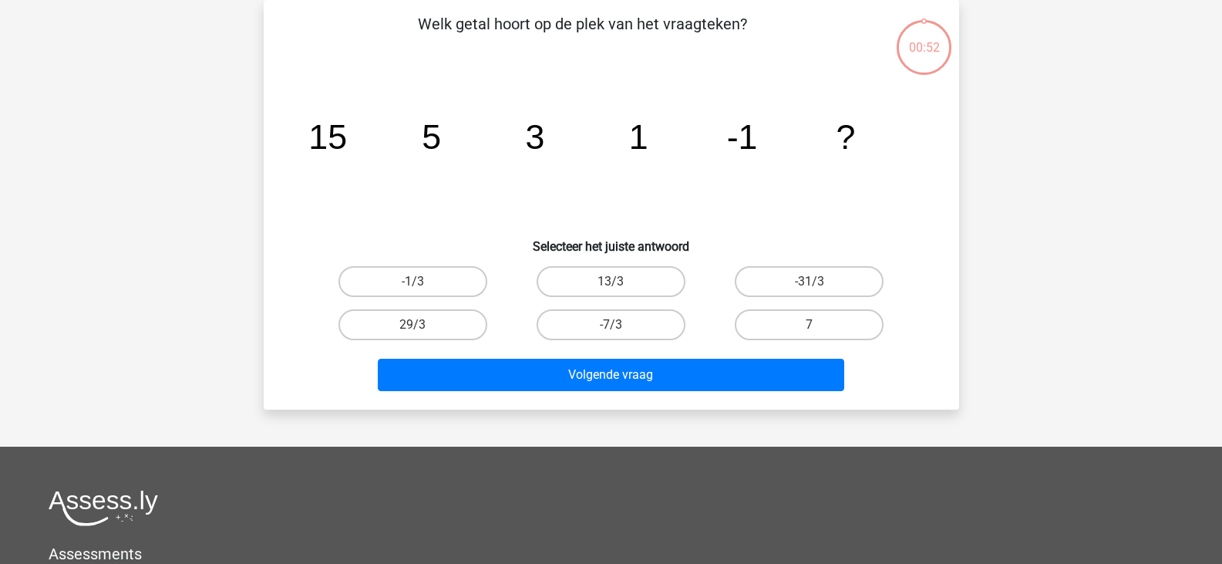
scroll to position [0, 0]
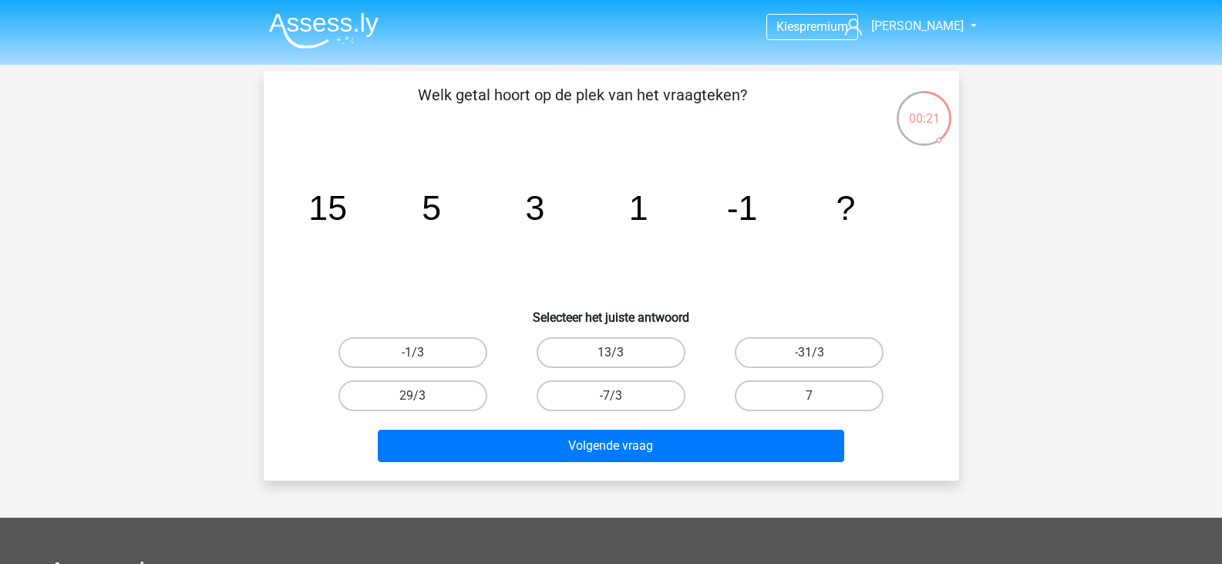
click at [937, 349] on div "Welk getal hoort op de plek van het vraagteken? image/svg+xml 15 5 3 1 -1 ? Sel…" at bounding box center [611, 275] width 683 height 385
click at [454, 340] on label "-1/3" at bounding box center [412, 352] width 149 height 31
click at [423, 352] on input "-1/3" at bounding box center [417, 357] width 10 height 10
radio input "true"
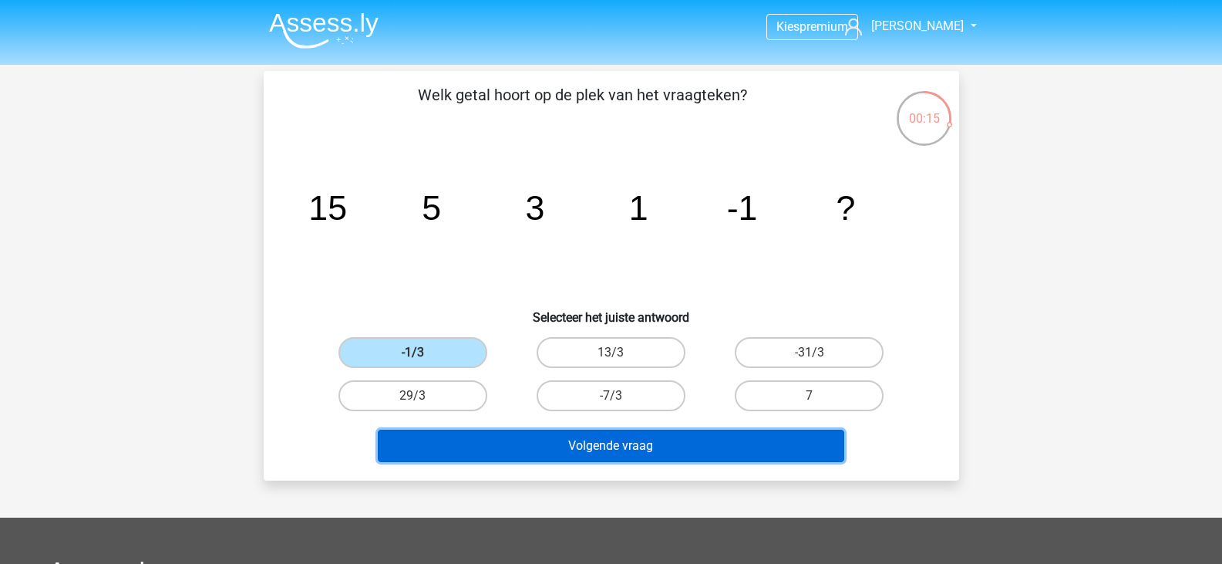
click at [599, 438] on button "Volgende vraag" at bounding box center [611, 445] width 466 height 32
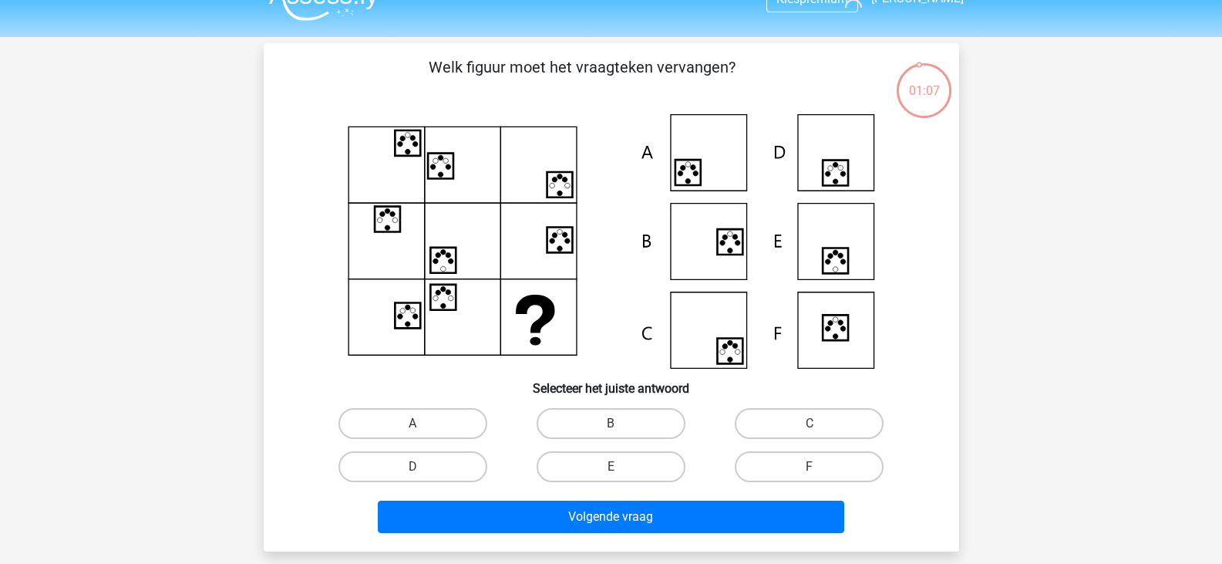
scroll to position [27, 0]
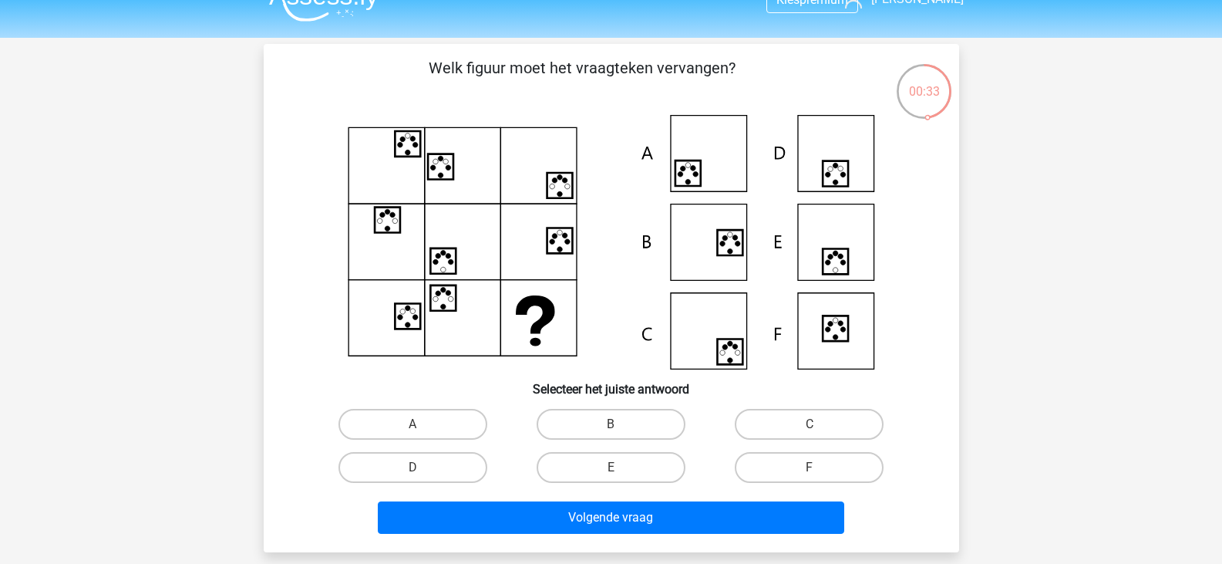
click at [705, 341] on icon at bounding box center [611, 242] width 621 height 254
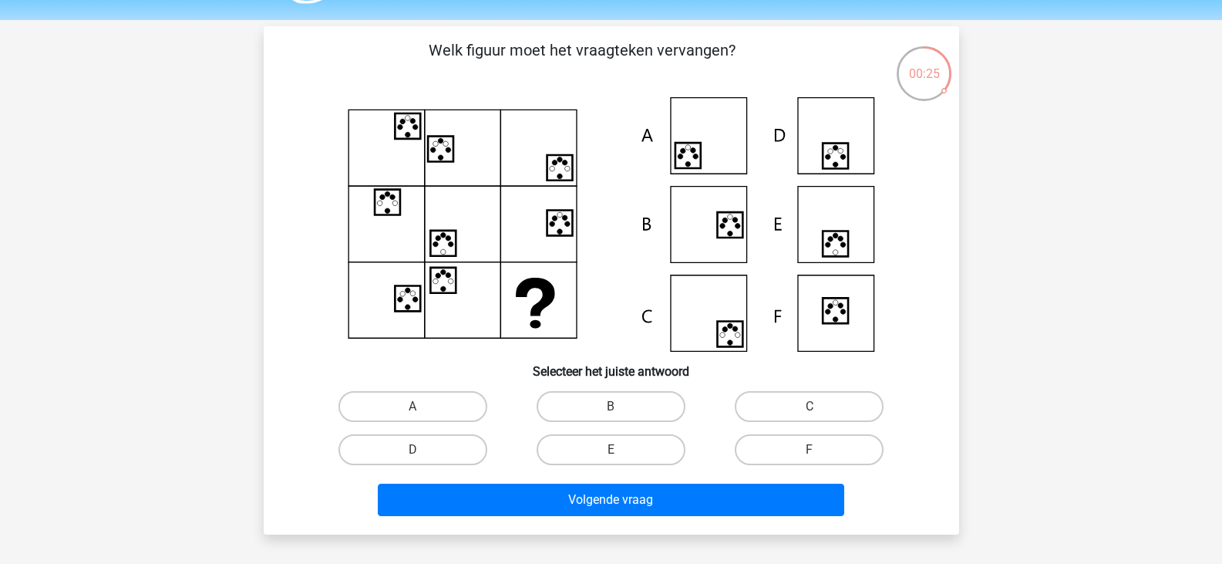
scroll to position [45, 0]
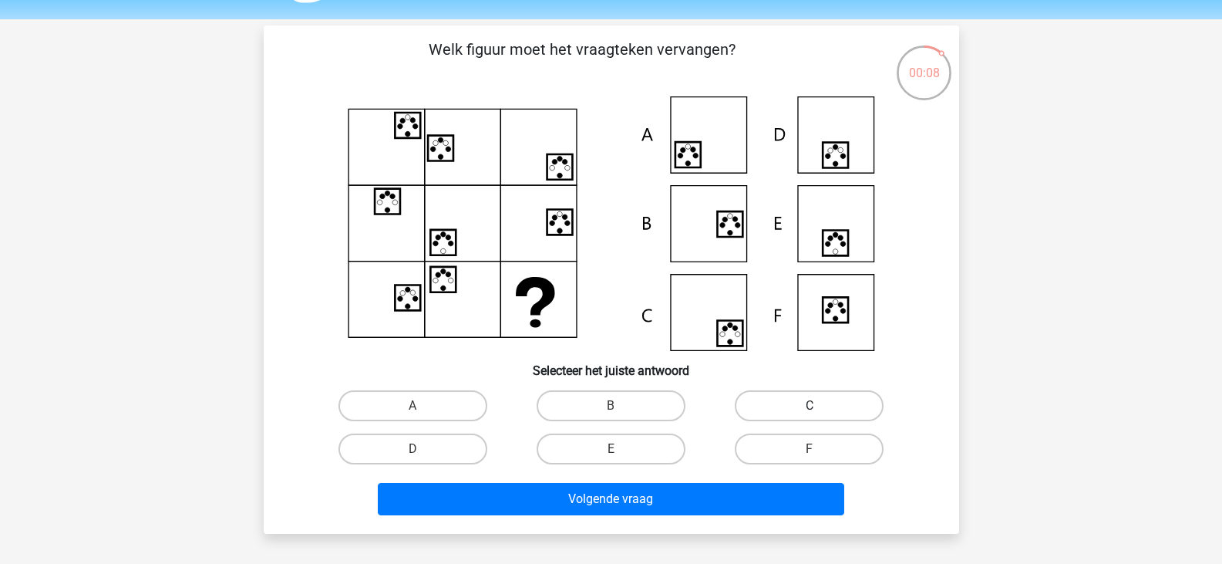
click at [821, 403] on label "C" at bounding box center [809, 405] width 149 height 31
click at [820, 406] on input "C" at bounding box center [815, 411] width 10 height 10
radio input "true"
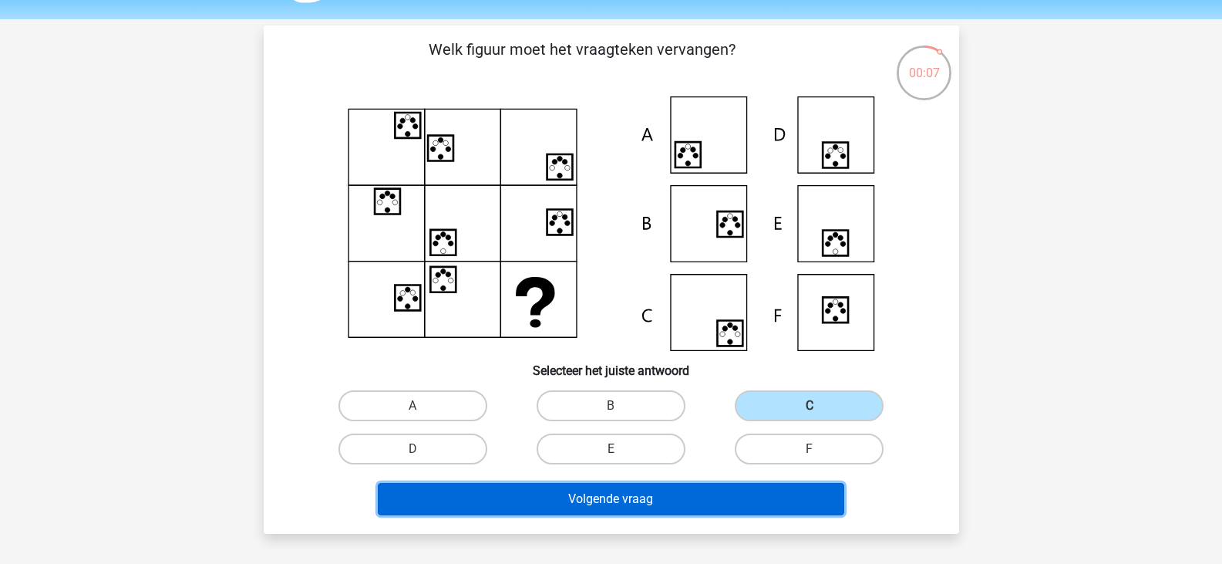
click at [608, 500] on button "Volgende vraag" at bounding box center [611, 499] width 466 height 32
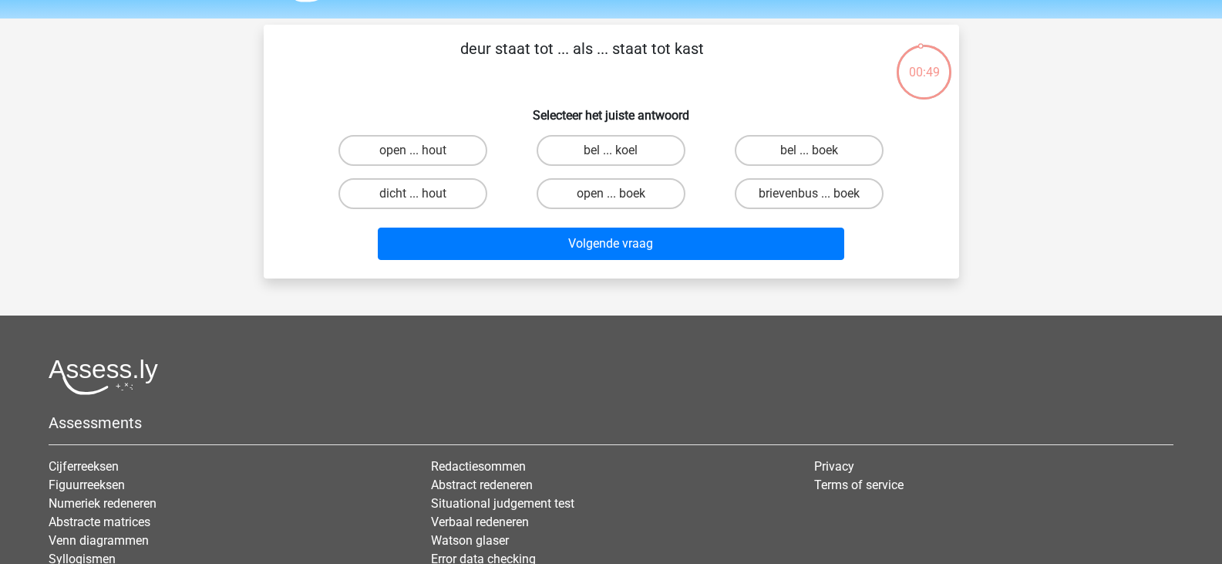
scroll to position [46, 0]
click at [759, 193] on label "brievenbus ... boek" at bounding box center [809, 193] width 149 height 31
click at [810, 194] on input "brievenbus ... boek" at bounding box center [815, 199] width 10 height 10
radio input "true"
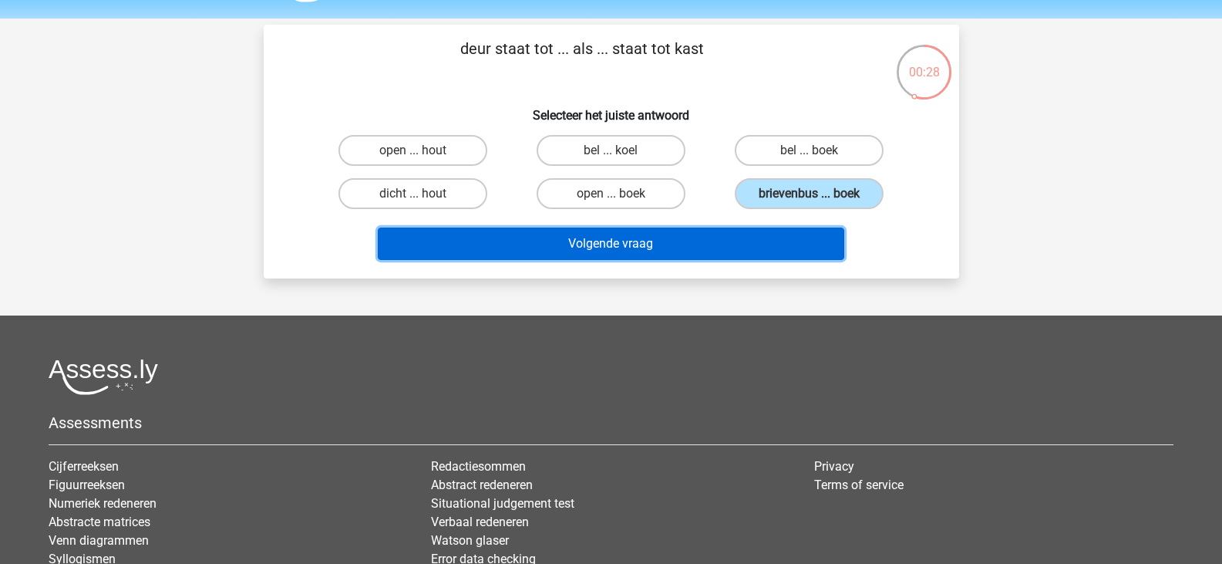
click at [696, 256] on button "Volgende vraag" at bounding box center [611, 243] width 466 height 32
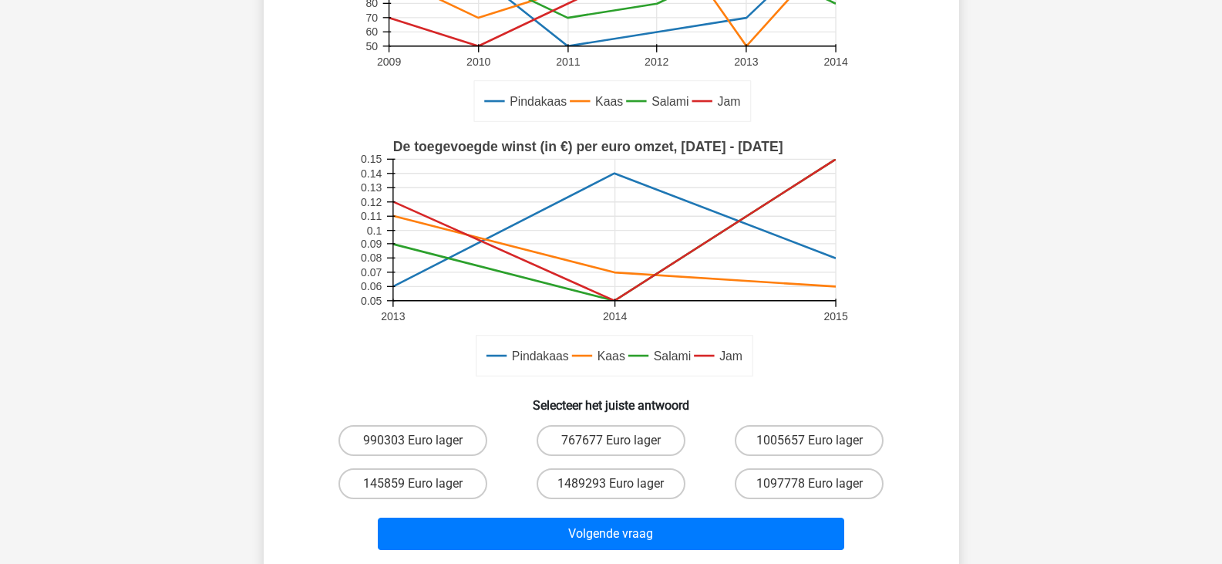
scroll to position [266, 0]
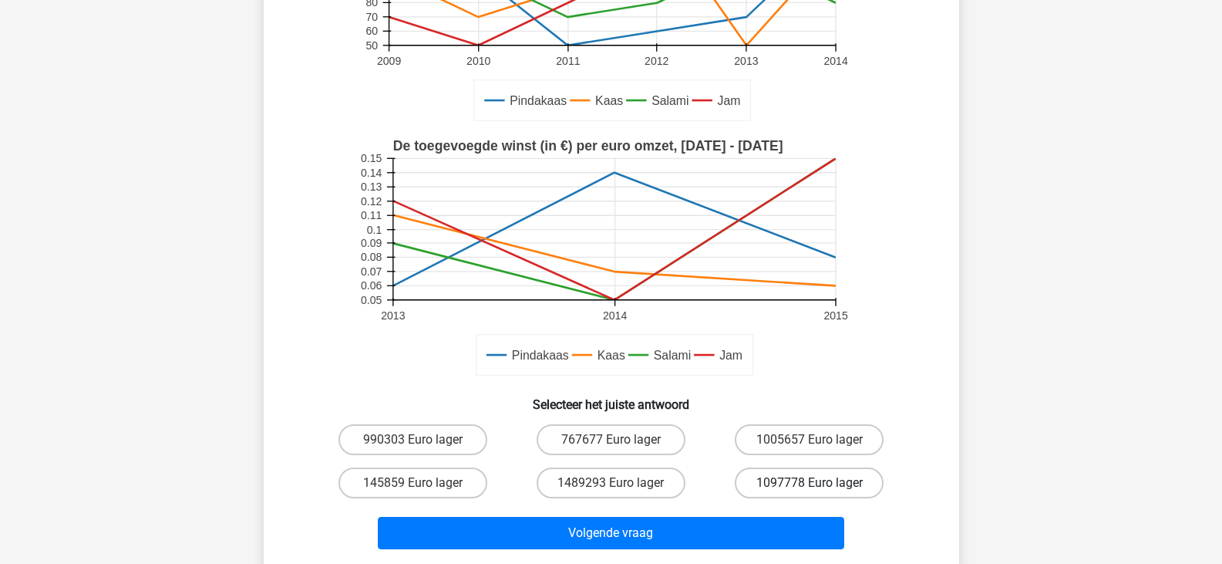
click at [755, 481] on label "1097778 Euro lager" at bounding box center [809, 482] width 149 height 31
click at [810, 483] on input "1097778 Euro lager" at bounding box center [815, 488] width 10 height 10
radio input "true"
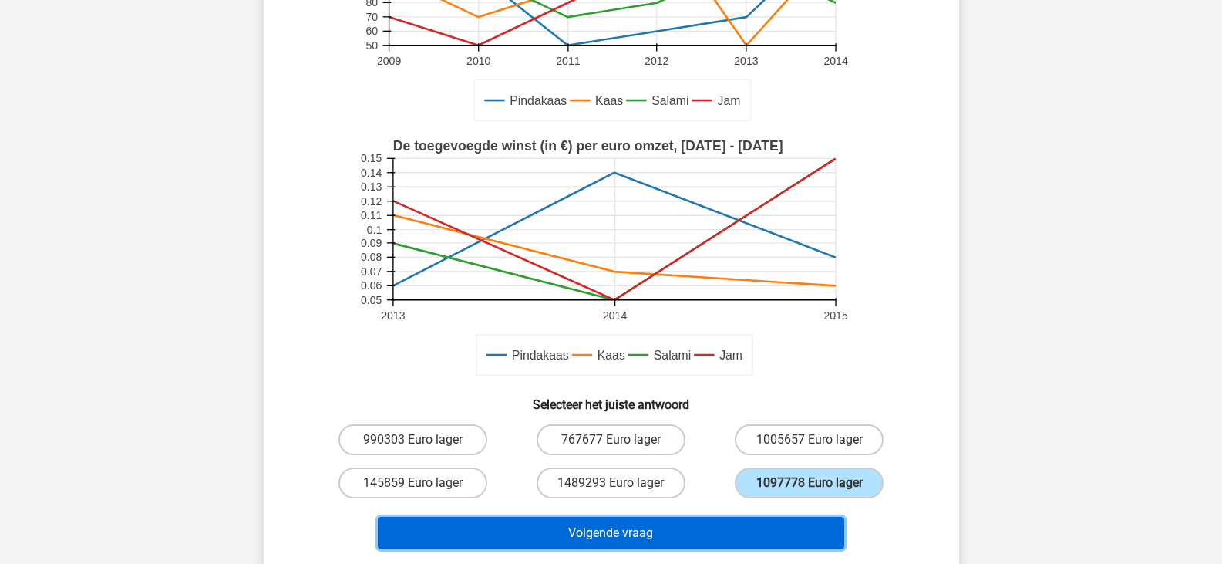
click at [685, 527] on button "Volgende vraag" at bounding box center [611, 533] width 466 height 32
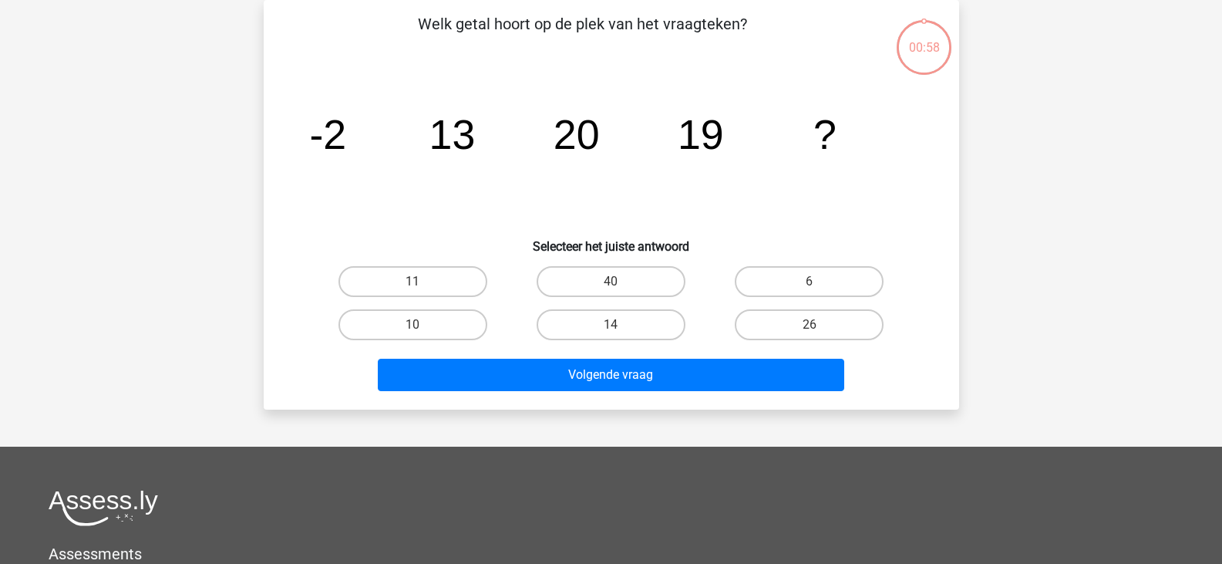
scroll to position [0, 0]
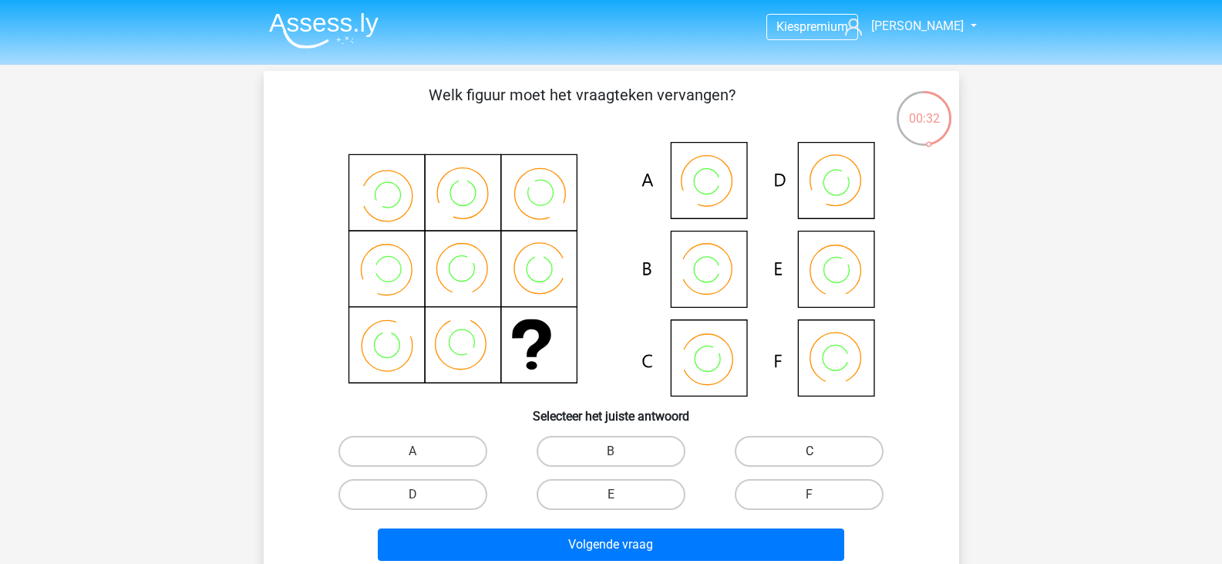
click at [847, 444] on label "C" at bounding box center [809, 451] width 149 height 31
click at [820, 451] on input "C" at bounding box center [815, 456] width 10 height 10
radio input "true"
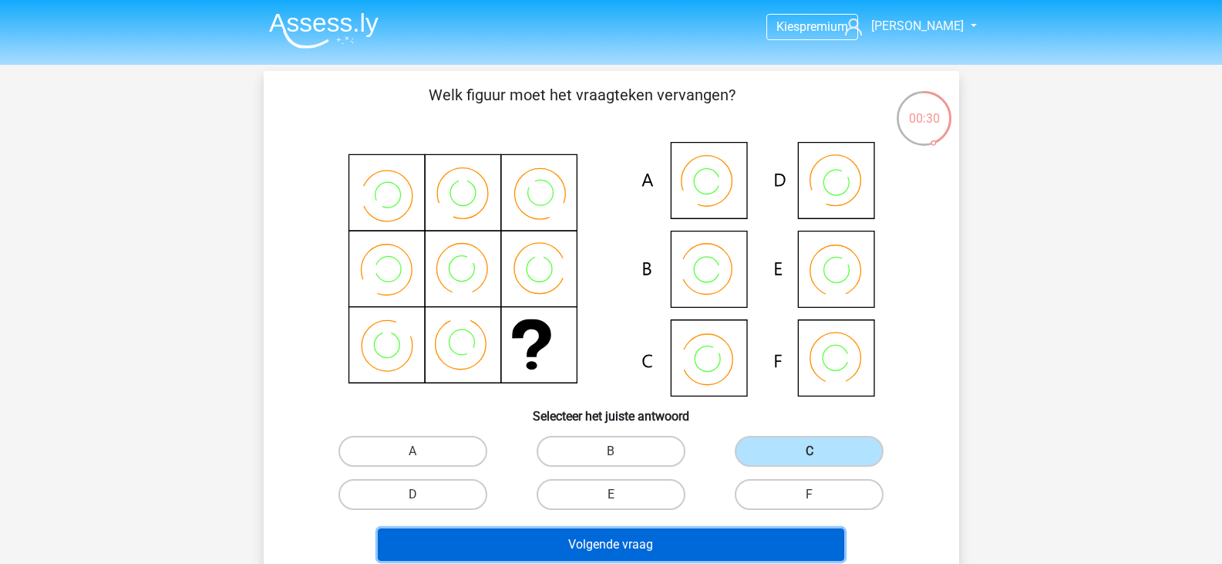
click at [636, 541] on button "Volgende vraag" at bounding box center [611, 544] width 466 height 32
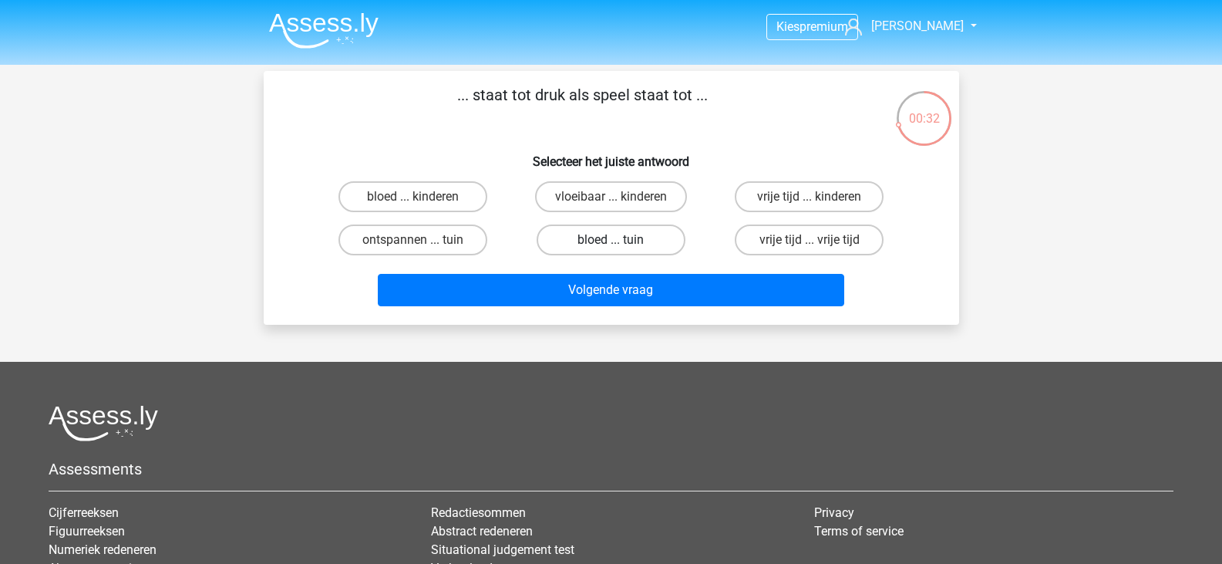
click at [661, 240] on label "bloed ... tuin" at bounding box center [611, 239] width 149 height 31
click at [621, 240] on input "bloed ... tuin" at bounding box center [616, 245] width 10 height 10
radio input "true"
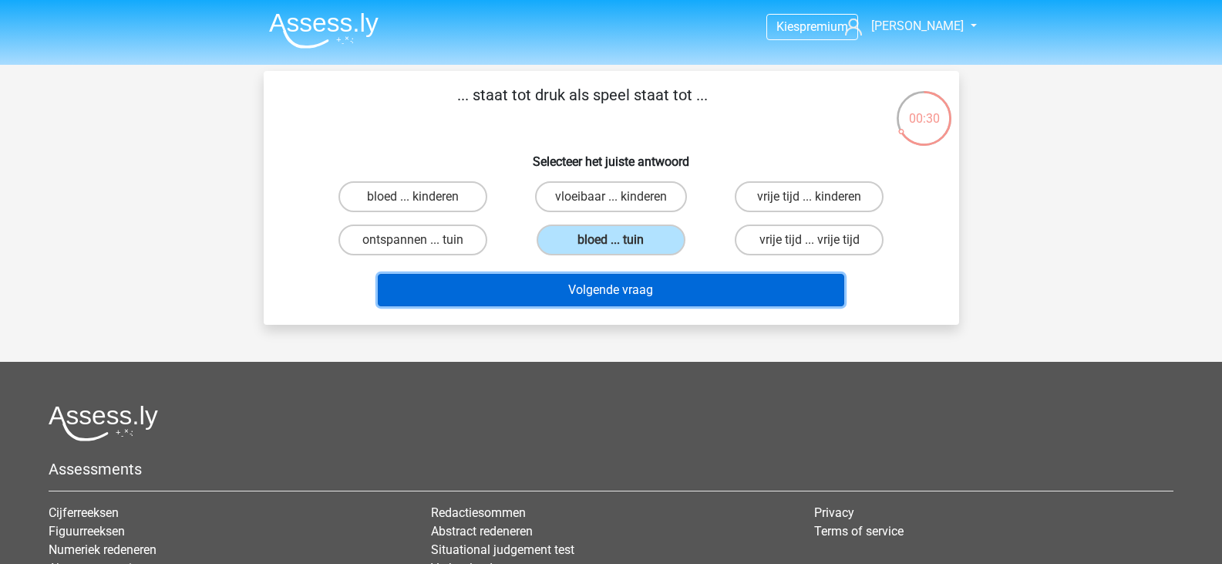
click at [687, 294] on button "Volgende vraag" at bounding box center [611, 290] width 466 height 32
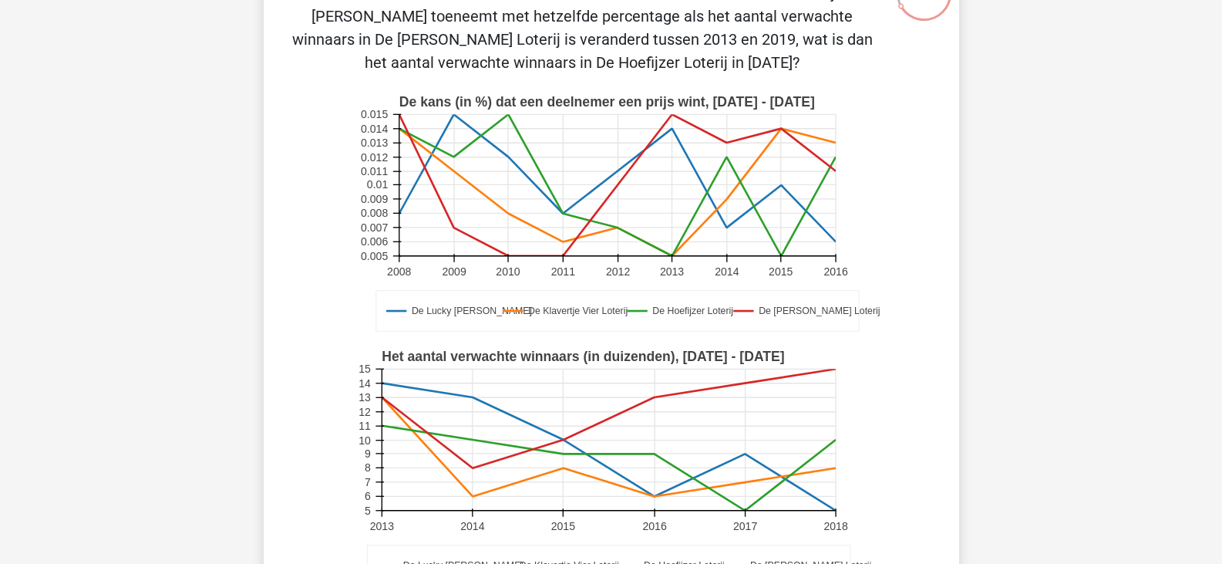
scroll to position [124, 0]
drag, startPoint x: 842, startPoint y: 372, endPoint x: 860, endPoint y: 385, distance: 22.2
click at [860, 385] on rect at bounding box center [611, 469] width 509 height 254
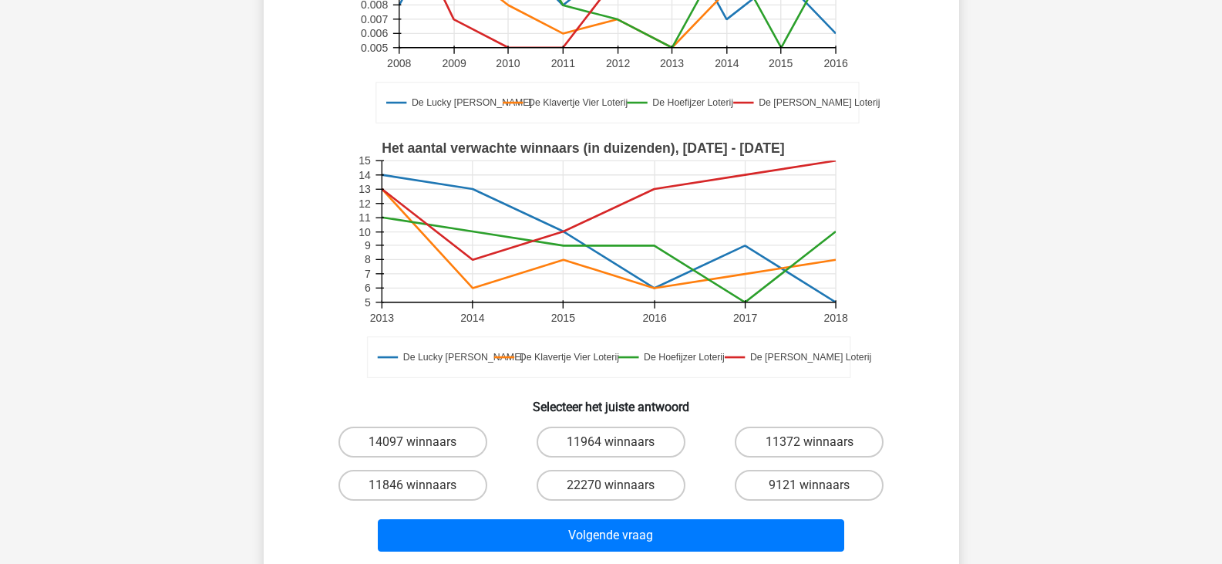
scroll to position [342, 0]
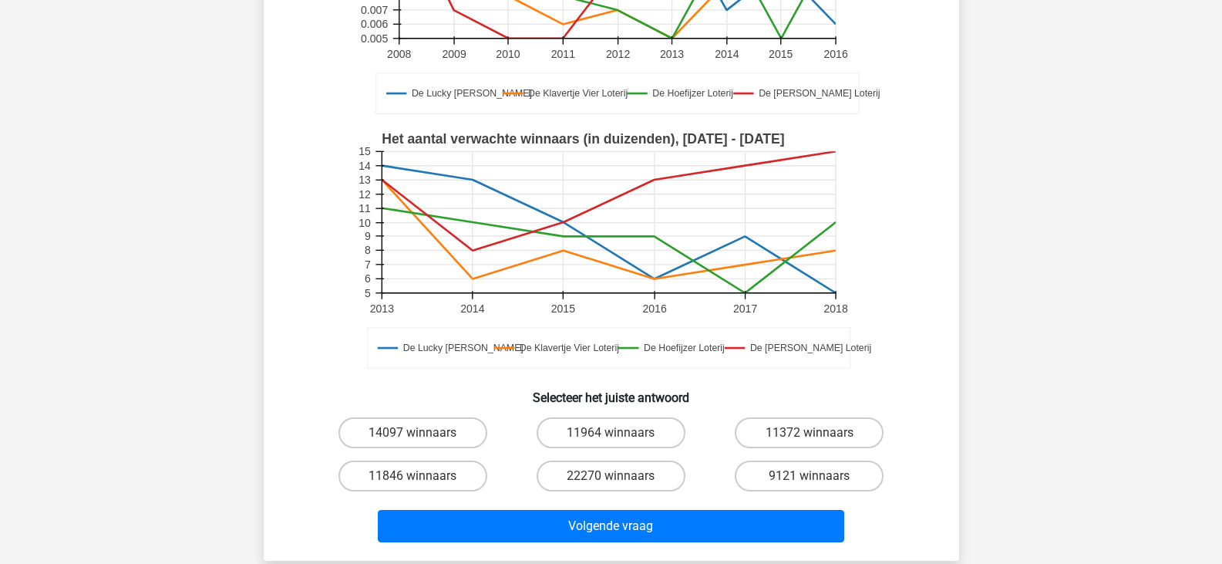
click at [840, 369] on g "De Lucky Luke Loterij De Klavertje Vier Loterij De Hoefijzer Loterij De Guus Ge…" at bounding box center [614, 251] width 514 height 254
click at [793, 489] on label "9121 winnaars" at bounding box center [809, 475] width 149 height 31
click at [810, 486] on input "9121 winnaars" at bounding box center [815, 481] width 10 height 10
radio input "true"
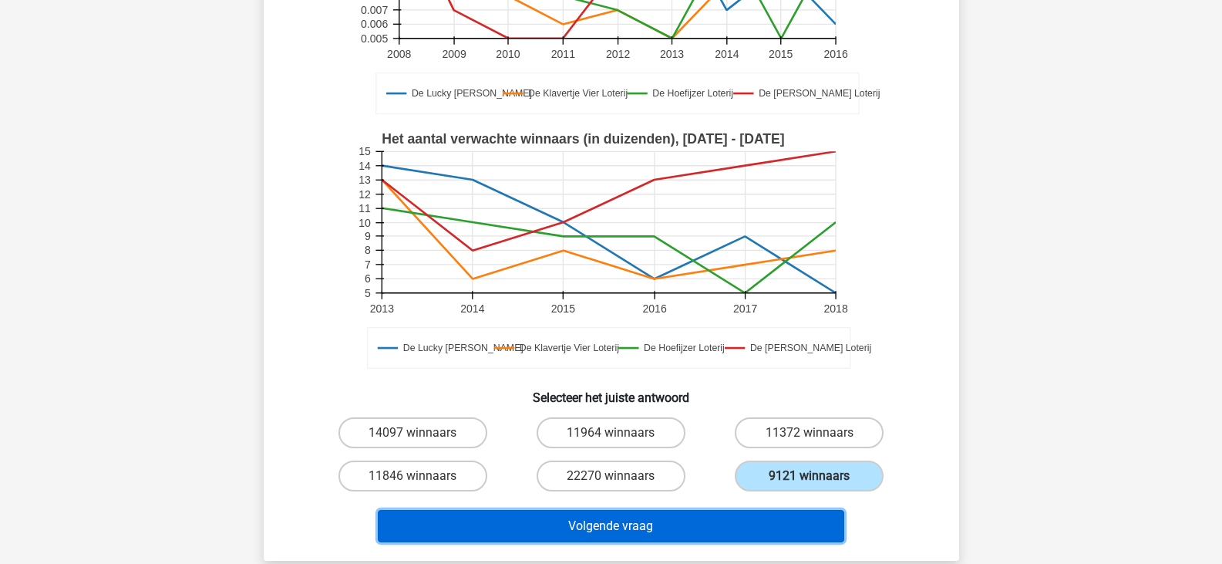
click at [733, 521] on button "Volgende vraag" at bounding box center [611, 526] width 466 height 32
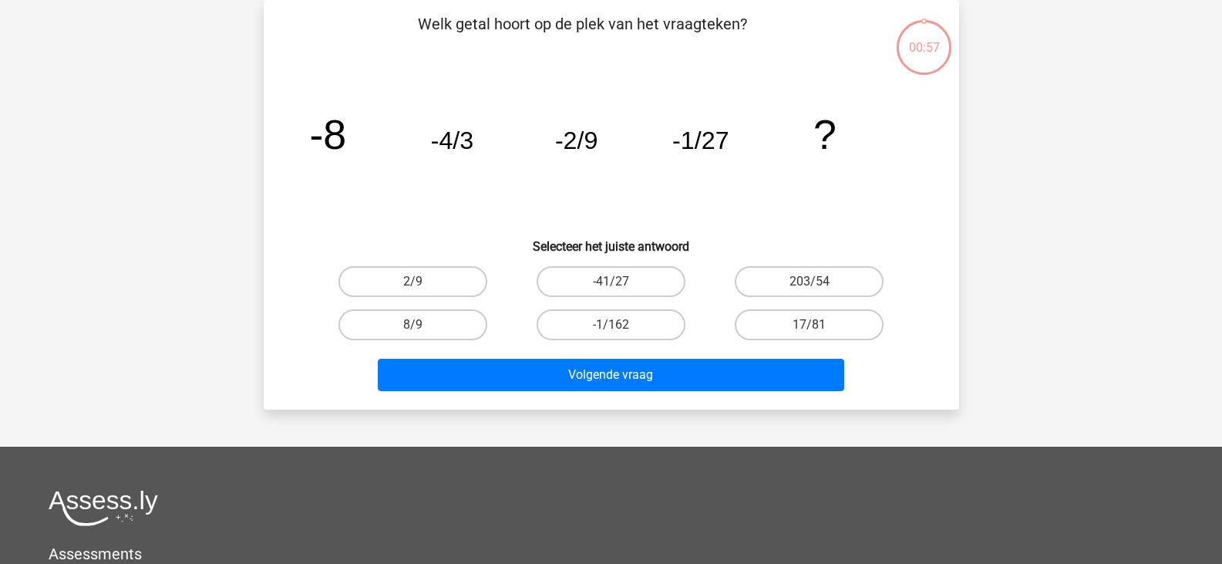
scroll to position [0, 0]
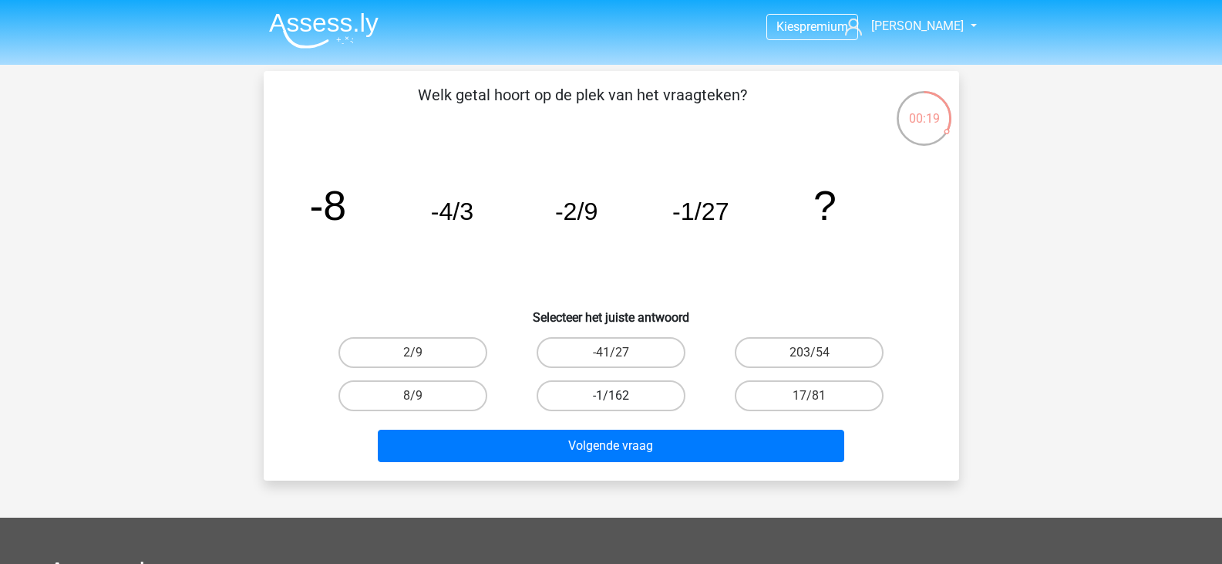
click at [654, 396] on label "-1/162" at bounding box center [611, 395] width 149 height 31
click at [621, 396] on input "-1/162" at bounding box center [616, 401] width 10 height 10
radio input "true"
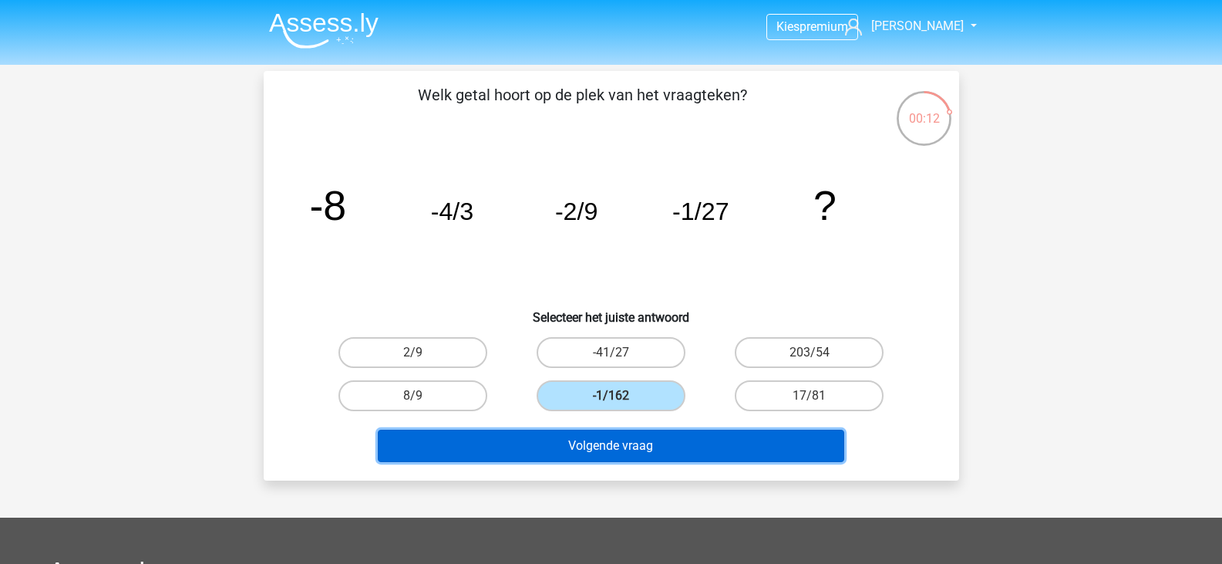
click at [613, 443] on button "Volgende vraag" at bounding box center [611, 445] width 466 height 32
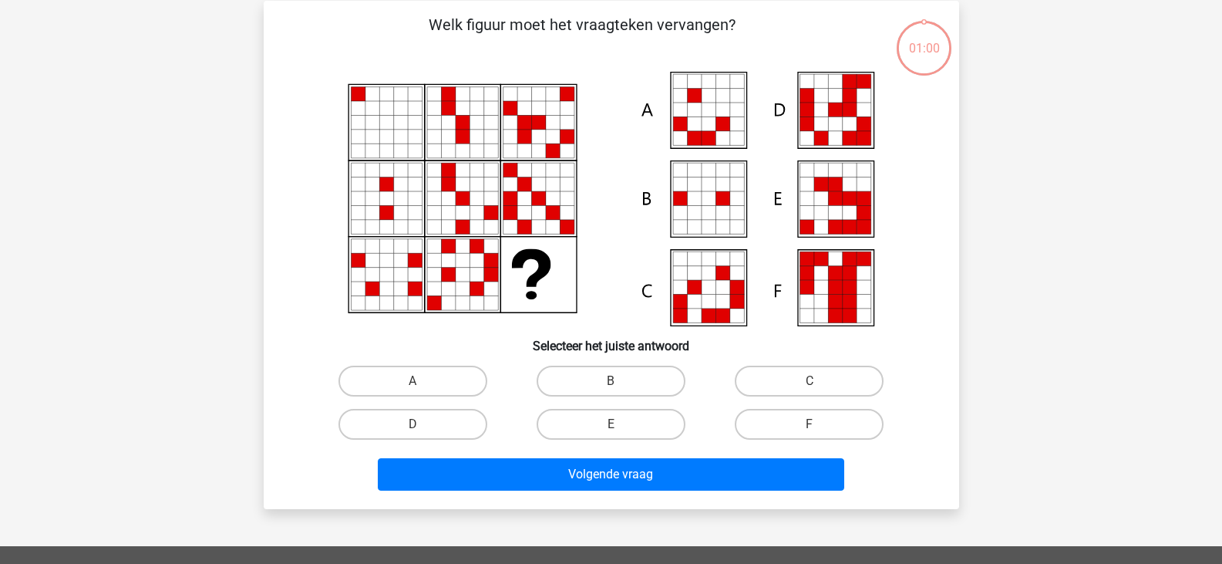
scroll to position [71, 0]
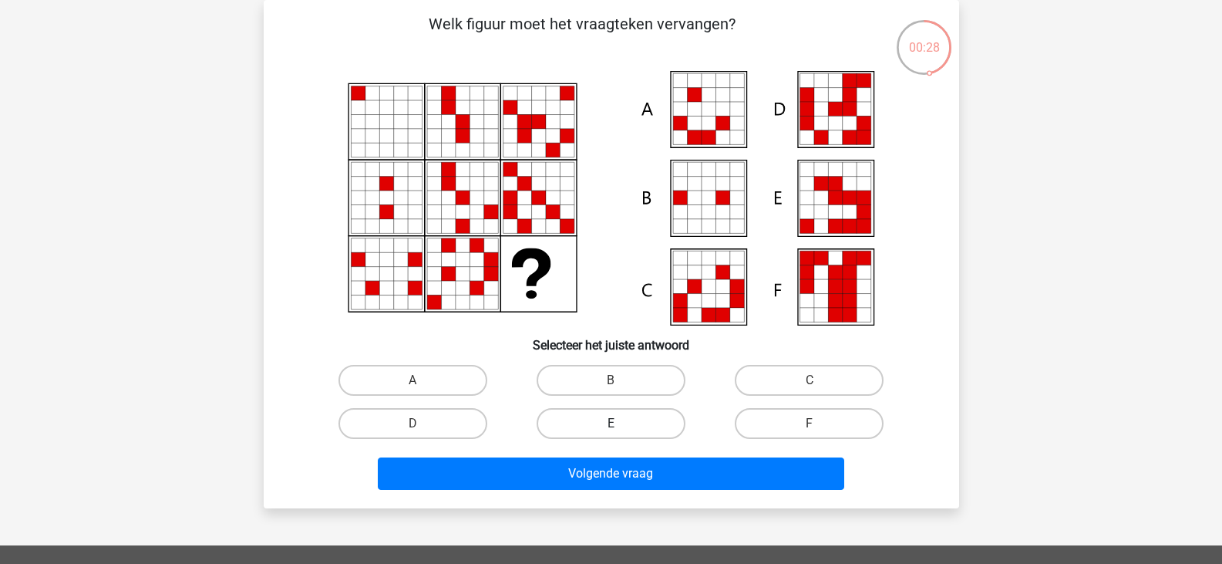
click at [589, 426] on label "E" at bounding box center [611, 423] width 149 height 31
click at [611, 426] on input "E" at bounding box center [616, 428] width 10 height 10
radio input "true"
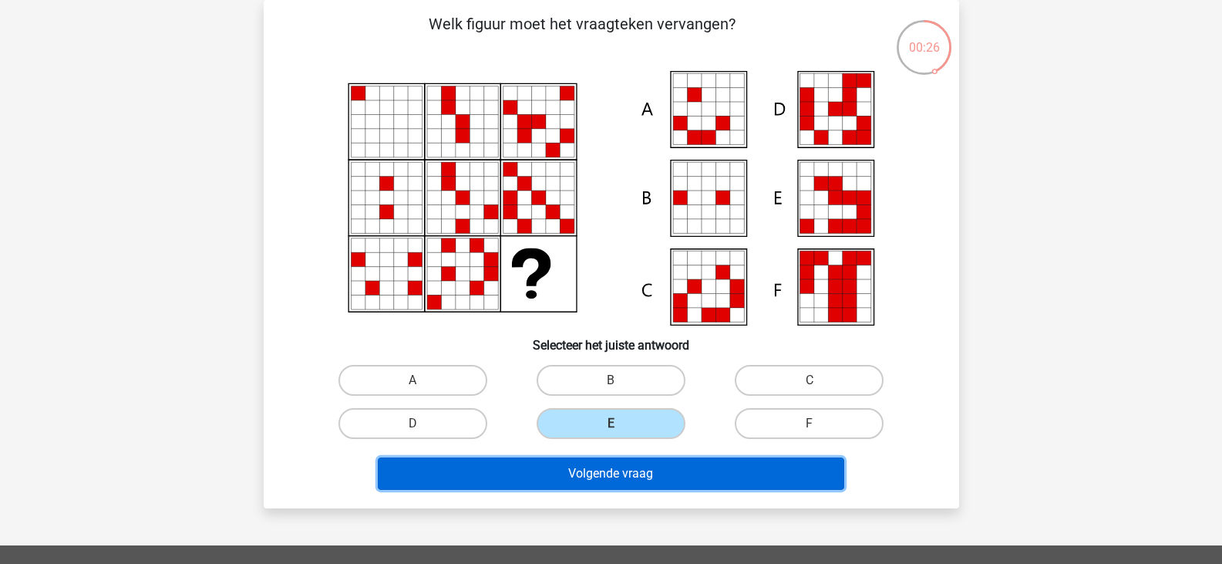
click at [559, 466] on button "Volgende vraag" at bounding box center [611, 473] width 466 height 32
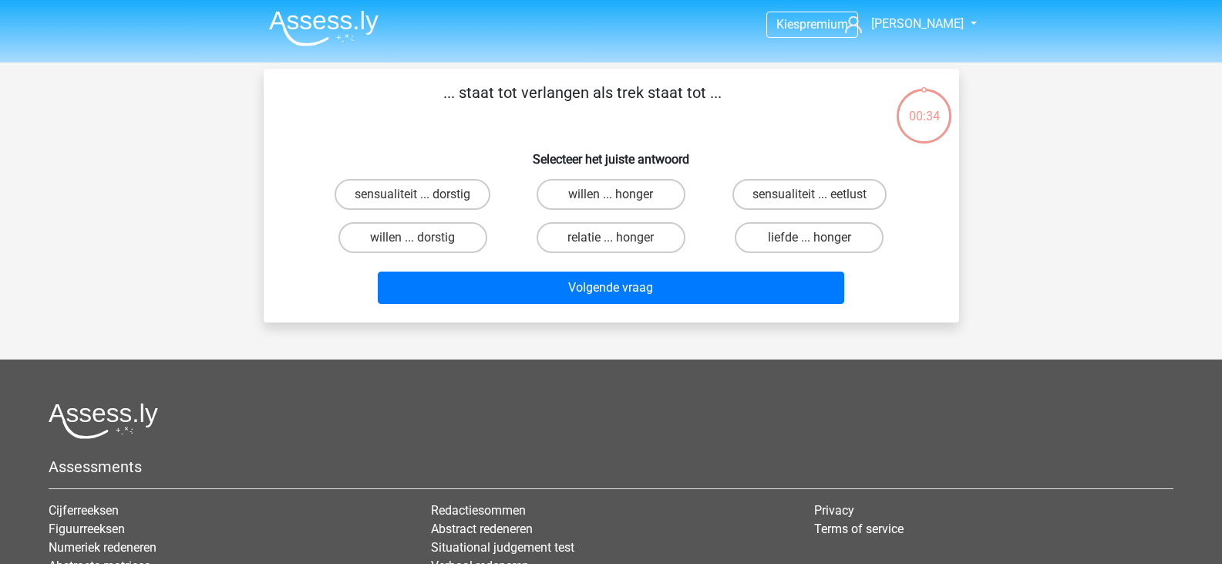
scroll to position [0, 0]
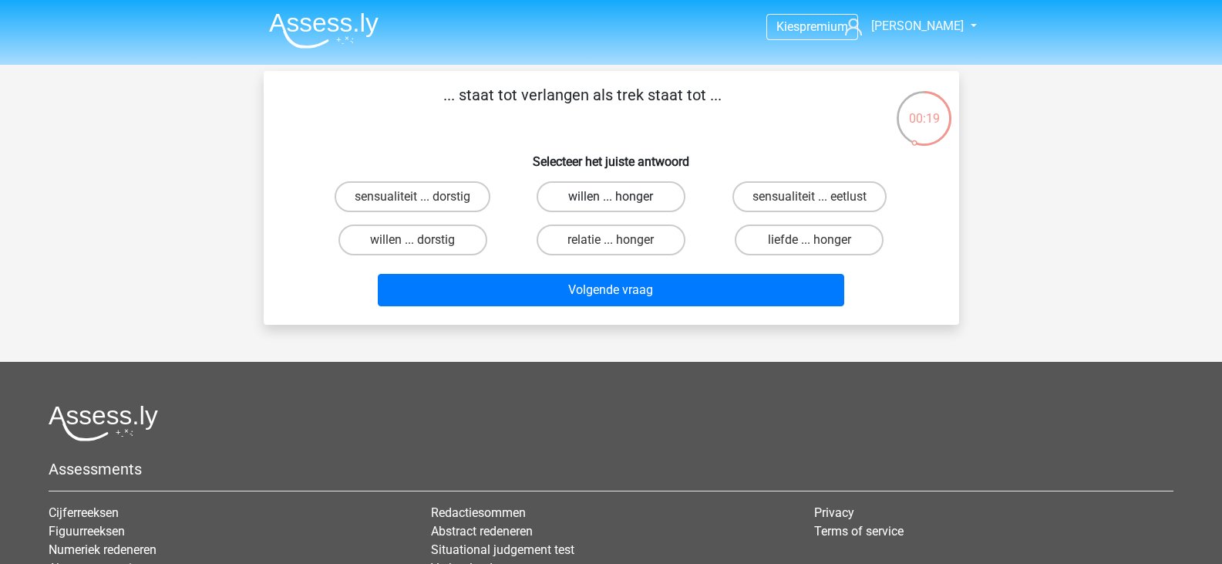
click at [637, 192] on label "willen ... honger" at bounding box center [611, 196] width 149 height 31
click at [621, 197] on input "willen ... honger" at bounding box center [616, 202] width 10 height 10
radio input "true"
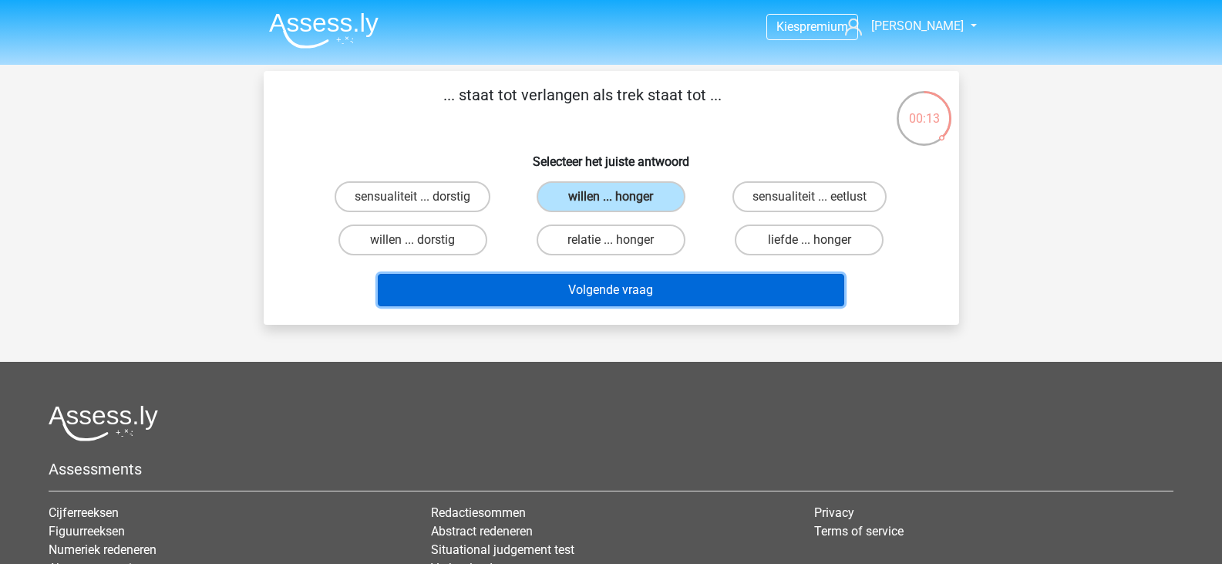
click at [742, 281] on button "Volgende vraag" at bounding box center [611, 290] width 466 height 32
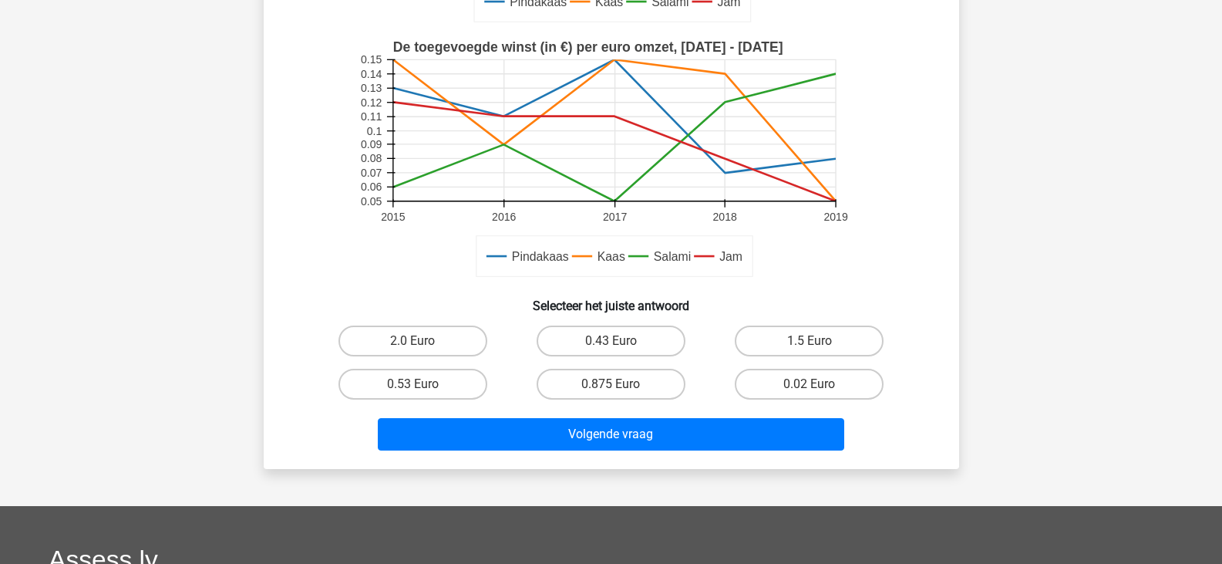
scroll to position [389, 0]
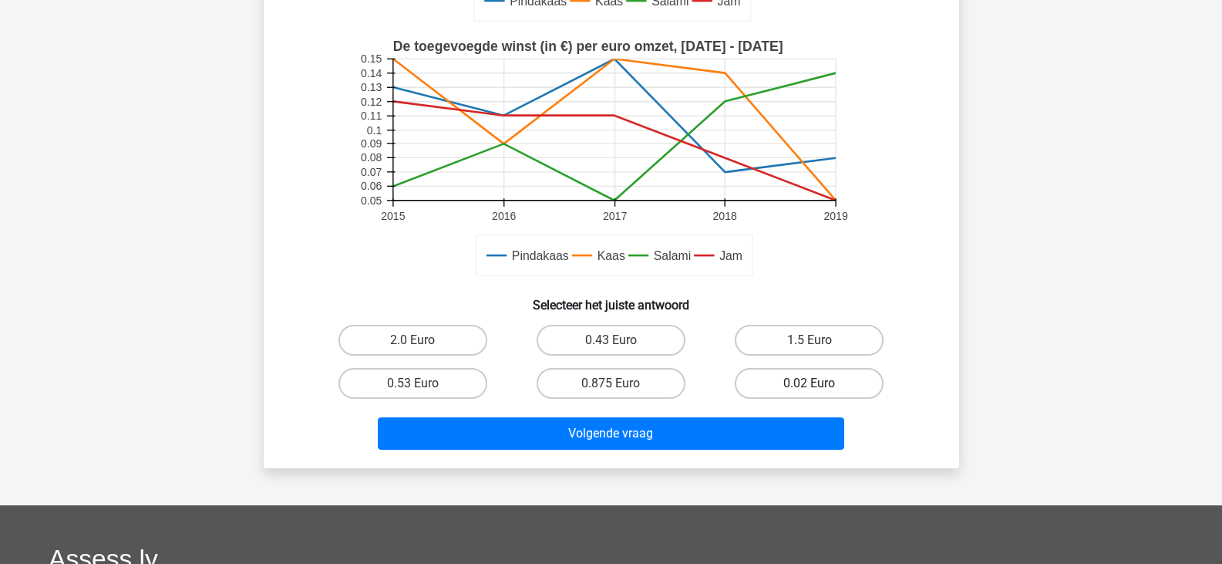
click at [786, 387] on label "0.02 Euro" at bounding box center [809, 383] width 149 height 31
click at [810, 387] on input "0.02 Euro" at bounding box center [815, 388] width 10 height 10
radio input "true"
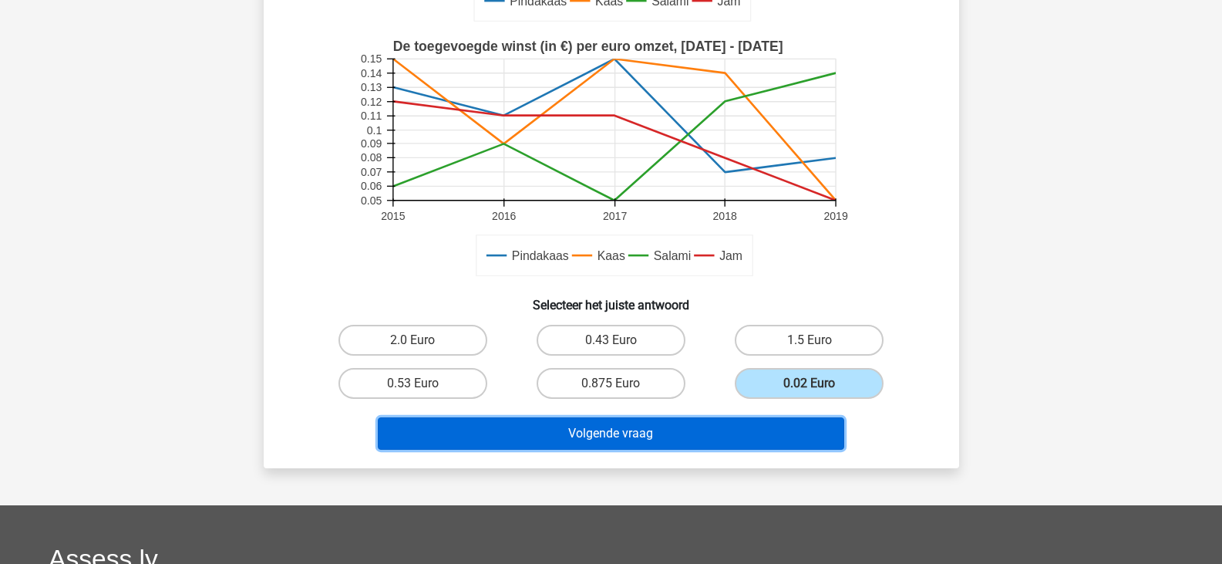
click at [705, 425] on button "Volgende vraag" at bounding box center [611, 433] width 466 height 32
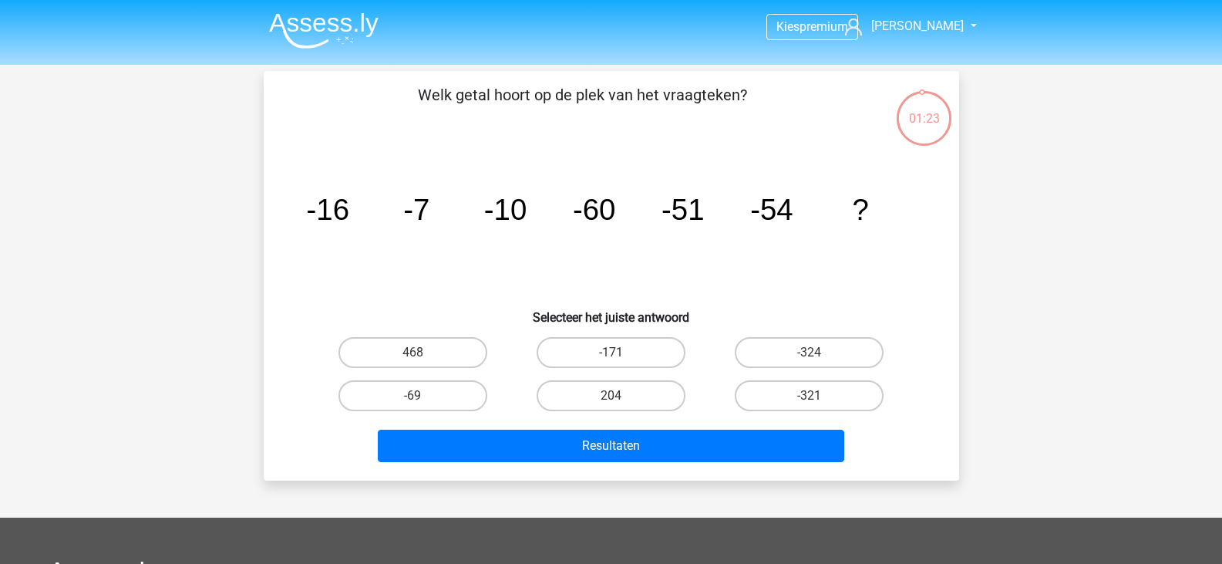
scroll to position [1, 0]
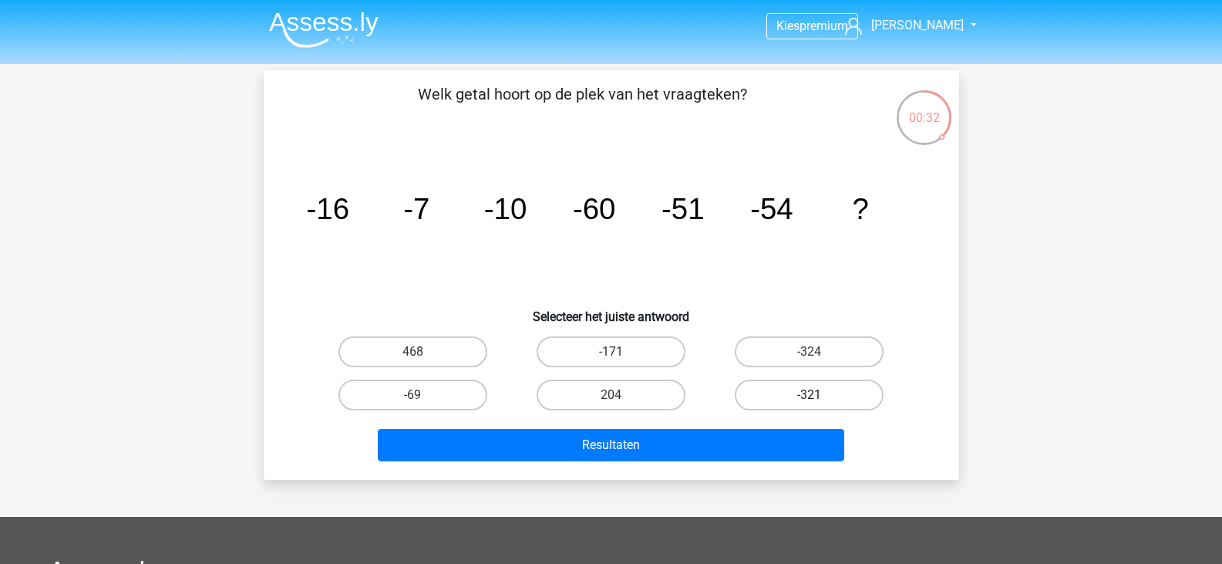
drag, startPoint x: 786, startPoint y: 399, endPoint x: 798, endPoint y: 401, distance: 11.8
click at [798, 401] on label "-321" at bounding box center [809, 394] width 149 height 31
click at [810, 401] on input "-321" at bounding box center [815, 400] width 10 height 10
radio input "true"
click at [813, 357] on input "-324" at bounding box center [815, 357] width 10 height 10
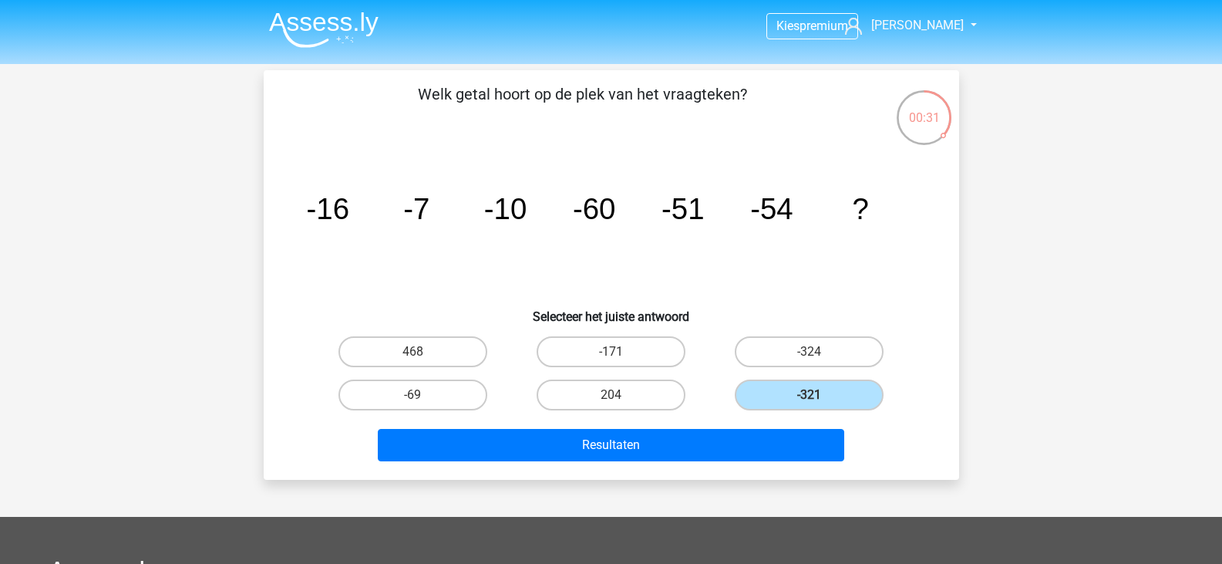
radio input "true"
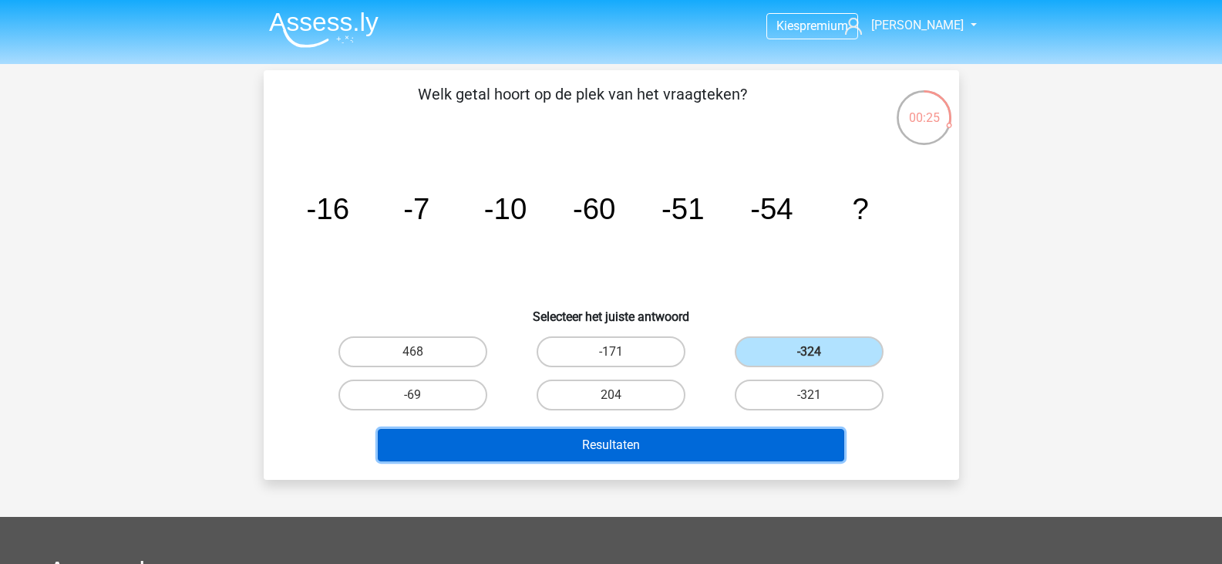
click at [695, 439] on button "Resultaten" at bounding box center [611, 445] width 466 height 32
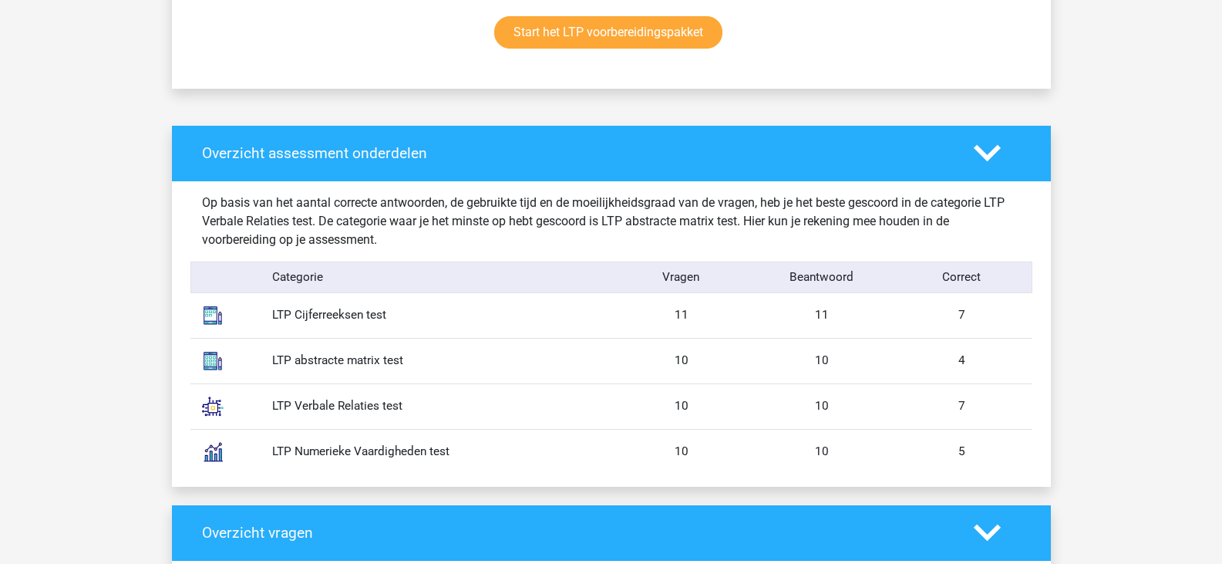
scroll to position [1089, 0]
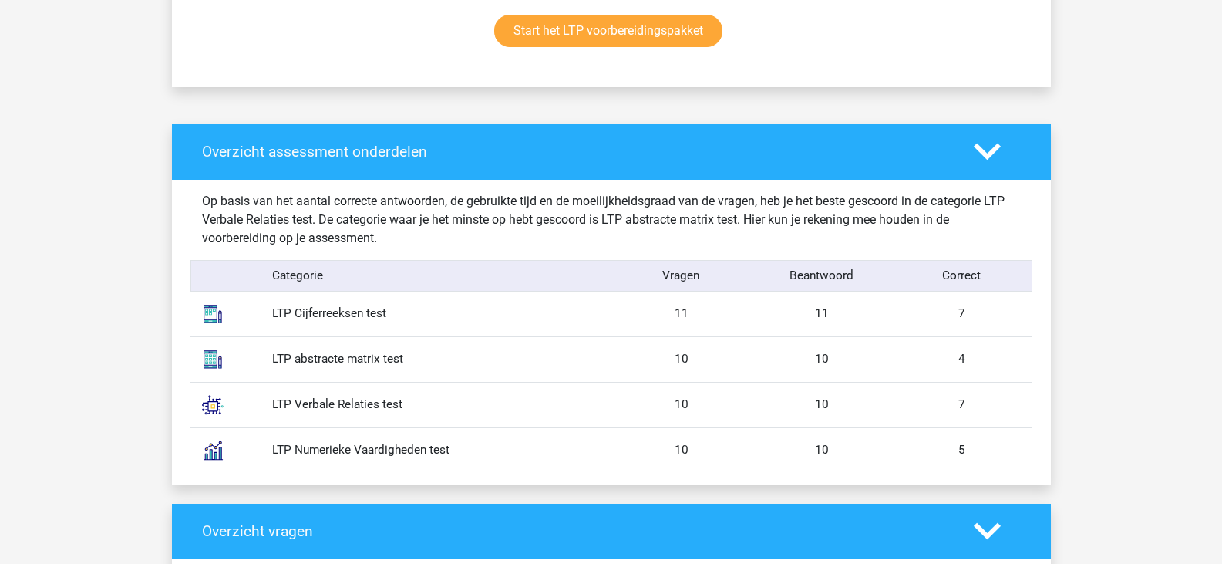
drag, startPoint x: 1002, startPoint y: 326, endPoint x: 913, endPoint y: 298, distance: 93.9
click at [913, 298] on div "LTP Cijferreeksen test 11 11 7" at bounding box center [611, 313] width 842 height 45
drag, startPoint x: 958, startPoint y: 365, endPoint x: 997, endPoint y: 359, distance: 39.2
click at [997, 359] on div "4" at bounding box center [962, 359] width 140 height 18
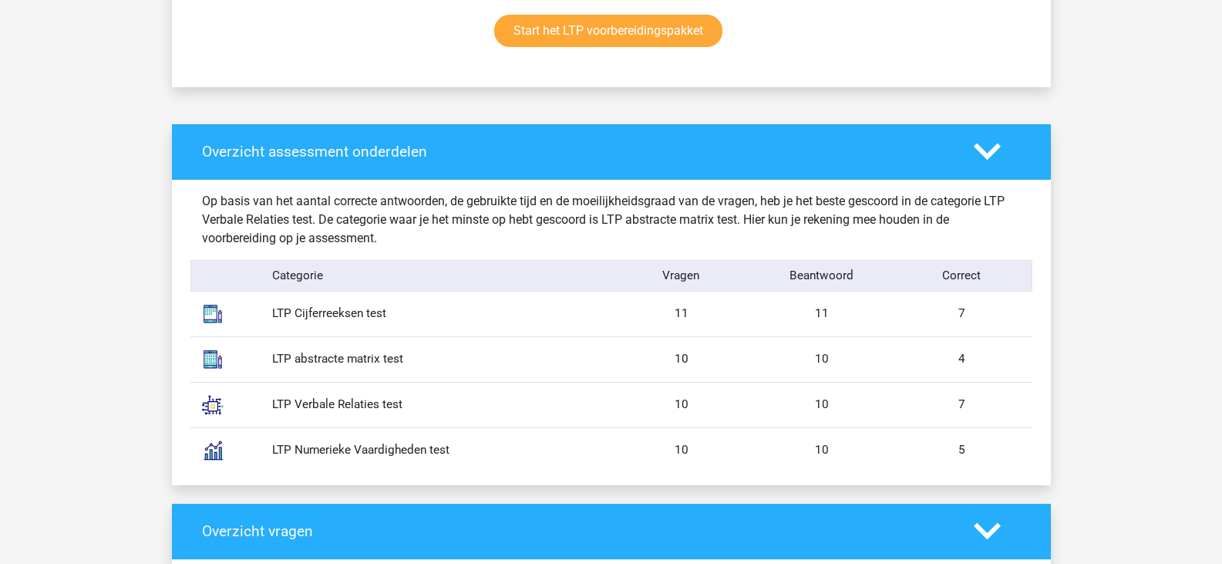
click at [997, 359] on div "4" at bounding box center [962, 359] width 140 height 18
click at [978, 402] on div "7" at bounding box center [962, 405] width 140 height 18
click at [965, 399] on div "7" at bounding box center [962, 405] width 140 height 18
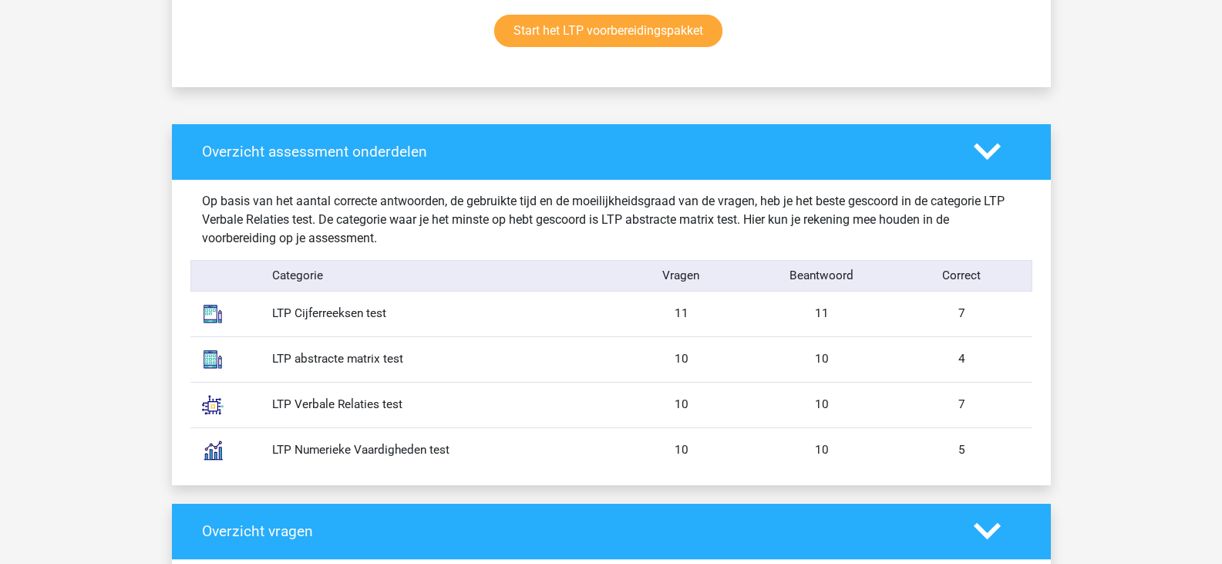
drag, startPoint x: 990, startPoint y: 305, endPoint x: 917, endPoint y: 286, distance: 75.0
click at [917, 286] on div "Op basis van het aantal correcte antwoorden, de gebruikte tijd en de moeilijkhe…" at bounding box center [611, 332] width 819 height 305
click at [1049, 411] on div "Overzicht assessment onderdelen Op basis van het aantal correcte antwoorden, de…" at bounding box center [611, 304] width 879 height 361
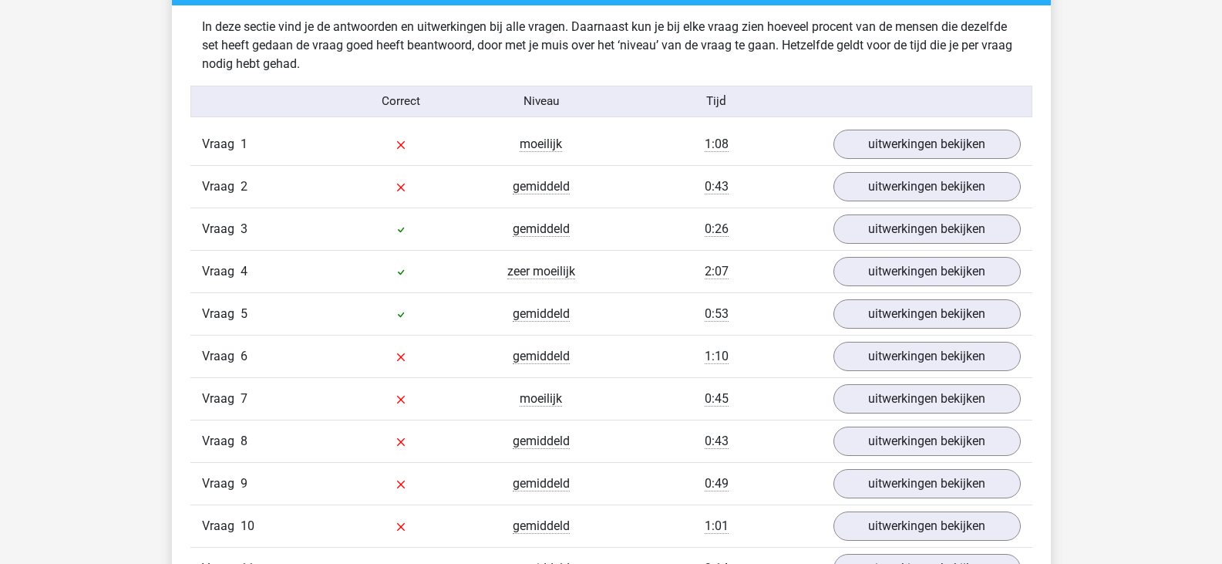
scroll to position [1608, 0]
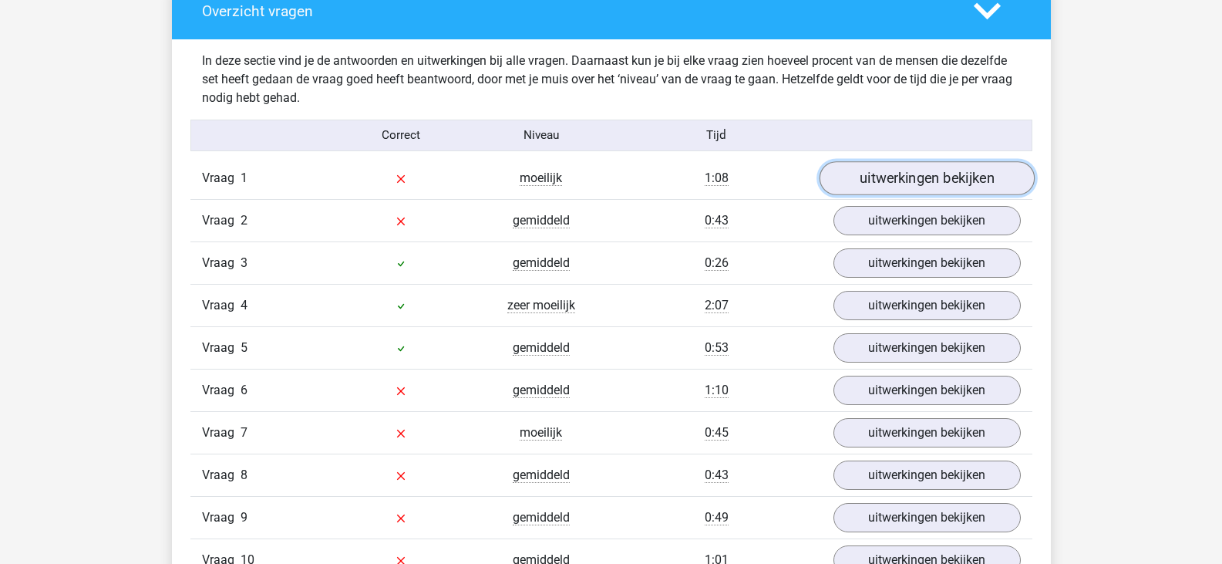
click at [964, 194] on link "uitwerkingen bekijken" at bounding box center [926, 178] width 215 height 34
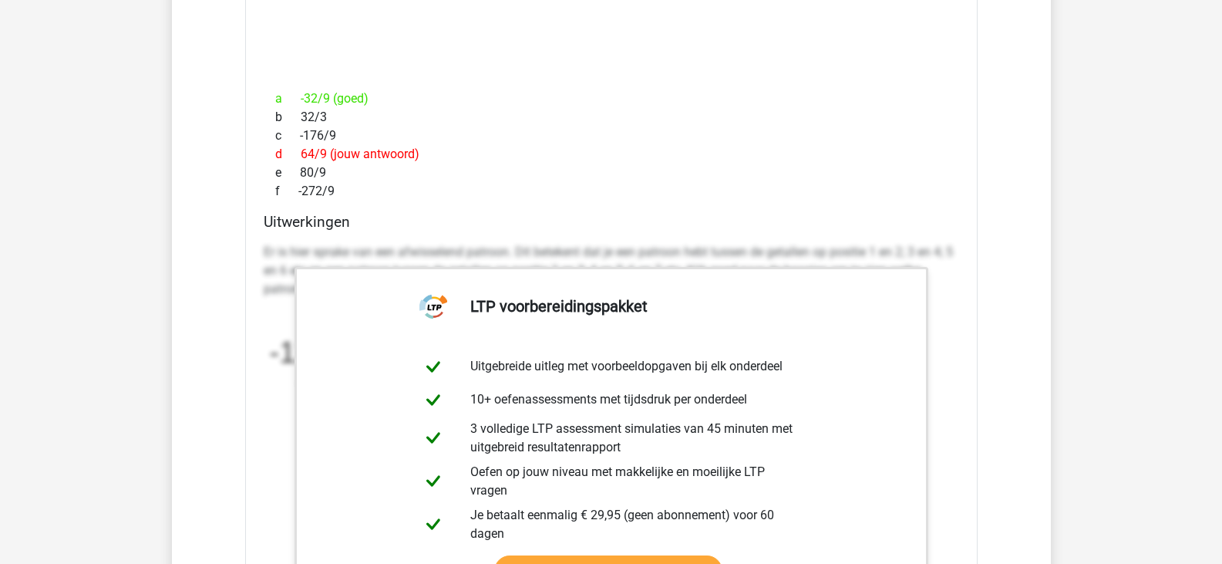
scroll to position [1958, 0]
click at [722, 554] on link "Start het LTP voorbereidingspakket" at bounding box center [608, 570] width 228 height 32
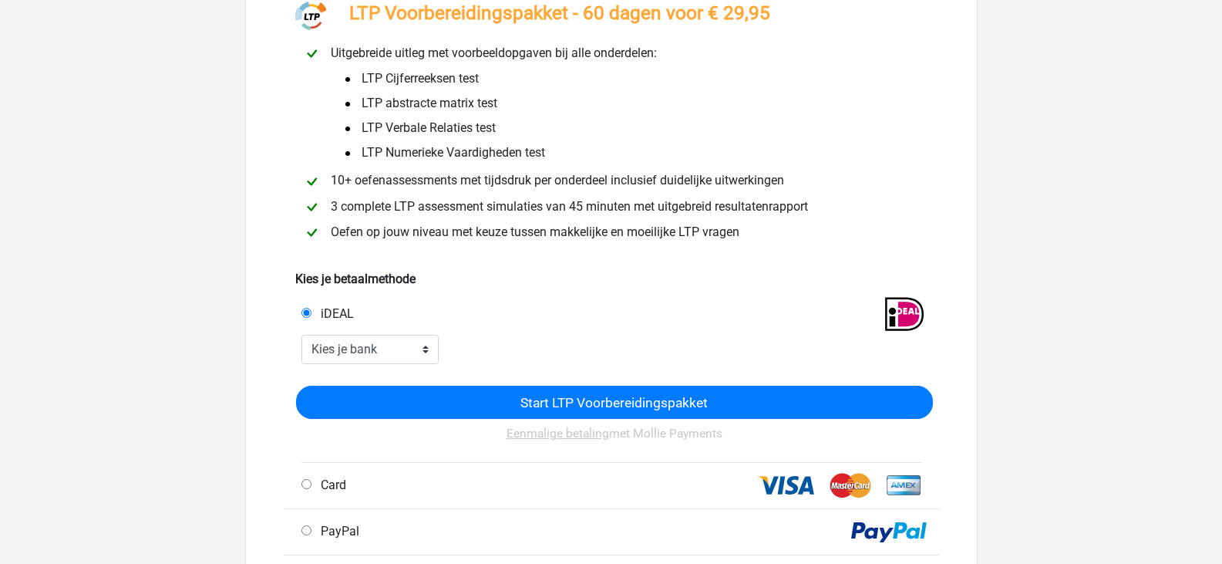
scroll to position [116, 0]
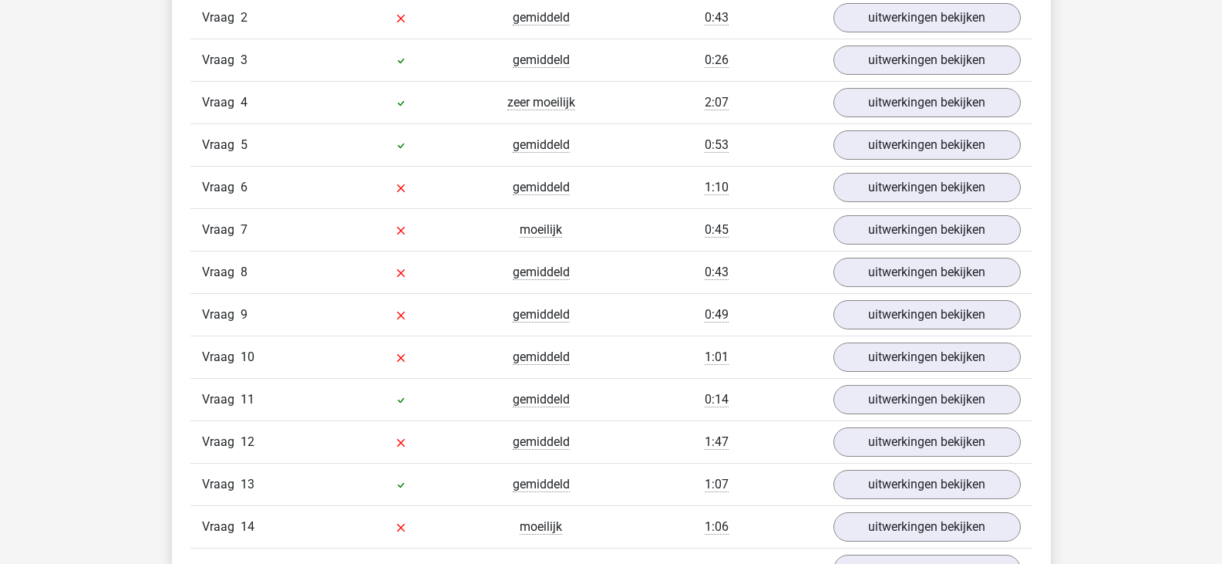
scroll to position [1490, 0]
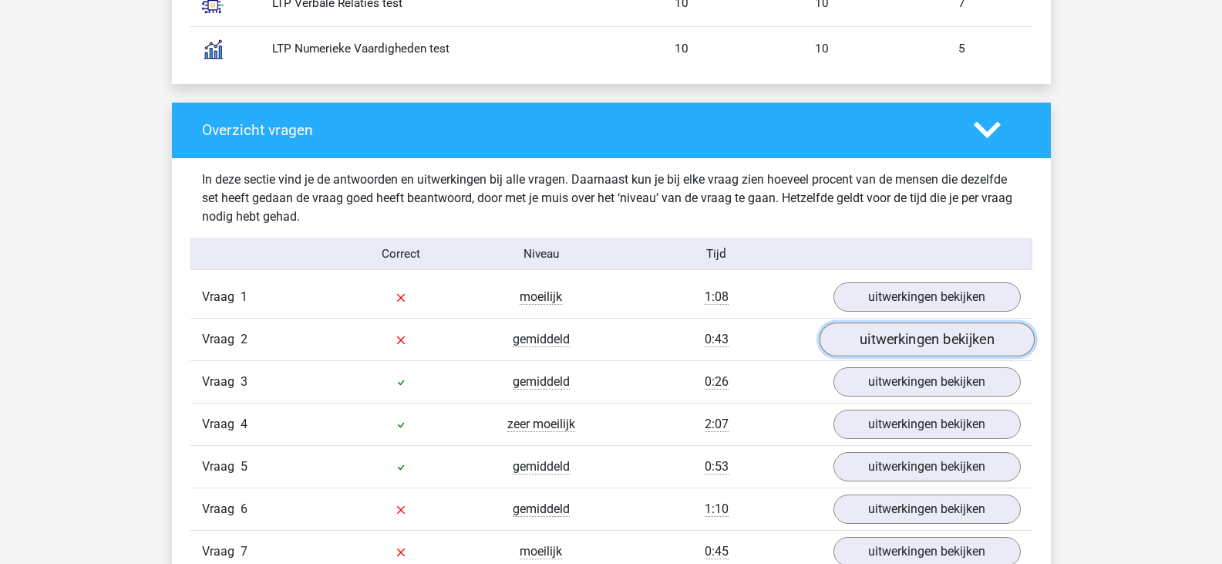
click at [987, 335] on link "uitwerkingen bekijken" at bounding box center [926, 339] width 215 height 34
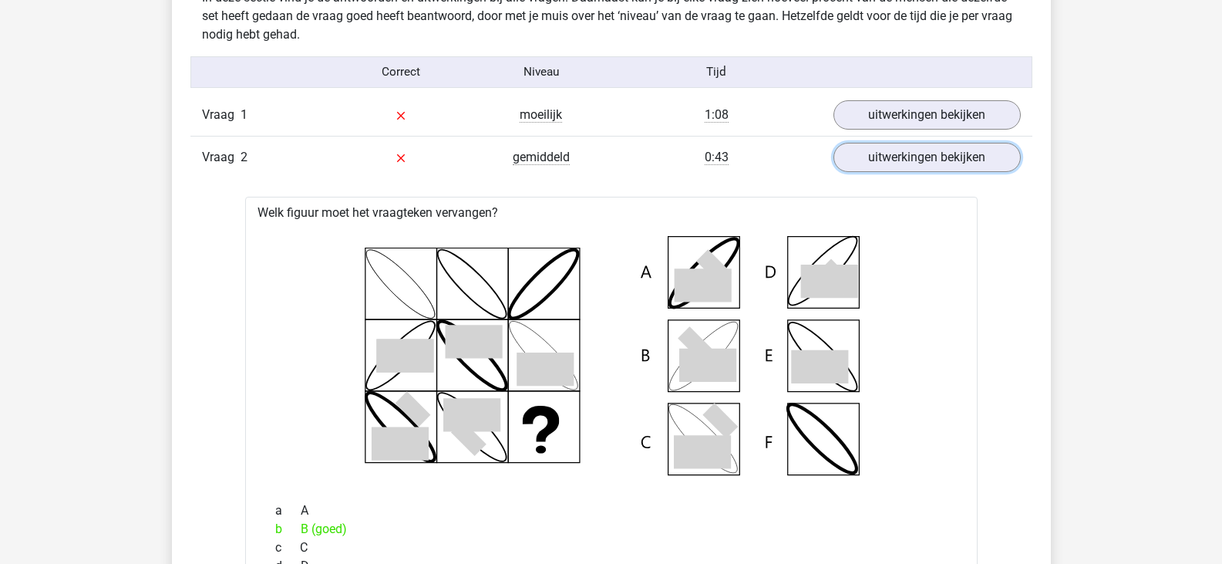
scroll to position [1666, 0]
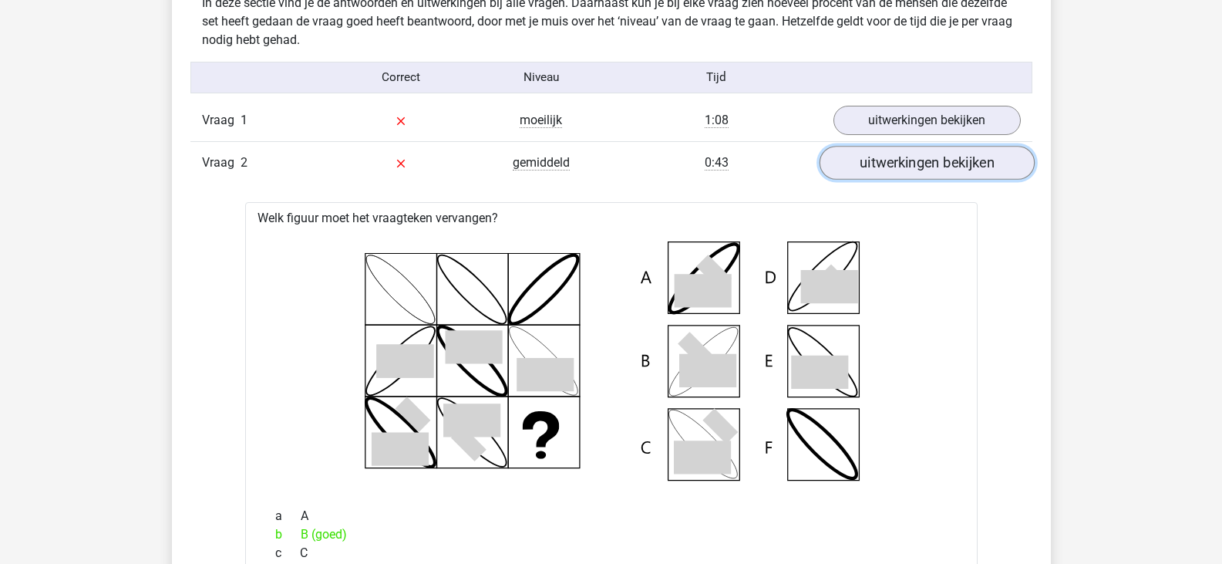
click at [914, 149] on link "uitwerkingen bekijken" at bounding box center [926, 163] width 215 height 34
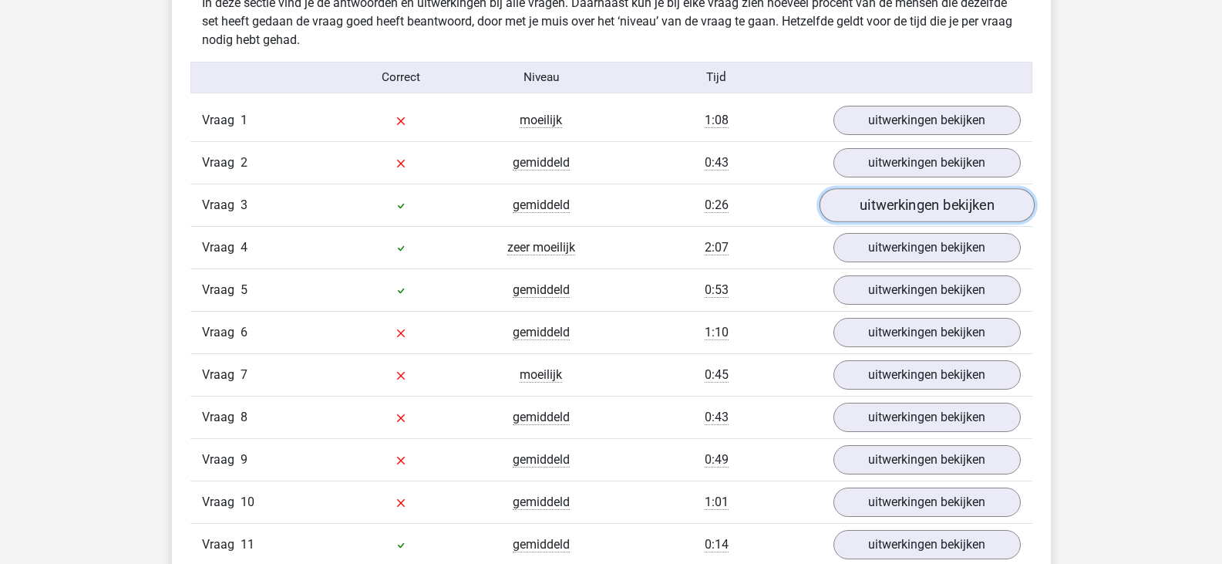
click at [990, 202] on link "uitwerkingen bekijken" at bounding box center [926, 205] width 215 height 34
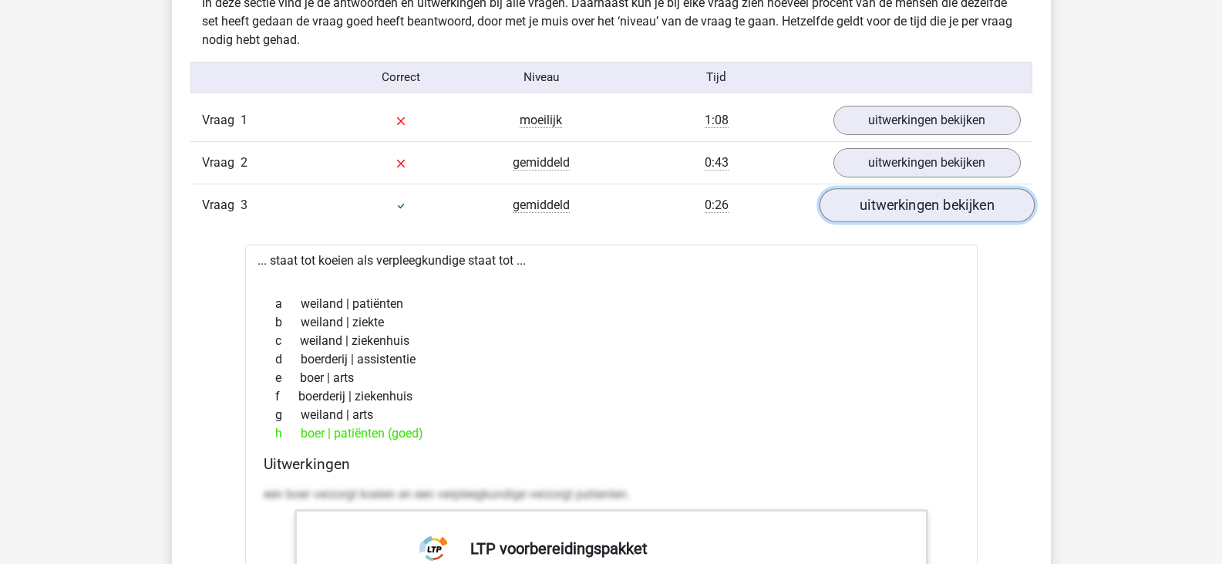
click at [990, 202] on link "uitwerkingen bekijken" at bounding box center [926, 205] width 215 height 34
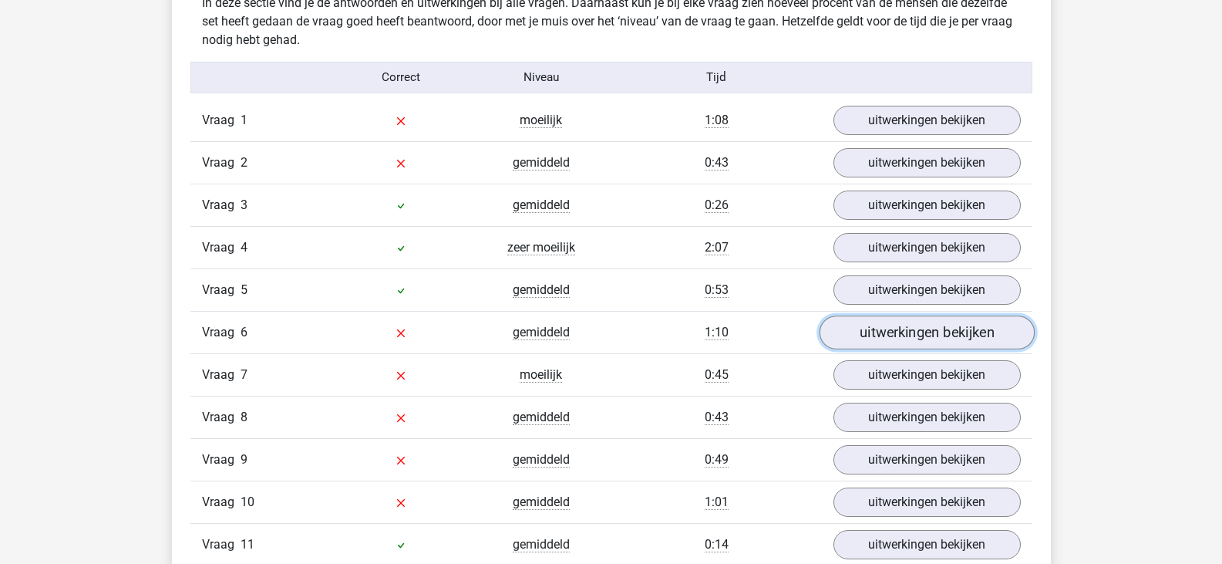
click at [969, 334] on link "uitwerkingen bekijken" at bounding box center [926, 332] width 215 height 34
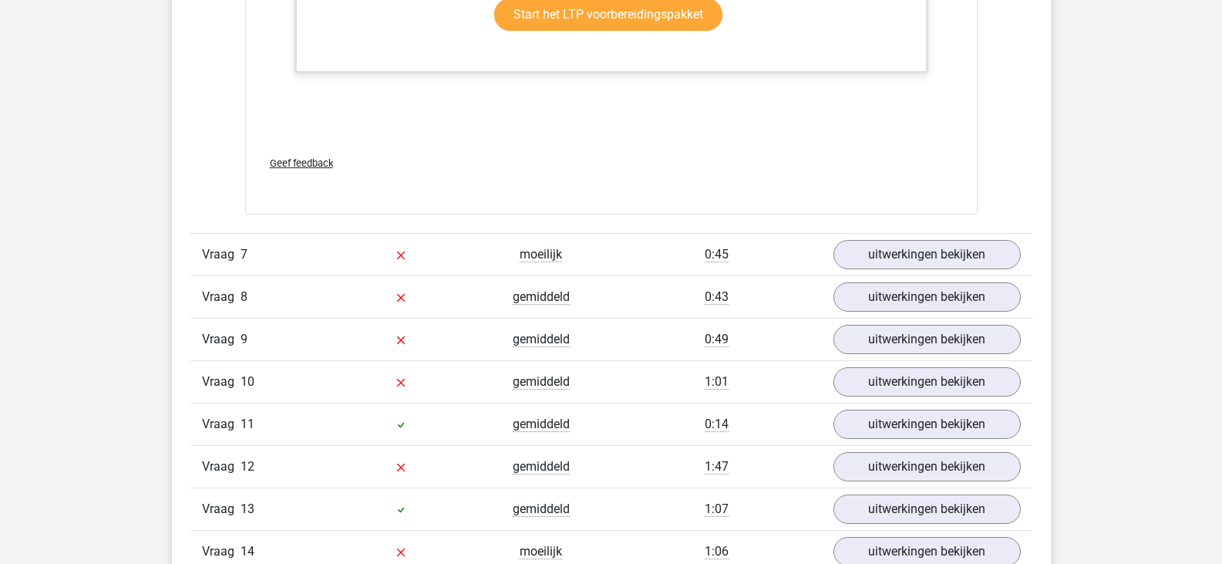
scroll to position [2827, 0]
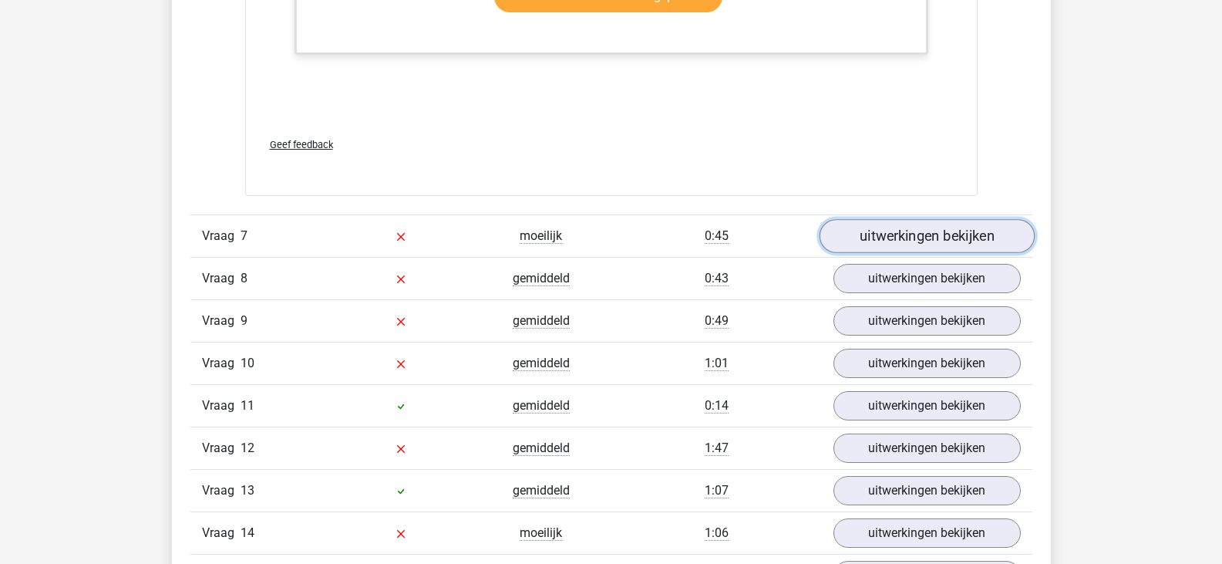
click at [942, 222] on link "uitwerkingen bekijken" at bounding box center [926, 236] width 215 height 34
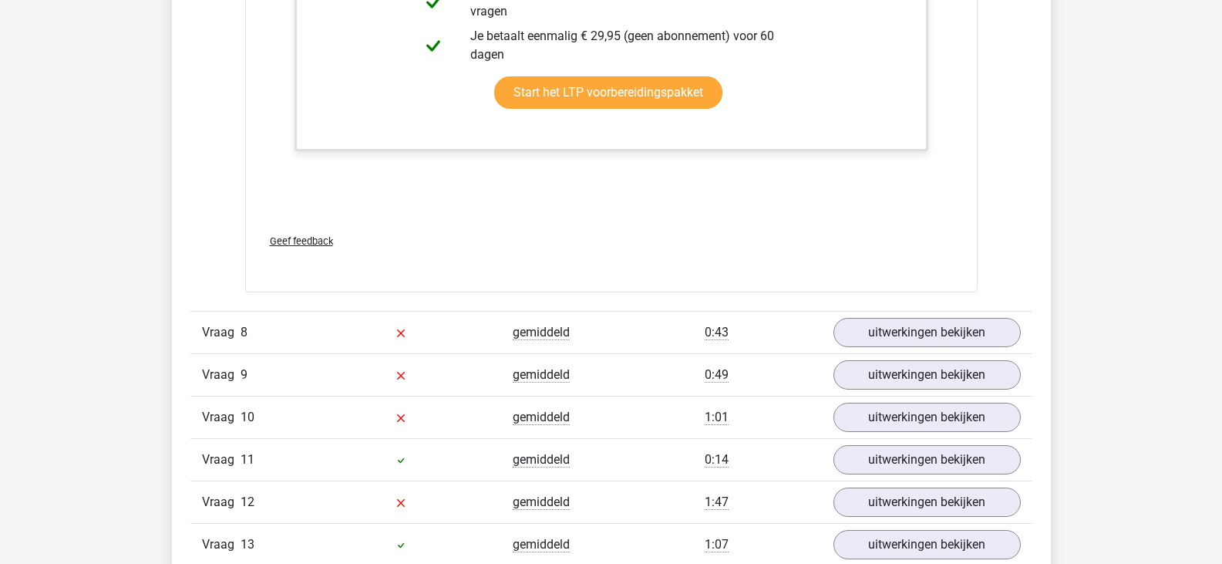
scroll to position [3542, 0]
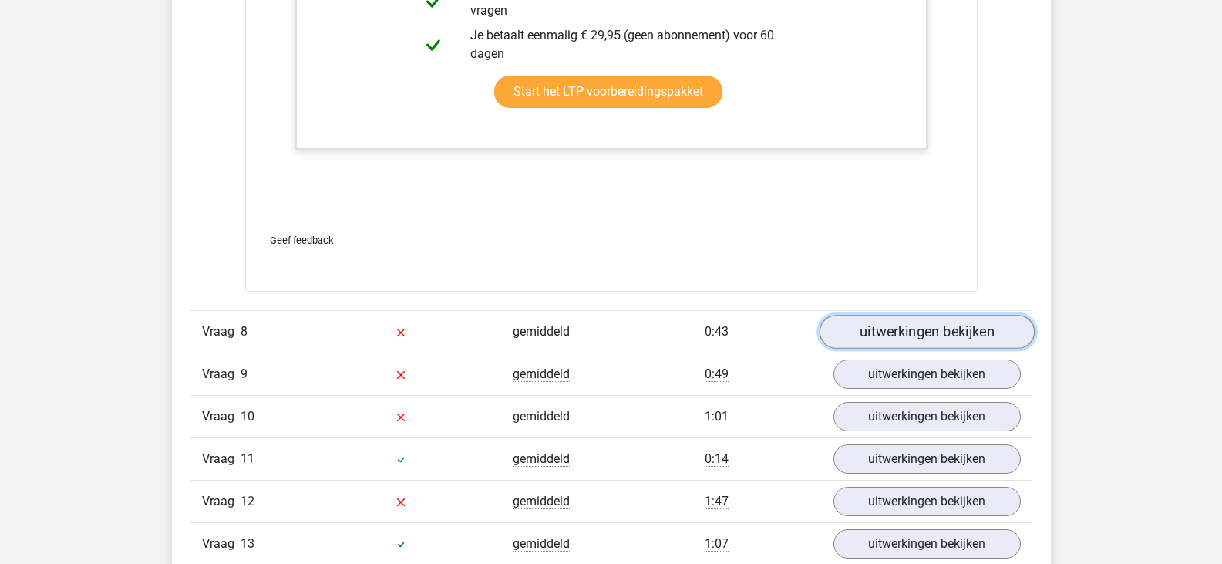
click at [996, 323] on link "uitwerkingen bekijken" at bounding box center [926, 332] width 215 height 34
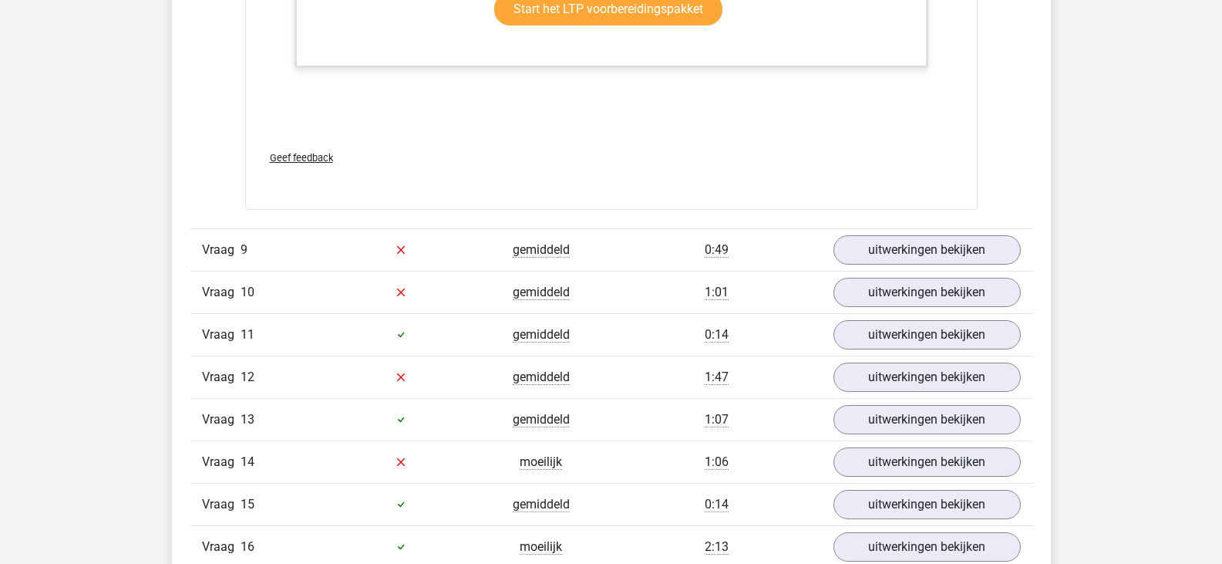
scroll to position [4926, 0]
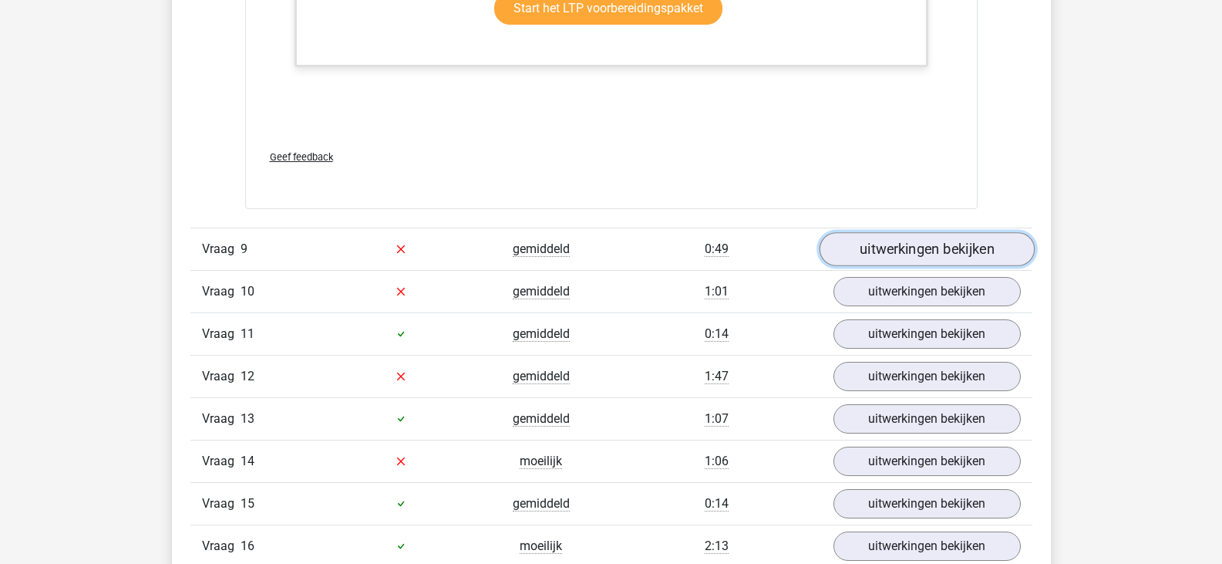
click at [945, 240] on link "uitwerkingen bekijken" at bounding box center [926, 249] width 215 height 34
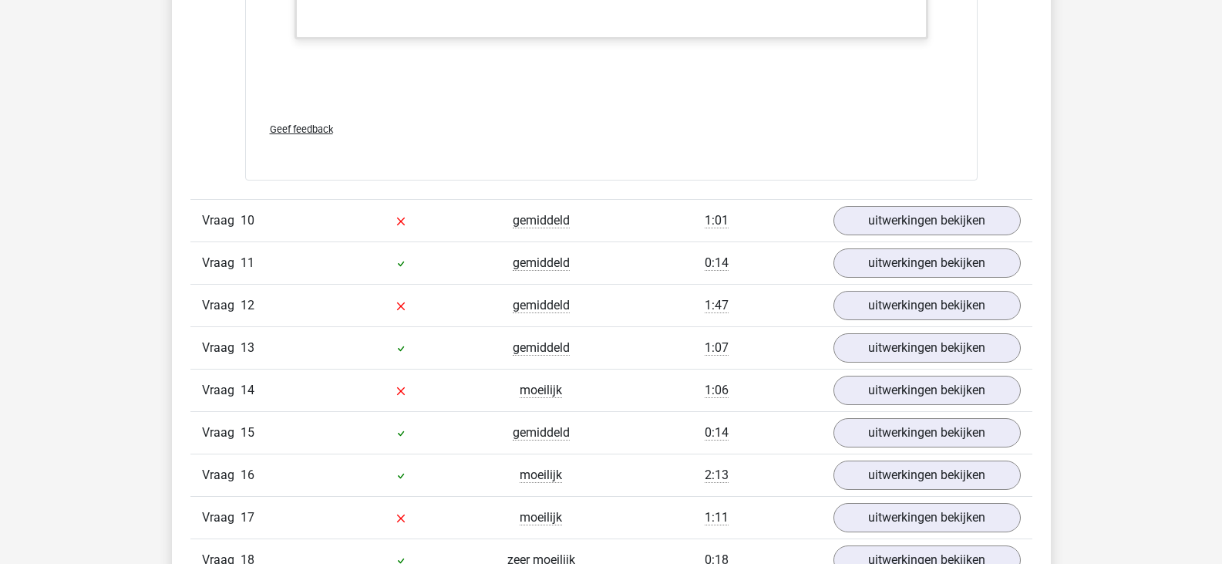
scroll to position [5937, 0]
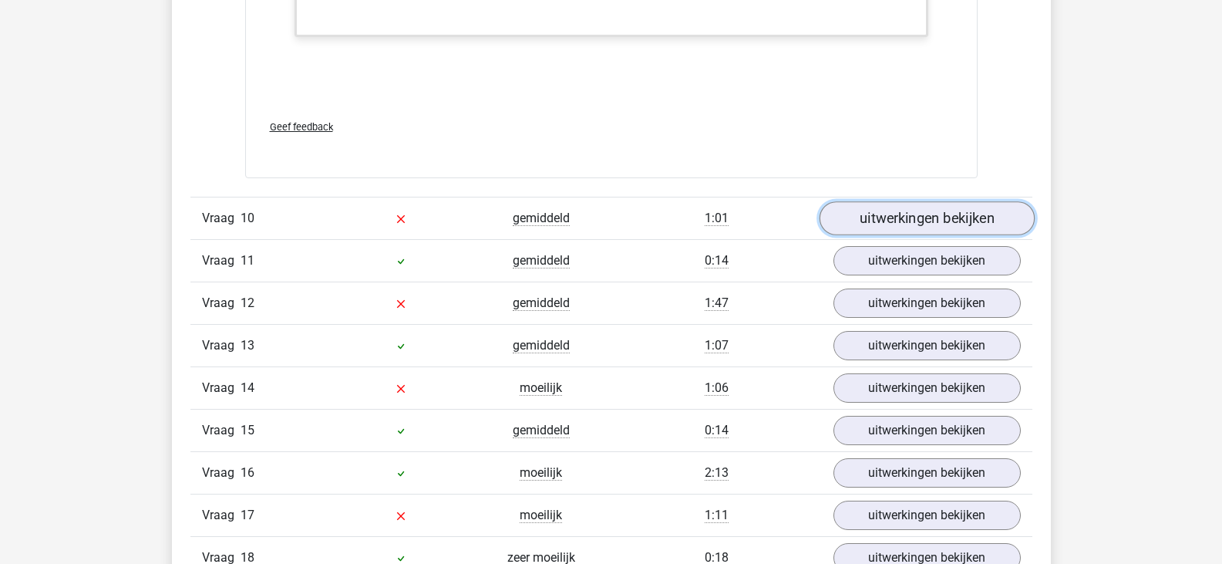
click at [954, 226] on link "uitwerkingen bekijken" at bounding box center [926, 218] width 215 height 34
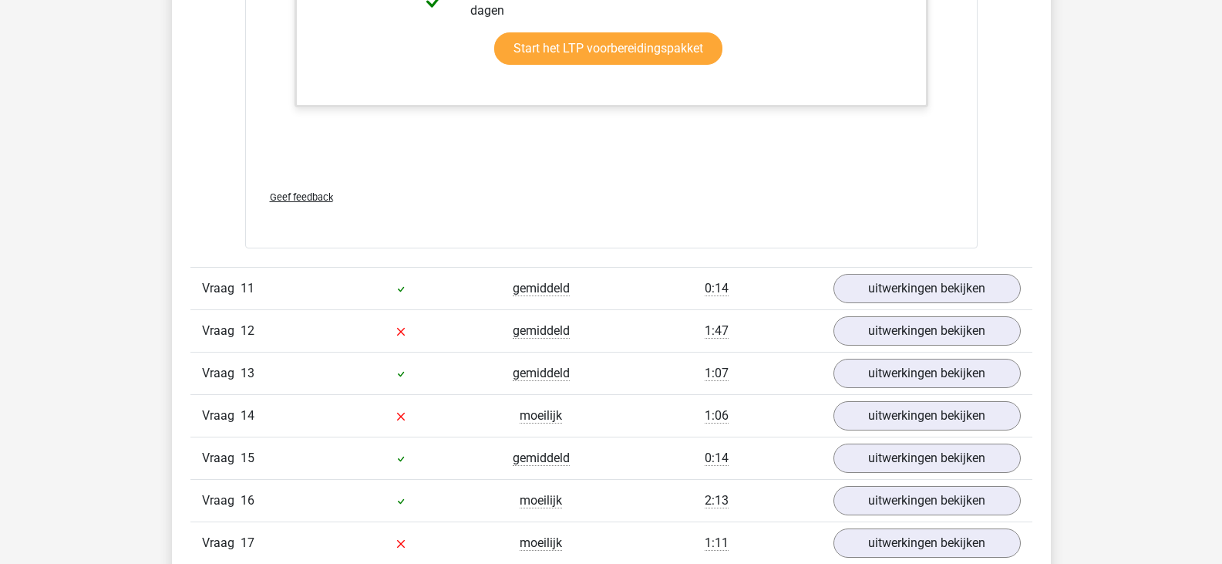
scroll to position [6933, 0]
click at [984, 334] on link "uitwerkingen bekijken" at bounding box center [926, 331] width 215 height 34
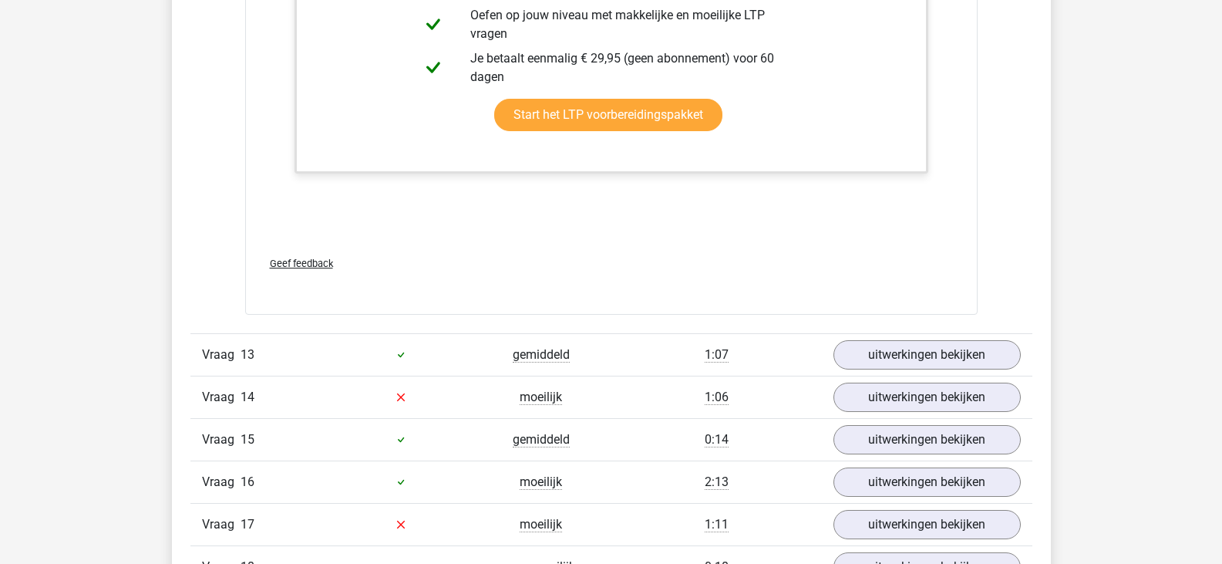
scroll to position [8229, 0]
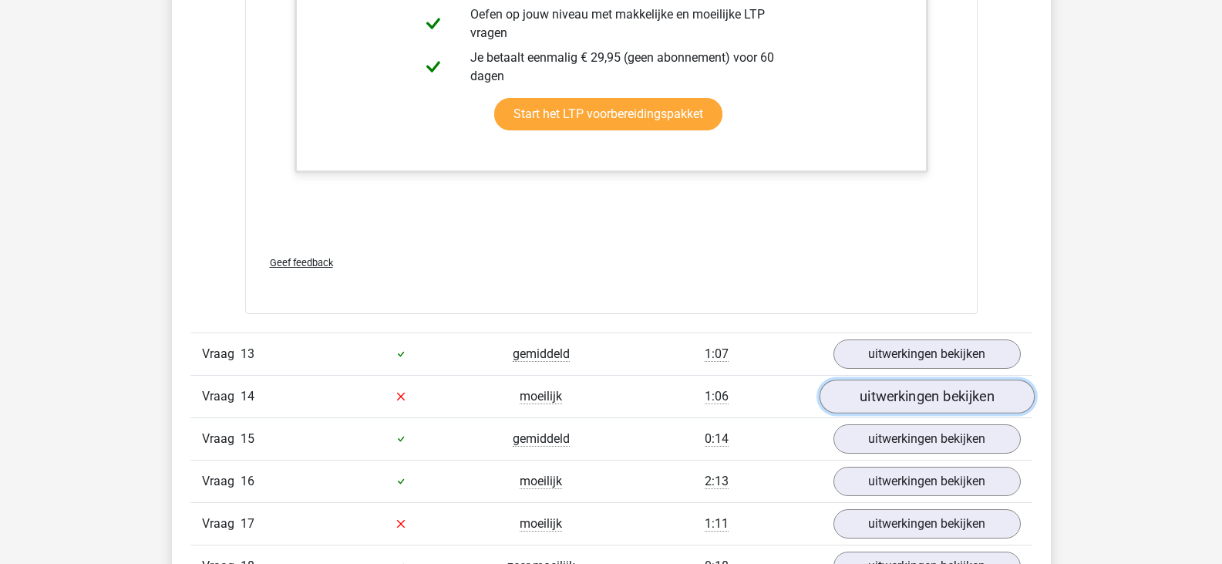
click at [971, 389] on link "uitwerkingen bekijken" at bounding box center [926, 396] width 215 height 34
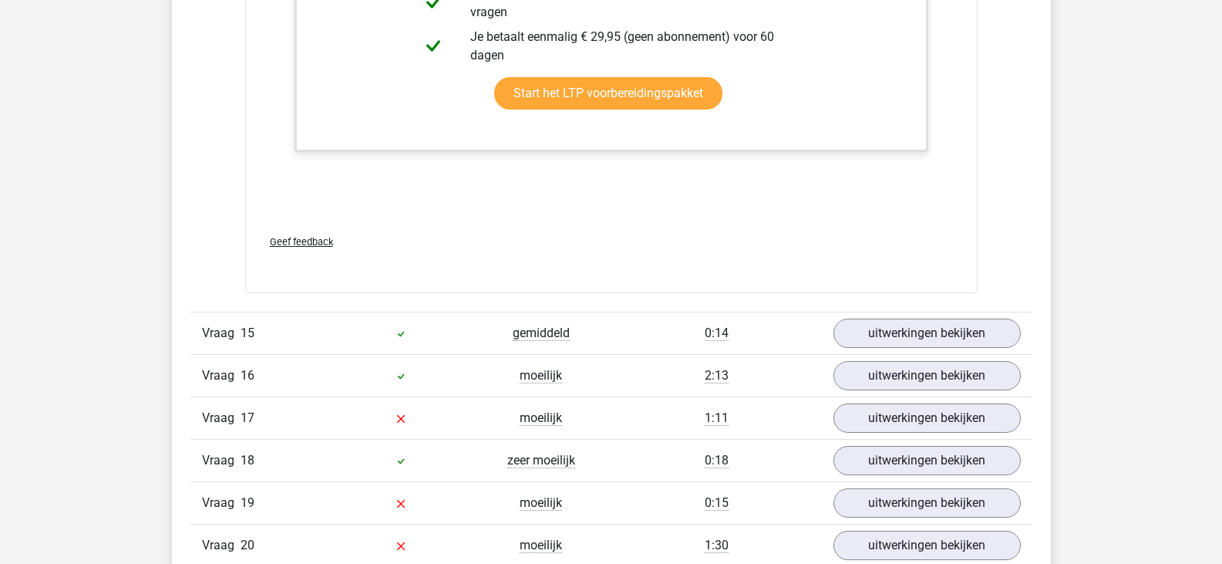
scroll to position [9365, 0]
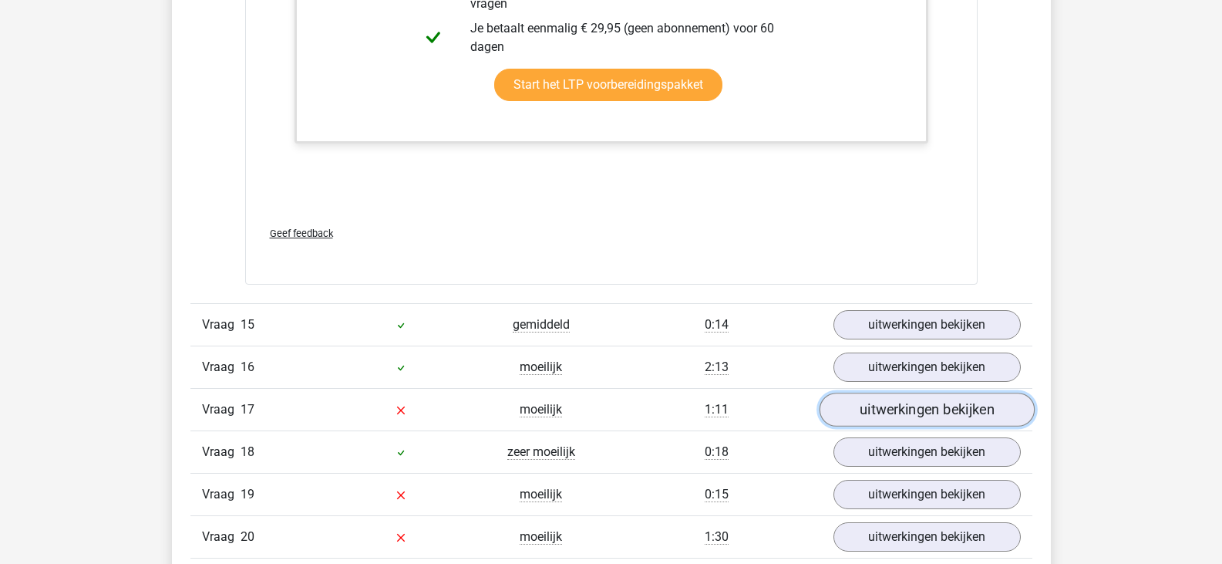
click at [984, 411] on link "uitwerkingen bekijken" at bounding box center [926, 409] width 215 height 34
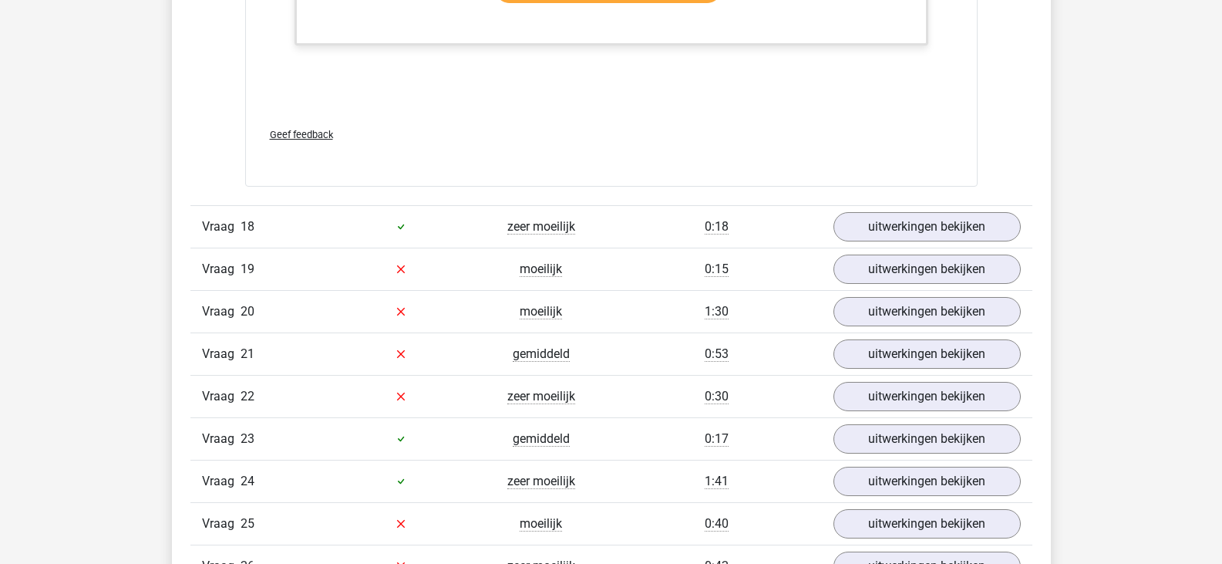
scroll to position [10530, 0]
click at [955, 272] on link "uitwerkingen bekijken" at bounding box center [926, 268] width 215 height 34
